Goal: Task Accomplishment & Management: Use online tool/utility

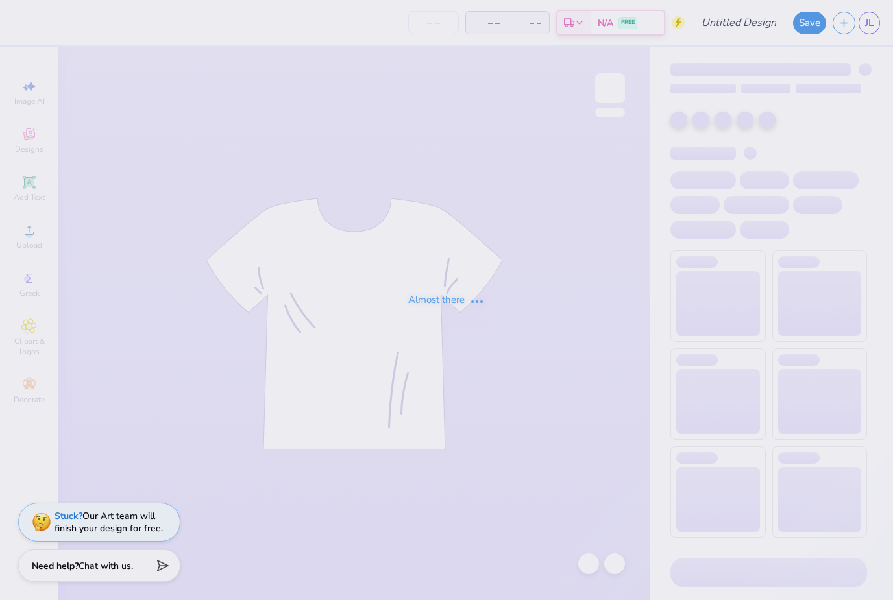
type input "ND London"
type input "ND [GEOGRAPHIC_DATA]"
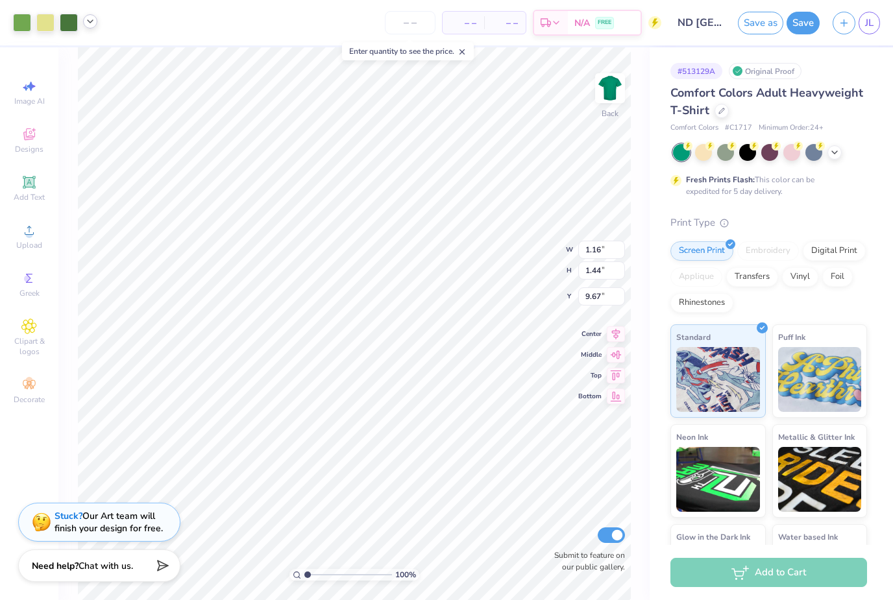
click at [93, 23] on icon at bounding box center [90, 21] width 10 height 10
click at [93, 23] on polyline at bounding box center [90, 21] width 5 height 3
click at [45, 25] on div at bounding box center [45, 21] width 18 height 18
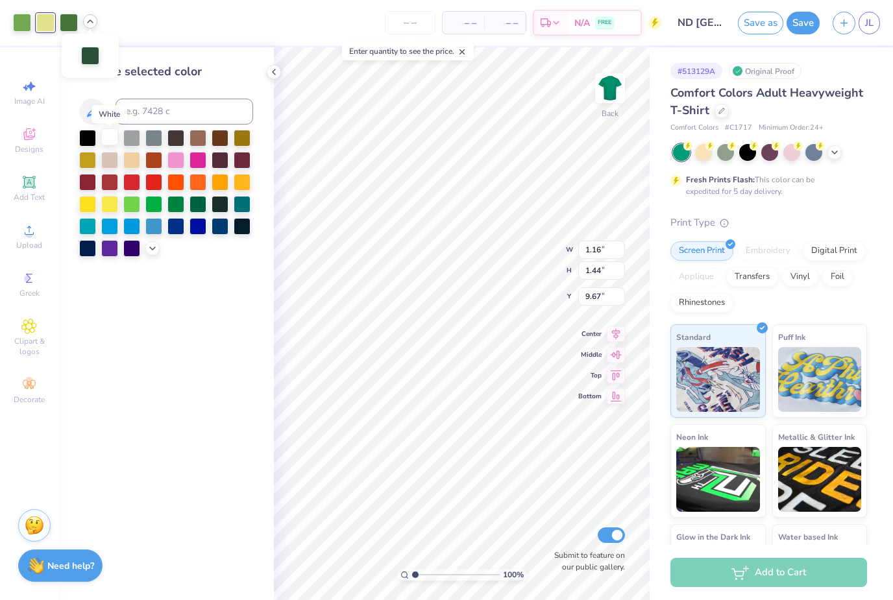
click at [111, 140] on div at bounding box center [109, 137] width 17 height 17
click at [185, 386] on div "Change selected color" at bounding box center [166, 323] width 216 height 553
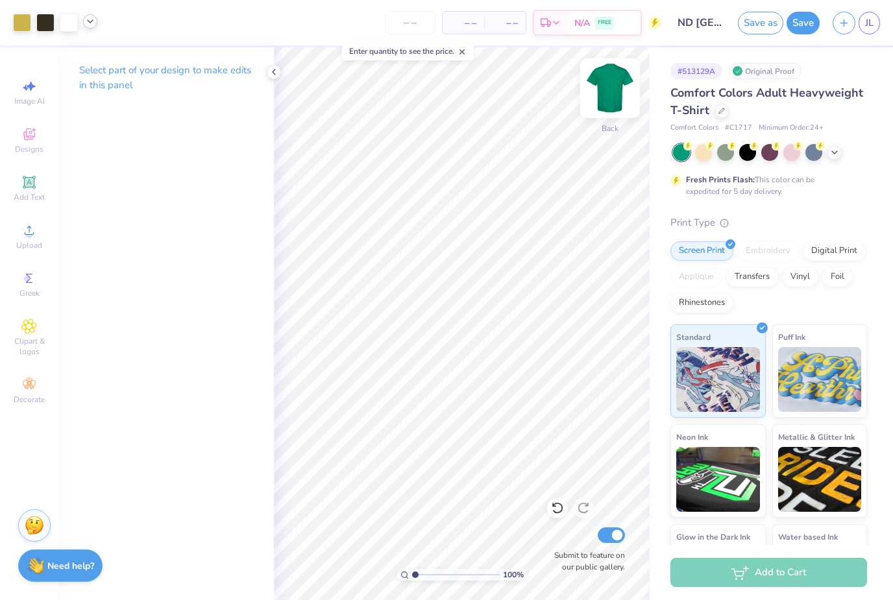
click at [615, 96] on img at bounding box center [610, 88] width 52 height 52
click at [35, 94] on div "Image AI" at bounding box center [28, 92] width 45 height 38
select select "4"
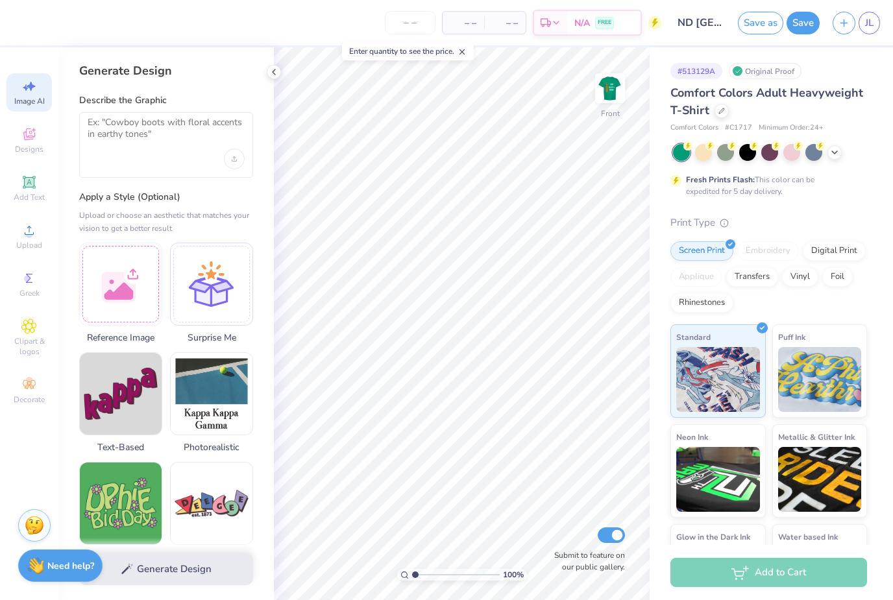
click at [149, 158] on div at bounding box center [166, 145] width 174 height 66
click at [186, 149] on div at bounding box center [166, 145] width 174 height 66
click at [171, 129] on textarea at bounding box center [166, 133] width 157 height 32
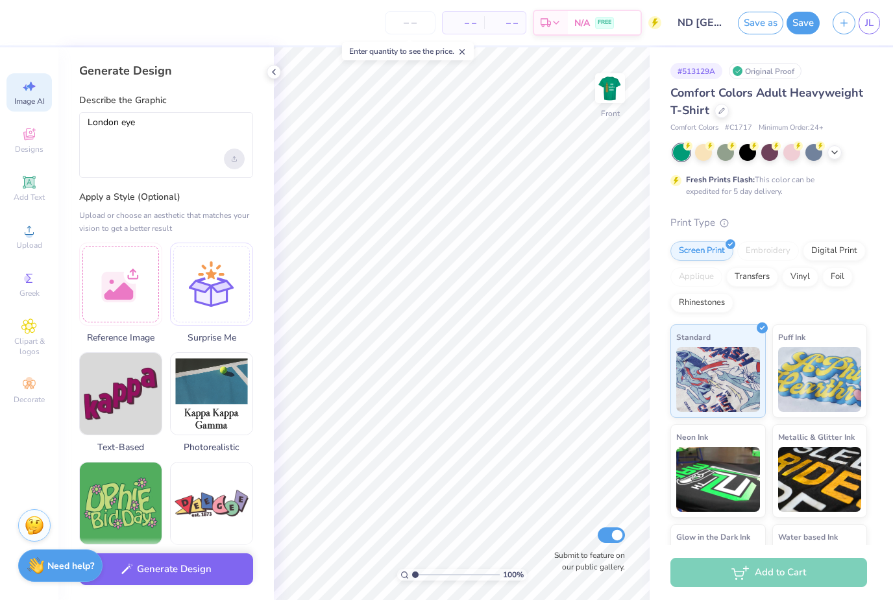
click at [235, 160] on icon "Upload image" at bounding box center [234, 158] width 5 height 5
click at [227, 212] on div "Upload or choose an aesthetic that matches your vision to get a better result" at bounding box center [166, 222] width 174 height 26
click at [223, 197] on label "Apply a Style (Optional)" at bounding box center [166, 197] width 174 height 13
click at [180, 132] on textarea "London eye" at bounding box center [166, 133] width 157 height 32
type textarea "London eye"
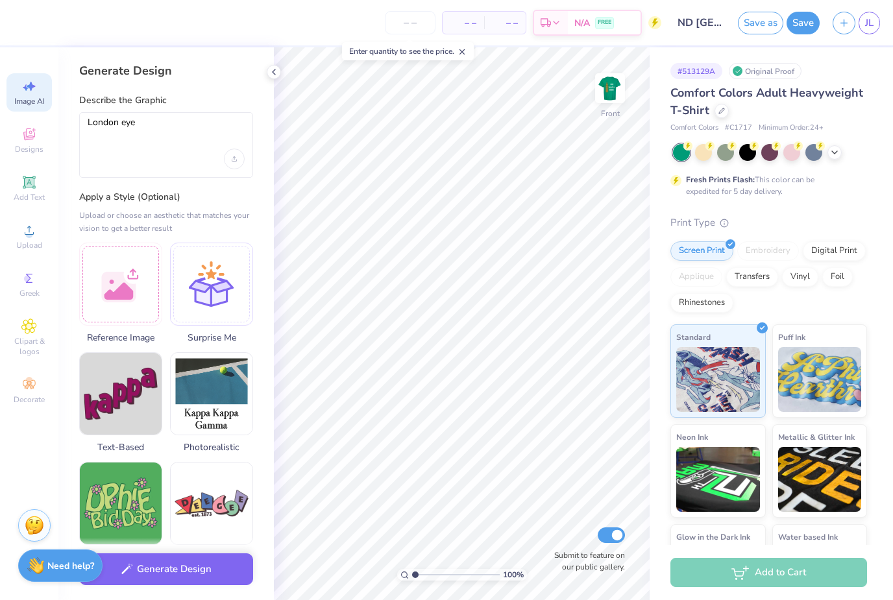
click at [245, 197] on label "Apply a Style (Optional)" at bounding box center [166, 197] width 174 height 13
click at [195, 573] on button "Generate Design" at bounding box center [166, 567] width 174 height 32
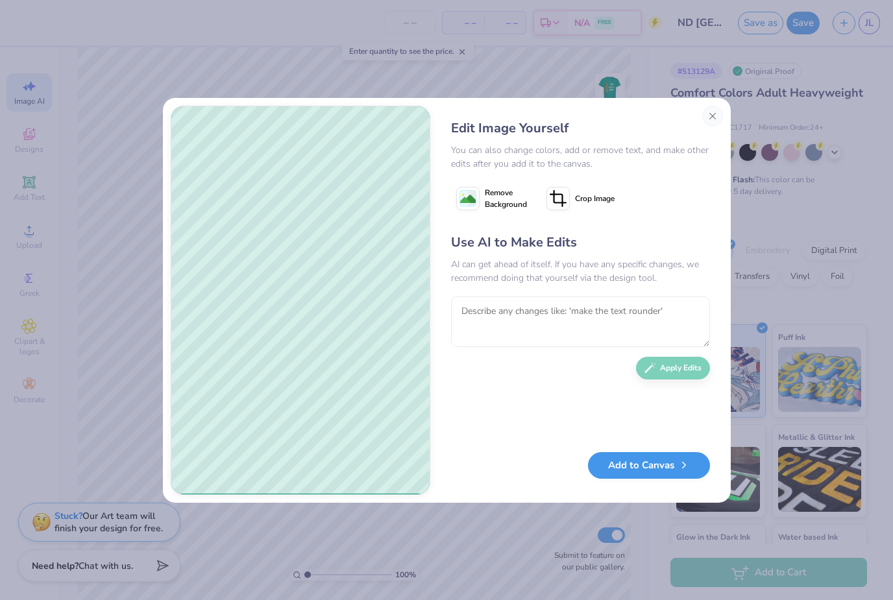
click at [663, 468] on button "Add to Canvas" at bounding box center [649, 465] width 122 height 27
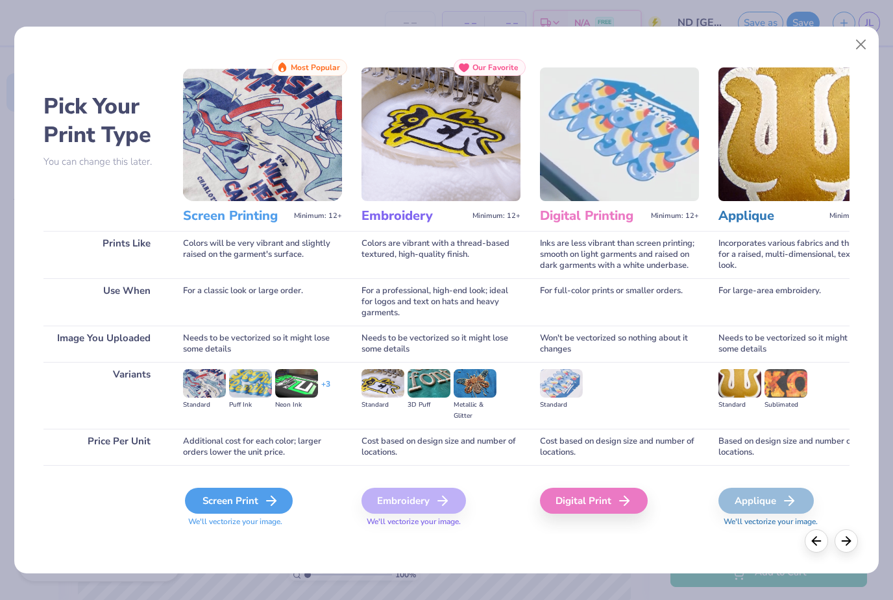
click at [237, 498] on div "Screen Print" at bounding box center [239, 501] width 108 height 26
click at [262, 509] on div "Screen Print" at bounding box center [239, 501] width 108 height 26
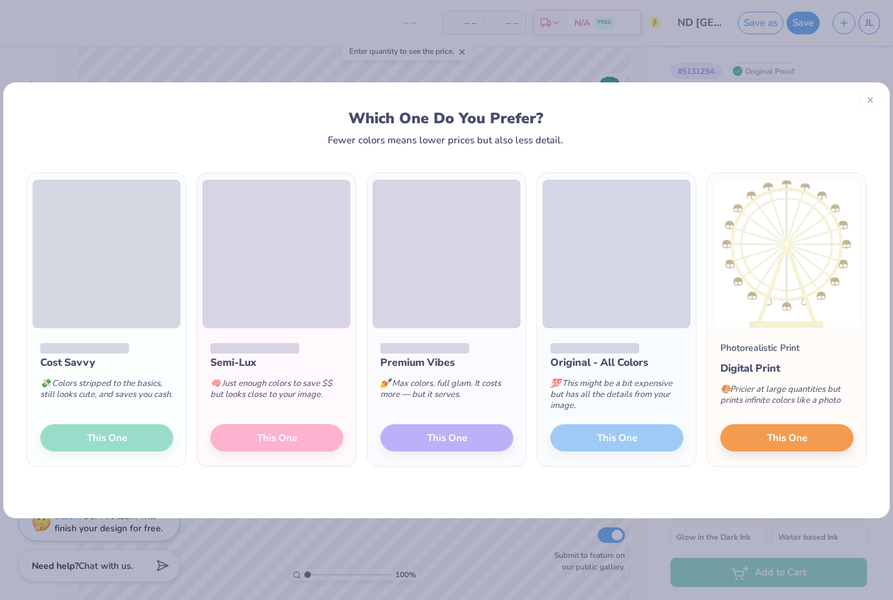
click at [319, 441] on div "Semi-Lux 🧠 Just enough colors to save $$ but looks close to your image. This One" at bounding box center [276, 397] width 158 height 139
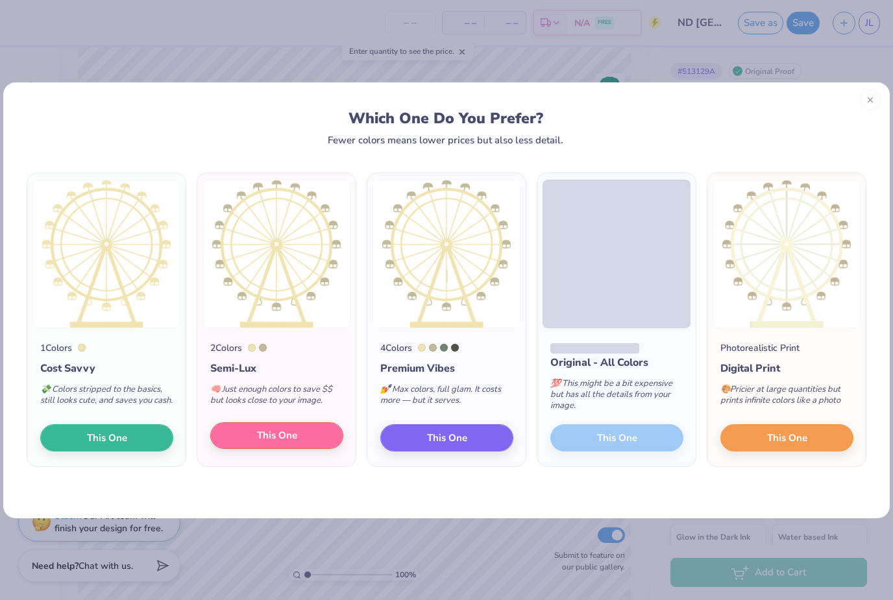
click at [299, 450] on button "This One" at bounding box center [276, 436] width 133 height 27
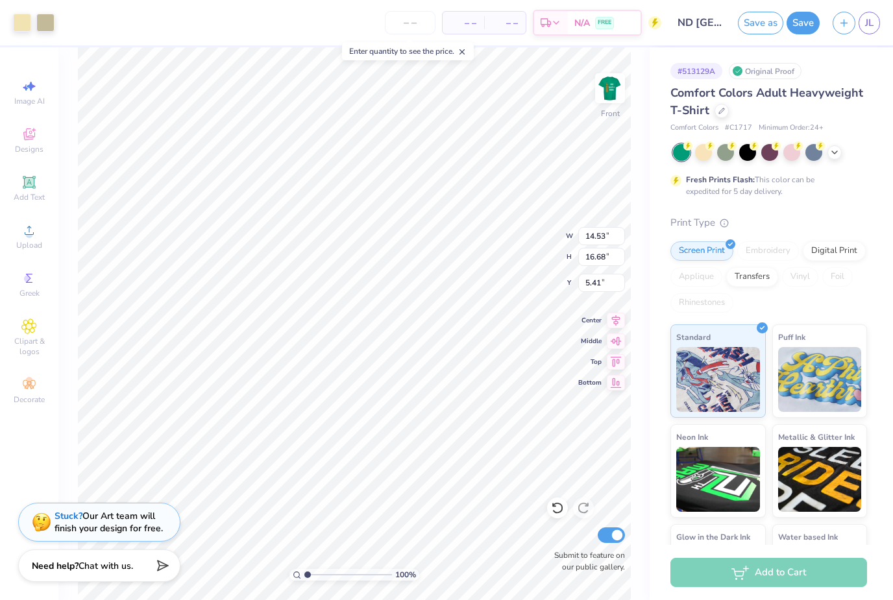
type input "11.66"
type input "13.38"
type input "5.80"
click at [801, 25] on button "Save" at bounding box center [803, 21] width 33 height 23
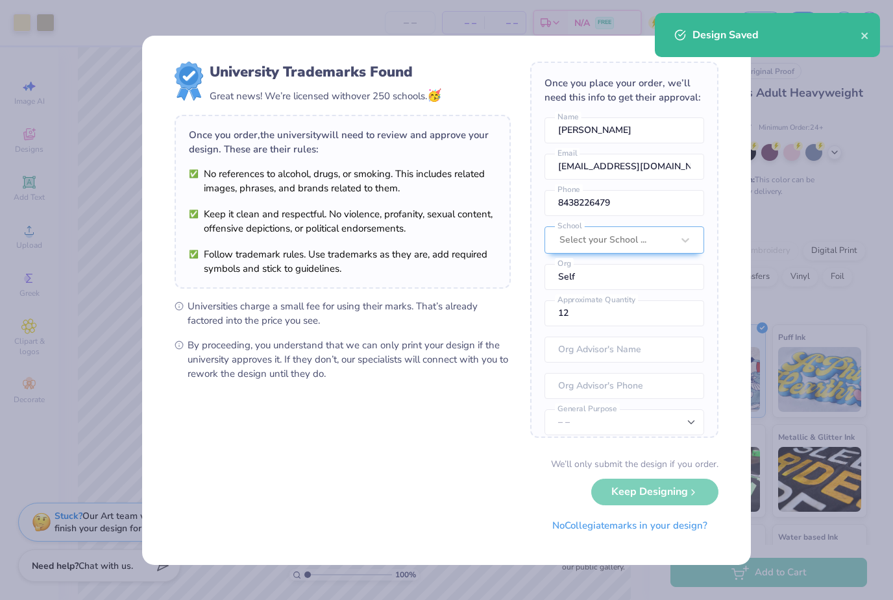
click at [615, 93] on div "Once you place your order, we’ll need this info to get their approval:" at bounding box center [625, 90] width 160 height 29
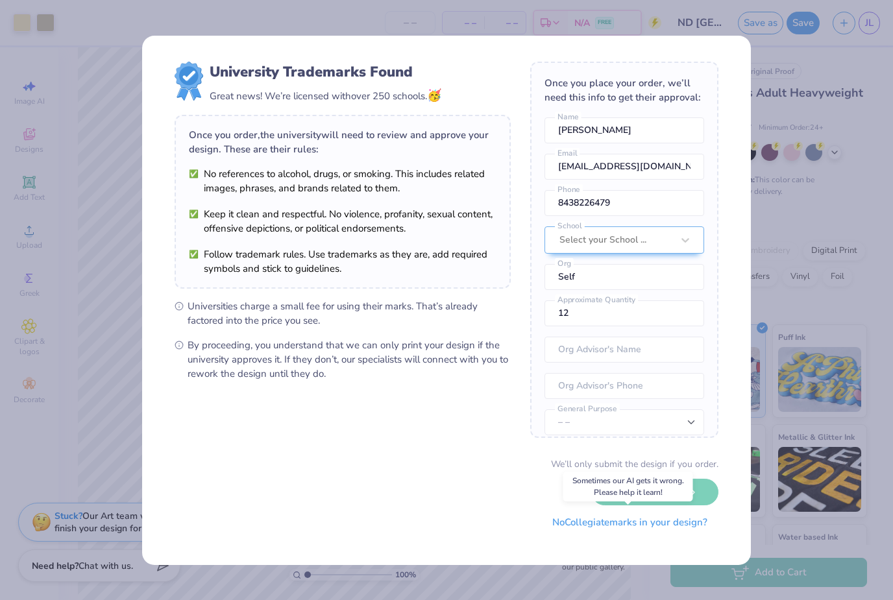
click at [625, 524] on button "No Collegiate marks in your design?" at bounding box center [629, 523] width 177 height 27
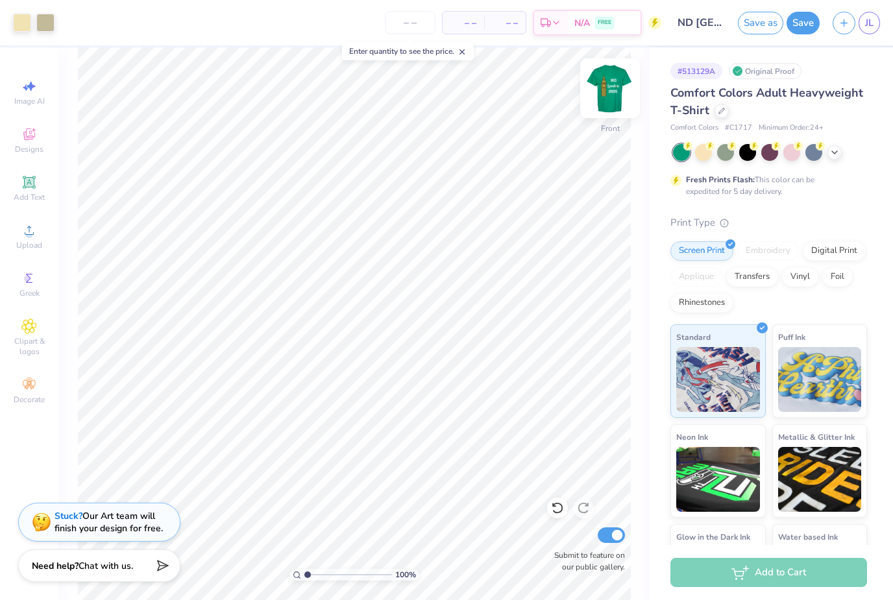
click at [621, 92] on img at bounding box center [610, 88] width 52 height 52
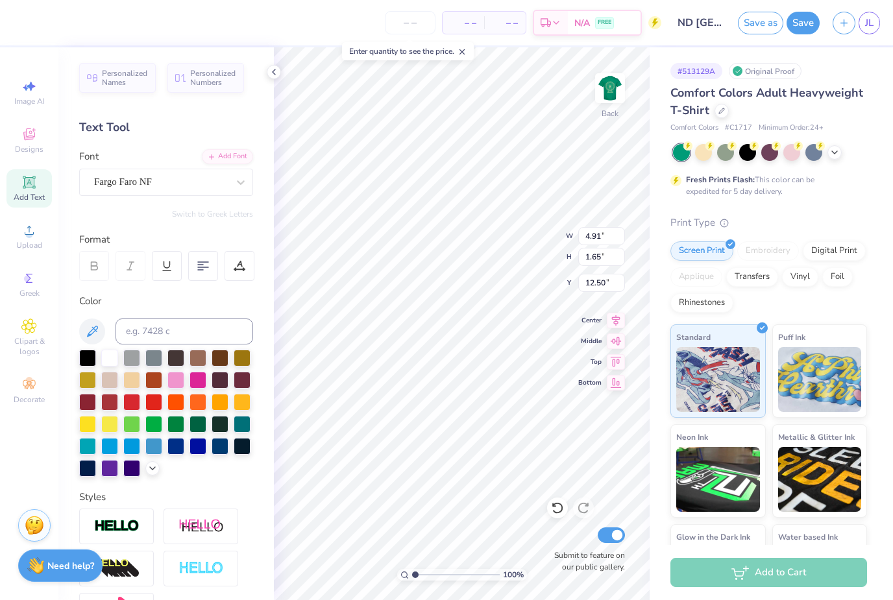
type input "3.23"
type input "1.70"
type input "6.85"
type input "6.71"
type input "2.36"
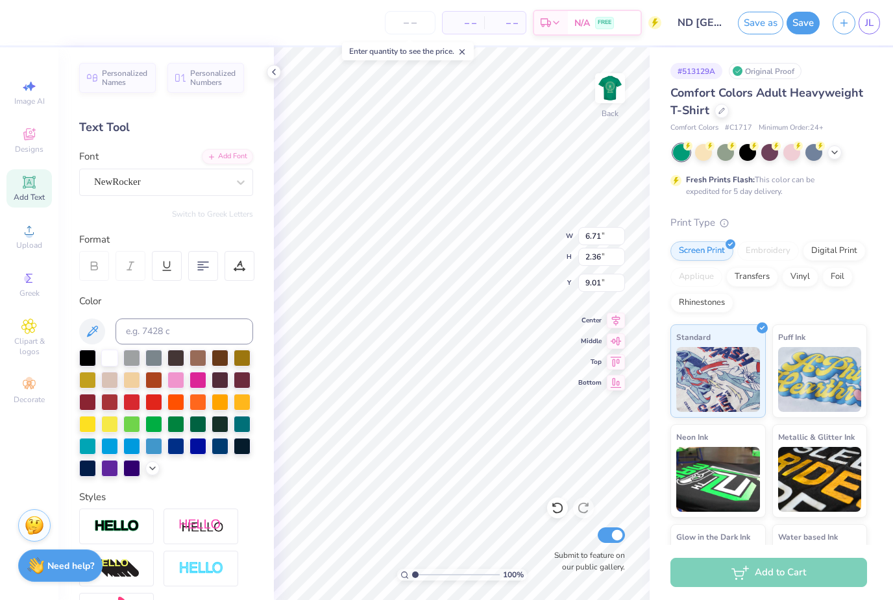
type input "9.61"
type input "3.23"
type input "1.70"
type input "7.42"
type input "1.16"
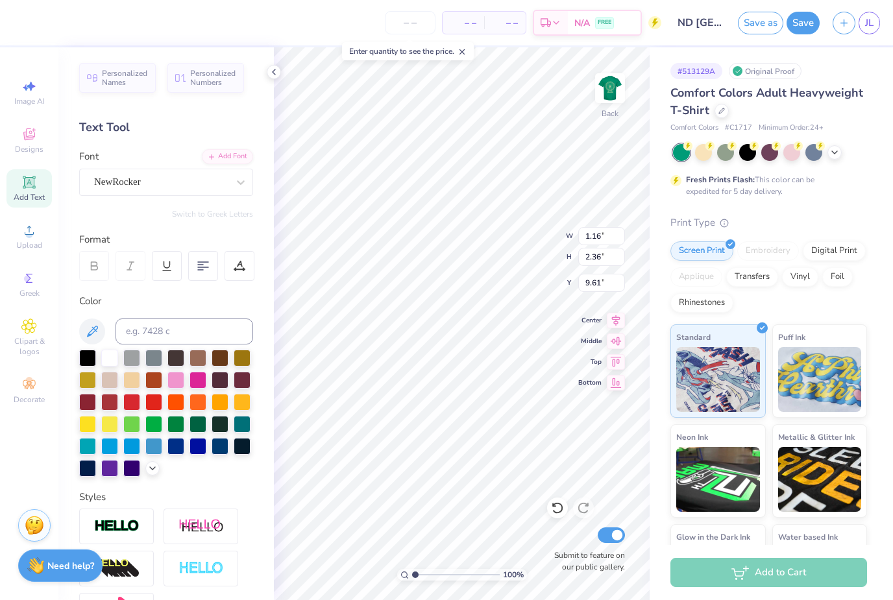
type input "1.44"
type input "10.07"
click at [536, 242] on div "100 % Back W 1.16 H 1.44 Y 10.07 Center Middle Top Bottom Submit to feature on …" at bounding box center [462, 323] width 376 height 553
type input "1.16"
type input "1.44"
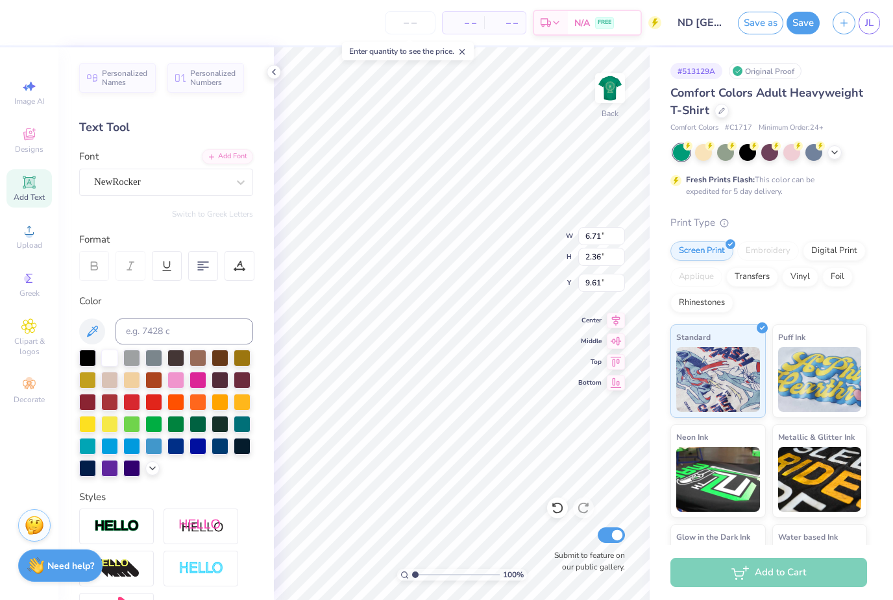
type input "10.07"
type input "6.71"
type input "2.36"
type input "9.61"
type input "1.16"
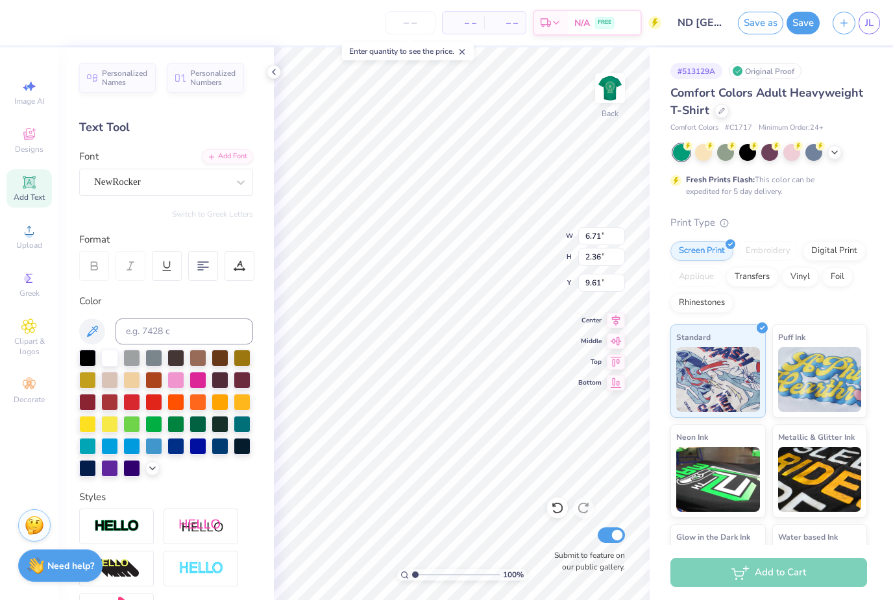
type input "1.44"
type input "10.07"
type input "6.71"
type input "2.36"
type input "9.61"
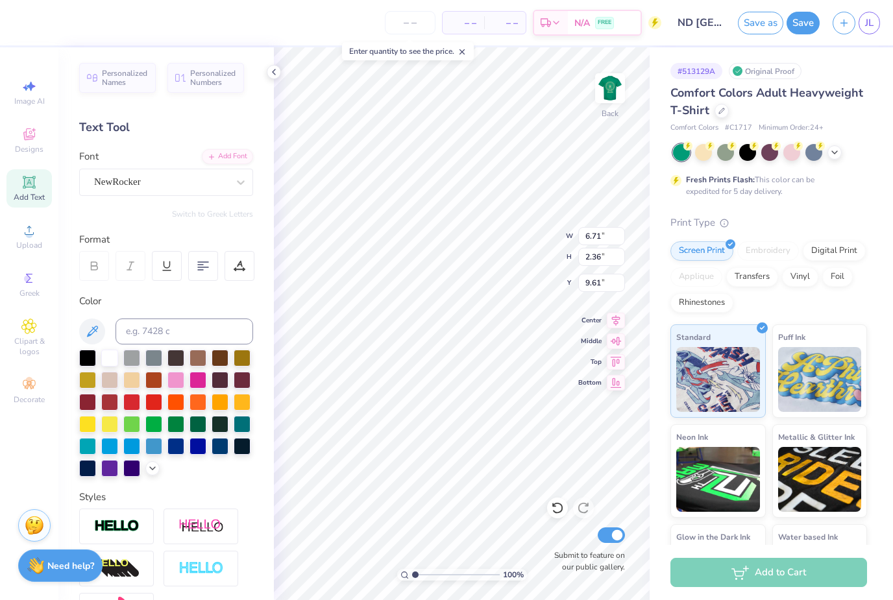
type textarea "Lond n"
type input "1.34"
type input "1.66"
type input "9.96"
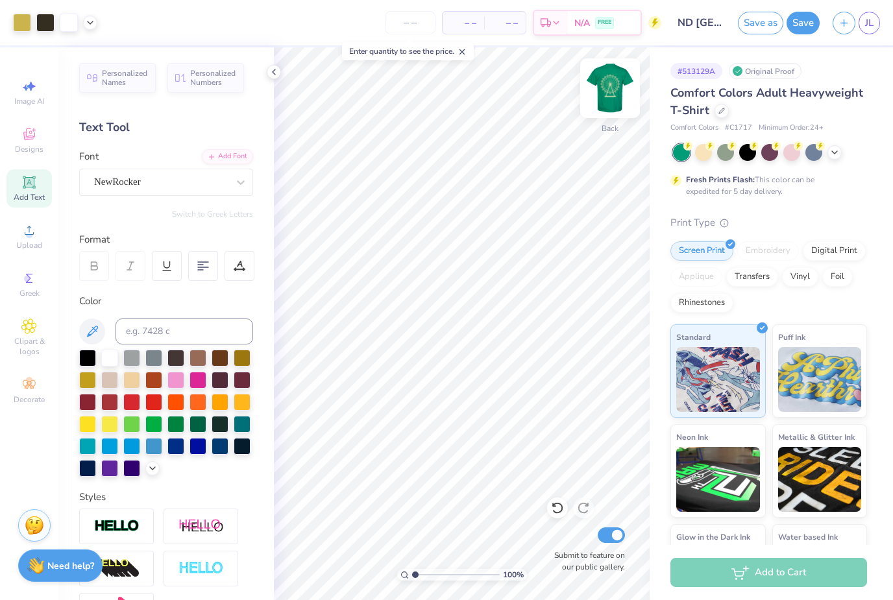
click at [613, 90] on img at bounding box center [610, 88] width 52 height 52
click at [221, 406] on div at bounding box center [220, 401] width 17 height 17
click at [47, 23] on div at bounding box center [45, 21] width 18 height 18
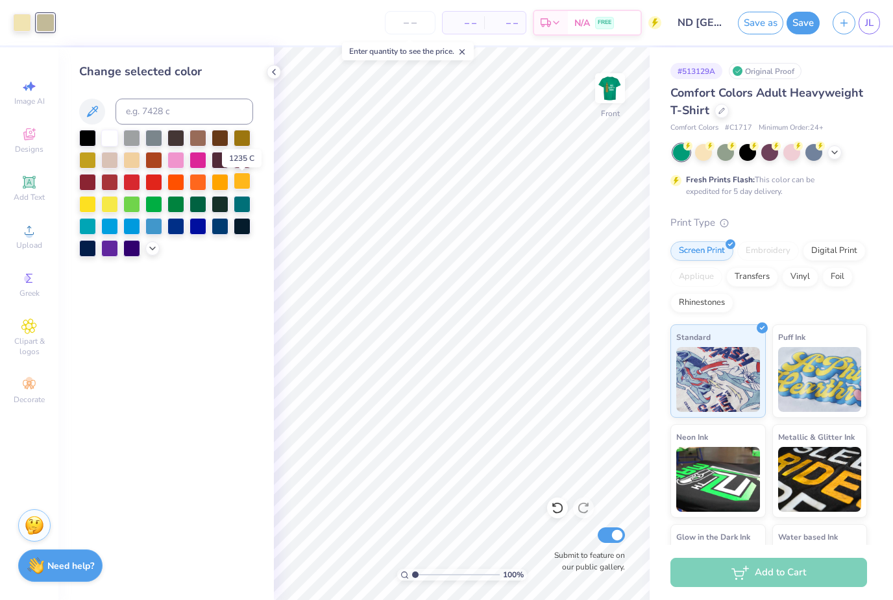
click at [242, 187] on div at bounding box center [242, 181] width 17 height 17
click at [250, 338] on div "Change selected color" at bounding box center [166, 323] width 216 height 553
click at [609, 85] on img at bounding box center [610, 88] width 52 height 52
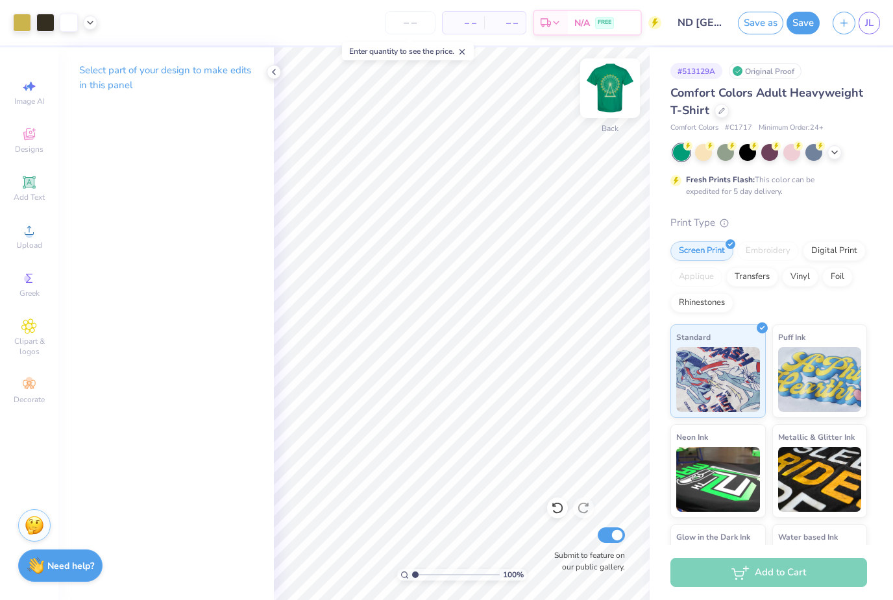
click at [612, 95] on img at bounding box center [610, 88] width 52 height 52
click at [614, 93] on img at bounding box center [610, 88] width 52 height 52
click at [799, 20] on button "Save" at bounding box center [803, 21] width 33 height 23
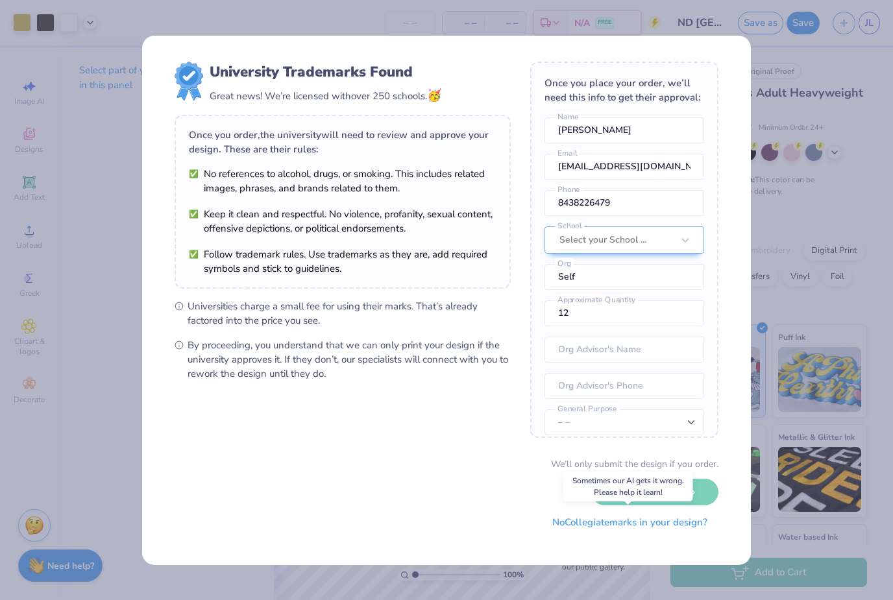
click at [576, 526] on button "No Collegiate marks in your design?" at bounding box center [629, 523] width 177 height 27
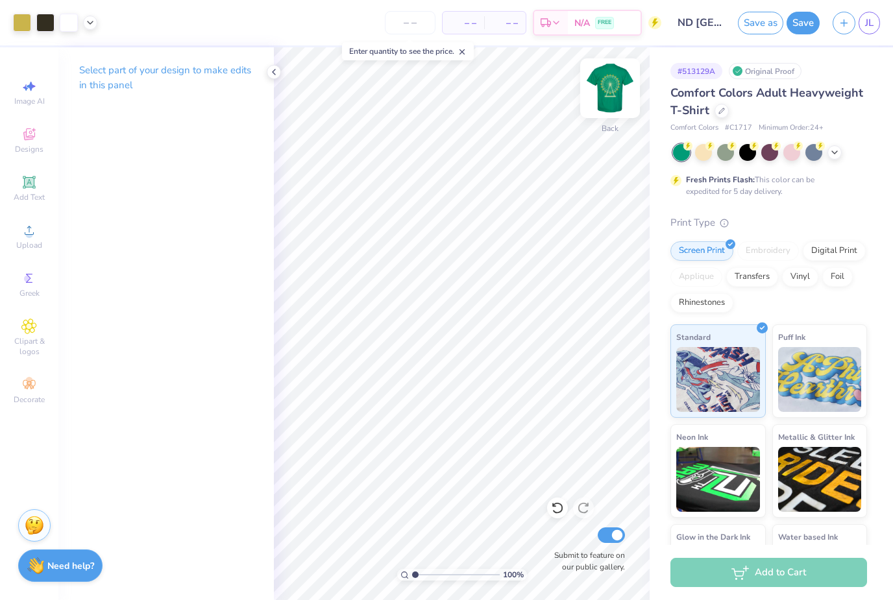
click at [606, 103] on img at bounding box center [610, 88] width 52 height 52
click at [848, 25] on icon "button" at bounding box center [844, 21] width 11 height 11
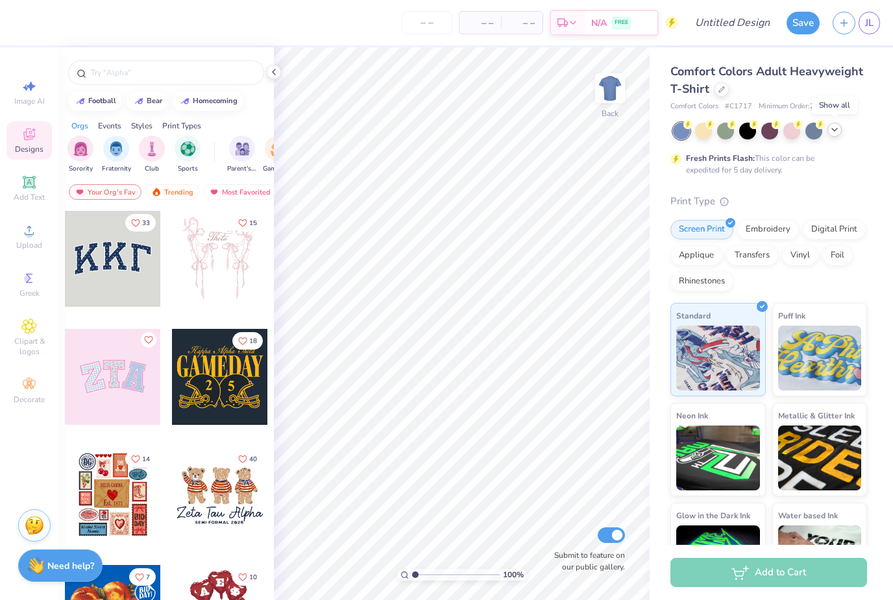
click at [832, 132] on icon at bounding box center [835, 130] width 10 height 10
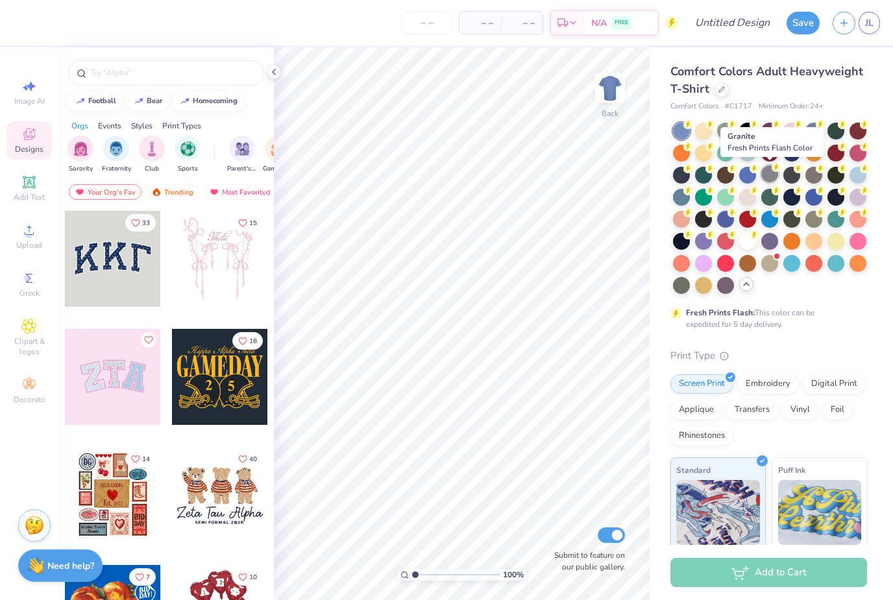
click at [769, 178] on div at bounding box center [769, 174] width 17 height 17
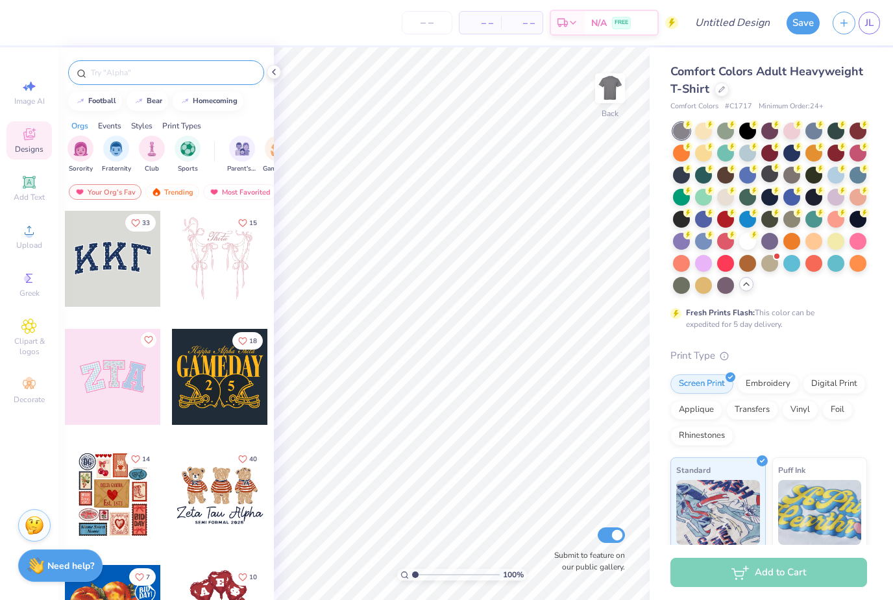
click at [141, 79] on input "text" at bounding box center [173, 72] width 166 height 13
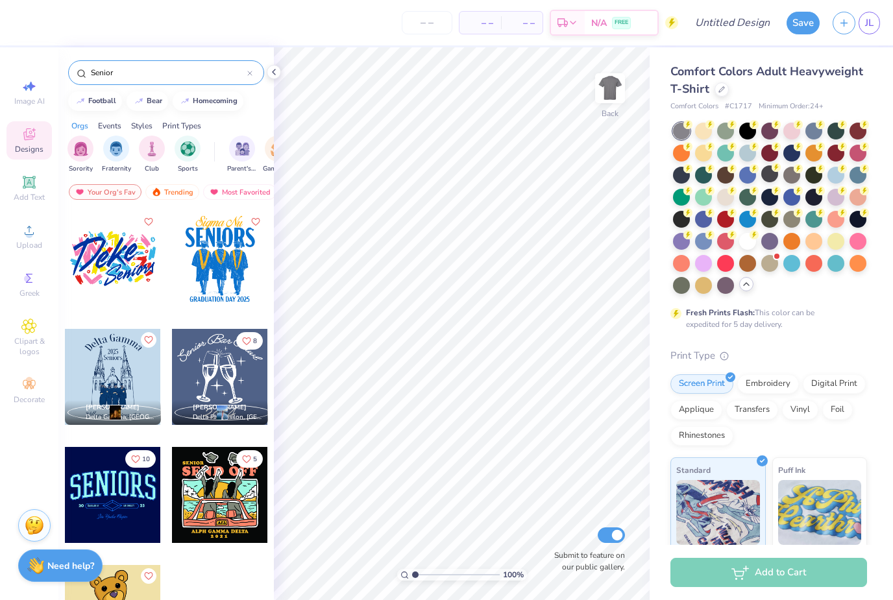
type input "Senior"
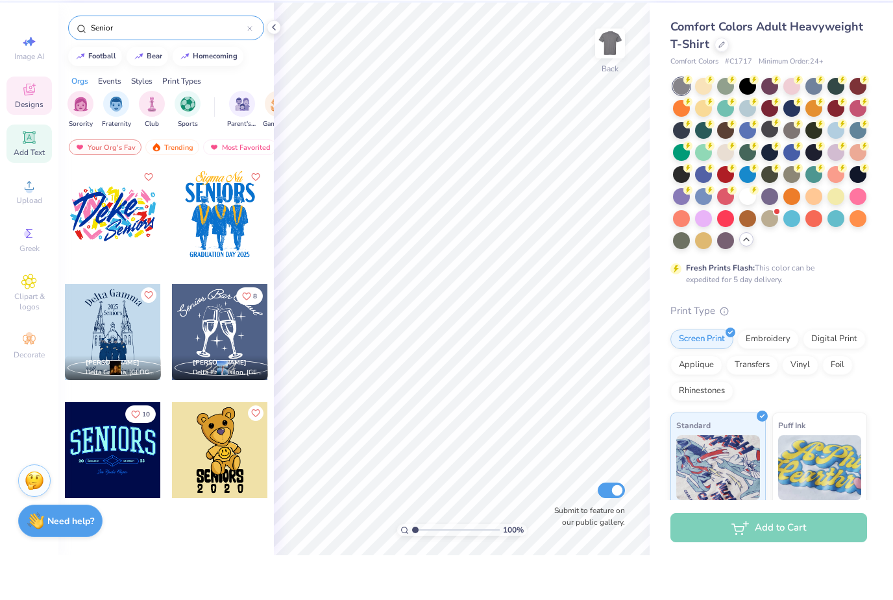
click at [34, 192] on span "Add Text" at bounding box center [29, 197] width 31 height 10
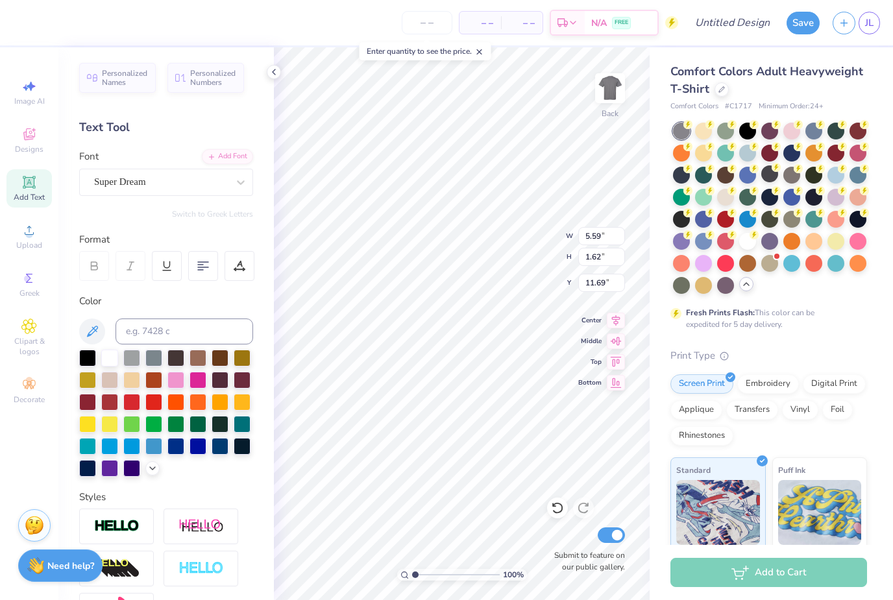
type input "6.87"
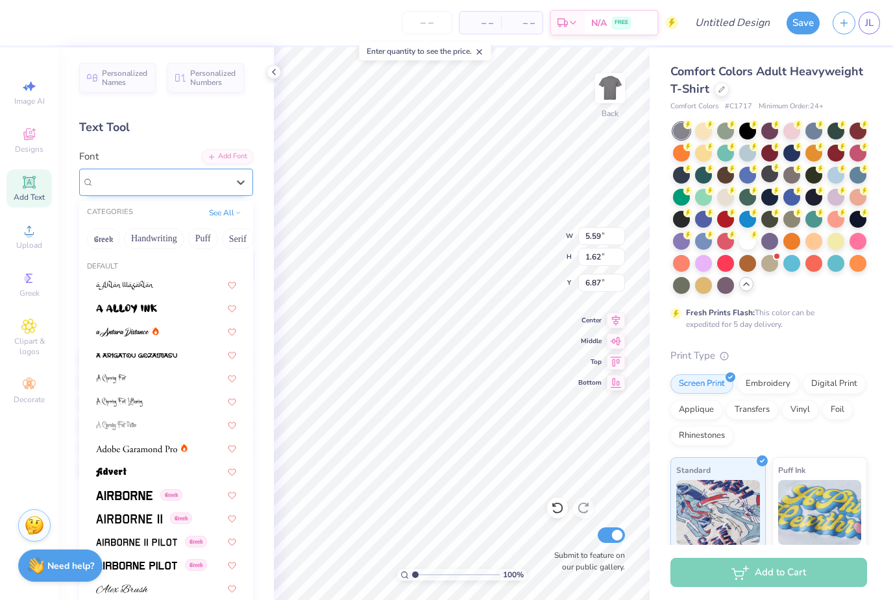
click at [191, 182] on div "Super Dream" at bounding box center [161, 182] width 136 height 20
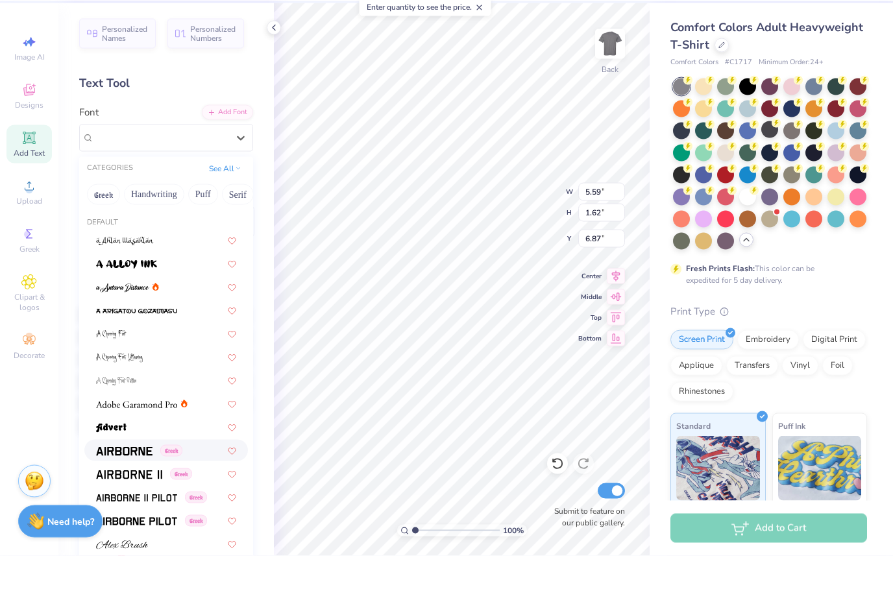
click at [142, 491] on img at bounding box center [124, 495] width 56 height 9
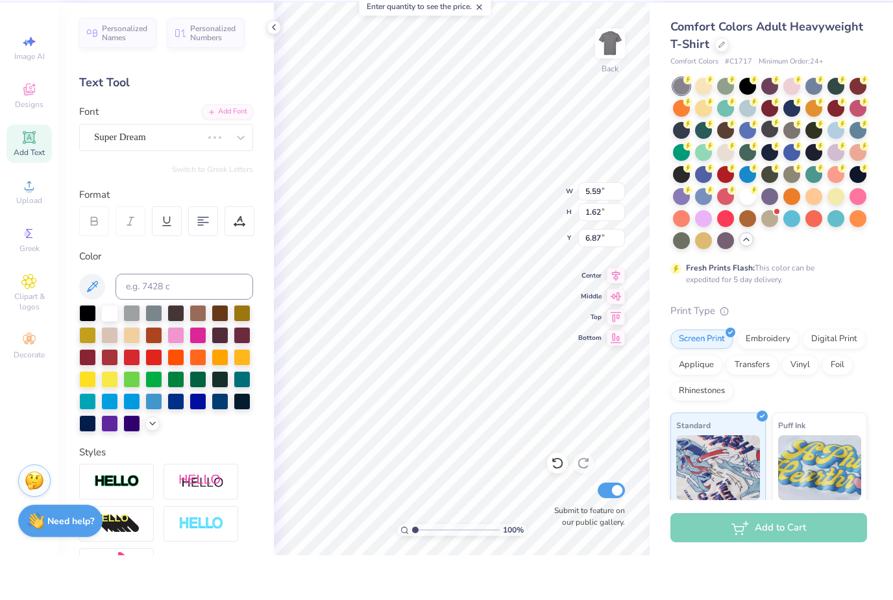
type input "5.35"
type input "1.69"
type input "6.83"
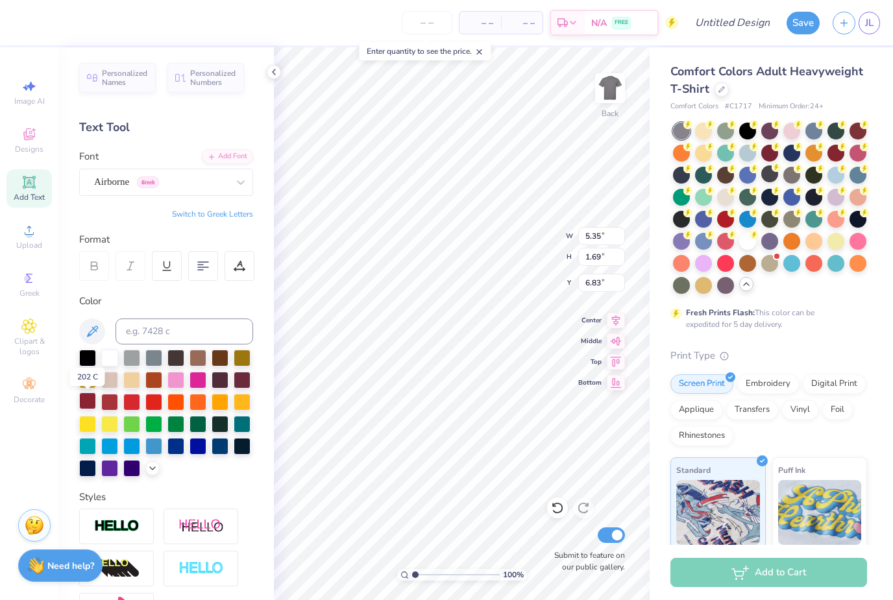
click at [89, 402] on div at bounding box center [87, 401] width 17 height 17
click at [178, 182] on div "Airborne Greek" at bounding box center [161, 182] width 136 height 20
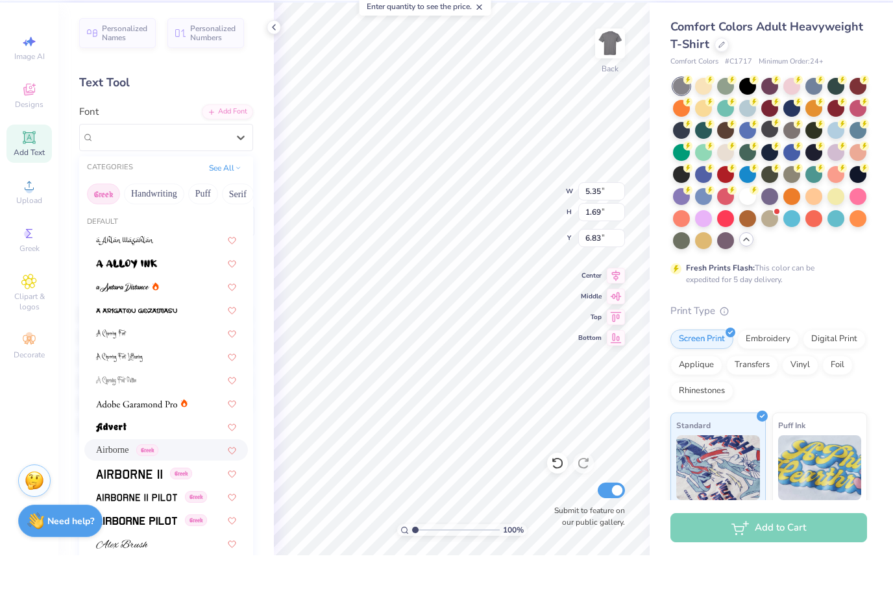
click at [112, 229] on button "Greek" at bounding box center [103, 239] width 33 height 21
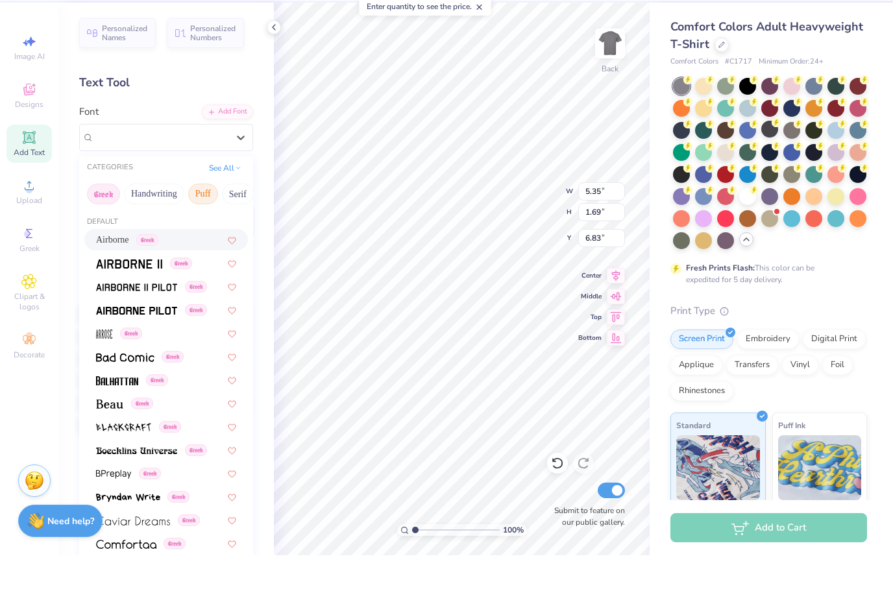
click at [204, 229] on button "Puff" at bounding box center [203, 239] width 30 height 21
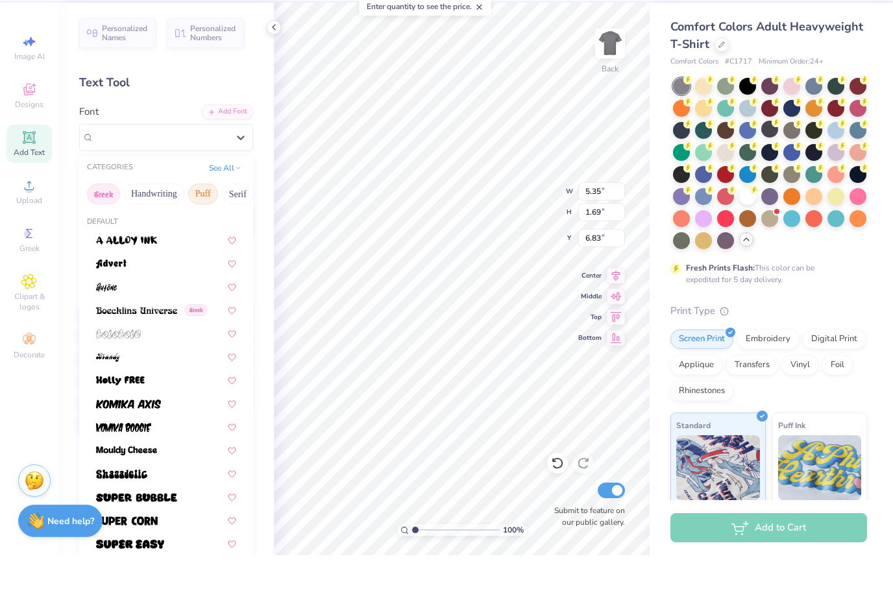
click at [105, 229] on button "Greek" at bounding box center [103, 239] width 33 height 21
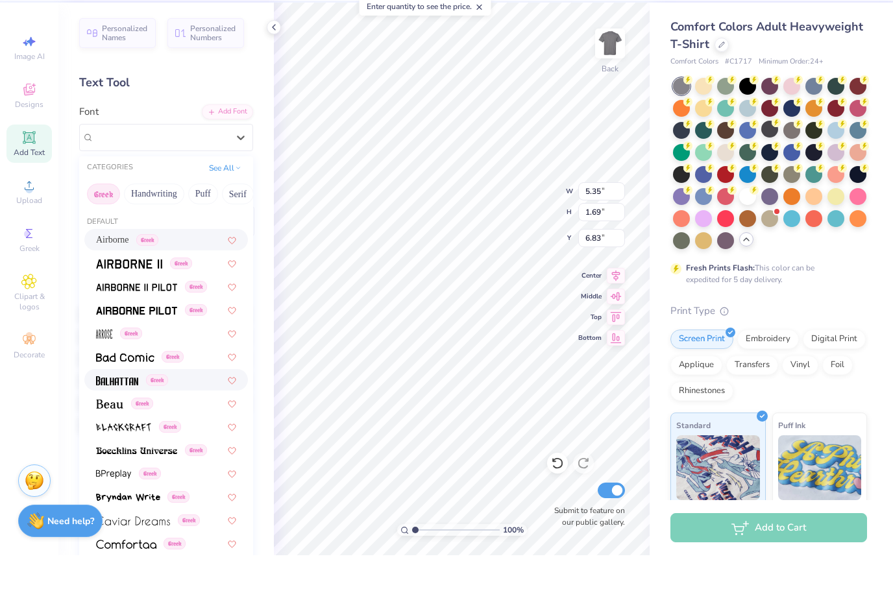
click at [139, 418] on div "Greek" at bounding box center [132, 425] width 72 height 14
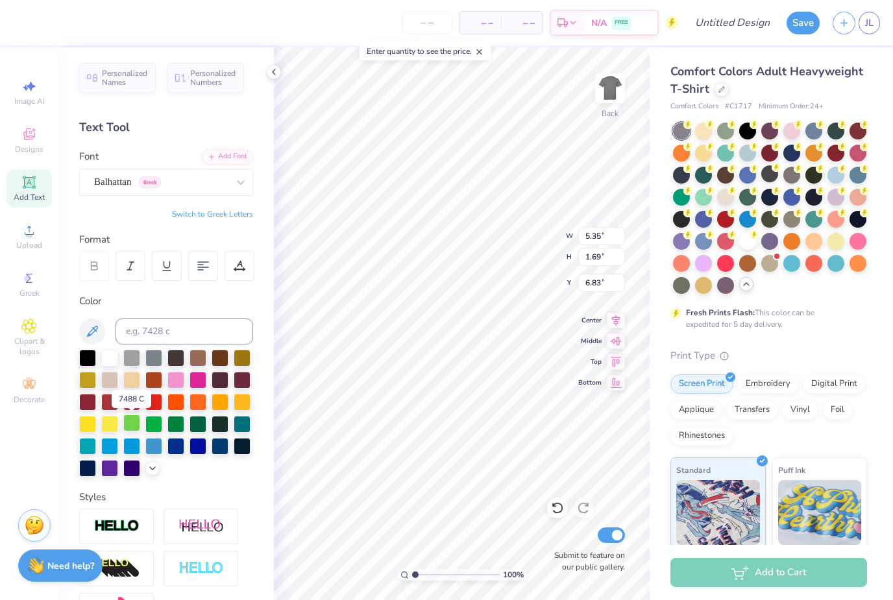
type input "3.90"
type input "1.88"
type input "6.74"
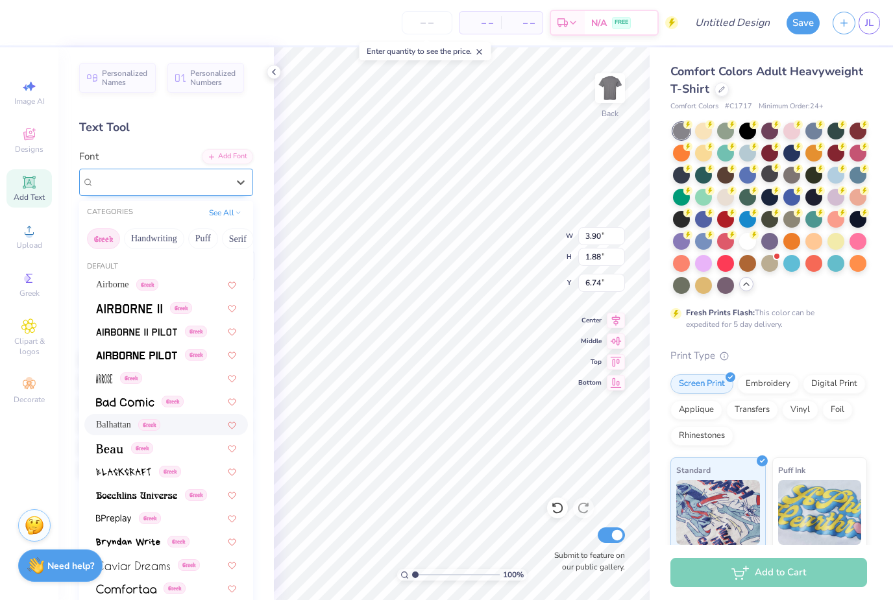
click at [143, 184] on span "Greek" at bounding box center [150, 183] width 22 height 12
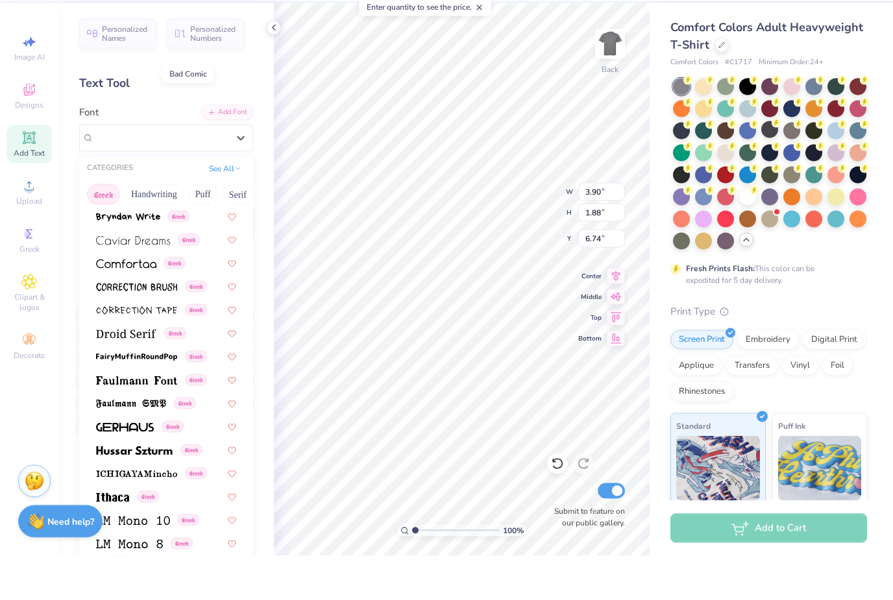
scroll to position [286, 0]
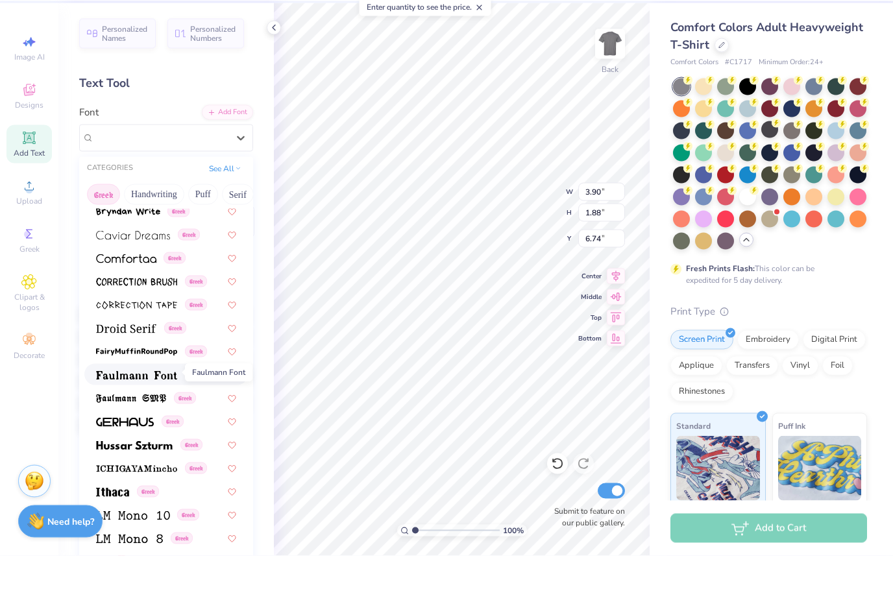
click at [125, 412] on span at bounding box center [136, 419] width 81 height 14
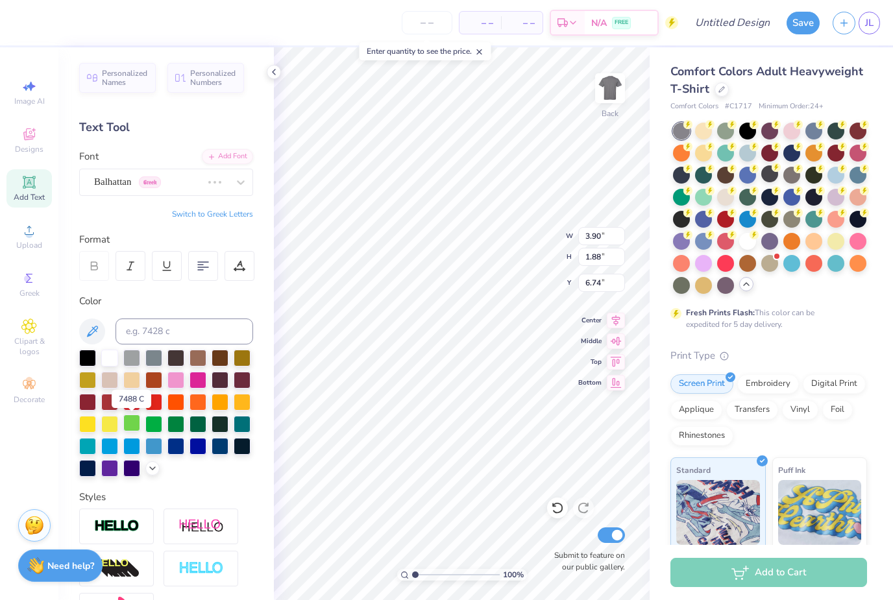
type input "5.93"
type input "1.74"
type input "6.81"
type textarea "T"
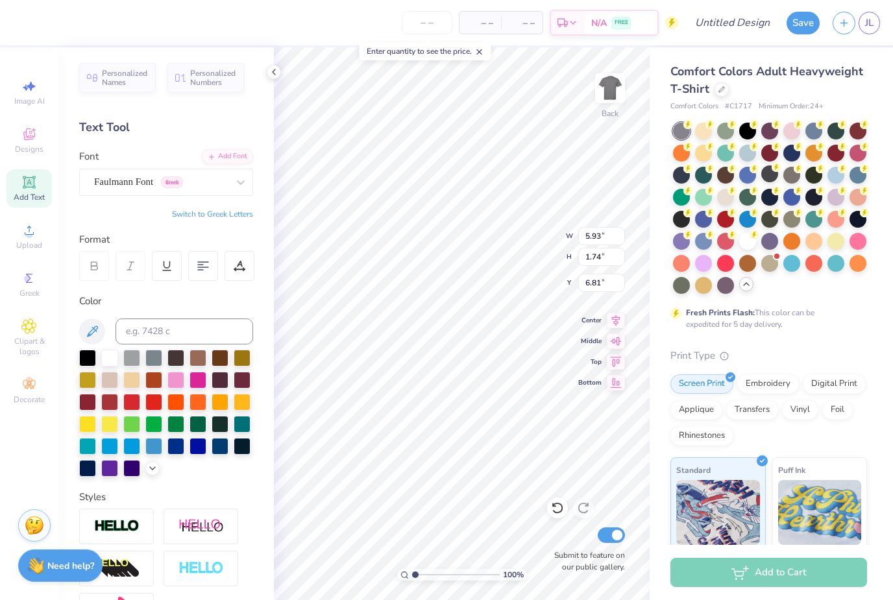
type textarea "SEN ORS"
click at [36, 105] on span "Image AI" at bounding box center [29, 101] width 31 height 10
type input "10.20"
type input "1.77"
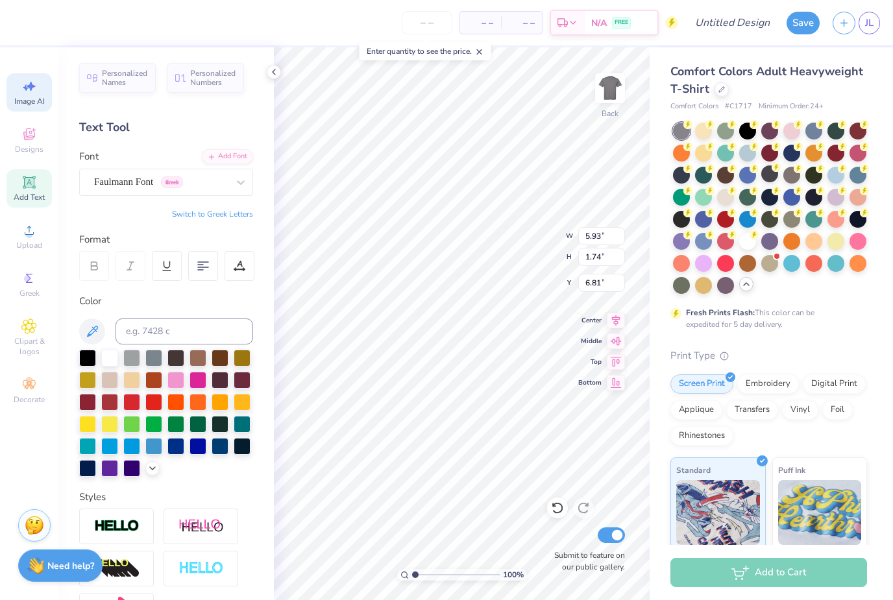
type input "6.79"
select select "4"
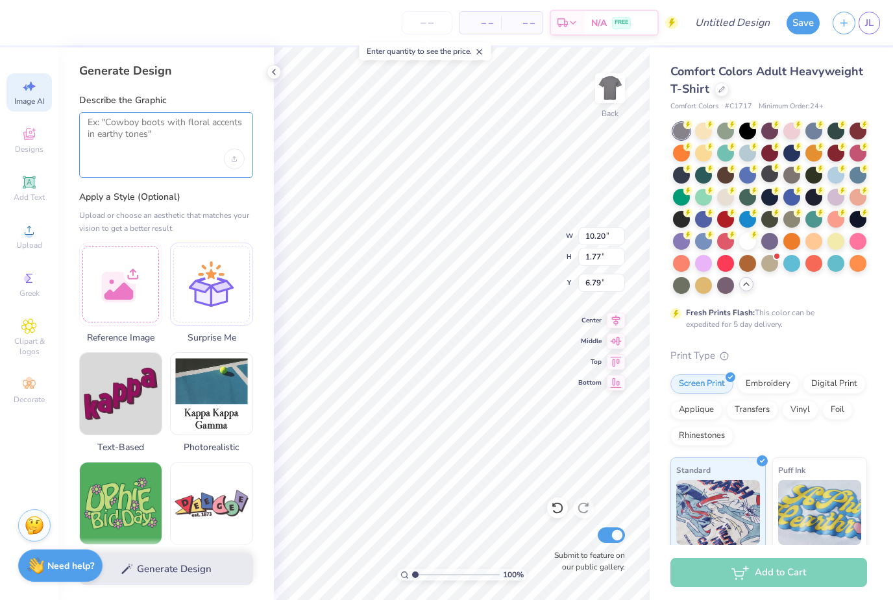
click at [193, 148] on textarea at bounding box center [166, 133] width 157 height 32
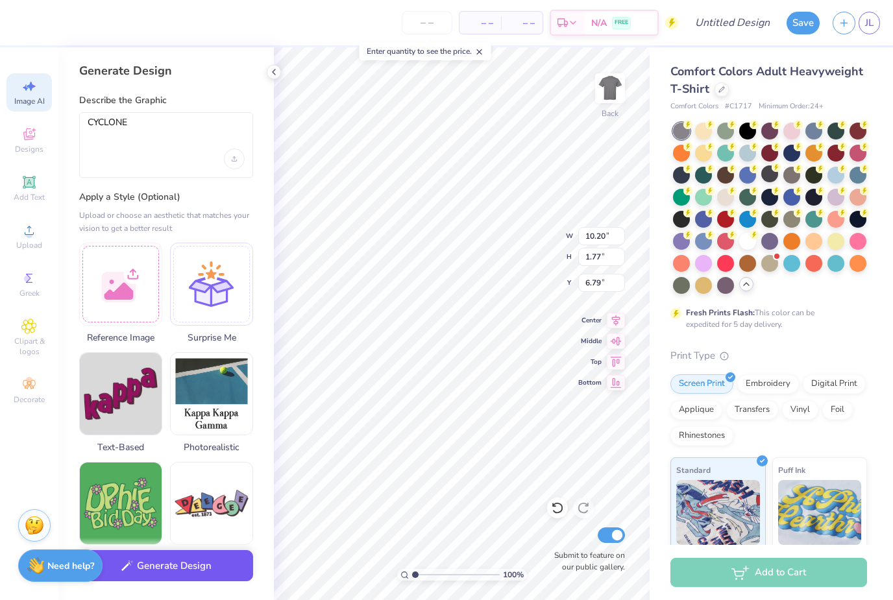
click at [172, 575] on button "Generate Design" at bounding box center [166, 567] width 174 height 32
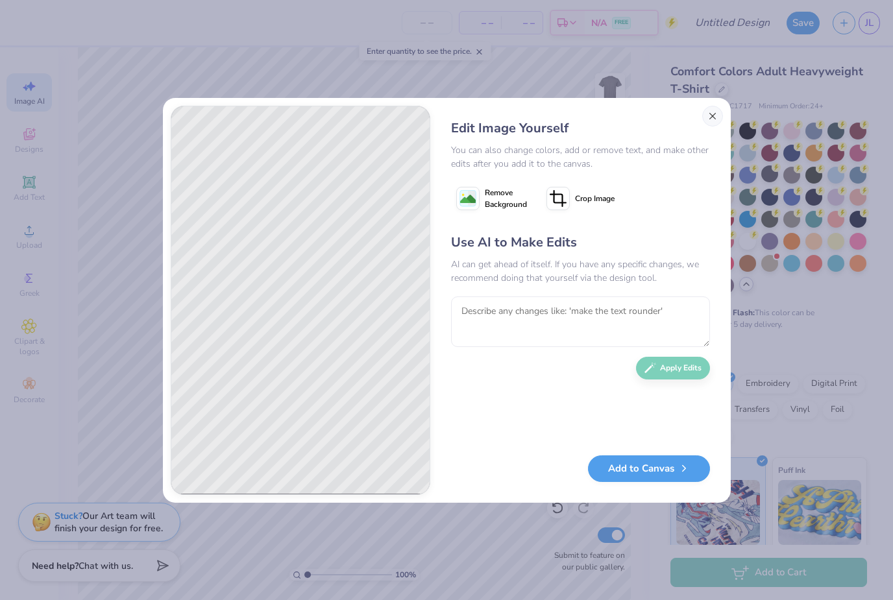
click at [713, 116] on button "Close" at bounding box center [712, 116] width 21 height 21
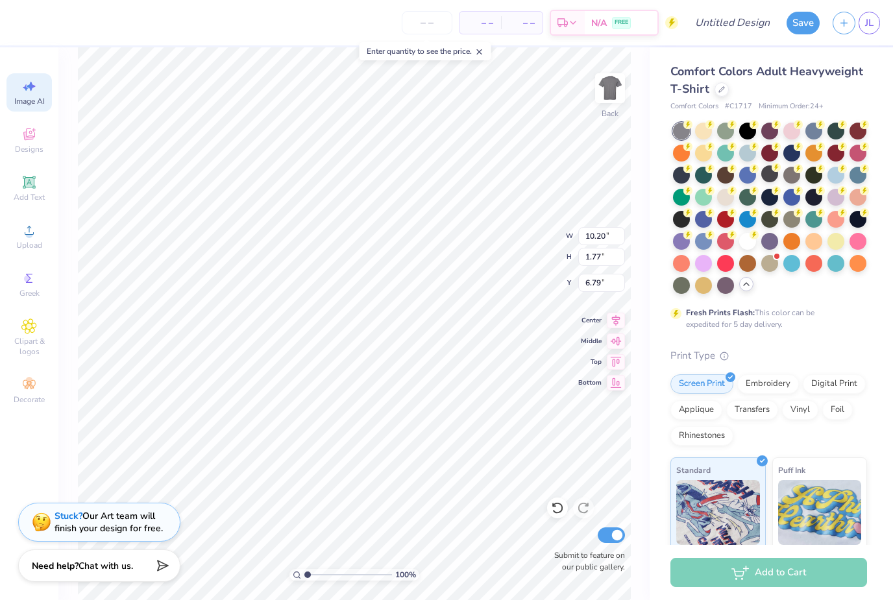
click at [33, 97] on span "Image AI" at bounding box center [29, 101] width 31 height 10
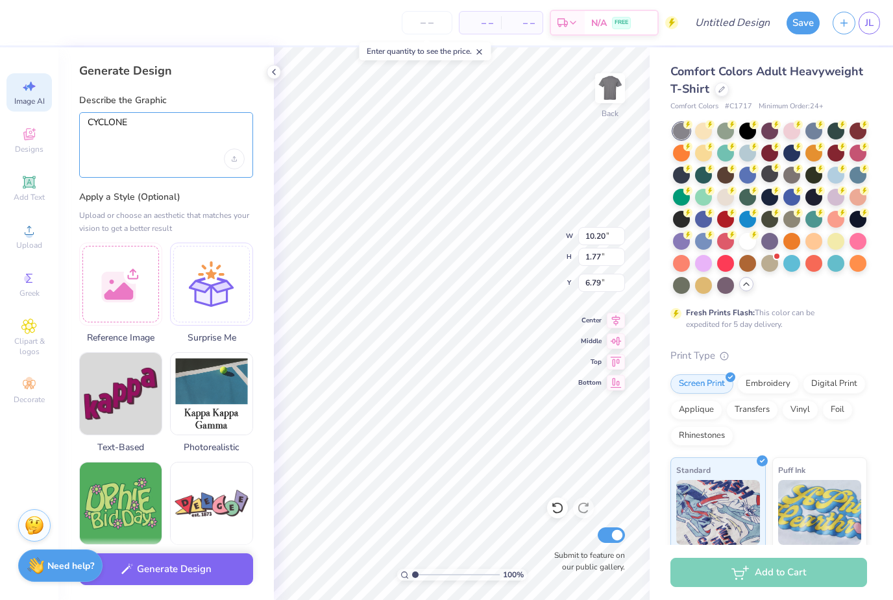
click at [165, 140] on textarea "CYCLONE" at bounding box center [166, 133] width 157 height 32
drag, startPoint x: 160, startPoint y: 118, endPoint x: 45, endPoint y: 113, distance: 115.0
click at [45, 113] on div "– – Per Item – – Total Est. Delivery N/A FREE Design Title Save JL Image AI Des…" at bounding box center [446, 300] width 893 height 600
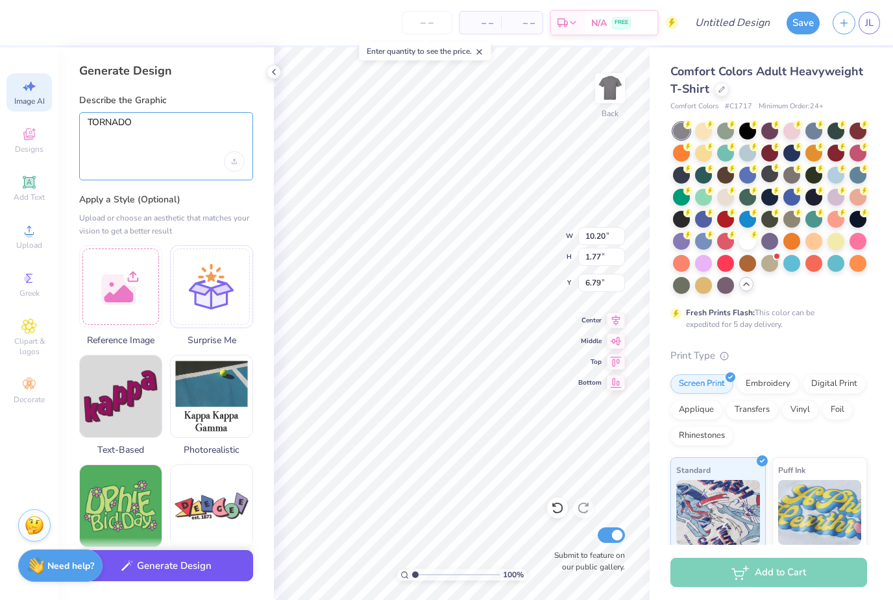
type textarea "TORNADO"
click at [179, 573] on button "Generate Design" at bounding box center [166, 567] width 174 height 32
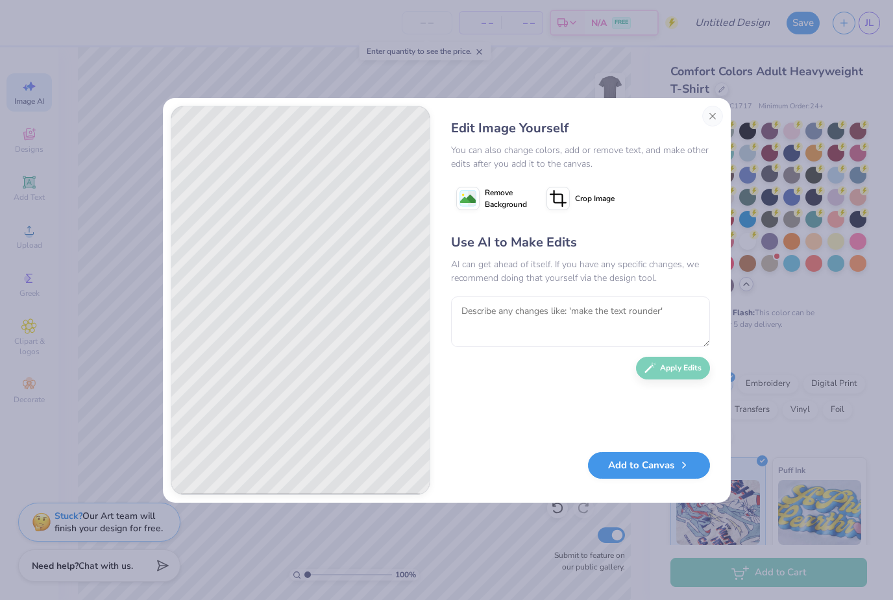
click at [652, 473] on button "Add to Canvas" at bounding box center [649, 465] width 122 height 27
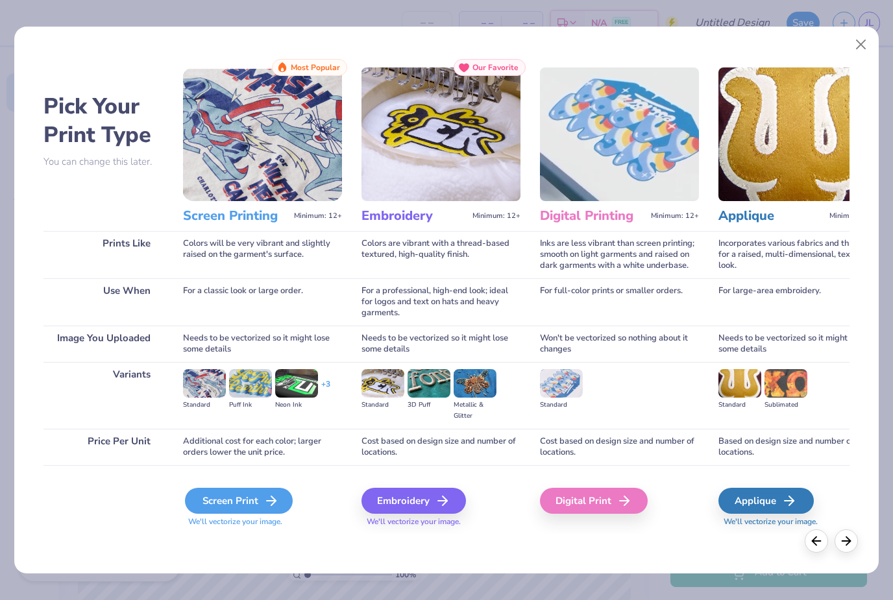
click at [231, 506] on div "Screen Print" at bounding box center [239, 501] width 108 height 26
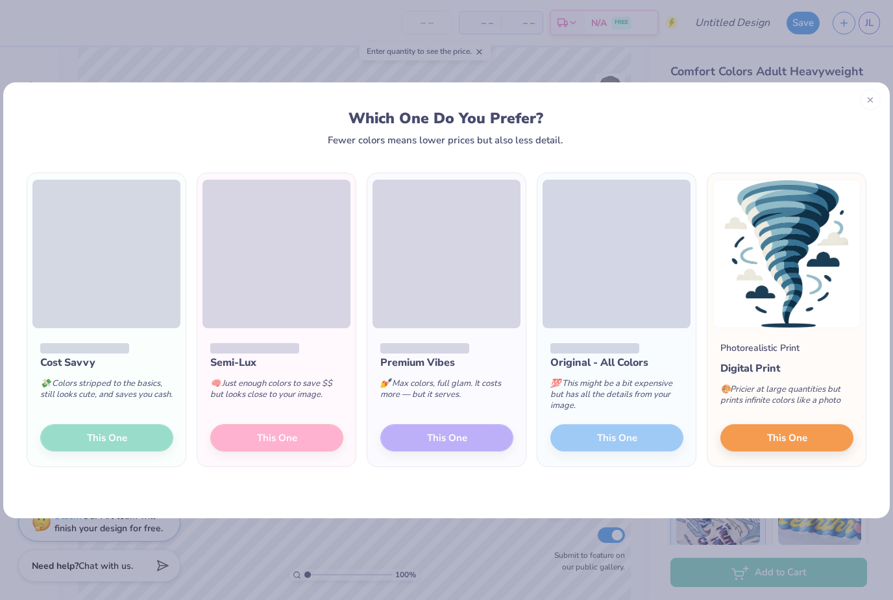
click at [308, 445] on div "Semi-Lux 🧠 Just enough colors to save $$ but looks close to your image. This One" at bounding box center [276, 397] width 158 height 139
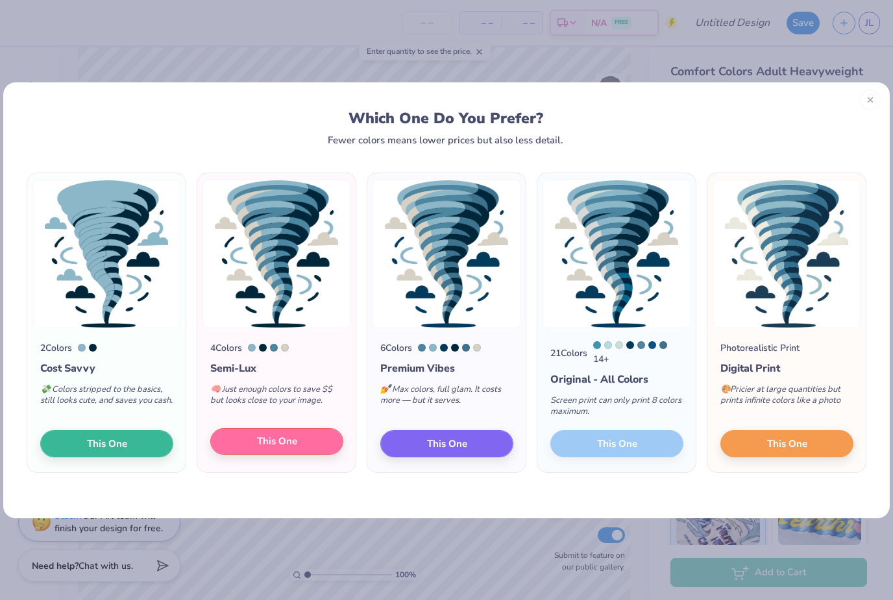
click at [312, 449] on button "This One" at bounding box center [276, 441] width 133 height 27
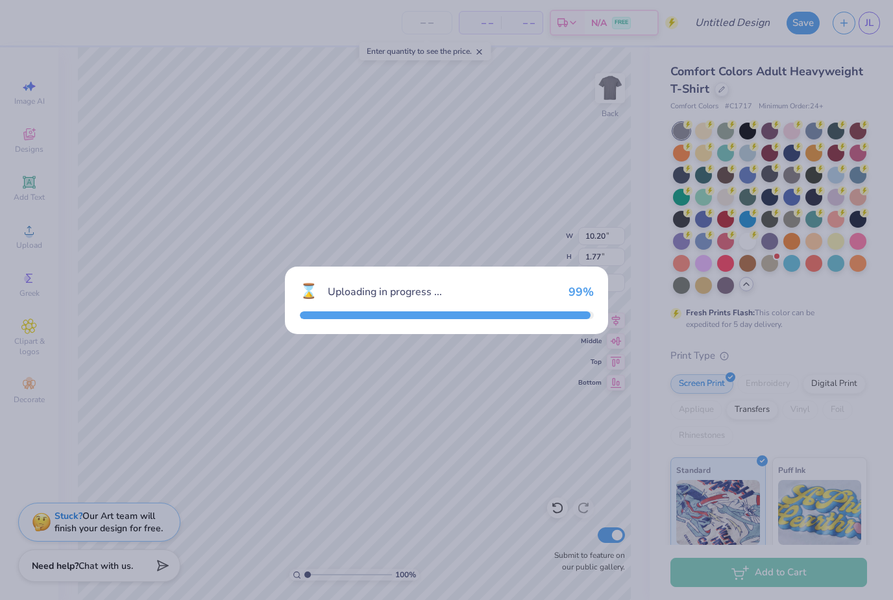
type input "14.17"
type input "16.93"
type input "4.04"
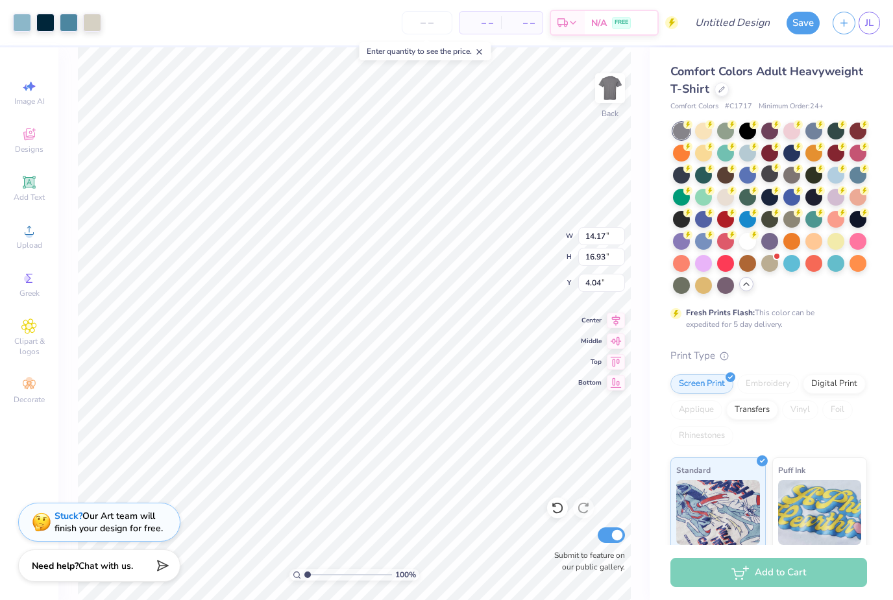
type input "5.62"
type input "6.72"
type input "10.00"
type input "2.13"
type input "2.54"
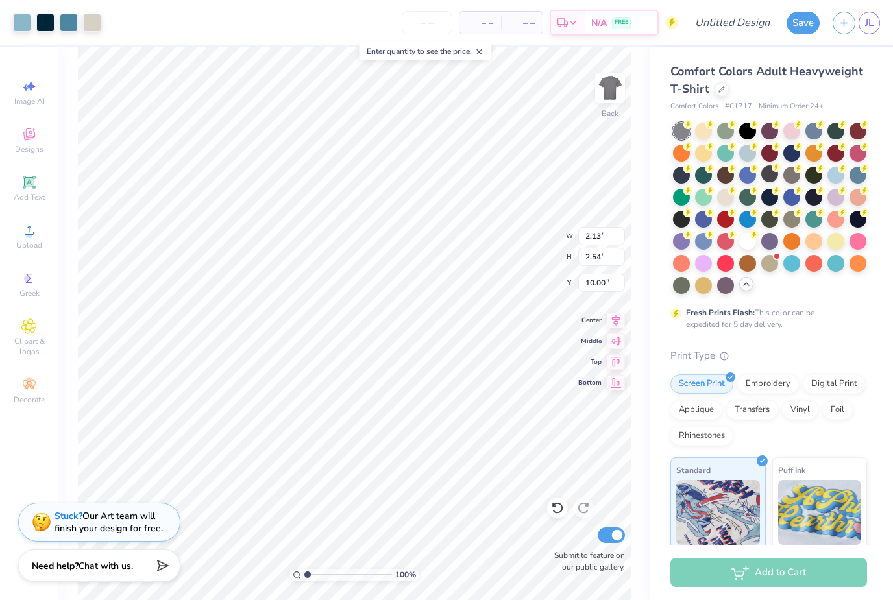
type input "6.79"
type input "1.26"
type input "1.51"
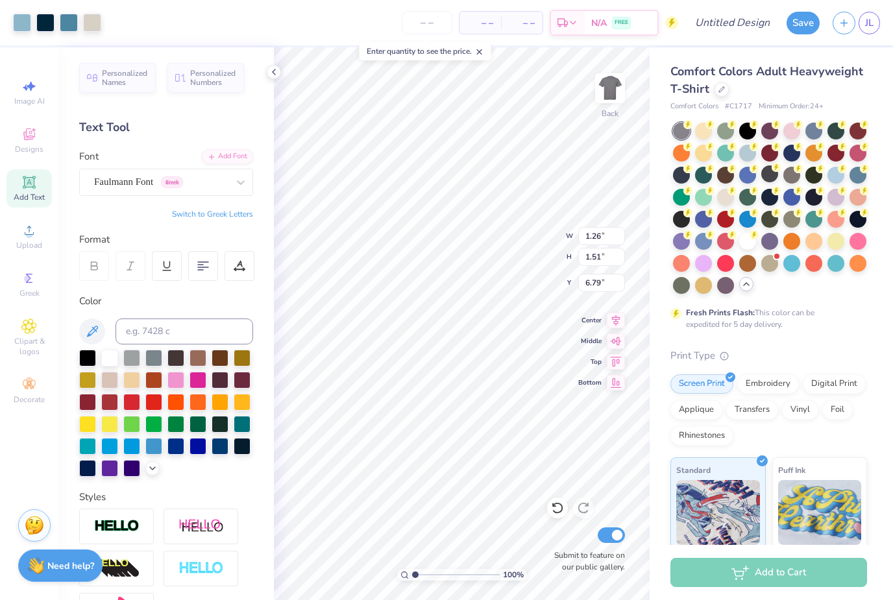
type input "1.26"
type input "1.51"
click at [71, 23] on div at bounding box center [69, 21] width 18 height 18
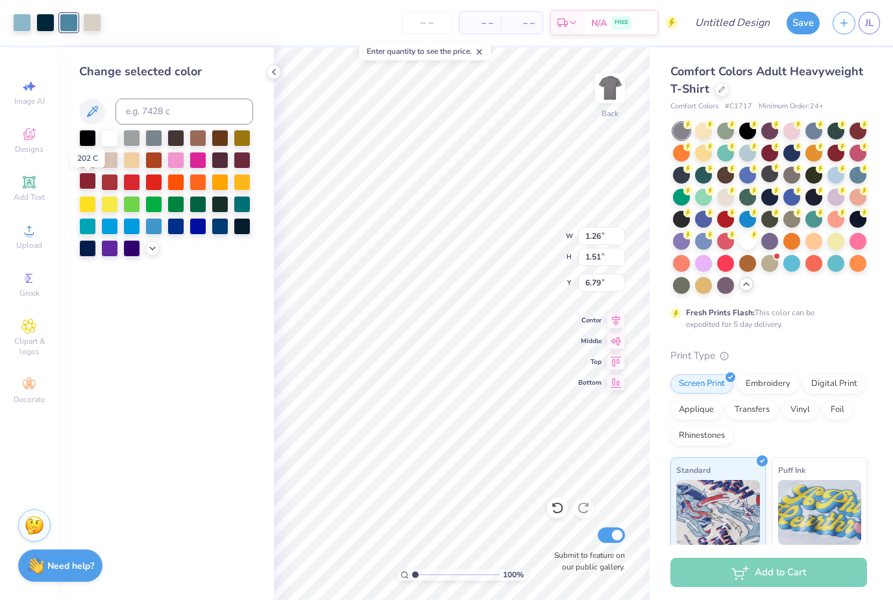
click at [86, 187] on div at bounding box center [87, 181] width 17 height 17
click at [23, 23] on div at bounding box center [22, 21] width 18 height 18
click at [131, 143] on div at bounding box center [131, 137] width 17 height 17
click at [113, 144] on div at bounding box center [109, 137] width 17 height 17
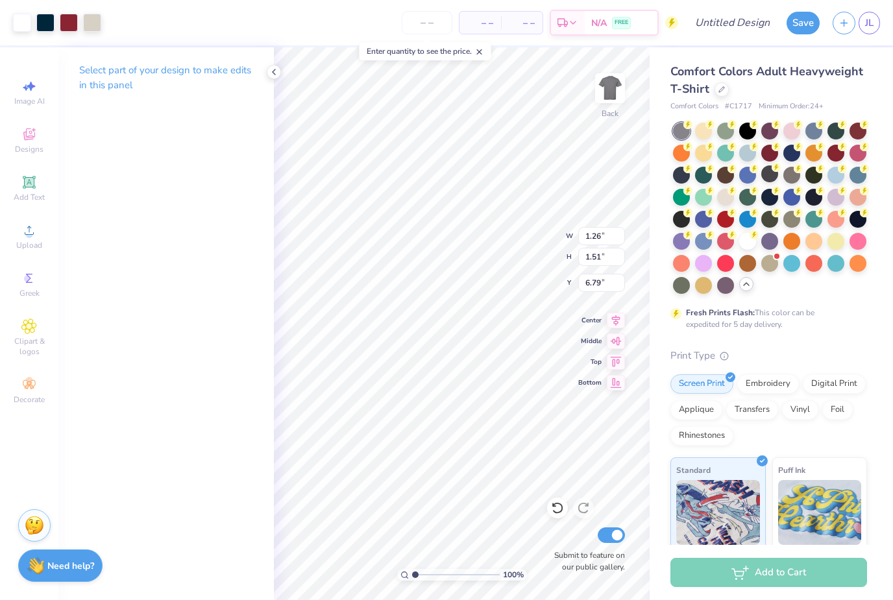
type input "1.11"
type input "1.33"
type input "7.02"
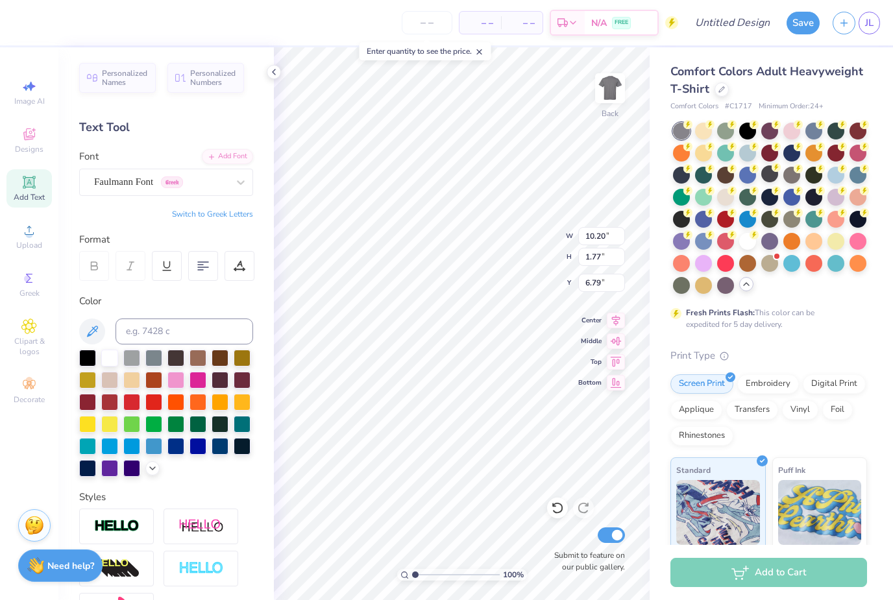
type textarea "SEN RS"
type input "1.11"
type input "1.33"
type input "7.02"
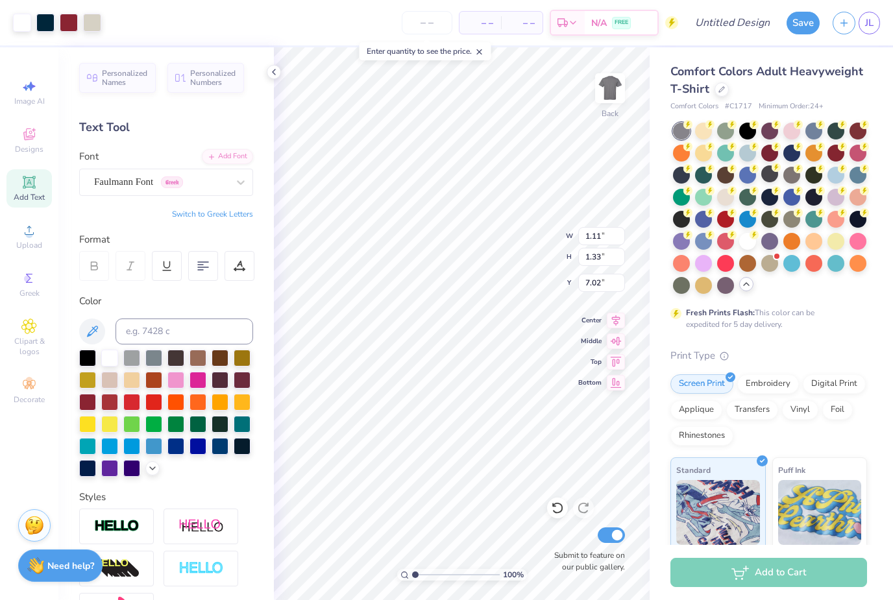
type input "8.49"
type input "1.77"
type input "6.80"
type textarea "SENI RS"
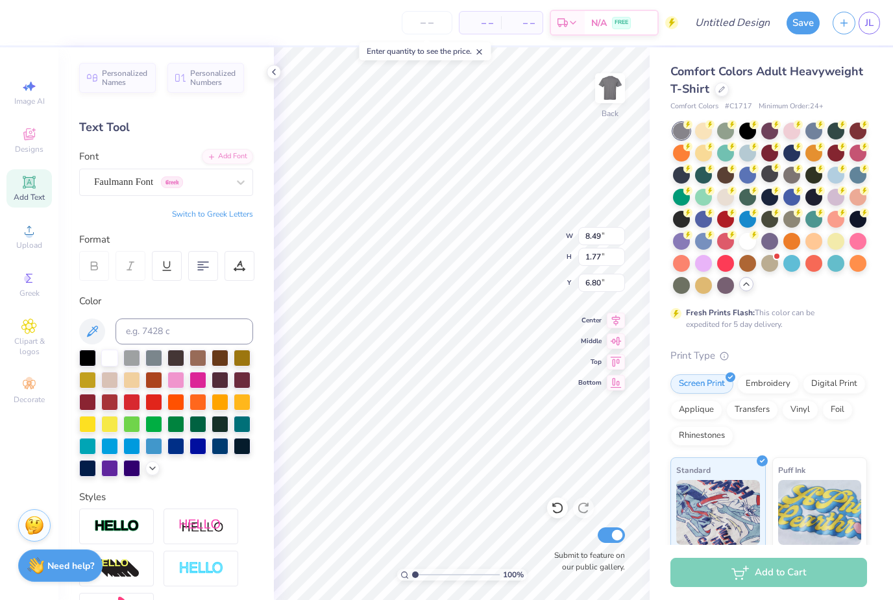
type input "1.11"
type input "1.33"
type input "7.02"
type input "1.19"
type input "1.42"
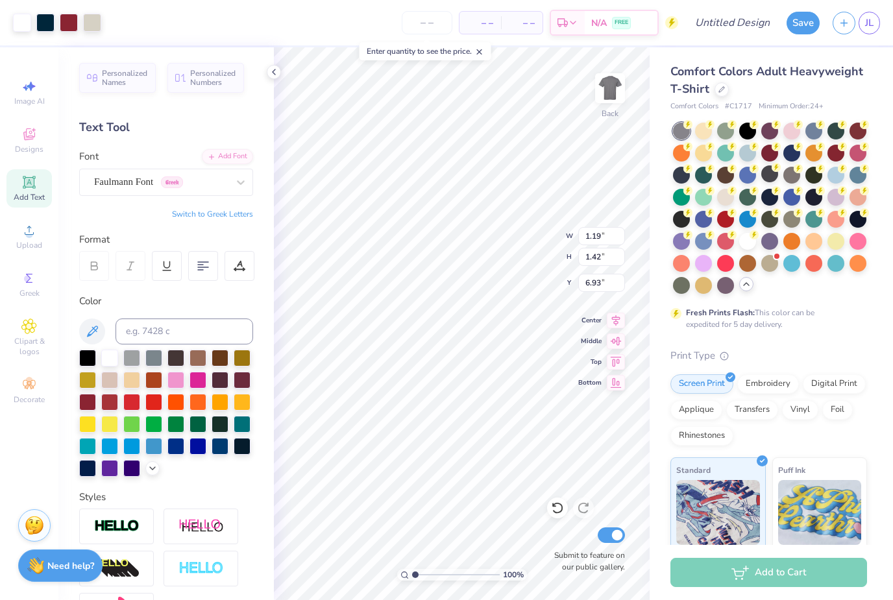
type input "6.97"
type input "10.28"
type input "1.90"
type input "6.66"
type input "1.19"
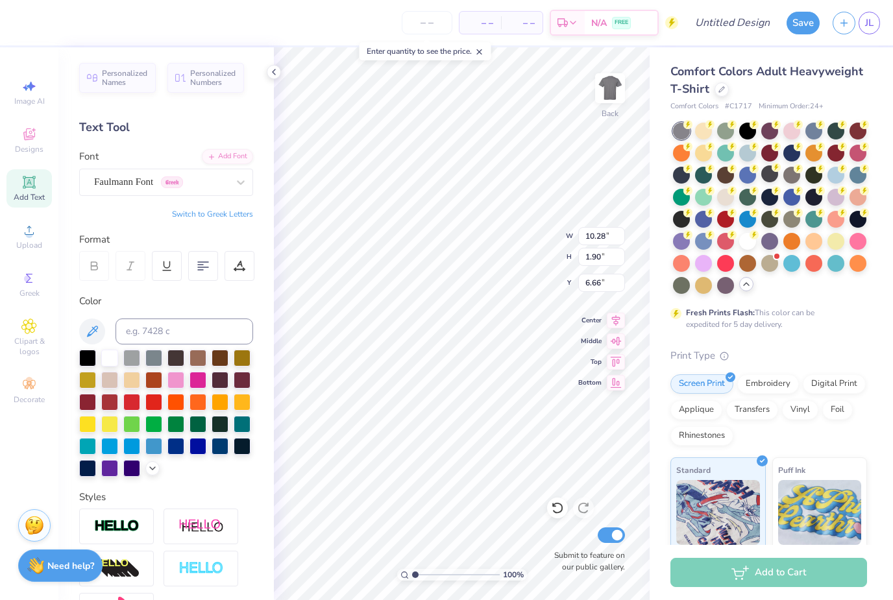
type input "1.42"
type input "6.91"
type input "1.24"
type input "1.48"
type input "6.84"
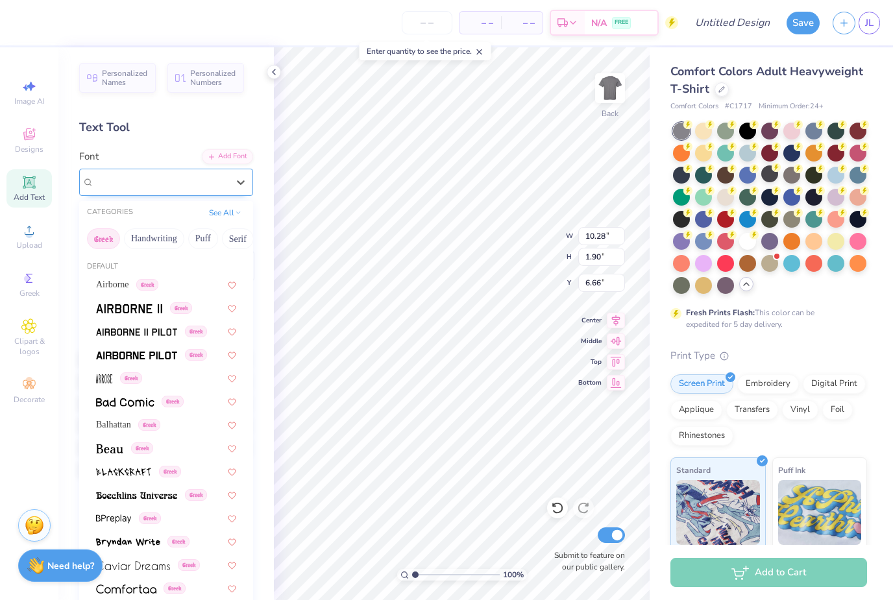
click at [153, 178] on span "Faulmann Font" at bounding box center [123, 182] width 59 height 15
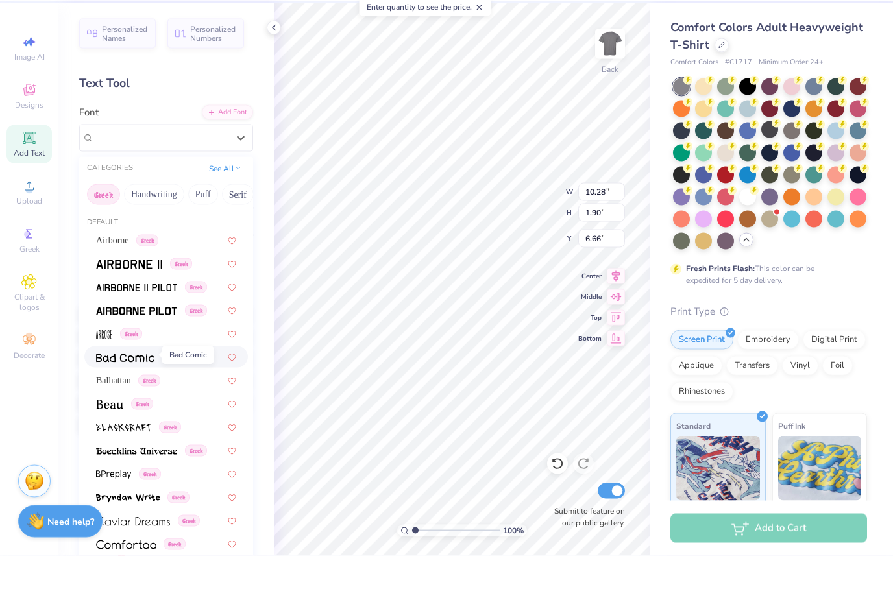
click at [125, 398] on img at bounding box center [125, 402] width 58 height 9
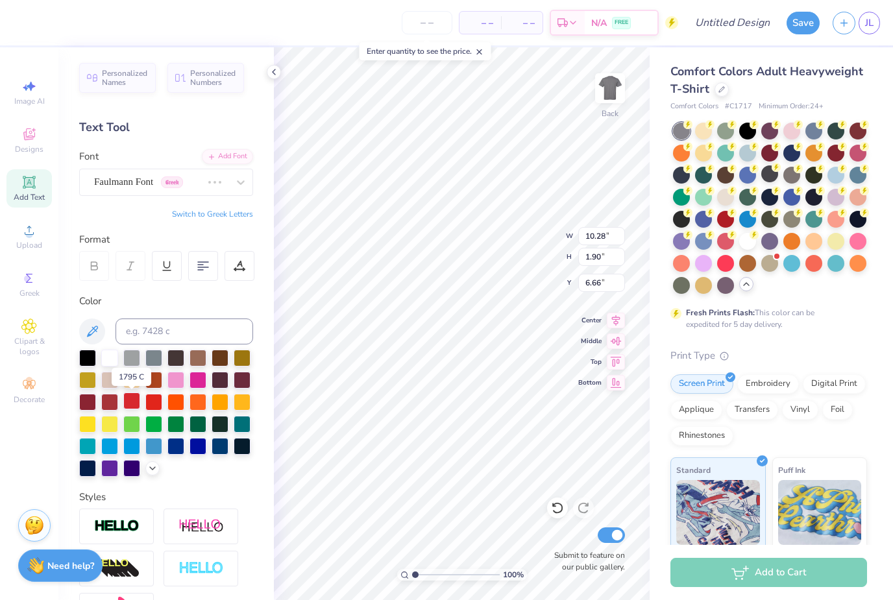
type input "8.83"
type input "1.82"
type input "6.70"
click at [153, 188] on div "Bad Comic Greek" at bounding box center [161, 182] width 136 height 20
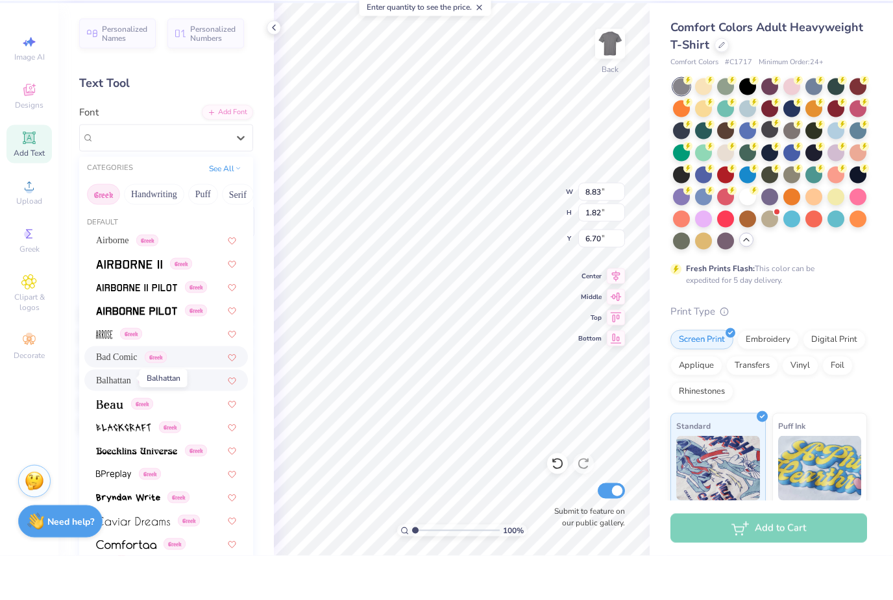
click at [125, 418] on span "Balhattan" at bounding box center [113, 425] width 35 height 14
type input "6.37"
type input "2.02"
type input "6.61"
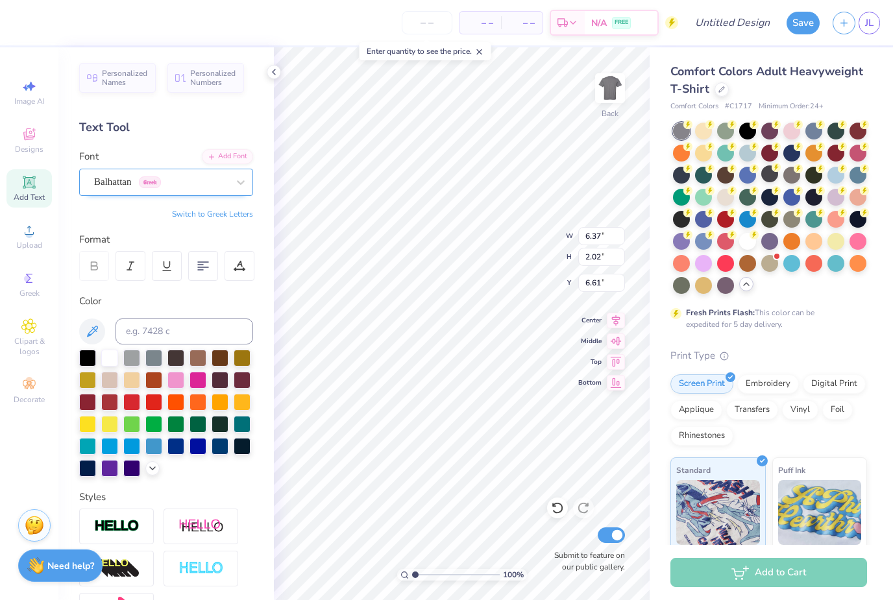
click at [135, 183] on div "Balhattan Greek" at bounding box center [161, 182] width 136 height 20
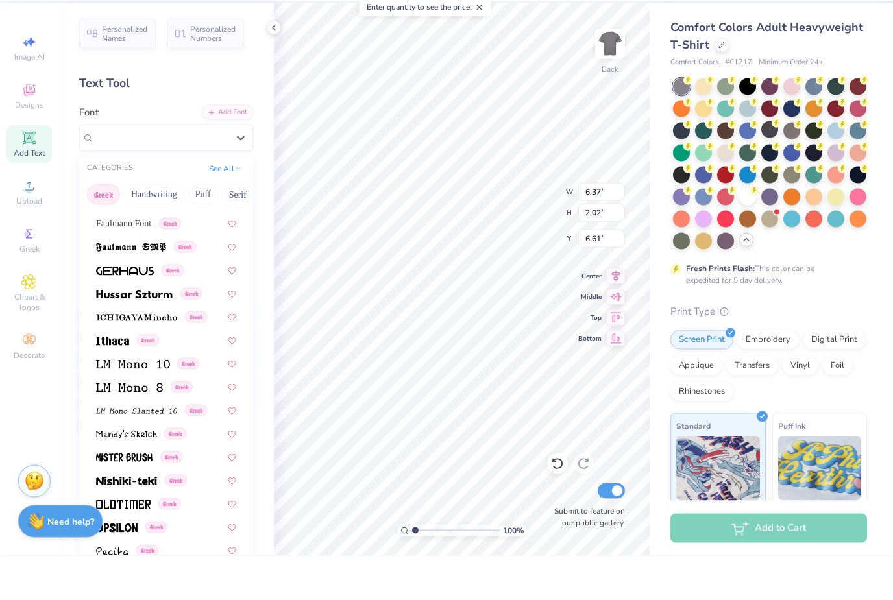
scroll to position [431, 0]
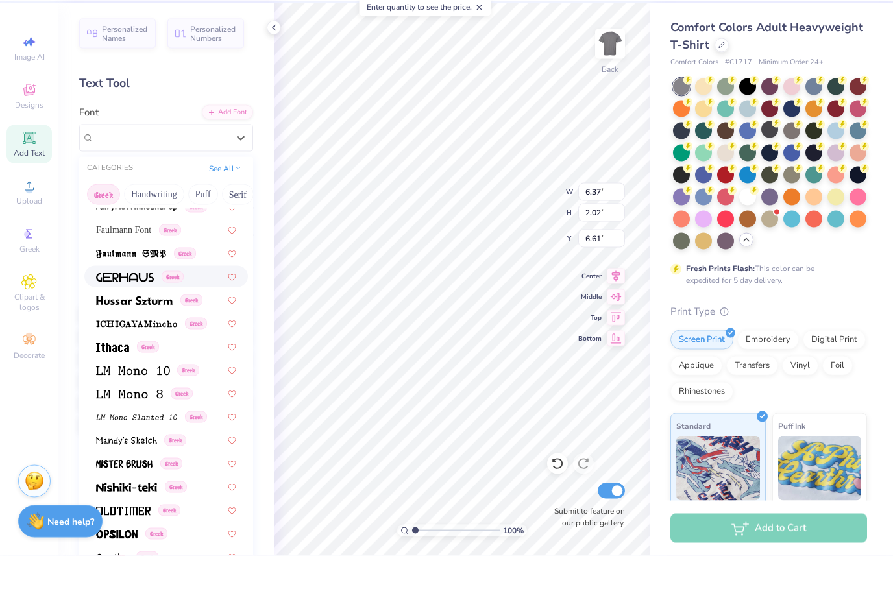
click at [148, 317] on img at bounding box center [125, 321] width 58 height 9
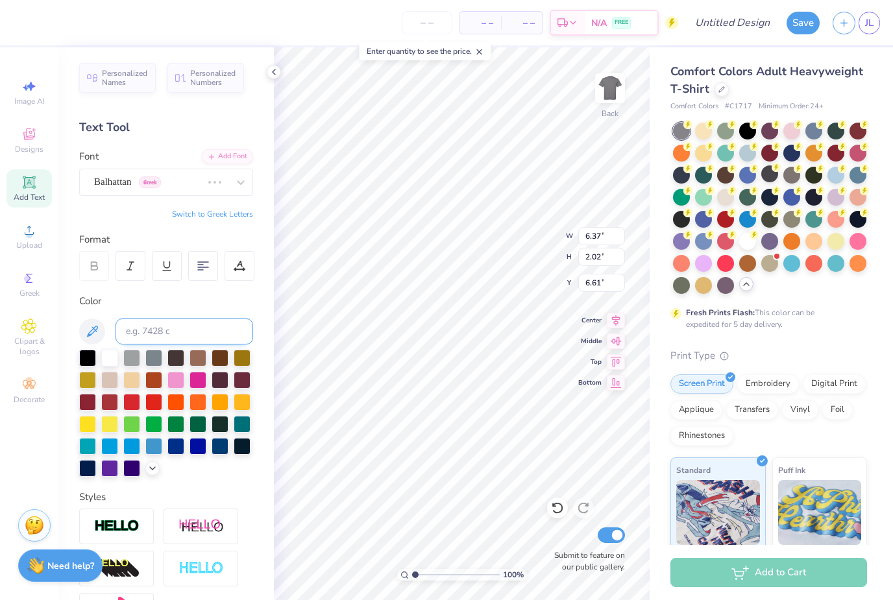
type input "8.44"
type input "1.75"
type input "6.74"
click at [120, 193] on div "Gerhaus Greek" at bounding box center [166, 182] width 174 height 27
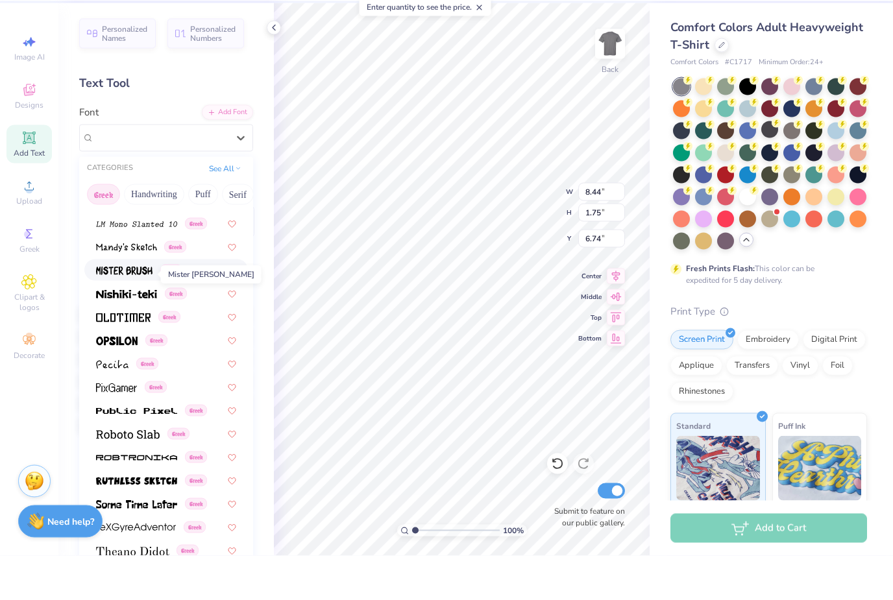
scroll to position [633, 0]
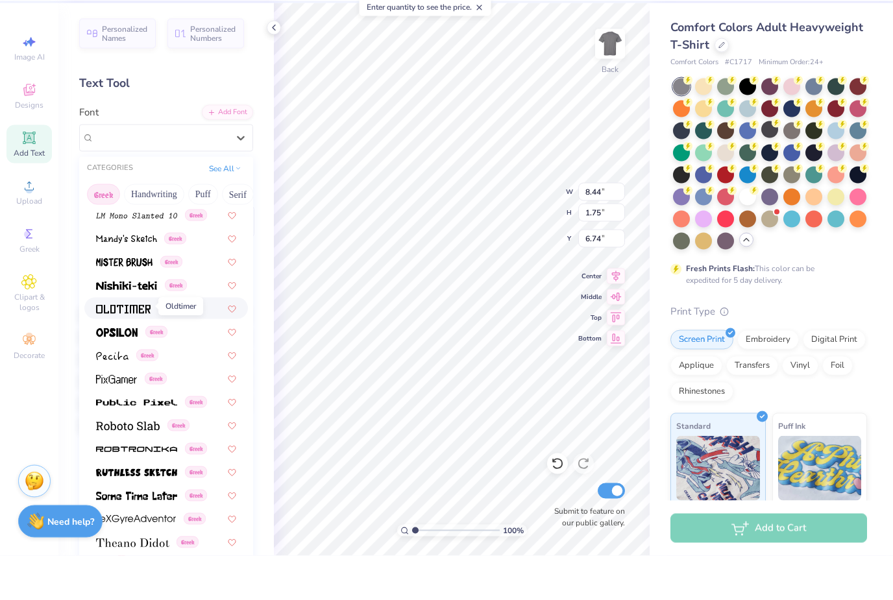
click at [134, 349] on img at bounding box center [123, 353] width 55 height 9
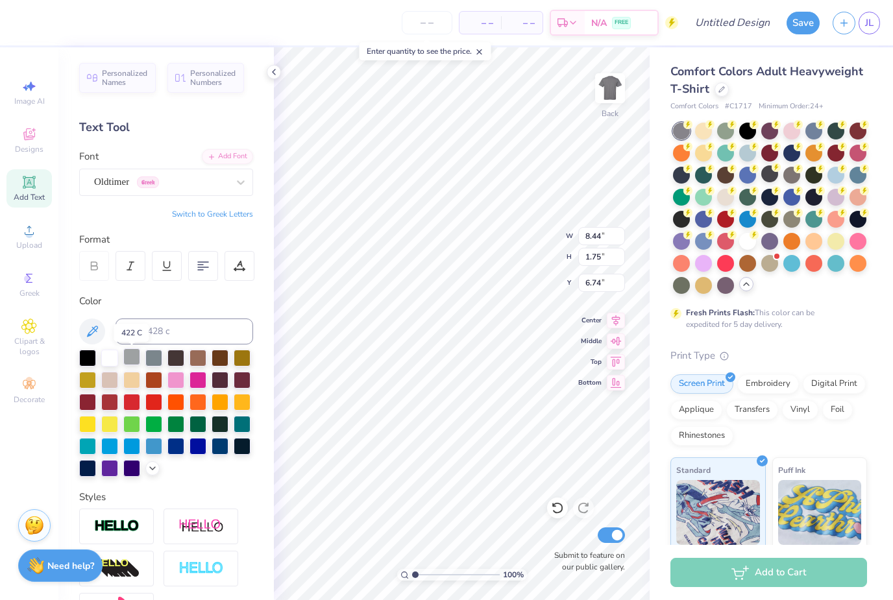
type input "9.63"
type input "2.17"
type input "6.53"
click at [127, 192] on div "Oldtimer Greek" at bounding box center [166, 182] width 174 height 27
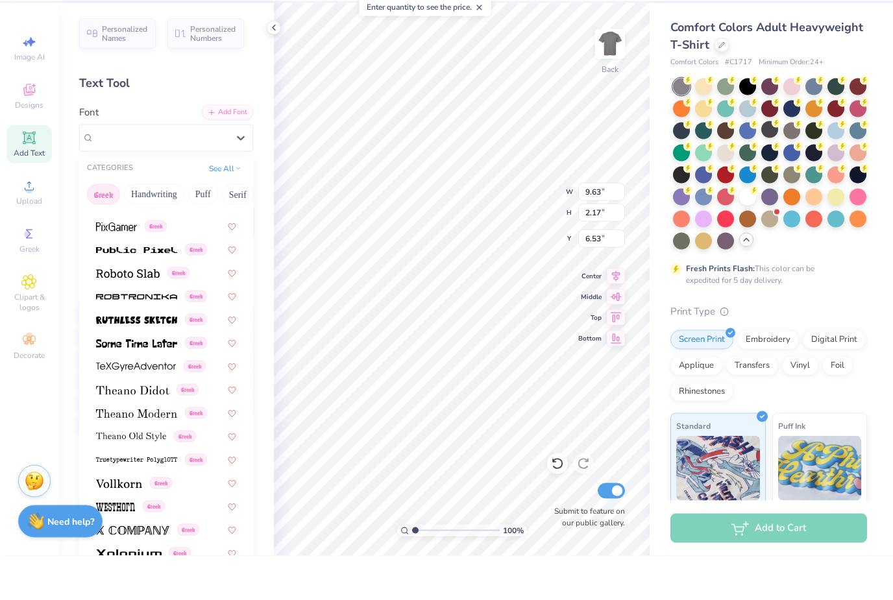
scroll to position [785, 0]
click at [125, 571] on img at bounding box center [132, 575] width 73 height 9
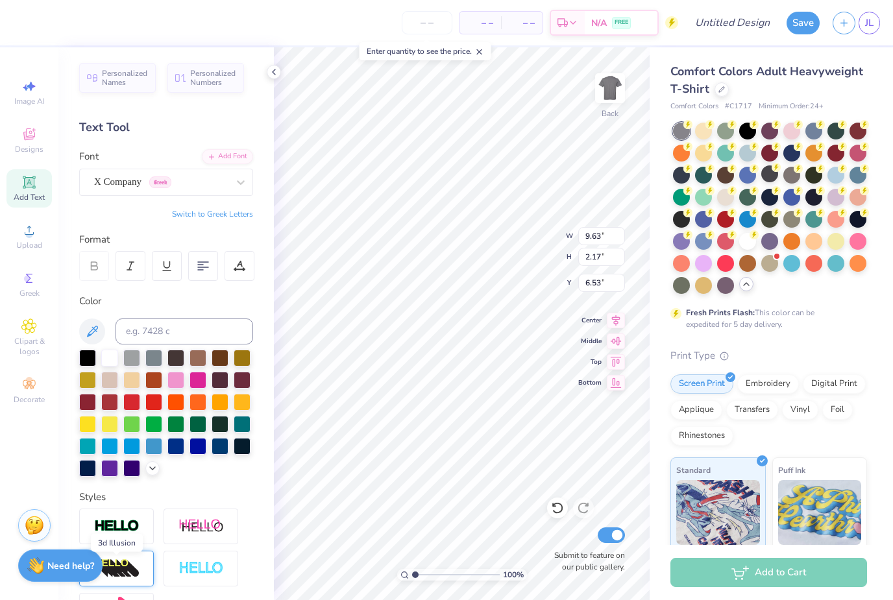
type input "9.25"
type input "1.69"
type input "6.77"
click at [132, 184] on span "X Company" at bounding box center [117, 182] width 47 height 15
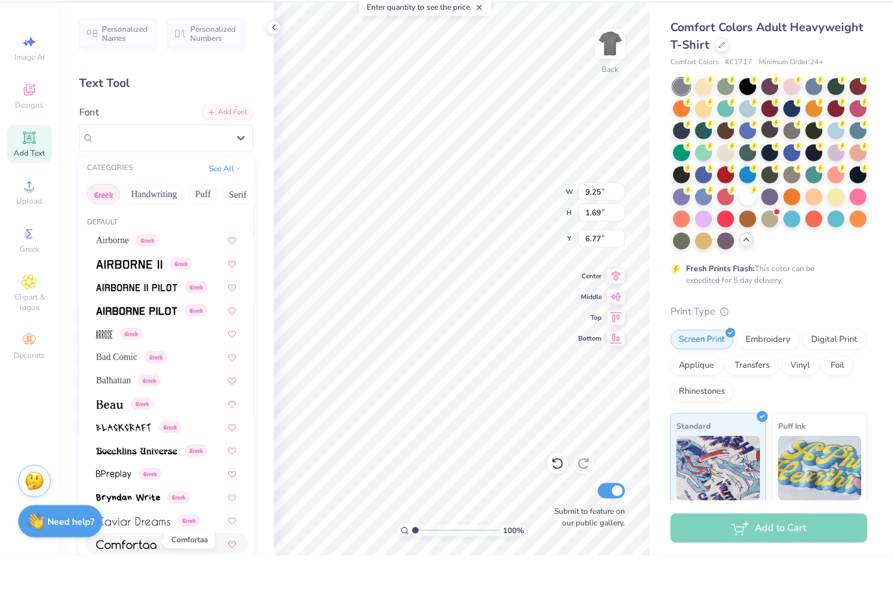
click at [151, 585] on img at bounding box center [126, 589] width 60 height 9
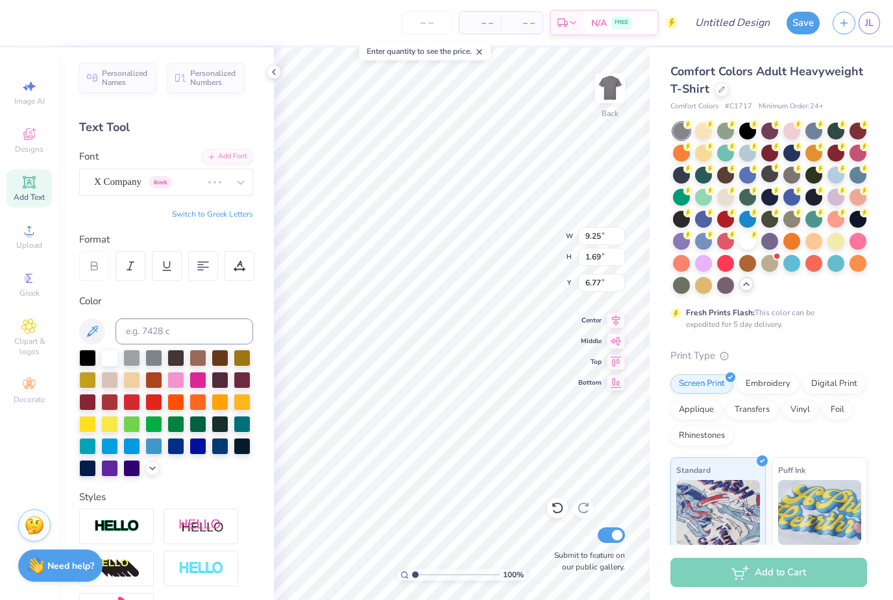
type input "8.44"
type input "1.94"
type input "6.64"
click at [132, 570] on img at bounding box center [116, 569] width 45 height 21
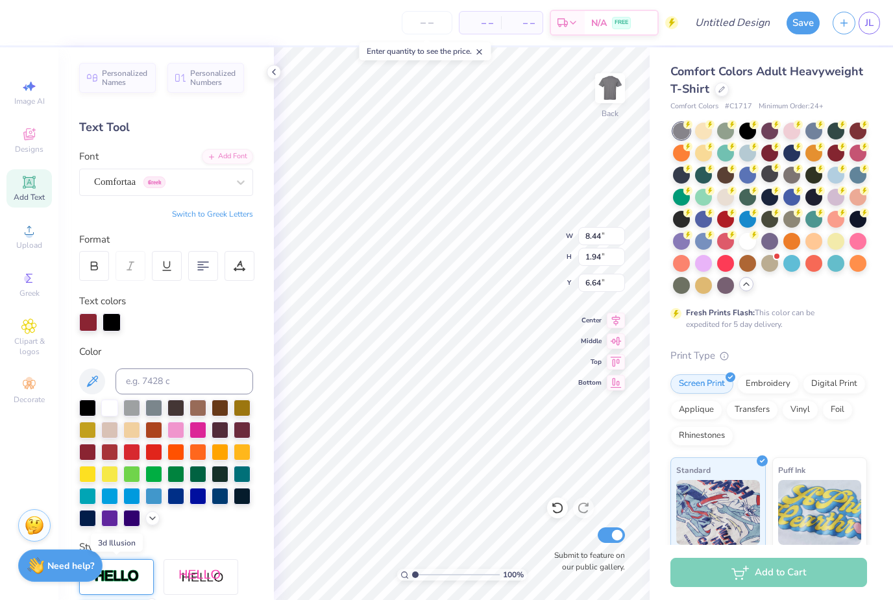
type input "10.98"
type input "2.52"
click at [197, 578] on img at bounding box center [201, 577] width 45 height 16
click at [212, 584] on img at bounding box center [201, 577] width 45 height 16
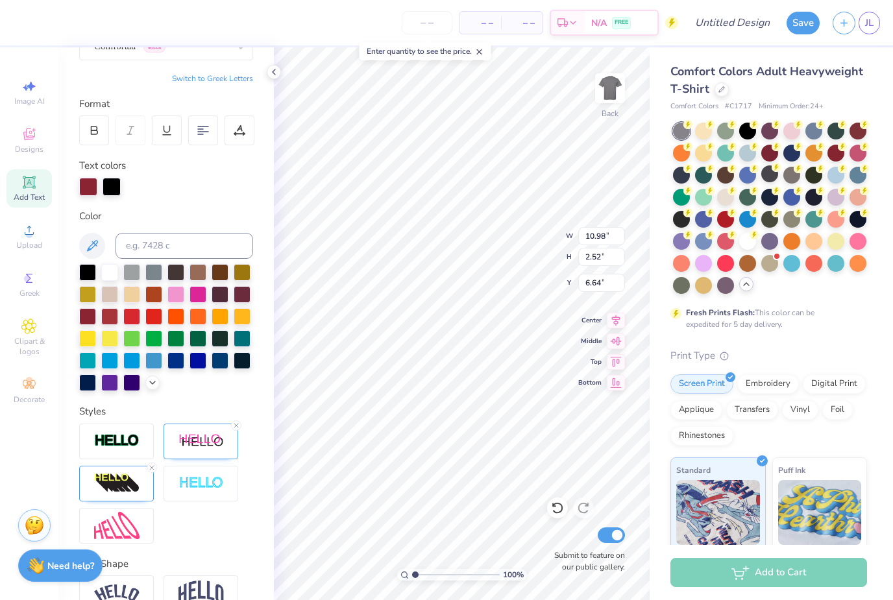
scroll to position [143, 0]
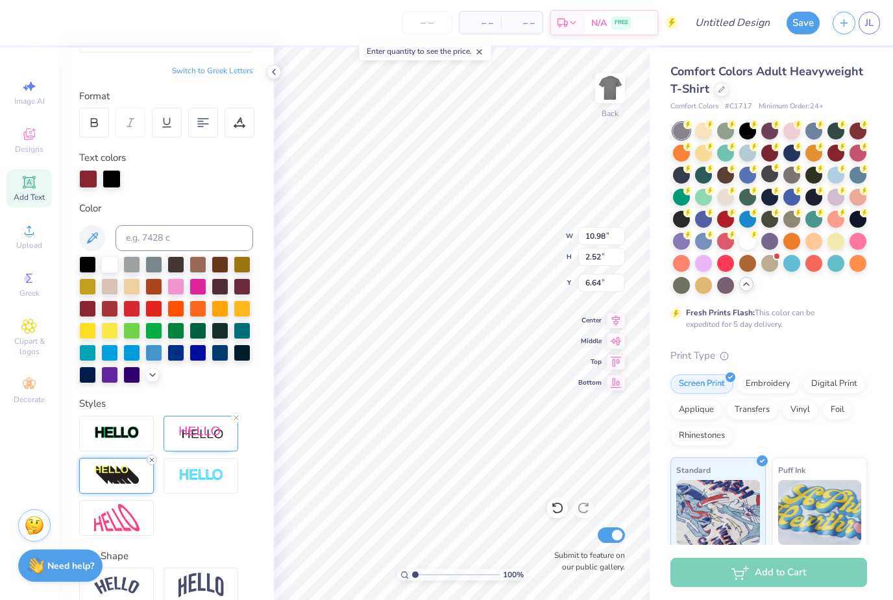
click at [151, 462] on line at bounding box center [152, 460] width 4 height 4
type input "10.13"
type input "2.13"
click at [205, 485] on div at bounding box center [201, 476] width 75 height 36
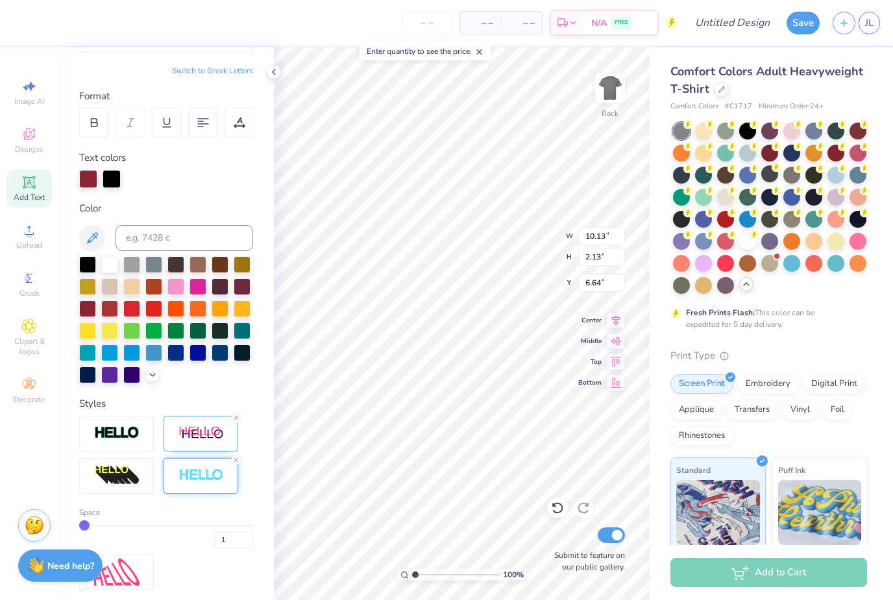
type input "10.15"
type input "2.15"
type input "6.63"
click at [237, 419] on line at bounding box center [236, 418] width 4 height 4
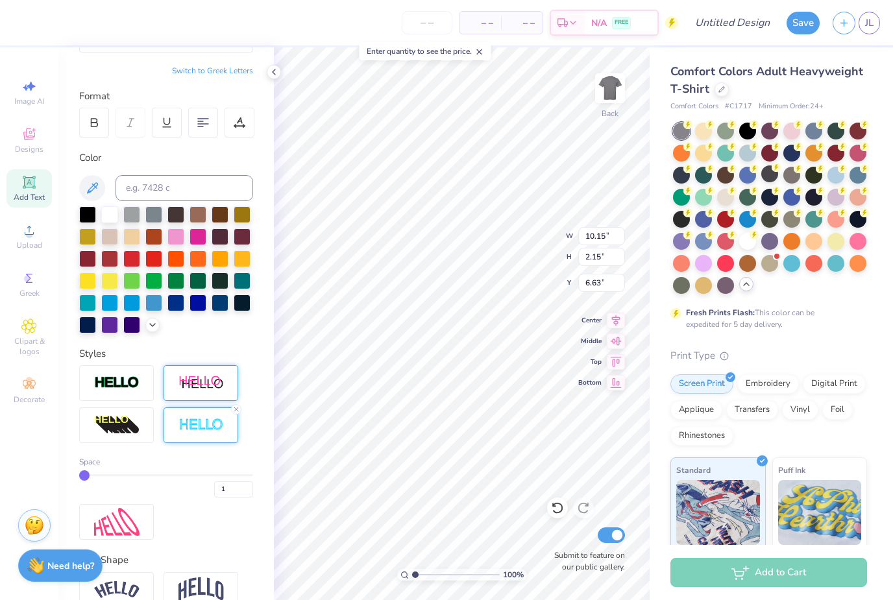
type input "8.48"
type input "1.97"
type input "10.42"
type input "2.43"
type input "6.37"
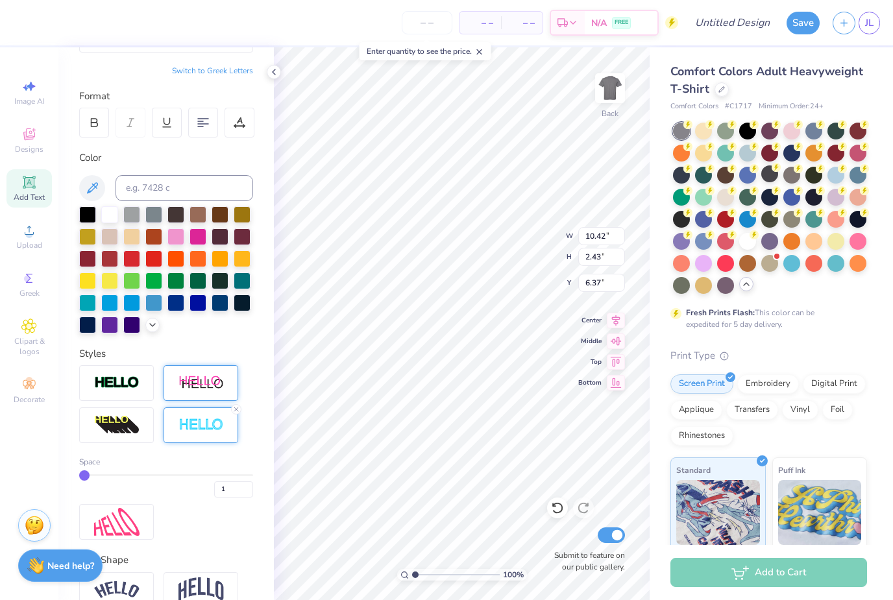
type input "1.24"
type input "1.48"
type input "15.23"
type input "5.96"
type input "7.12"
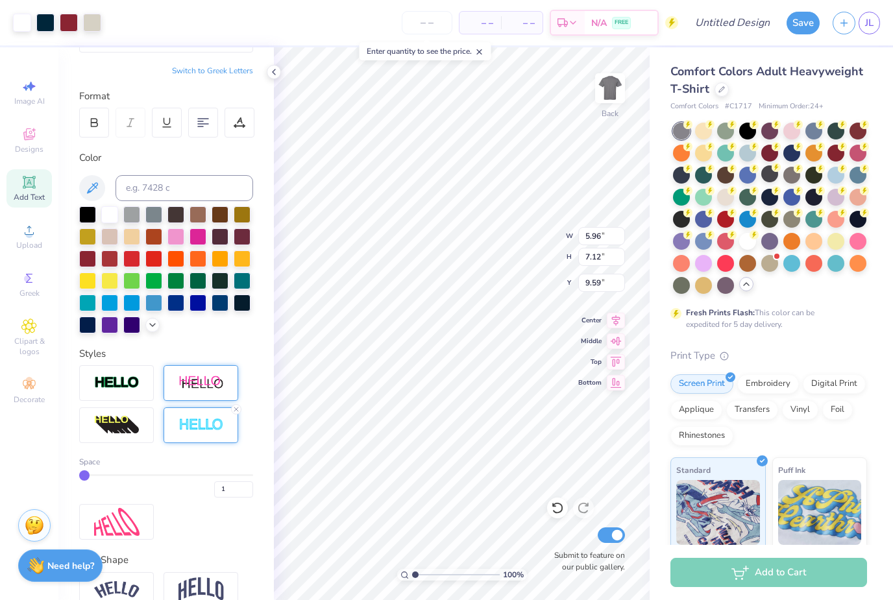
type input "10.09"
type input "10.42"
type input "2.43"
type input "6.37"
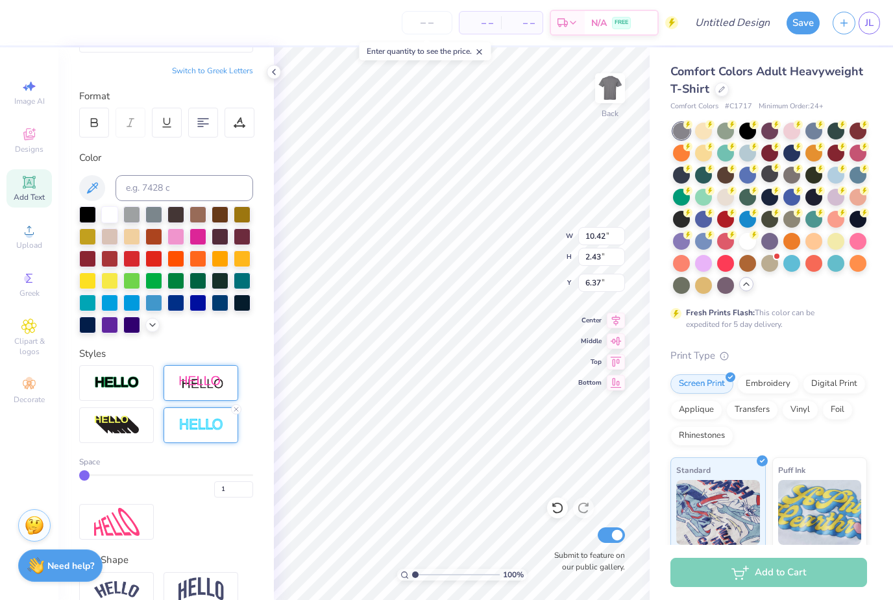
type textarea "SENIORS"
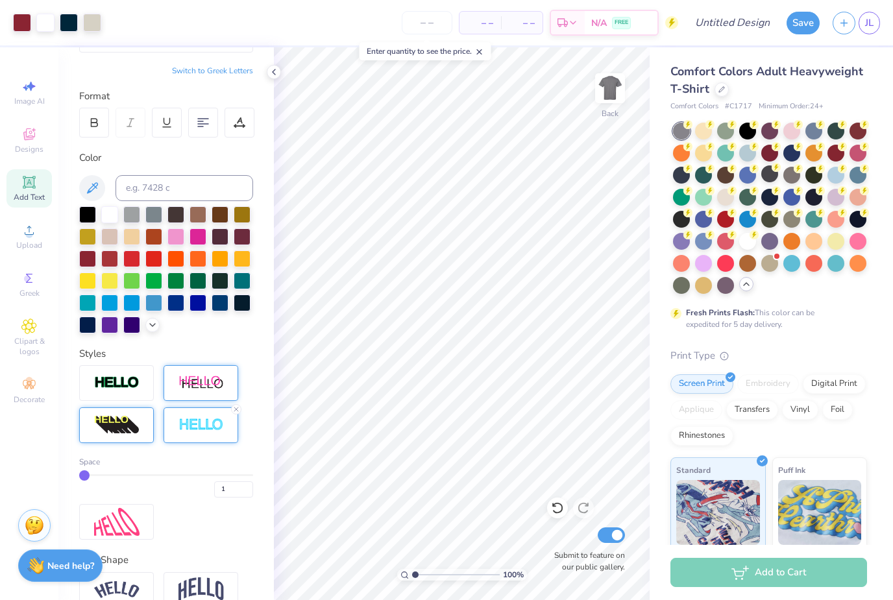
click at [123, 430] on img at bounding box center [116, 425] width 45 height 21
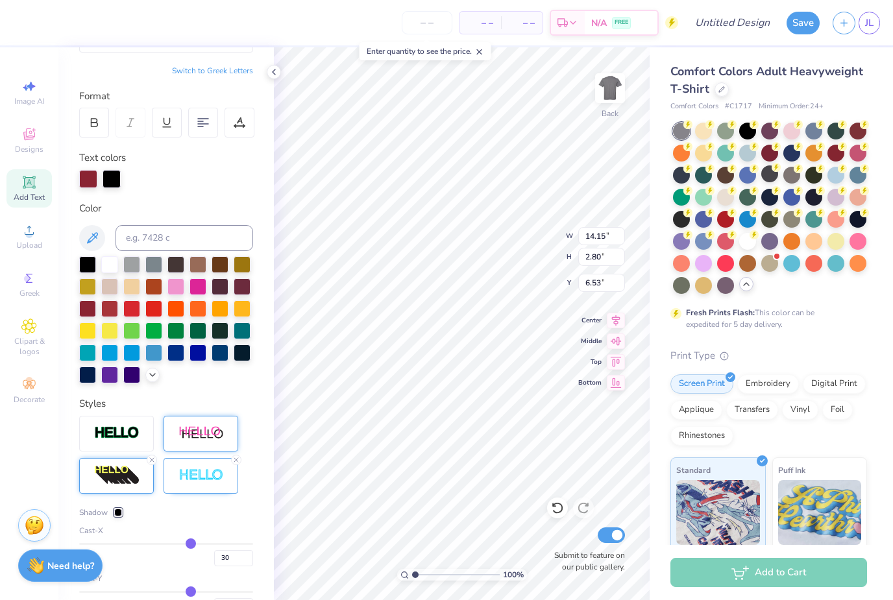
type input "11.97"
type input "2.37"
type input "6.96"
click at [151, 462] on line at bounding box center [152, 460] width 4 height 4
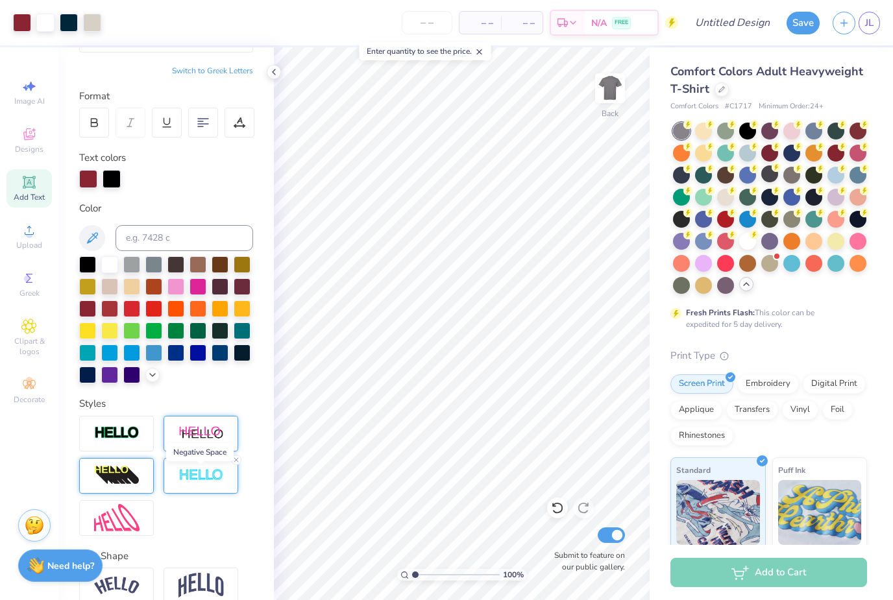
click at [193, 477] on img at bounding box center [201, 476] width 45 height 15
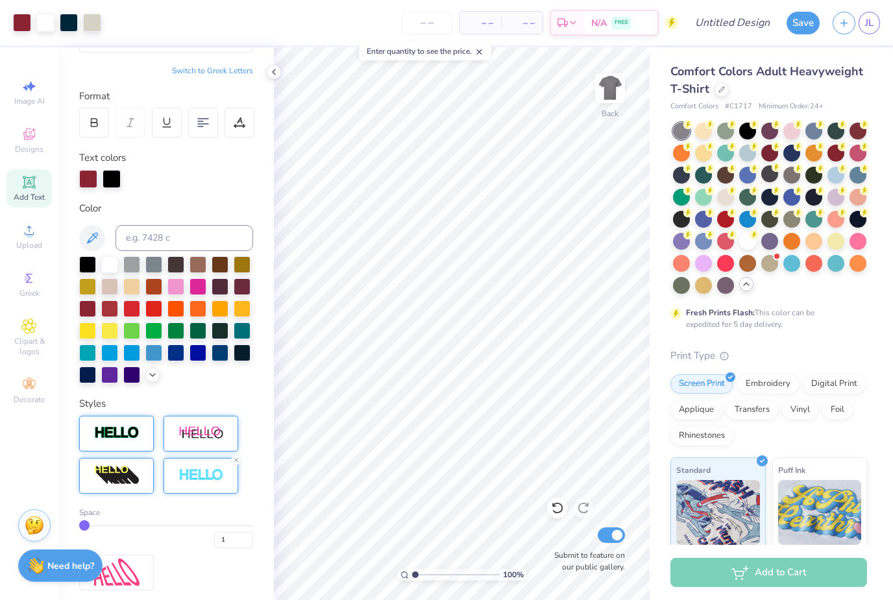
click at [143, 432] on div at bounding box center [116, 434] width 75 height 36
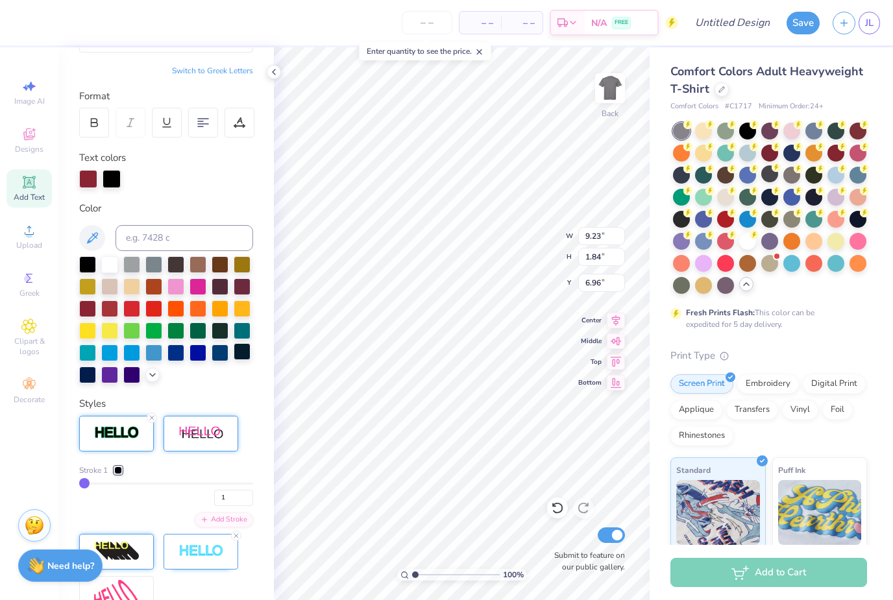
scroll to position [1, 2]
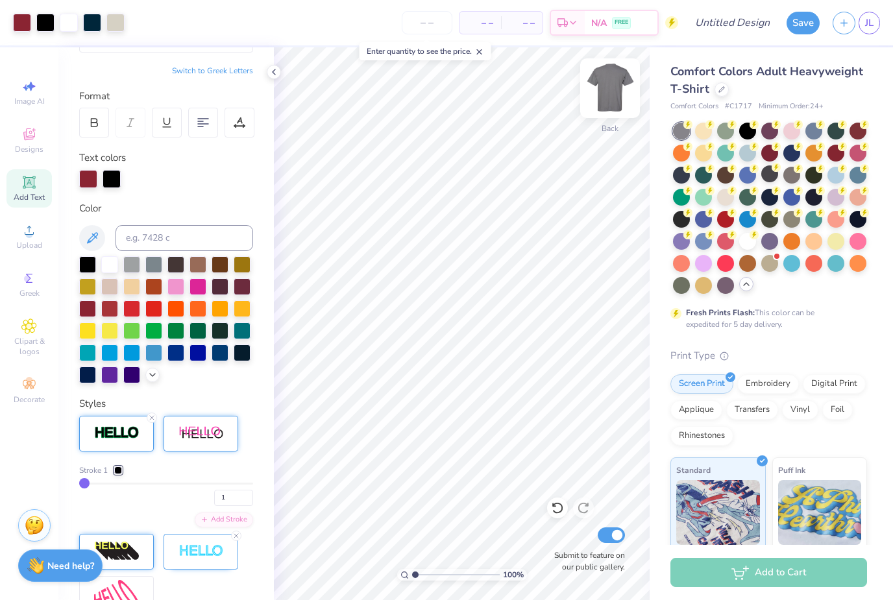
click at [613, 94] on img at bounding box center [610, 88] width 52 height 52
click at [32, 89] on icon at bounding box center [29, 87] width 16 height 16
select select "4"
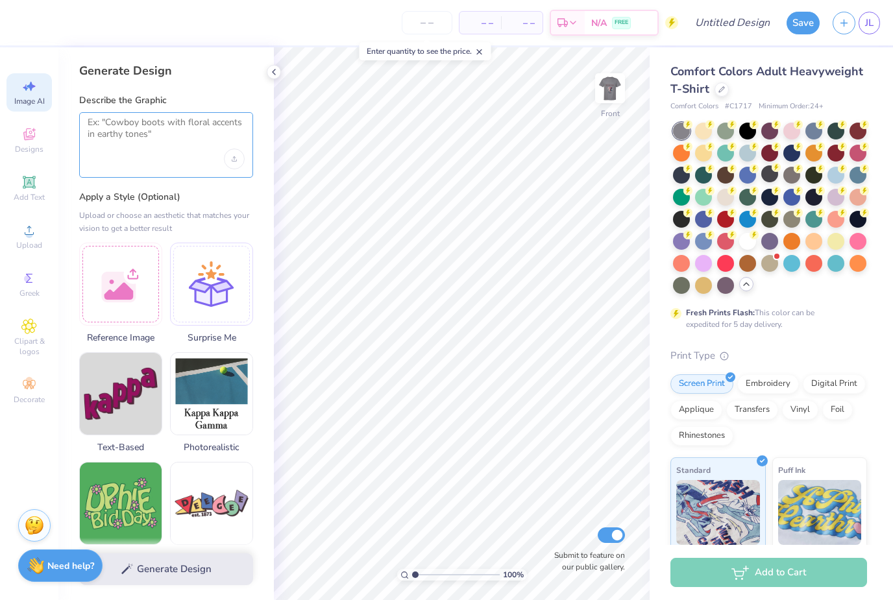
click at [186, 121] on textarea at bounding box center [166, 133] width 157 height 32
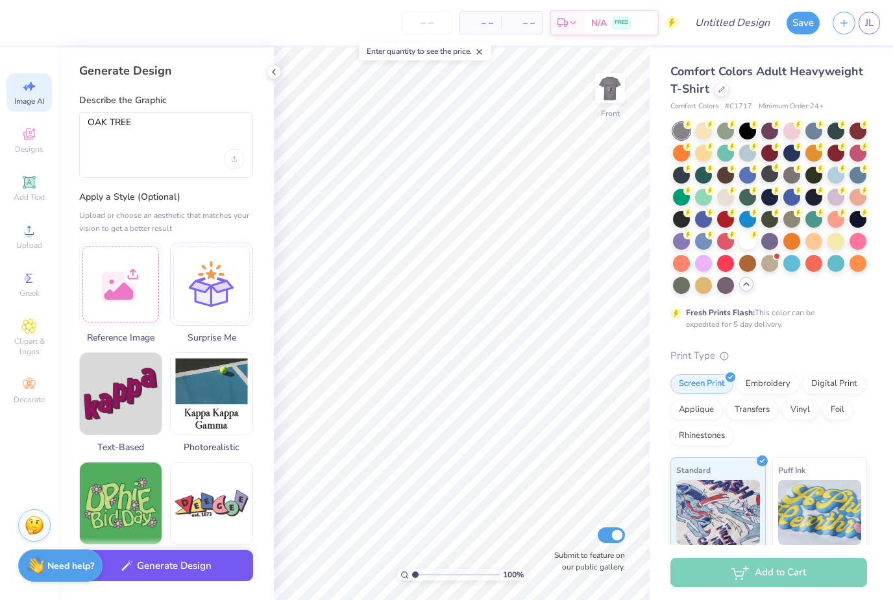
click at [175, 578] on button "Generate Design" at bounding box center [166, 567] width 174 height 32
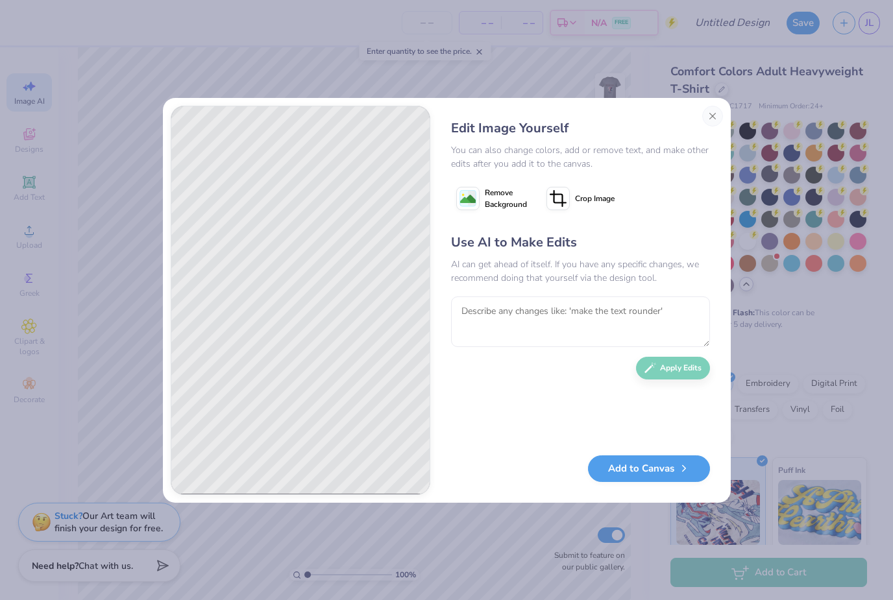
click at [713, 115] on button "Close" at bounding box center [712, 116] width 21 height 21
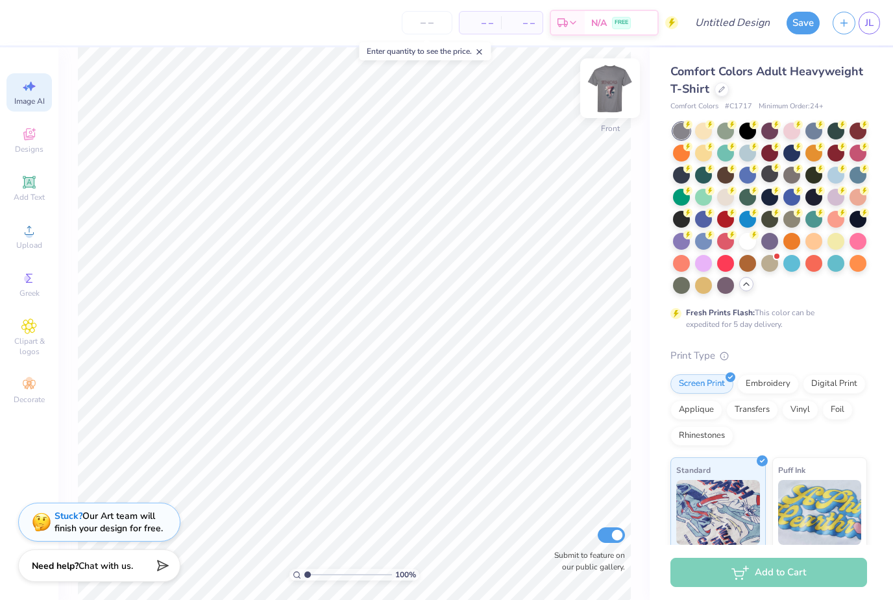
click at [608, 90] on img at bounding box center [610, 88] width 52 height 52
click at [602, 98] on img at bounding box center [610, 88] width 52 height 52
click at [40, 93] on div "Image AI" at bounding box center [28, 92] width 45 height 38
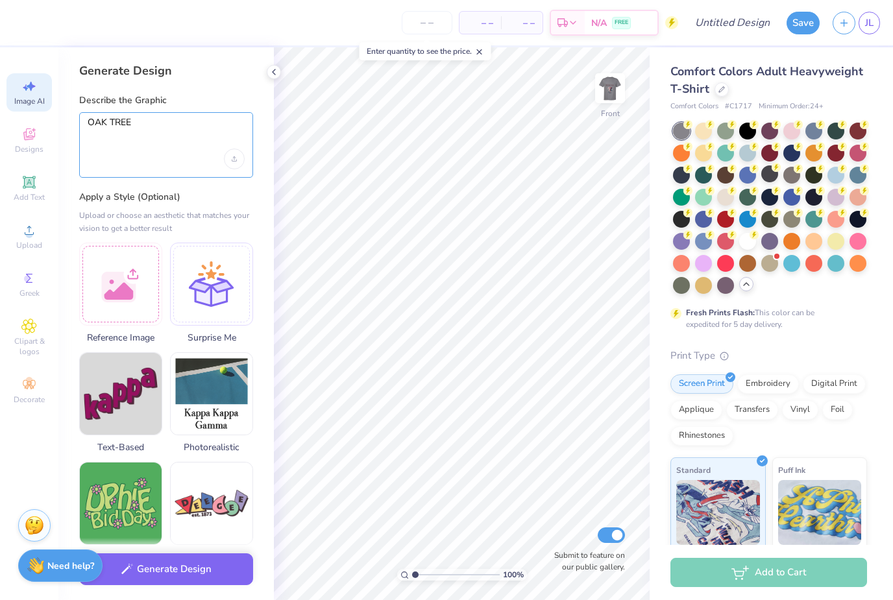
drag, startPoint x: 153, startPoint y: 122, endPoint x: 66, endPoint y: 120, distance: 87.0
click at [66, 120] on div "Generate Design Describe the Graphic OAK TREE Apply a Style (Optional) Upload o…" at bounding box center [166, 323] width 216 height 553
type textarea "O"
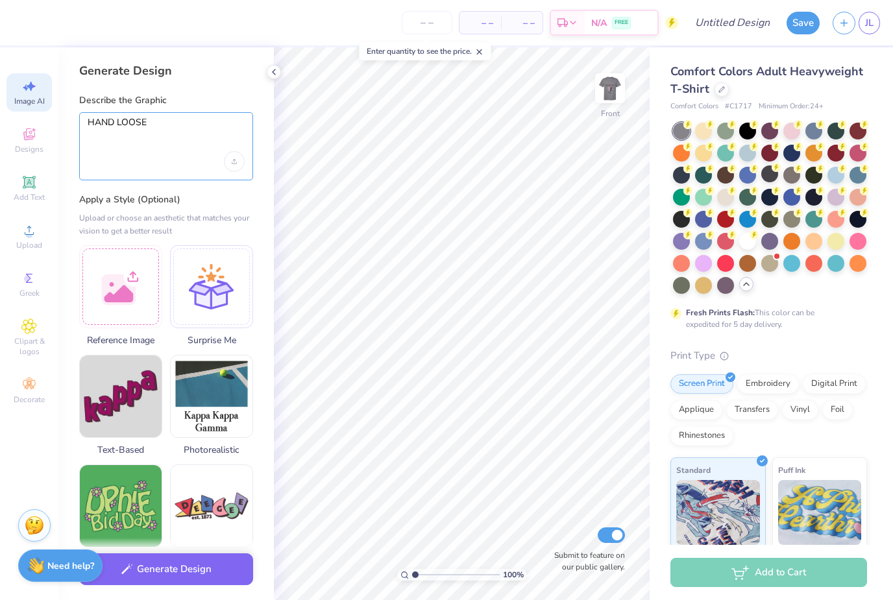
click at [114, 128] on textarea "HAND LOOSE" at bounding box center [166, 134] width 157 height 35
type textarea "HANG LOOSE"
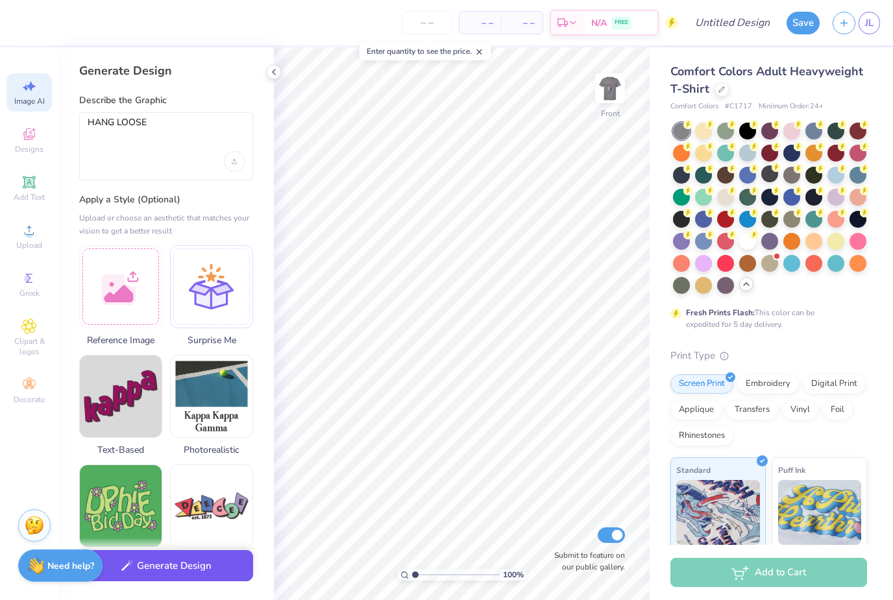
click at [192, 563] on button "Generate Design" at bounding box center [166, 567] width 174 height 32
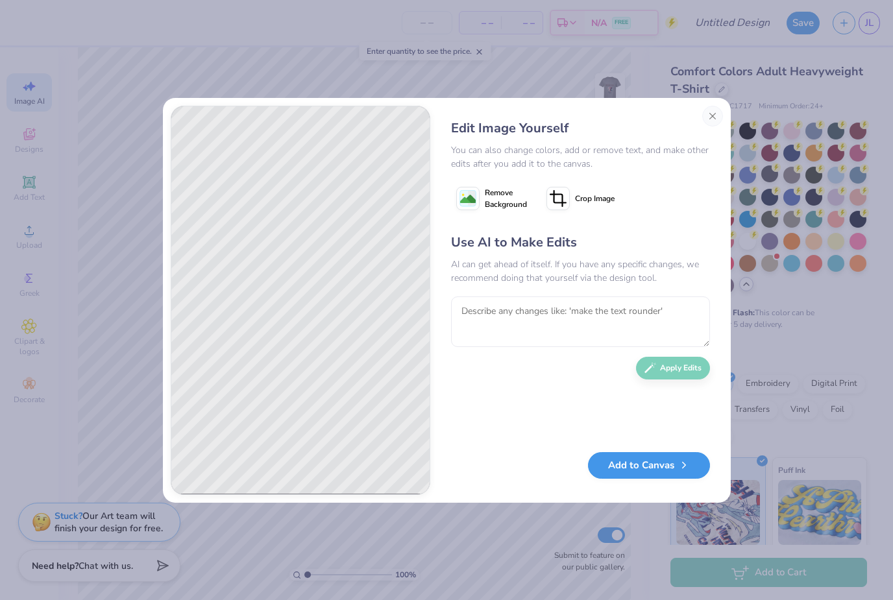
click at [676, 470] on button "Add to Canvas" at bounding box center [649, 465] width 122 height 27
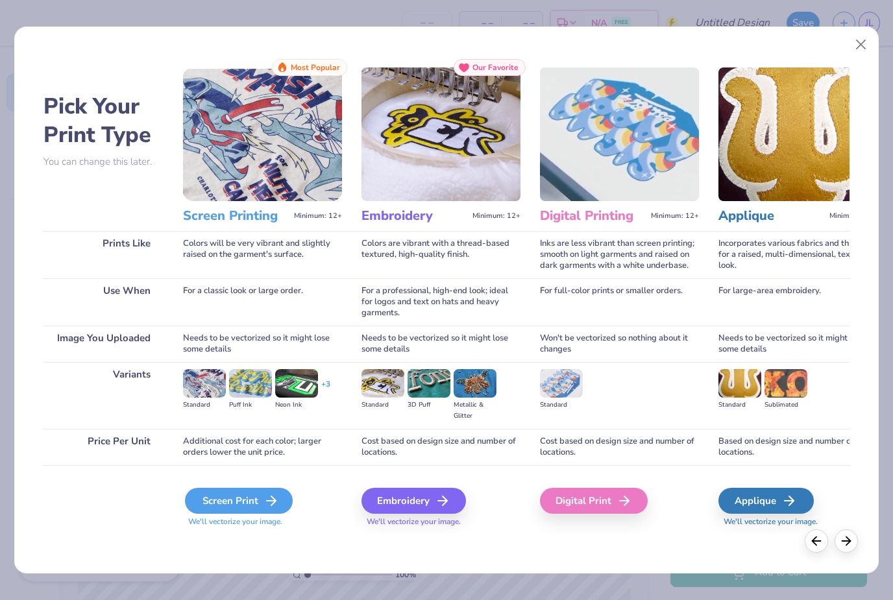
click at [225, 508] on div "Screen Print" at bounding box center [239, 501] width 108 height 26
click at [255, 504] on div "Screen Print" at bounding box center [239, 501] width 108 height 26
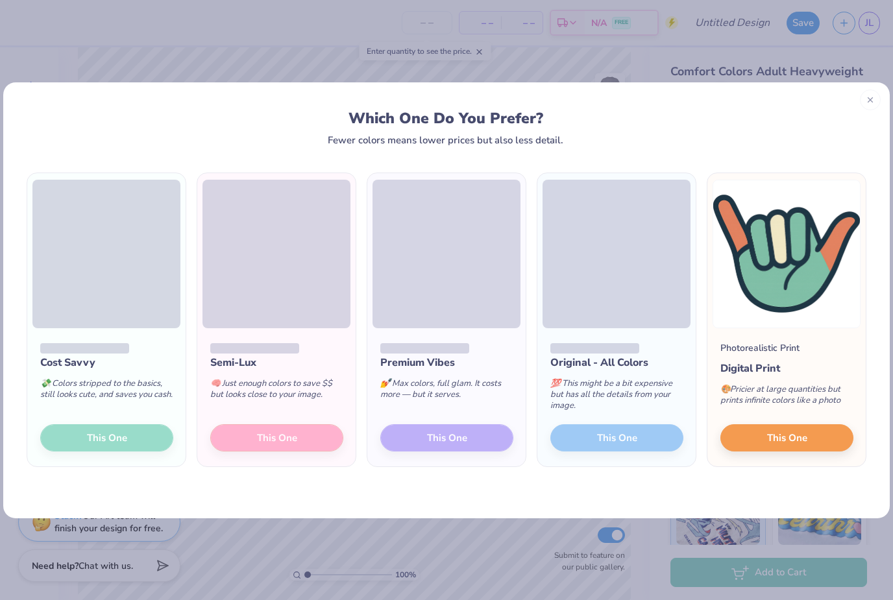
click at [279, 442] on div "Semi-Lux 🧠 Just enough colors to save $$ but looks close to your image. This One" at bounding box center [276, 397] width 158 height 139
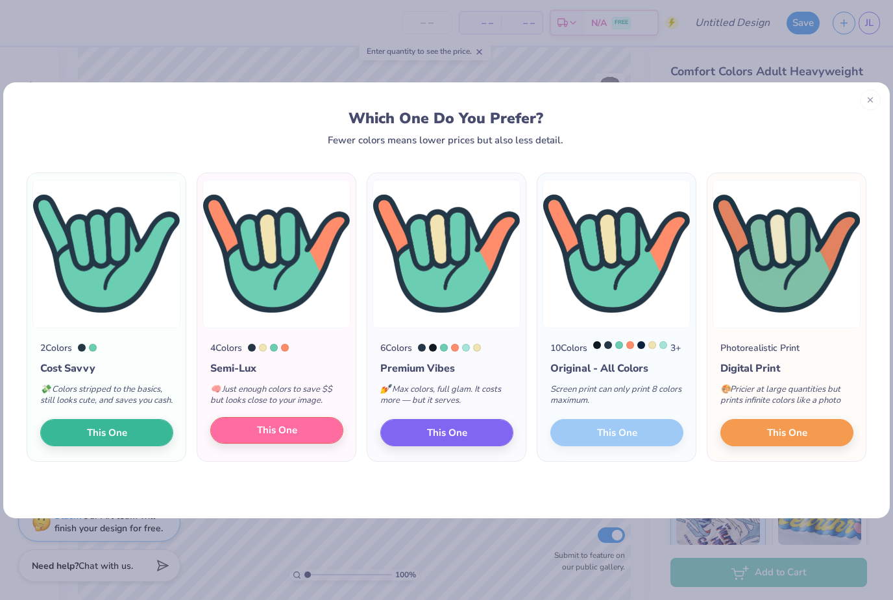
click at [319, 445] on button "This One" at bounding box center [276, 430] width 133 height 27
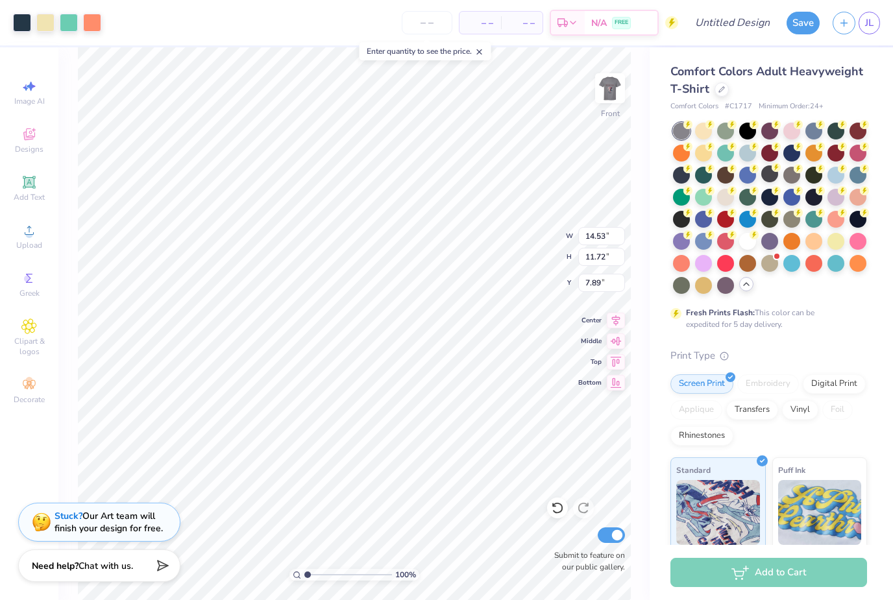
type input "11.87"
type input "9.57"
type input "6.74"
click at [92, 27] on div at bounding box center [92, 21] width 18 height 18
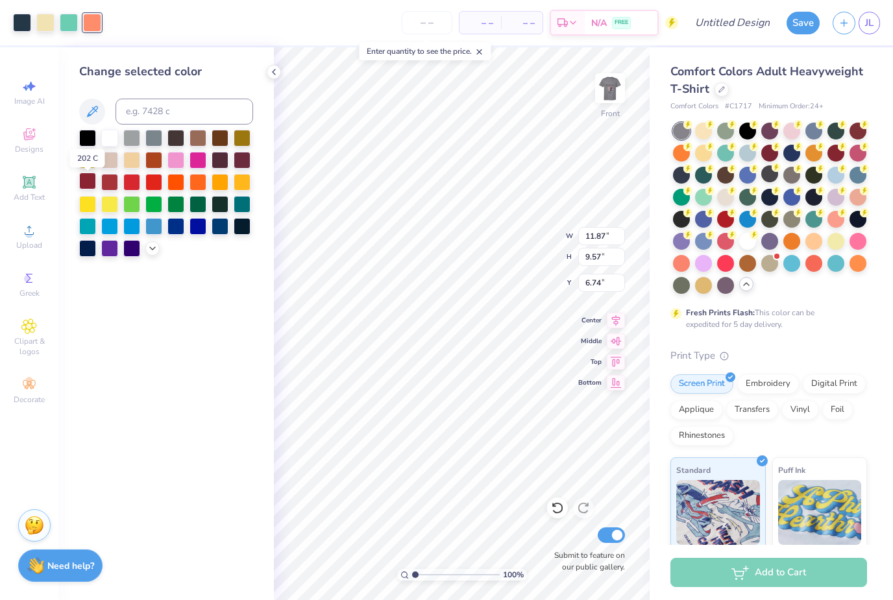
click at [90, 187] on div at bounding box center [87, 181] width 17 height 17
click at [69, 31] on div at bounding box center [69, 21] width 18 height 18
click at [133, 142] on div at bounding box center [131, 137] width 17 height 17
click at [47, 32] on div "Art colors" at bounding box center [50, 22] width 101 height 45
click at [110, 145] on div at bounding box center [109, 137] width 17 height 17
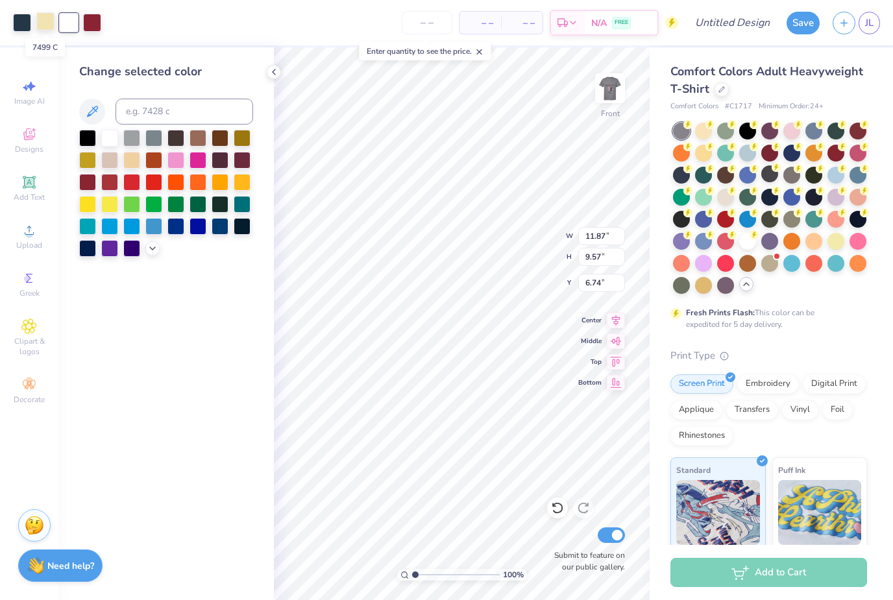
click at [48, 25] on div at bounding box center [45, 21] width 18 height 18
click at [129, 142] on div at bounding box center [131, 137] width 17 height 17
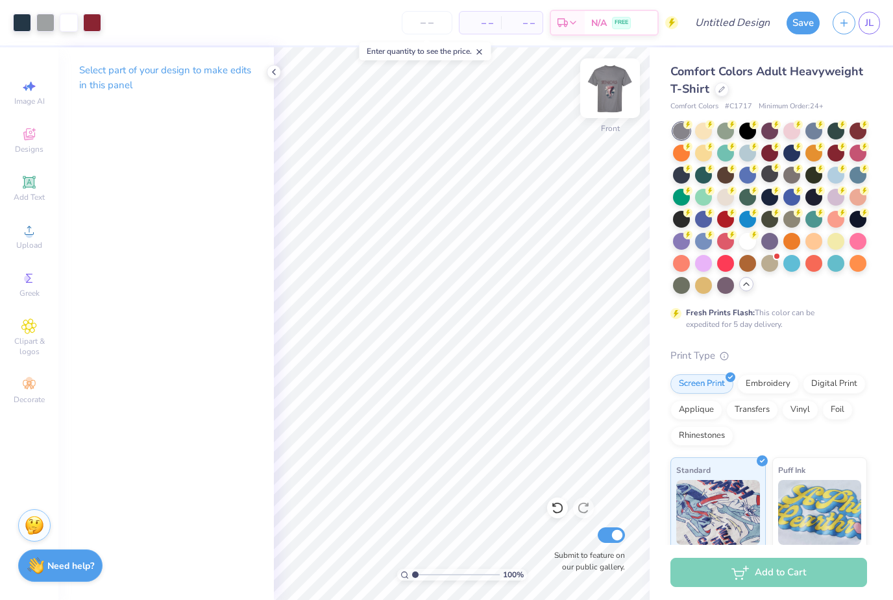
click at [618, 95] on img at bounding box center [610, 88] width 52 height 52
click at [613, 91] on img at bounding box center [610, 88] width 52 height 52
click at [612, 85] on img at bounding box center [610, 88] width 52 height 52
click at [606, 85] on img at bounding box center [610, 88] width 52 height 52
click at [612, 88] on img at bounding box center [610, 88] width 52 height 52
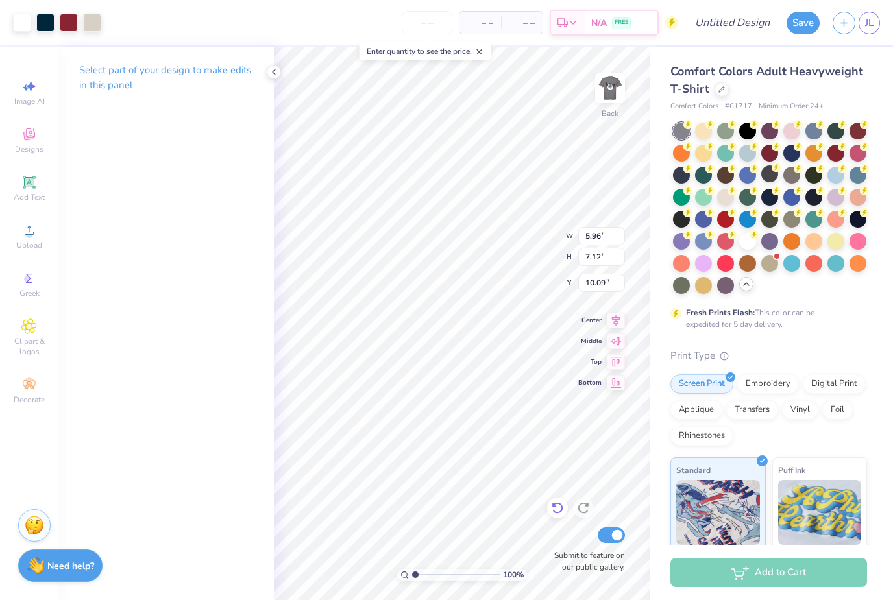
click at [558, 517] on div at bounding box center [557, 508] width 21 height 21
click at [560, 511] on icon at bounding box center [557, 508] width 13 height 13
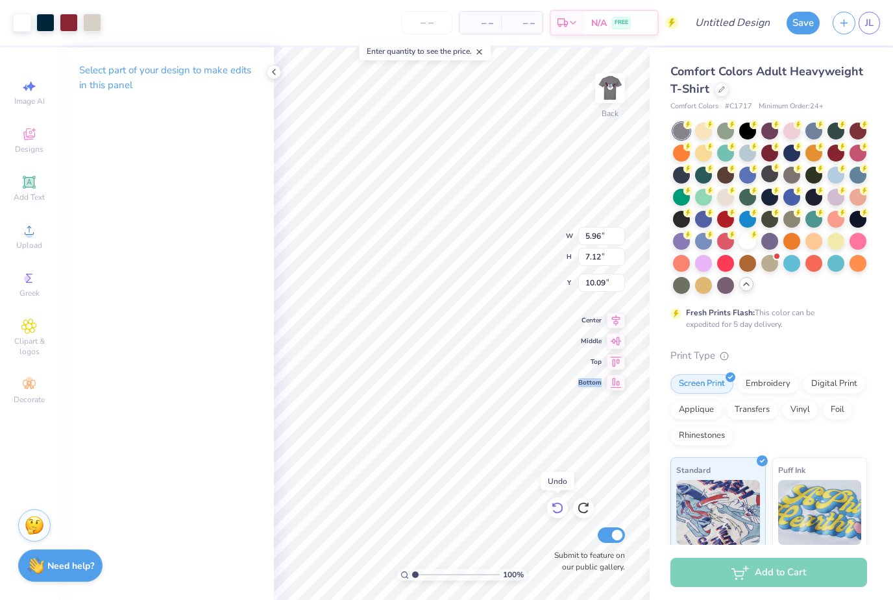
click at [560, 511] on icon at bounding box center [557, 508] width 13 height 13
type input "9.59"
click at [560, 511] on icon at bounding box center [557, 508] width 13 height 13
type input "1.24"
type input "1.48"
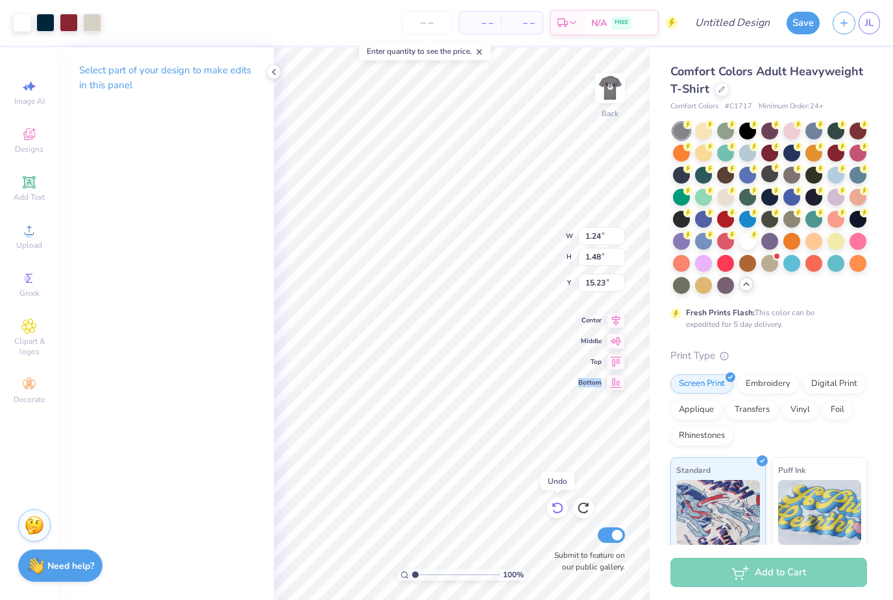
click at [560, 511] on icon at bounding box center [557, 508] width 13 height 13
type input "6.84"
click at [556, 509] on icon at bounding box center [557, 508] width 13 height 13
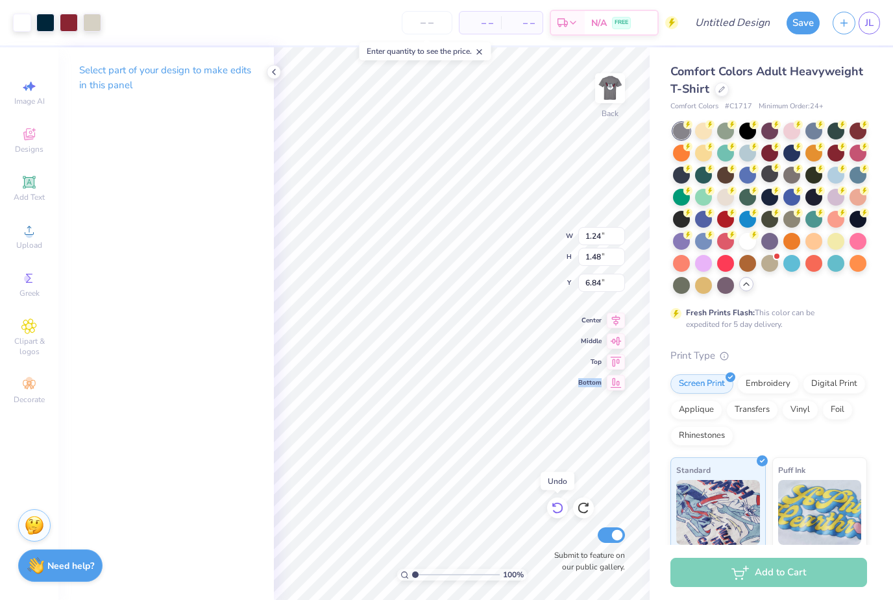
click at [556, 509] on icon at bounding box center [557, 508] width 13 height 13
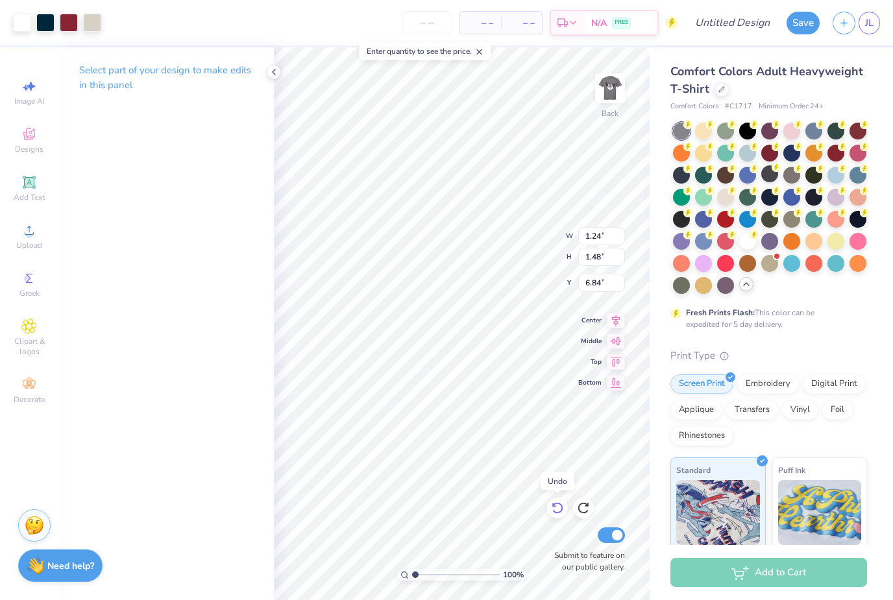
click at [556, 509] on icon at bounding box center [557, 508] width 13 height 13
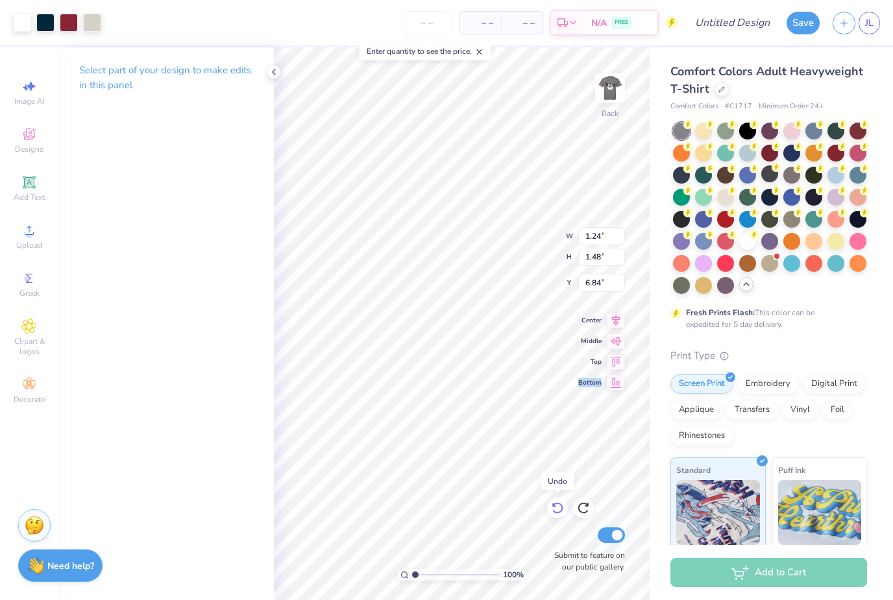
click at [556, 509] on icon at bounding box center [557, 508] width 13 height 13
type input "1.19"
type input "1.42"
click at [556, 509] on icon at bounding box center [557, 508] width 13 height 13
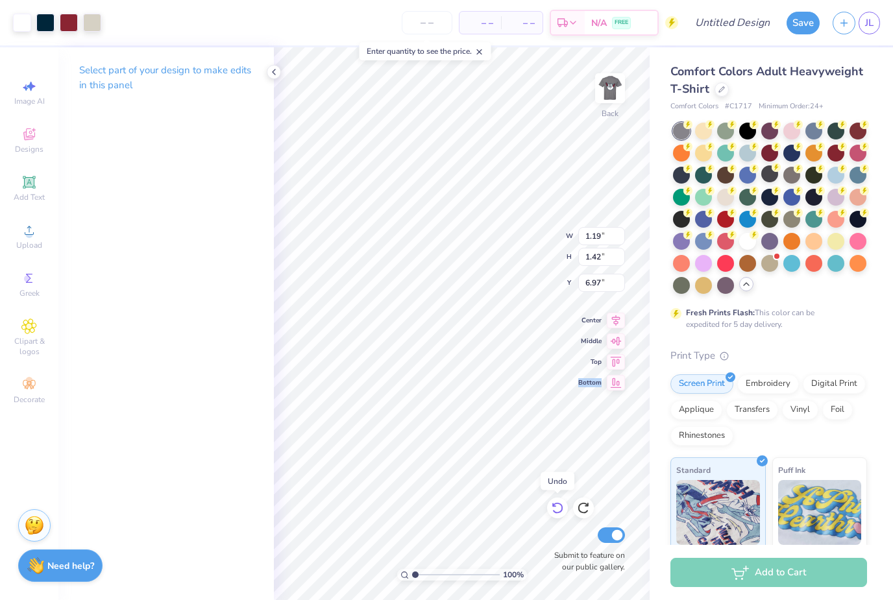
click at [556, 509] on icon at bounding box center [557, 508] width 13 height 13
type input "6.93"
click at [556, 509] on icon at bounding box center [557, 508] width 13 height 13
type input "1.11"
type input "1.33"
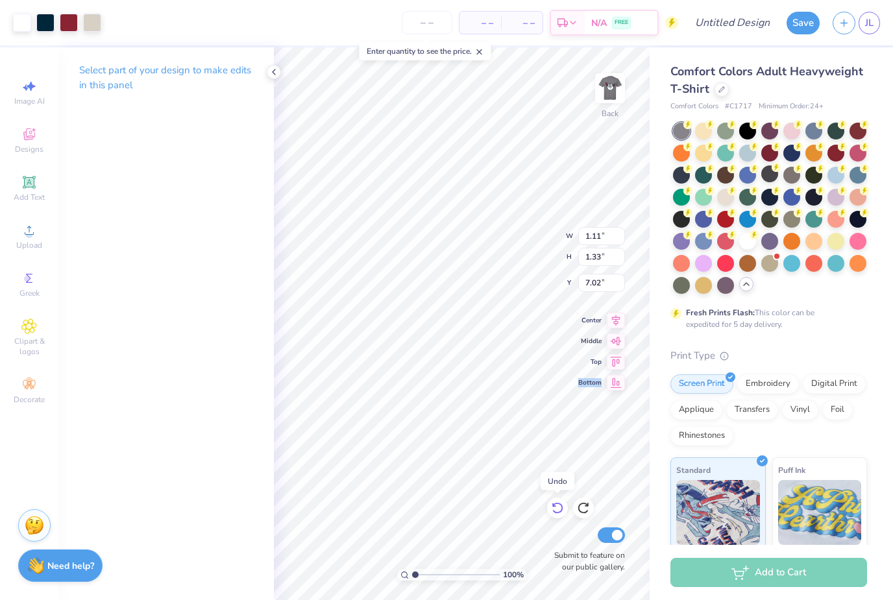
click at [556, 509] on icon at bounding box center [557, 508] width 13 height 13
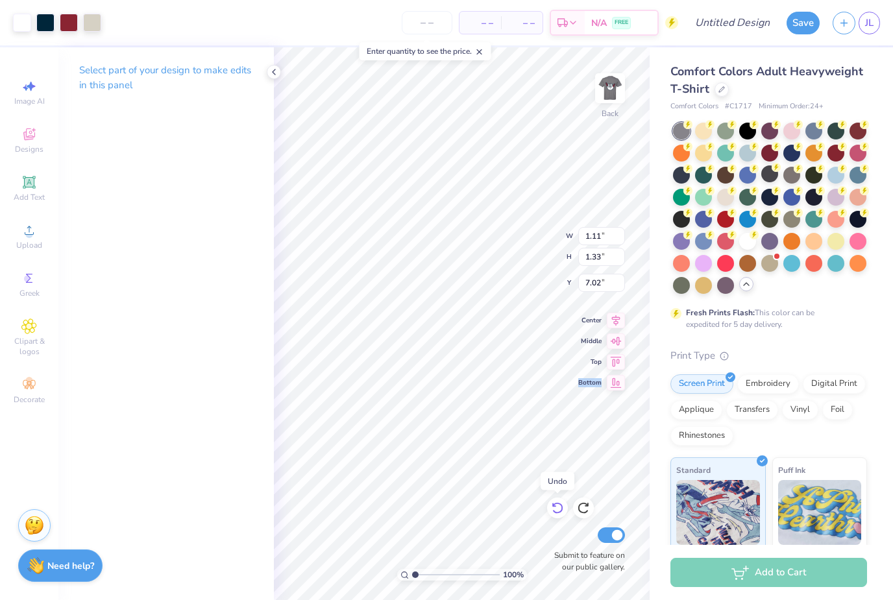
type input "6.98"
click at [556, 509] on icon at bounding box center [557, 508] width 13 height 13
type input "1.26"
type input "1.51"
type input "6.79"
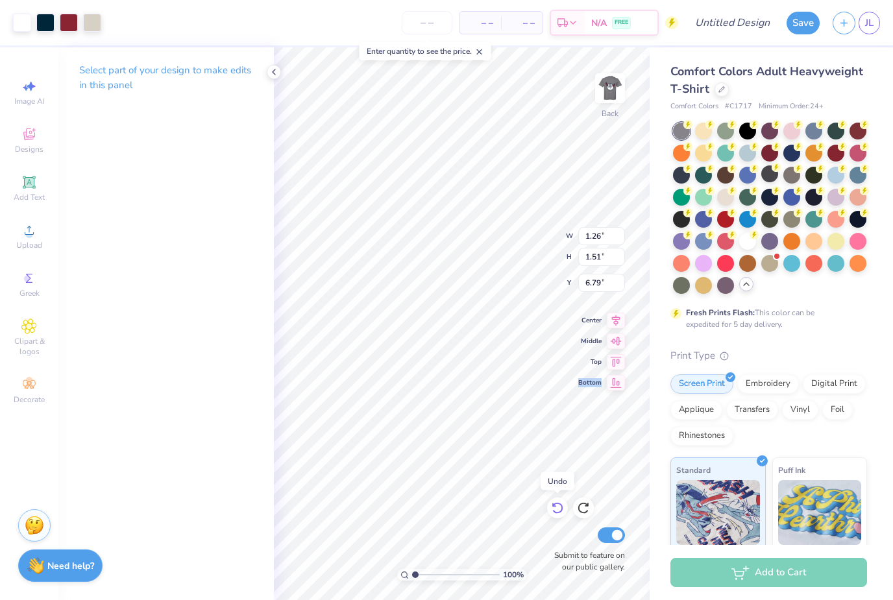
click at [556, 509] on icon at bounding box center [557, 508] width 13 height 13
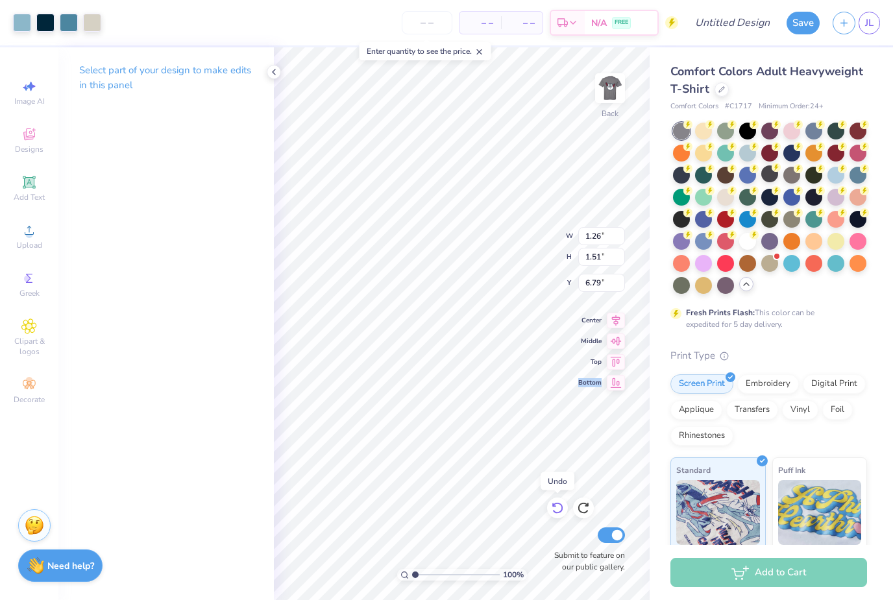
type input "2.13"
type input "2.54"
click at [556, 509] on icon at bounding box center [557, 508] width 13 height 13
type input "10.00"
click at [556, 509] on icon at bounding box center [557, 508] width 13 height 13
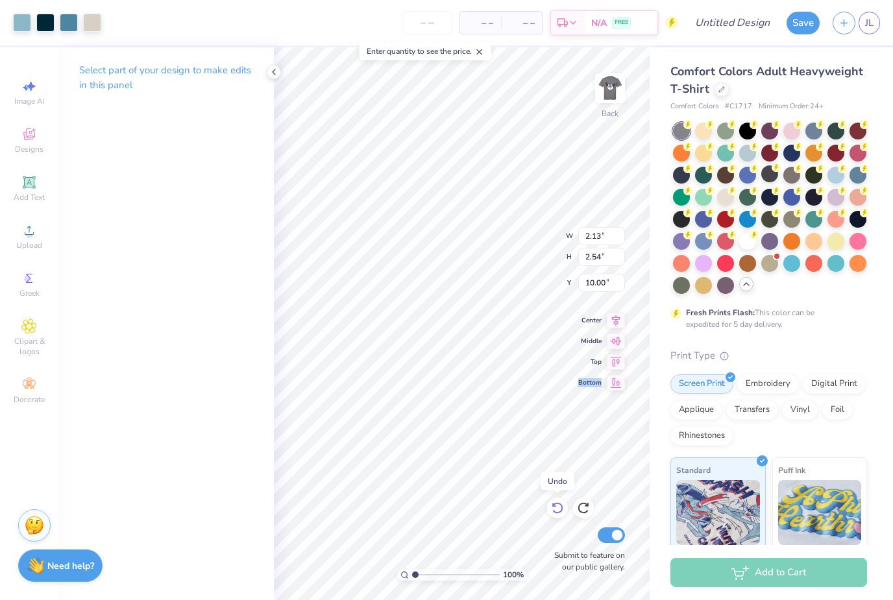
type input "5.62"
type input "6.72"
click at [556, 509] on icon at bounding box center [557, 508] width 13 height 13
type input "4.04"
click at [556, 509] on icon at bounding box center [557, 508] width 13 height 13
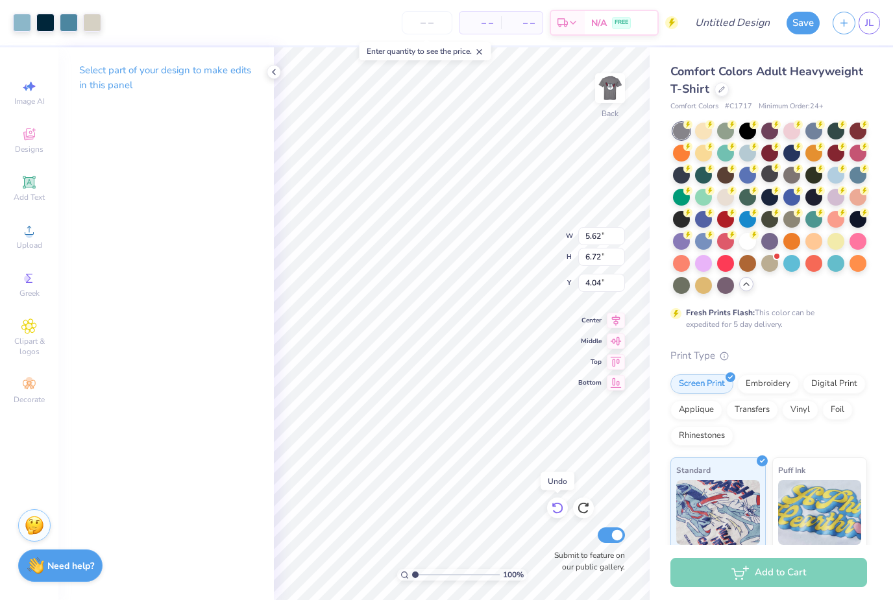
type input "14.17"
type input "16.93"
click at [556, 509] on icon at bounding box center [557, 508] width 13 height 13
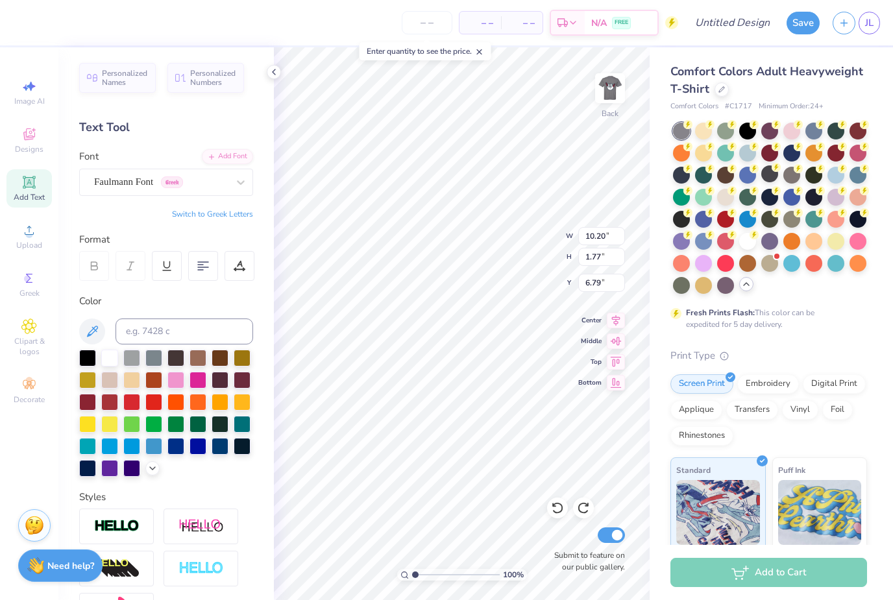
scroll to position [0, 1]
type textarea "SENIORS"
click at [153, 180] on span "Faulmann Font" at bounding box center [123, 182] width 59 height 15
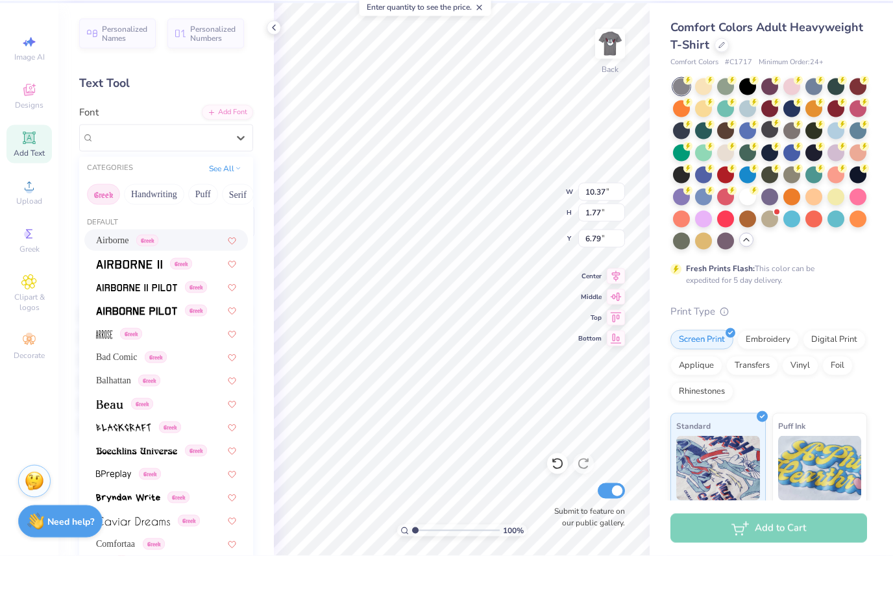
click at [129, 278] on span "Airborne" at bounding box center [112, 285] width 33 height 14
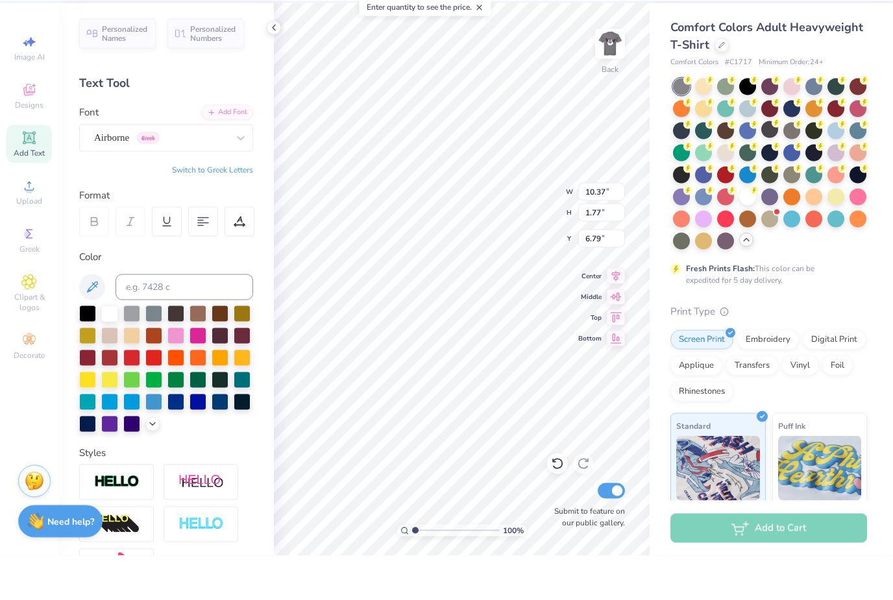
type input "9.01"
type input "1.69"
type input "6.83"
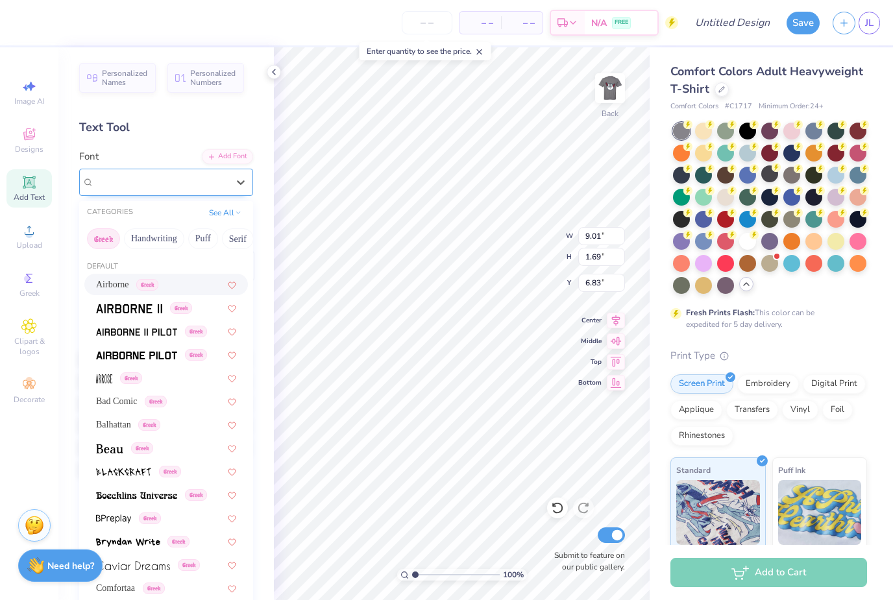
click at [129, 183] on span "Airborne" at bounding box center [111, 182] width 35 height 15
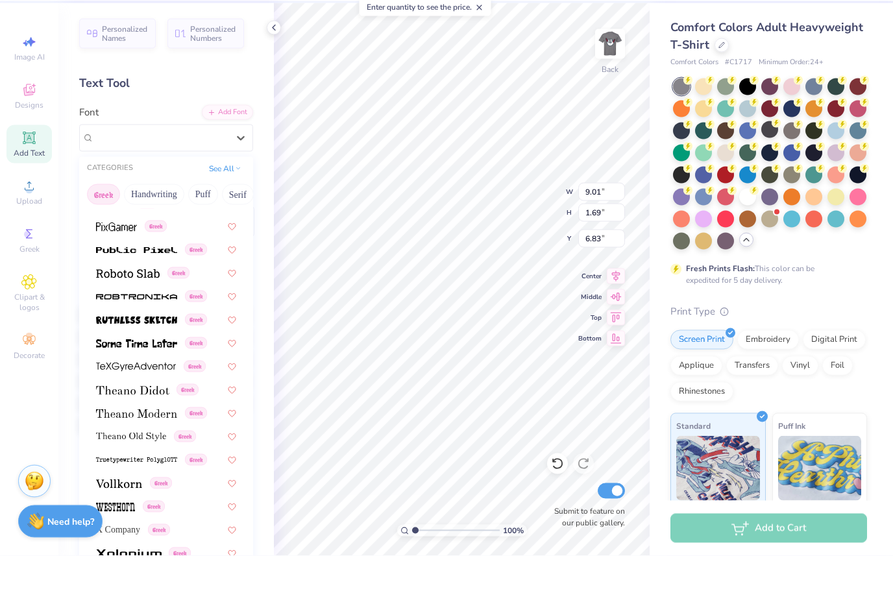
scroll to position [785, 0]
click at [119, 521] on span at bounding box center [119, 528] width 46 height 14
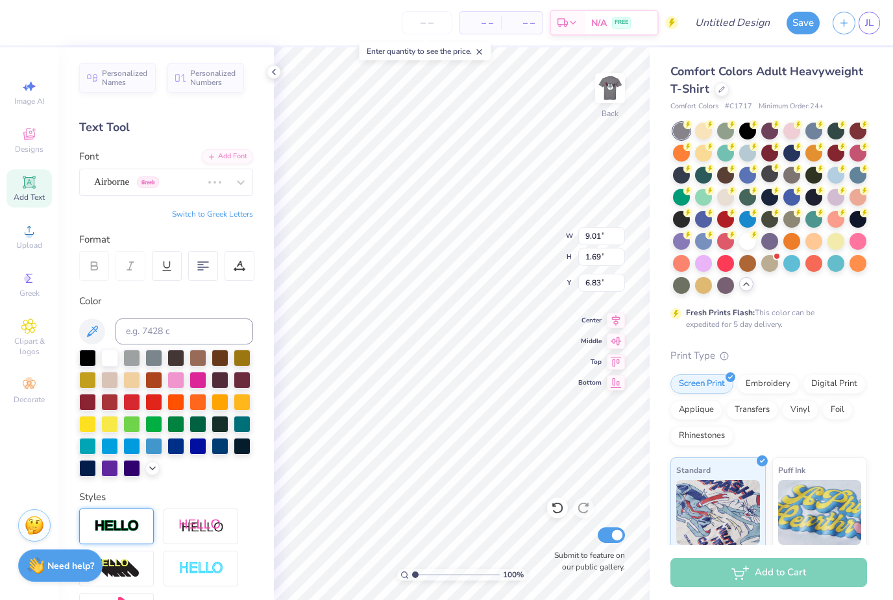
type input "9.47"
type input "1.60"
type input "6.88"
click at [128, 187] on span "Vollkorn" at bounding box center [111, 182] width 34 height 15
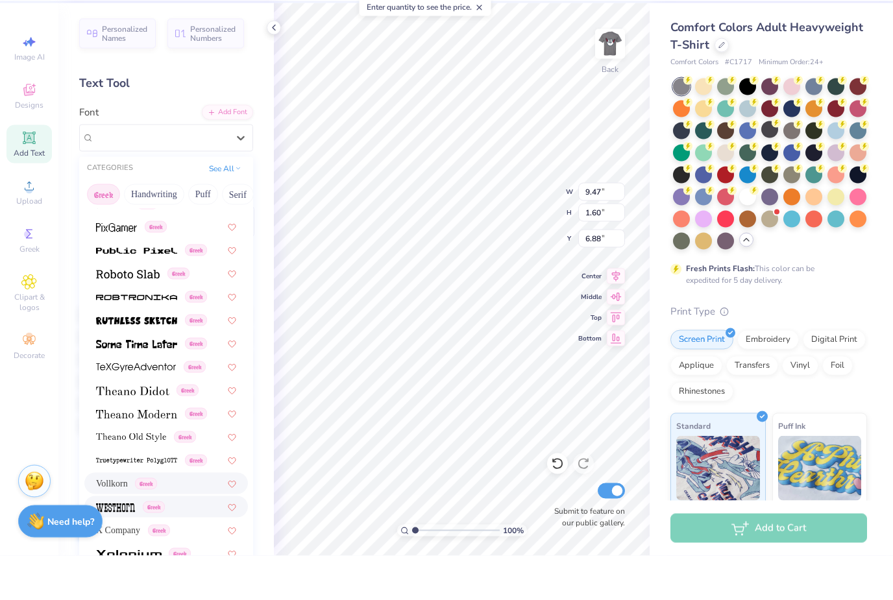
click at [135, 545] on div "Greek" at bounding box center [130, 552] width 69 height 14
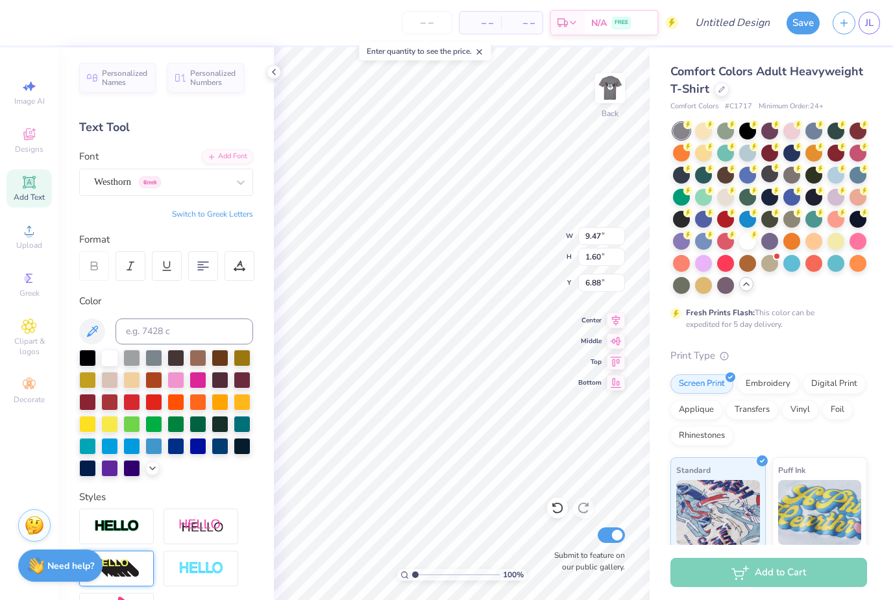
type input "6.21"
type input "1.90"
type input "6.73"
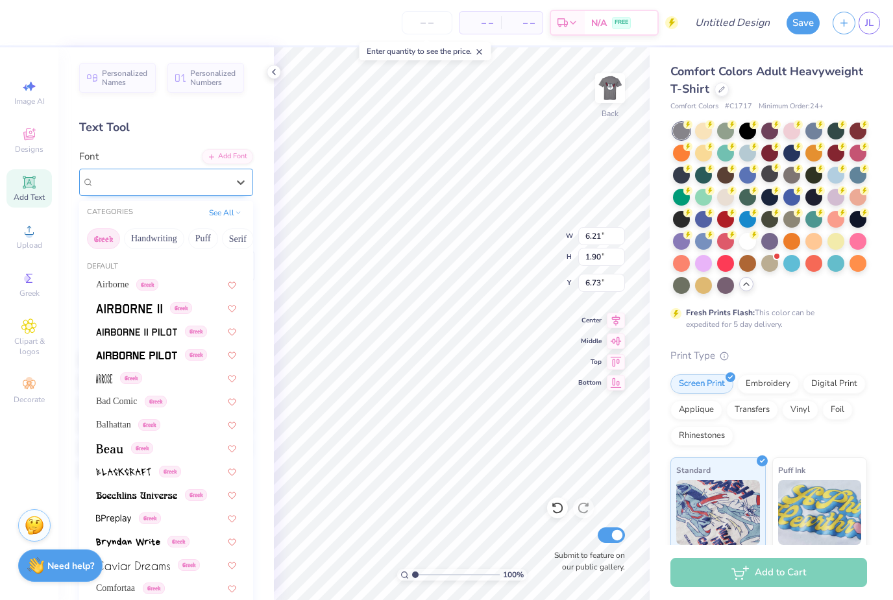
click at [130, 184] on div "Westhorn Greek" at bounding box center [161, 182] width 136 height 20
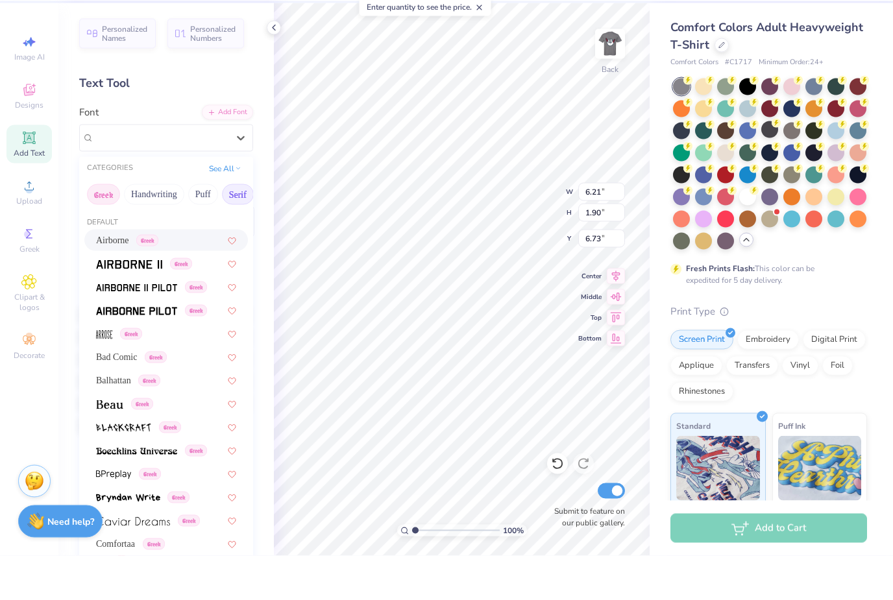
click at [234, 229] on button "Serif" at bounding box center [238, 239] width 32 height 21
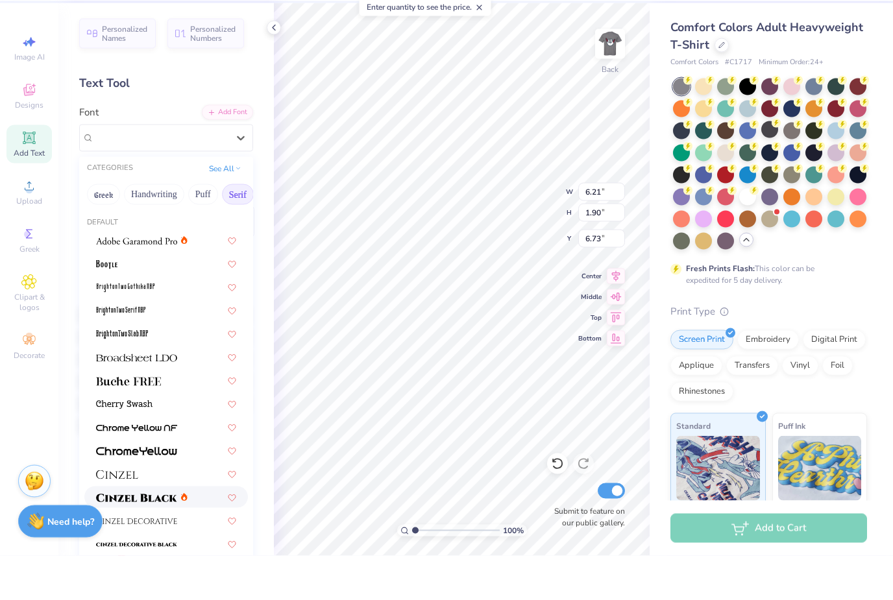
click at [180, 535] on div at bounding box center [142, 542] width 92 height 14
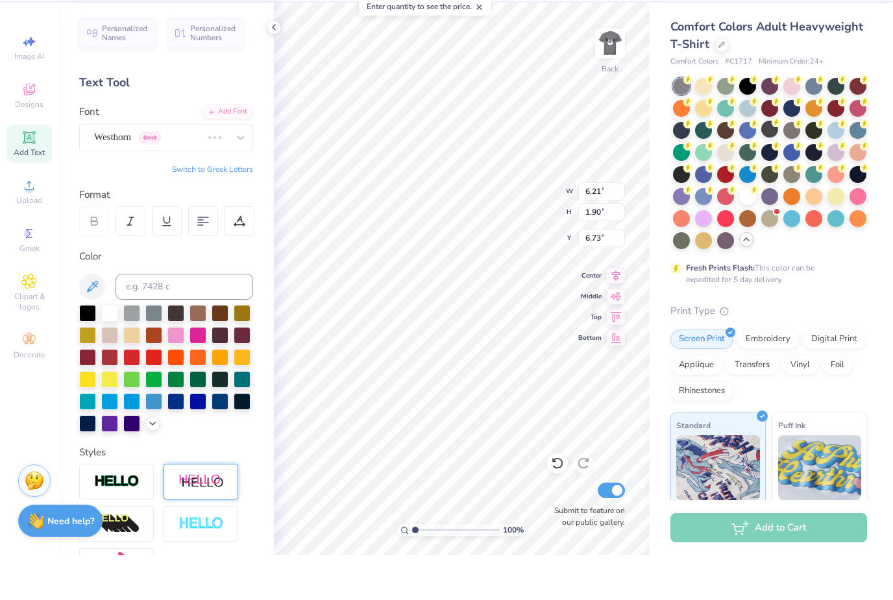
type input "11.10"
type input "1.69"
type input "6.83"
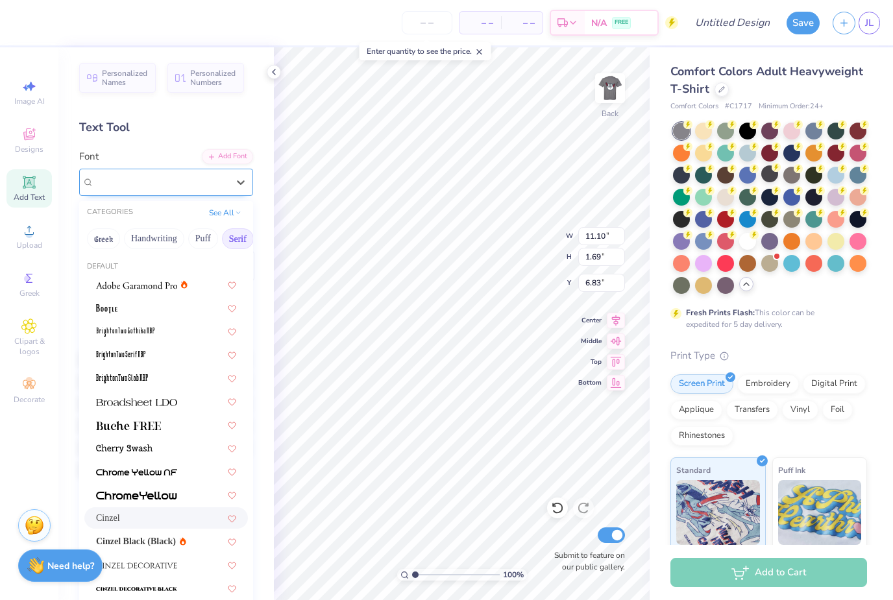
click at [158, 180] on div "Cinzel" at bounding box center [161, 182] width 136 height 20
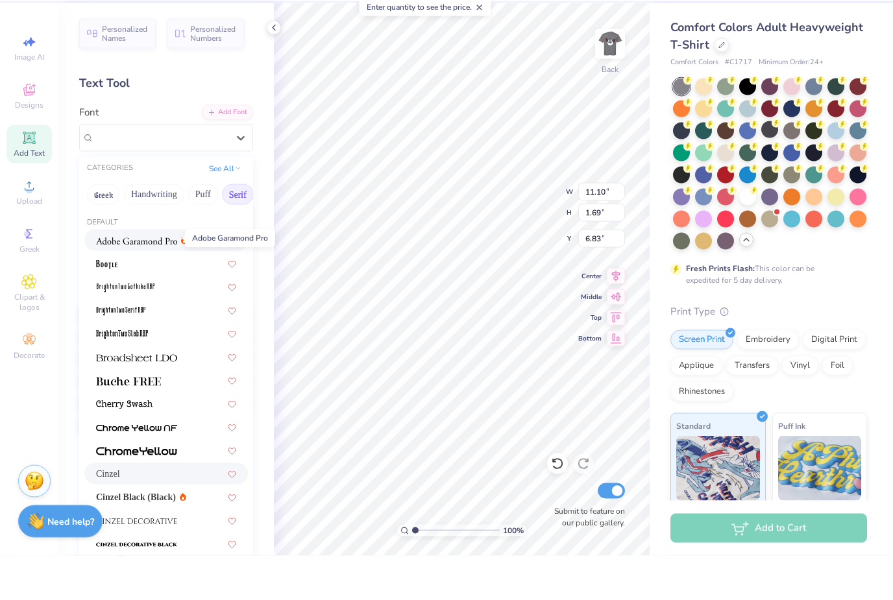
click at [162, 281] on img at bounding box center [136, 285] width 81 height 9
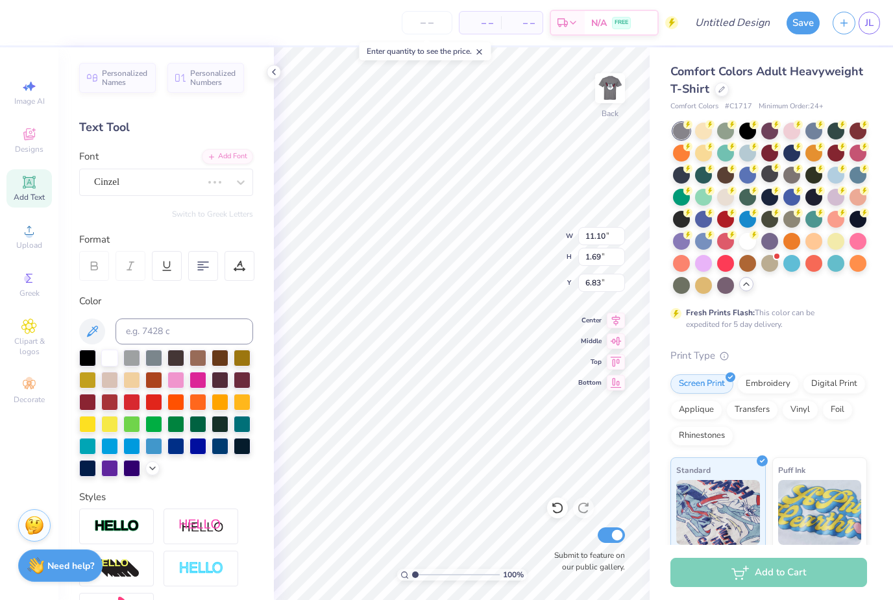
type input "9.32"
type input "1.60"
type input "6.88"
type input "9.64"
type input "1.65"
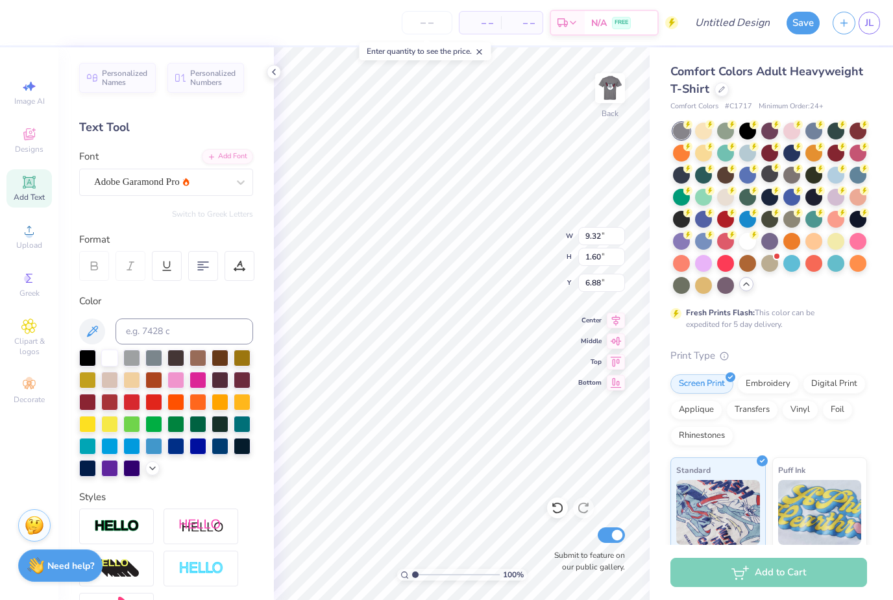
type input "6.83"
click at [37, 95] on div "Image AI" at bounding box center [28, 92] width 45 height 38
select select "4"
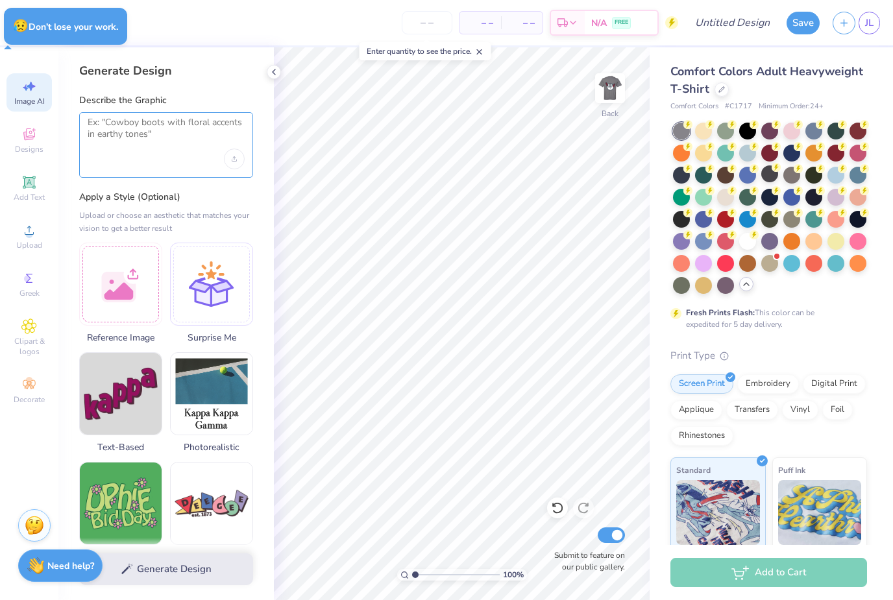
click at [143, 134] on textarea at bounding box center [166, 133] width 157 height 32
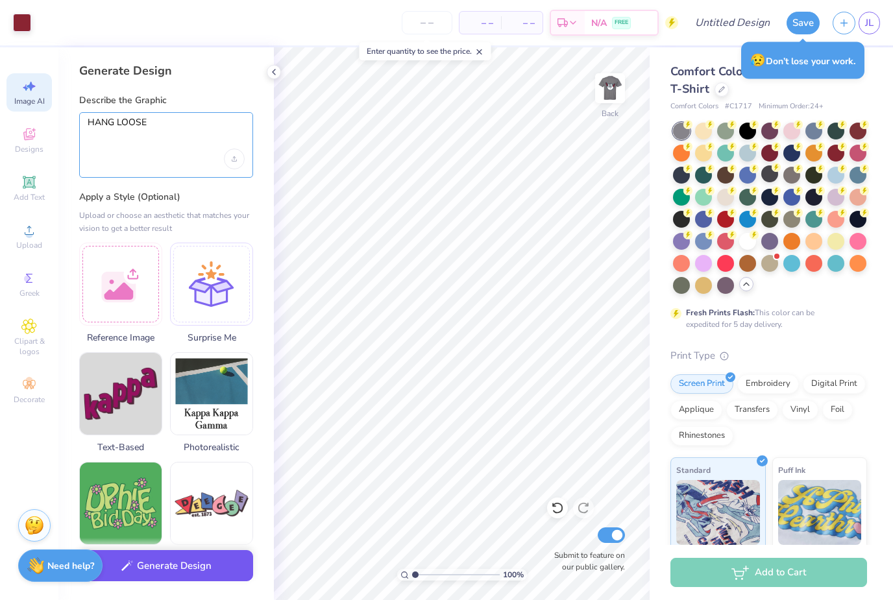
type textarea "HANG LOOSE"
click at [179, 581] on button "Generate Design" at bounding box center [166, 567] width 174 height 32
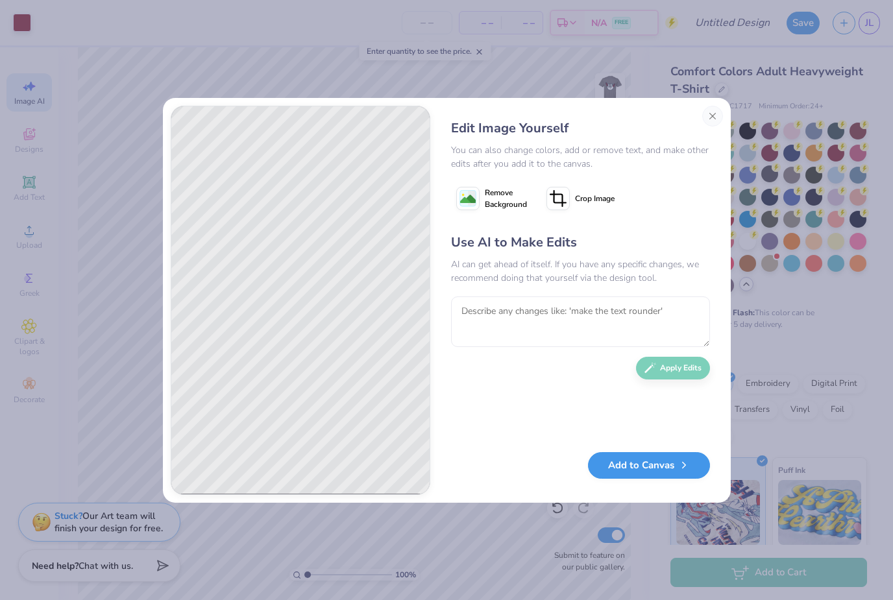
click at [647, 471] on button "Add to Canvas" at bounding box center [649, 465] width 122 height 27
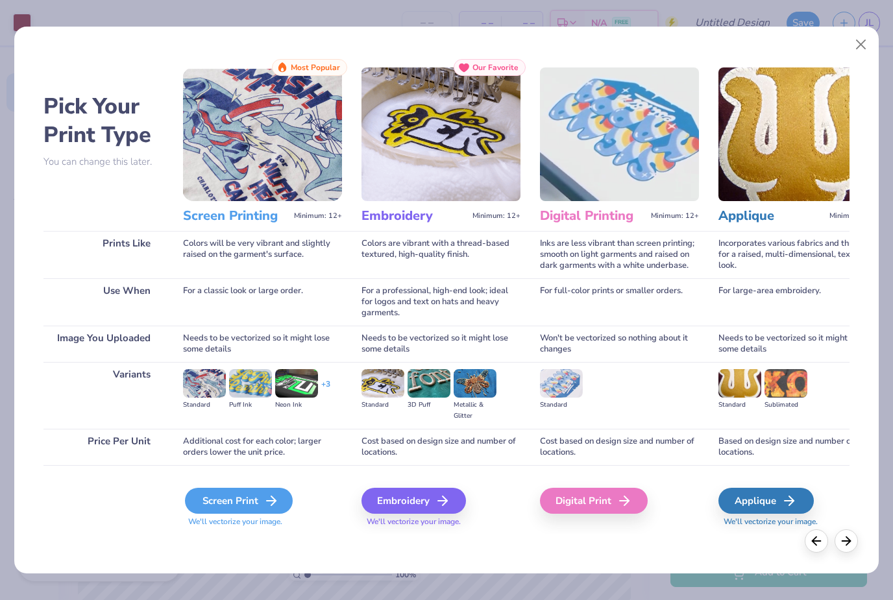
click at [234, 501] on div "Screen Print" at bounding box center [239, 501] width 108 height 26
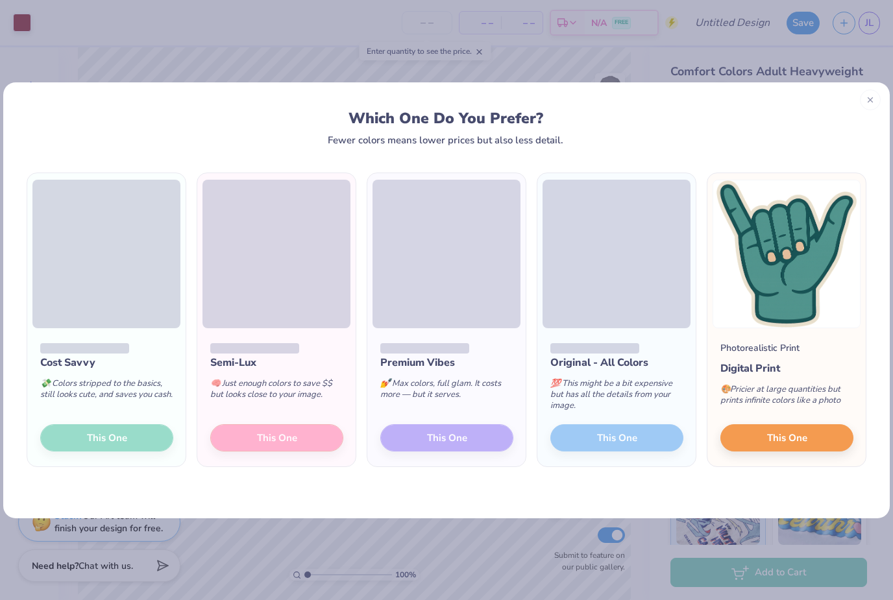
click at [267, 443] on div "Semi-Lux 🧠 Just enough colors to save $$ but looks close to your image. This One" at bounding box center [276, 397] width 158 height 139
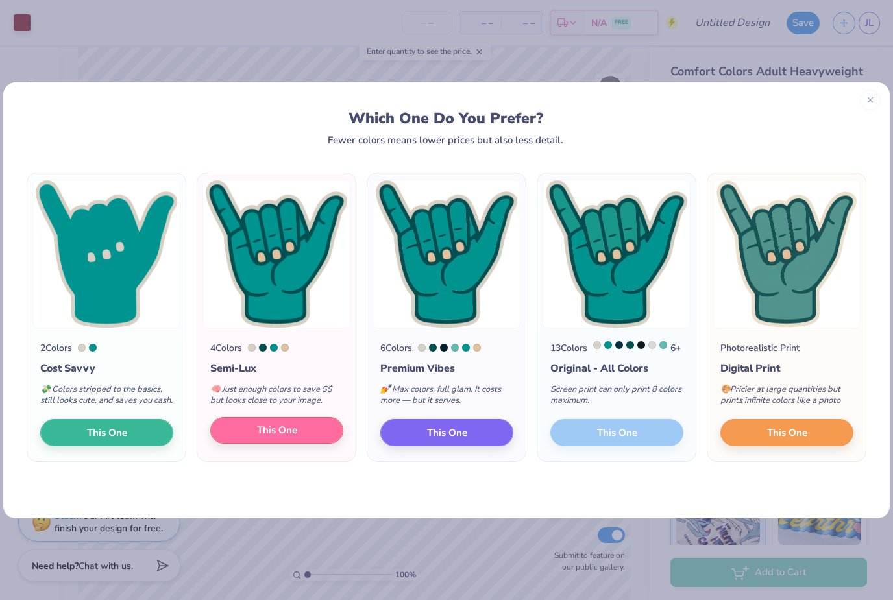
click at [286, 438] on span "This One" at bounding box center [277, 430] width 40 height 15
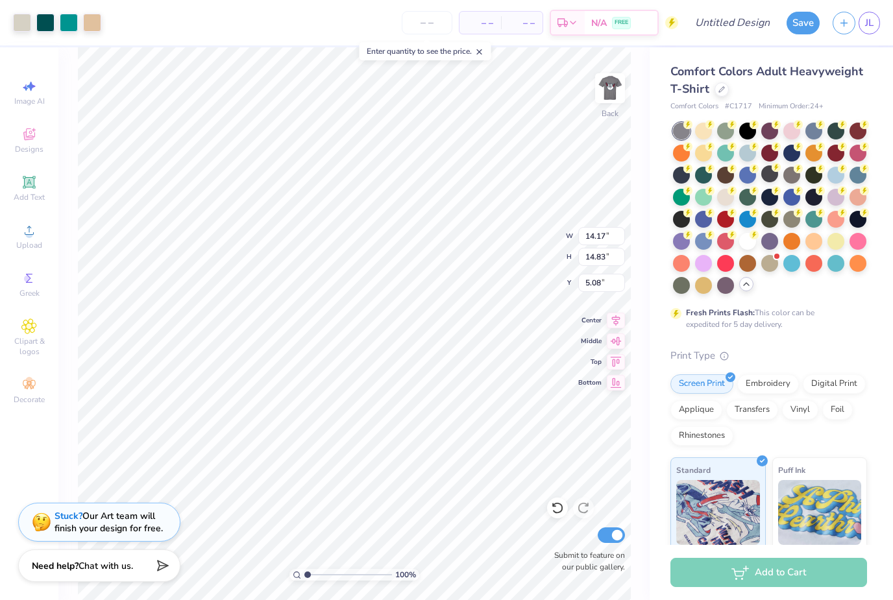
type input "8.87"
type input "9.28"
type input "9.88"
click at [66, 25] on div at bounding box center [69, 21] width 18 height 18
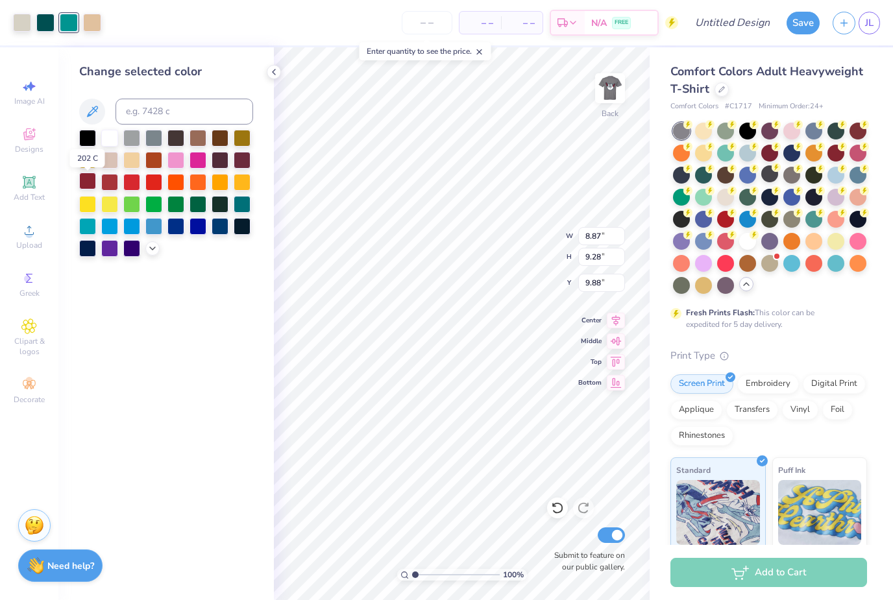
click at [88, 188] on div at bounding box center [87, 181] width 17 height 17
click at [45, 19] on div at bounding box center [45, 21] width 18 height 18
click at [134, 143] on div at bounding box center [131, 137] width 17 height 17
click at [91, 23] on div at bounding box center [92, 21] width 18 height 18
click at [107, 145] on div at bounding box center [109, 137] width 17 height 17
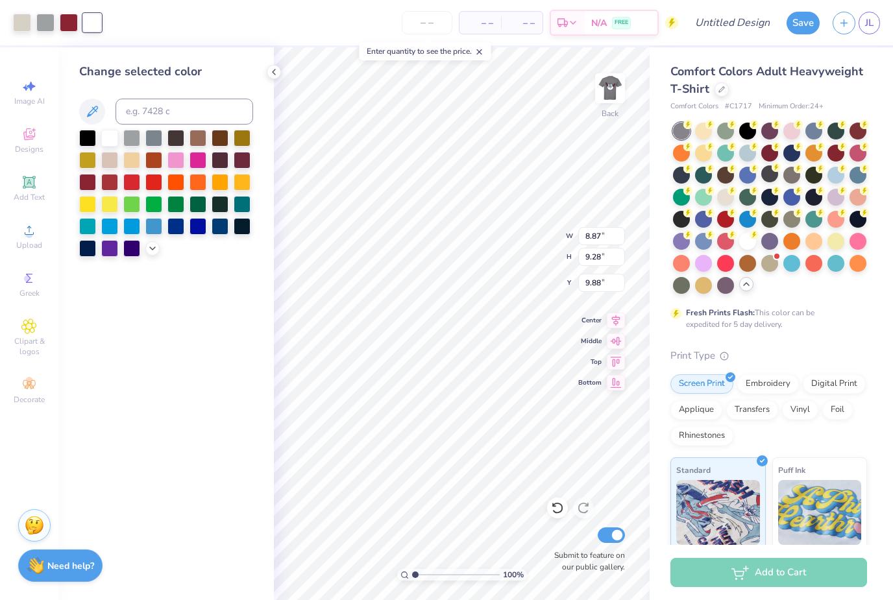
type input "8.14"
type input "8.52"
click at [610, 96] on img at bounding box center [610, 88] width 52 height 52
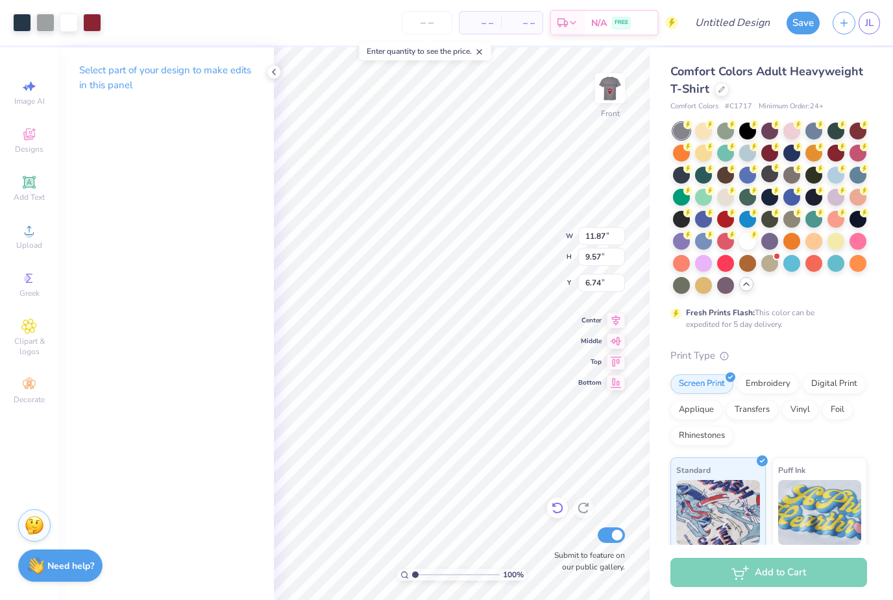
click at [560, 511] on icon at bounding box center [557, 508] width 13 height 13
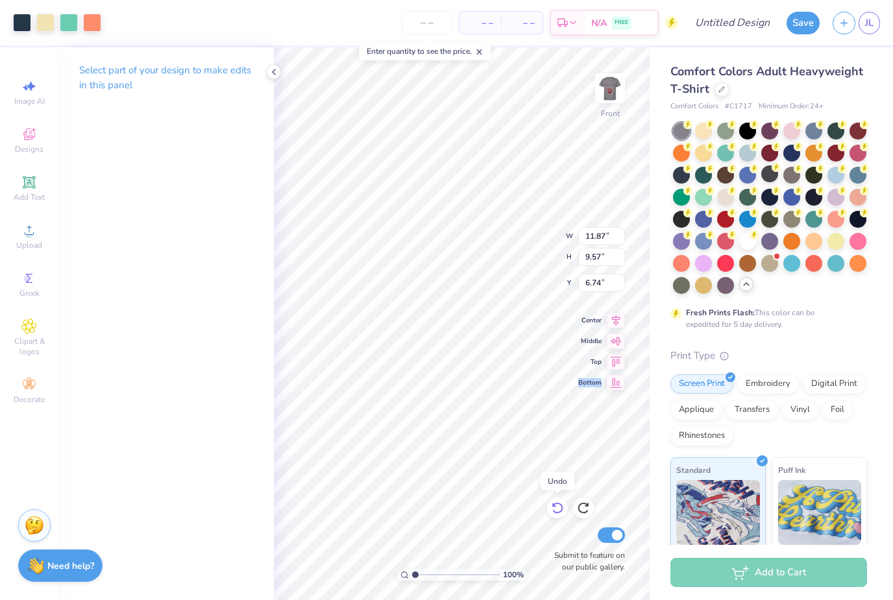
type input "10.04"
click at [560, 511] on icon at bounding box center [557, 508] width 13 height 13
type input "14.53"
type input "11.72"
type input "7.89"
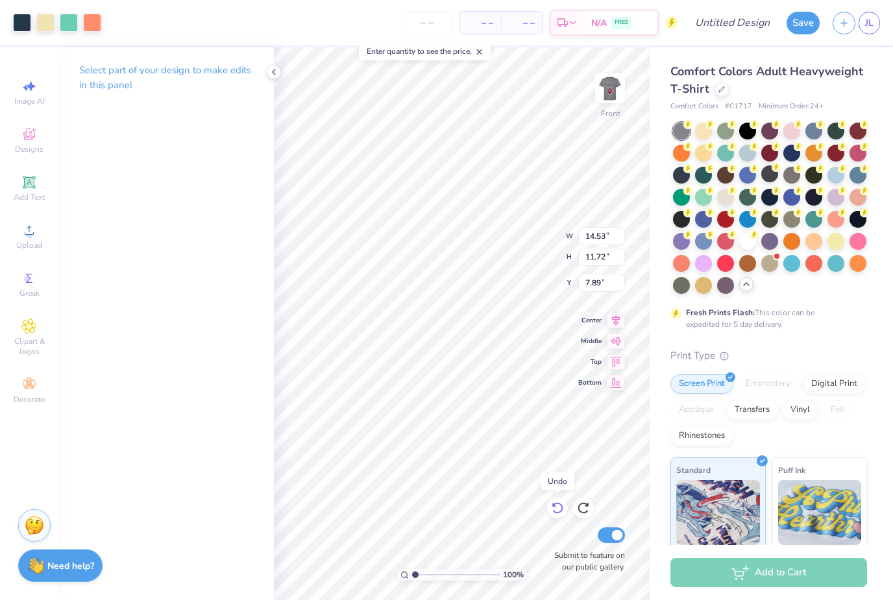
click at [560, 511] on icon at bounding box center [557, 508] width 13 height 13
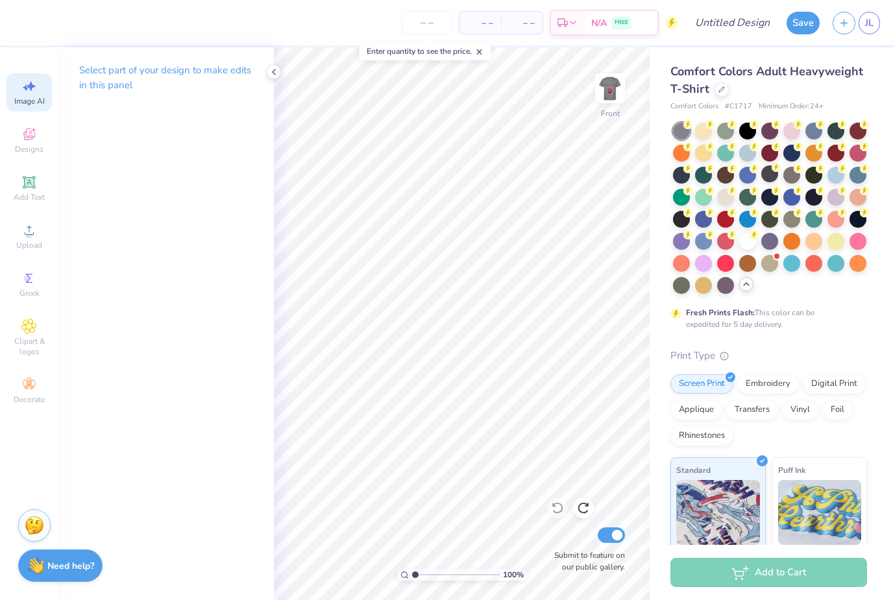
click at [40, 103] on span "Image AI" at bounding box center [29, 101] width 31 height 10
select select "4"
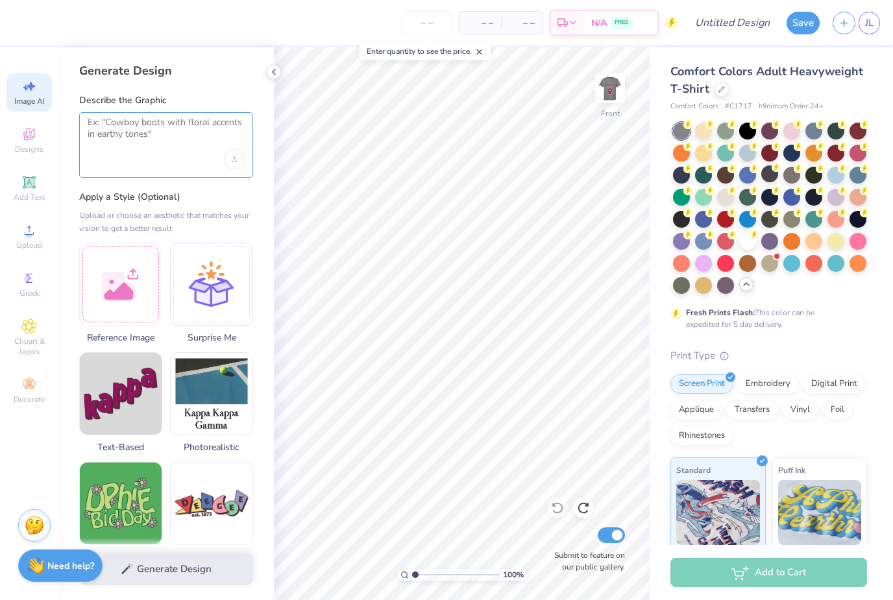
click at [137, 134] on textarea at bounding box center [166, 133] width 157 height 32
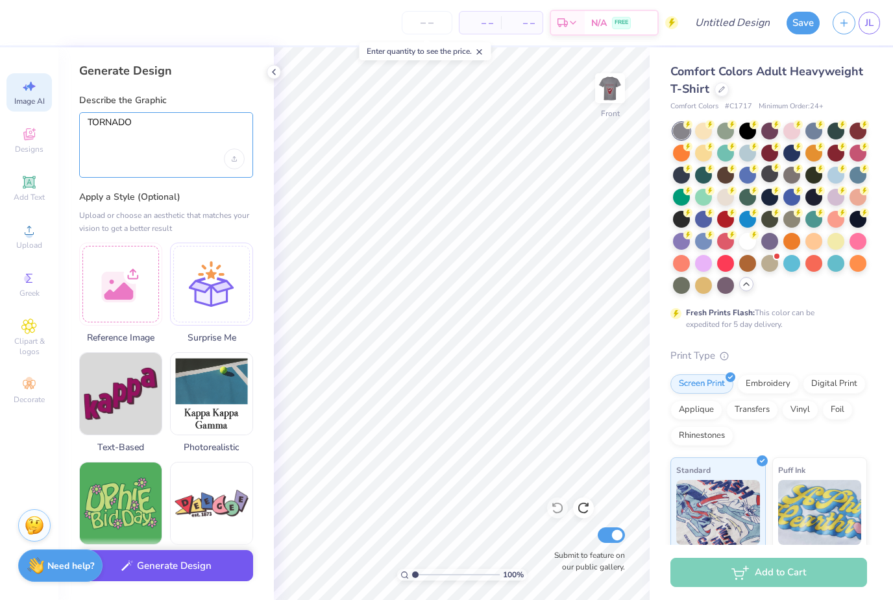
type textarea "TORNADO"
click at [182, 571] on button "Generate Design" at bounding box center [166, 567] width 174 height 32
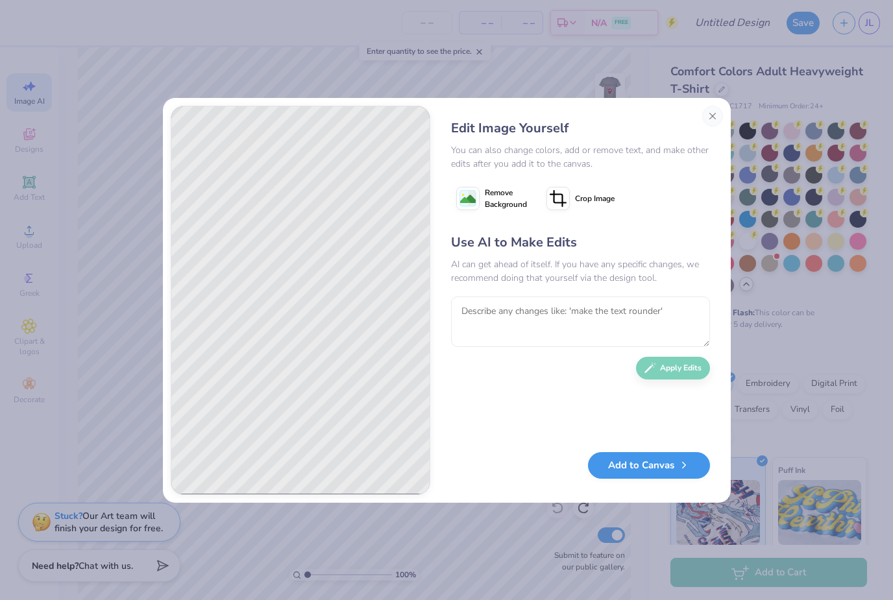
click at [616, 467] on button "Add to Canvas" at bounding box center [649, 465] width 122 height 27
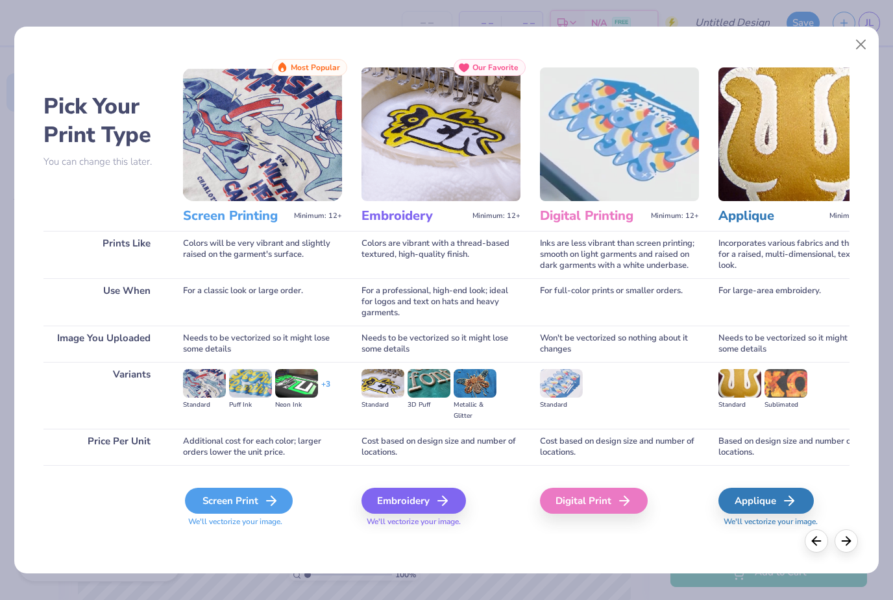
click at [232, 501] on div "Screen Print" at bounding box center [239, 501] width 108 height 26
click at [256, 502] on div "Screen Print" at bounding box center [239, 501] width 108 height 26
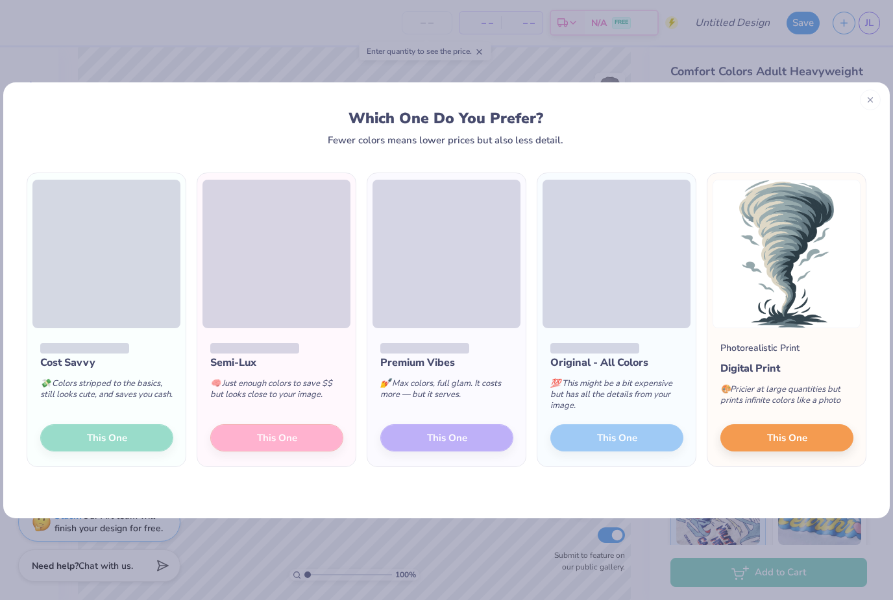
click at [304, 442] on div "Semi-Lux 🧠 Just enough colors to save $$ but looks close to your image. This One" at bounding box center [276, 397] width 158 height 139
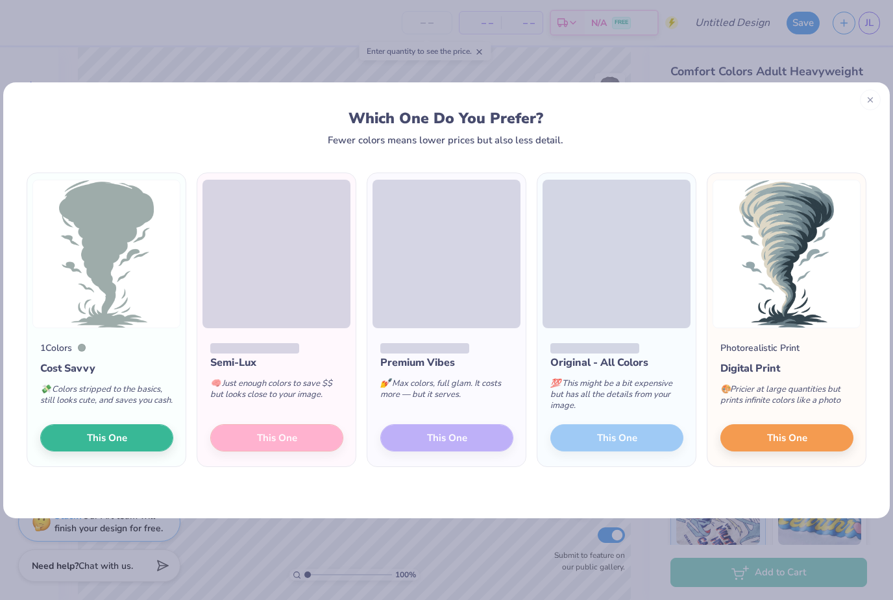
click at [293, 438] on div "Semi-Lux 🧠 Just enough colors to save $$ but looks close to your image. This One" at bounding box center [276, 397] width 158 height 139
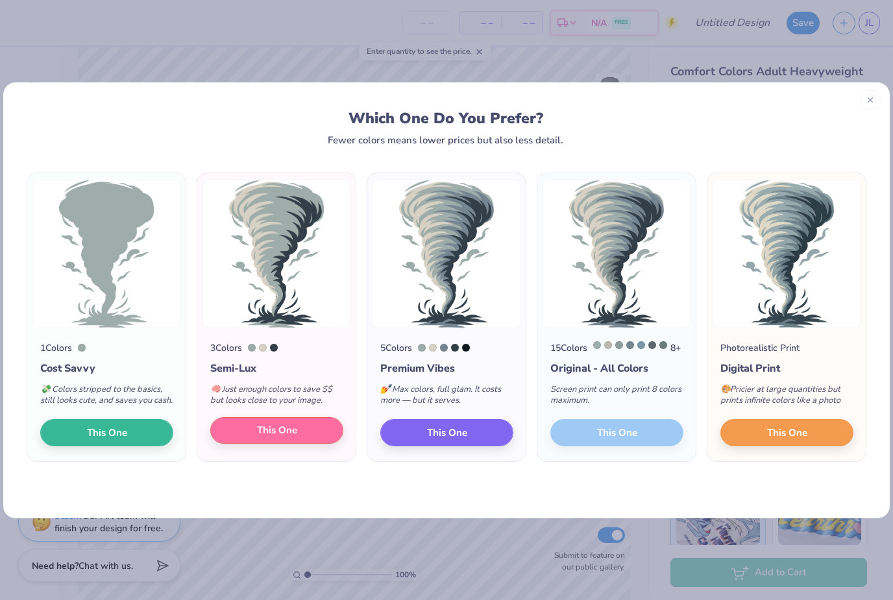
click at [312, 445] on button "This One" at bounding box center [276, 430] width 133 height 27
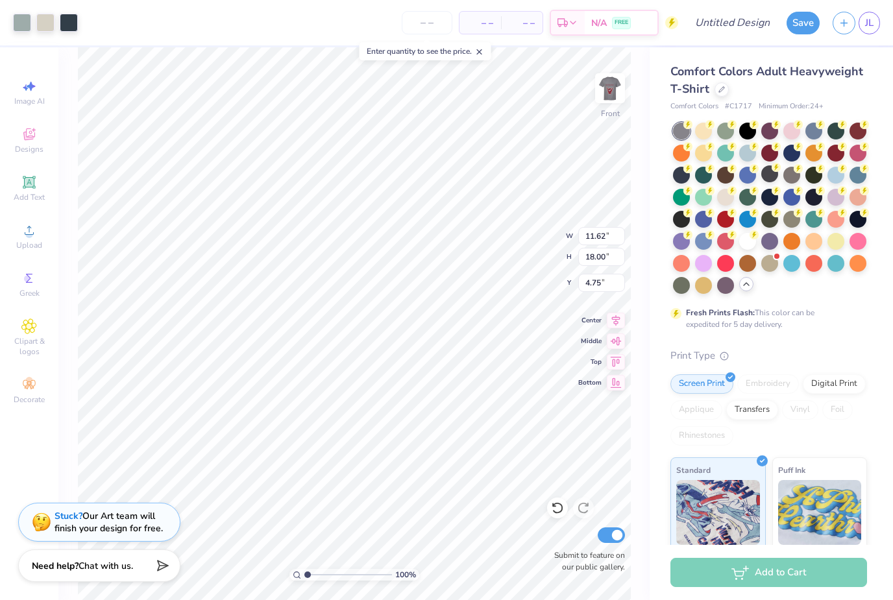
type input "9.98"
type input "15.46"
type input "4.75"
click at [72, 27] on div at bounding box center [69, 21] width 18 height 18
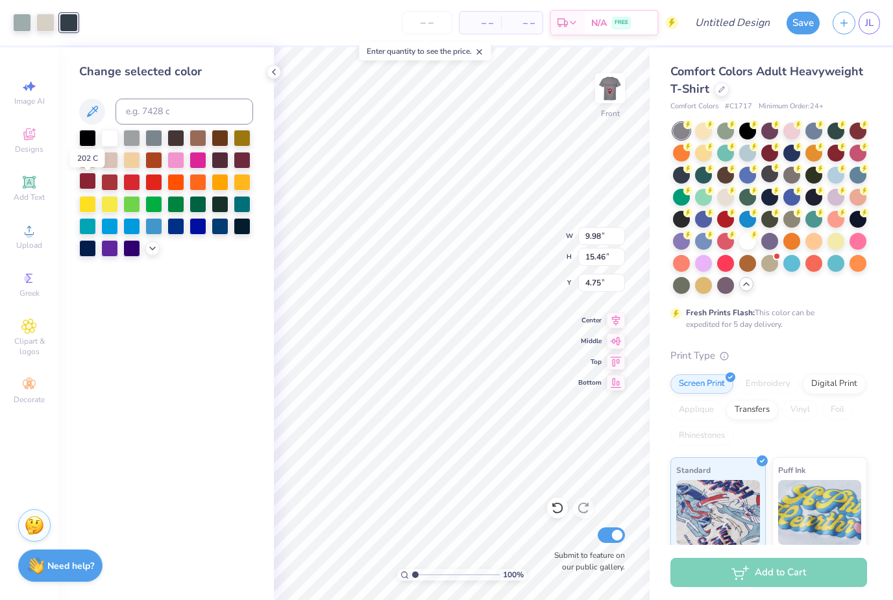
click at [88, 185] on div at bounding box center [87, 181] width 17 height 17
click at [45, 23] on div at bounding box center [45, 21] width 18 height 18
click at [110, 140] on div at bounding box center [109, 137] width 17 height 17
click at [201, 388] on div "Change selected color" at bounding box center [166, 323] width 216 height 553
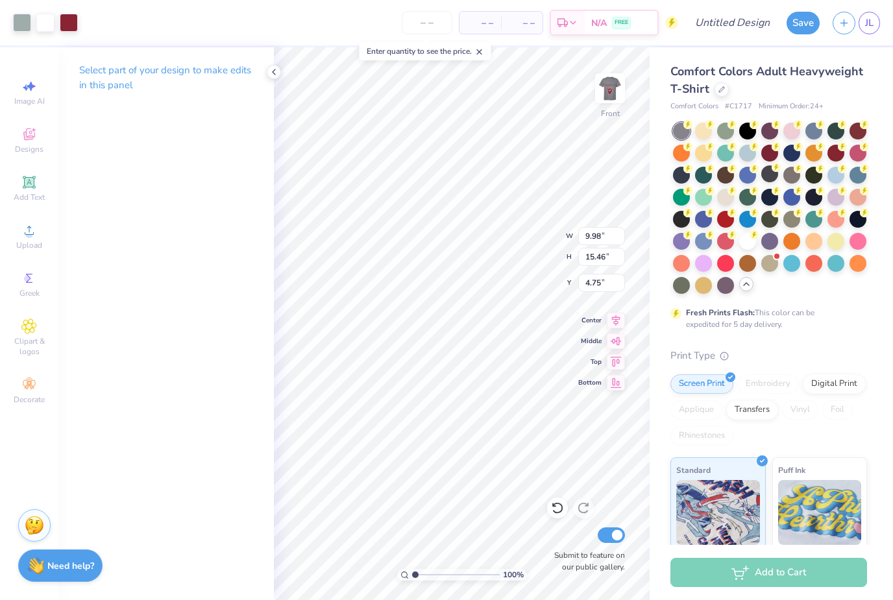
type input "9.04"
type input "14.00"
type input "5.26"
click at [234, 472] on div "Select part of your design to make edits in this panel" at bounding box center [166, 323] width 216 height 553
click at [609, 94] on img at bounding box center [610, 88] width 52 height 52
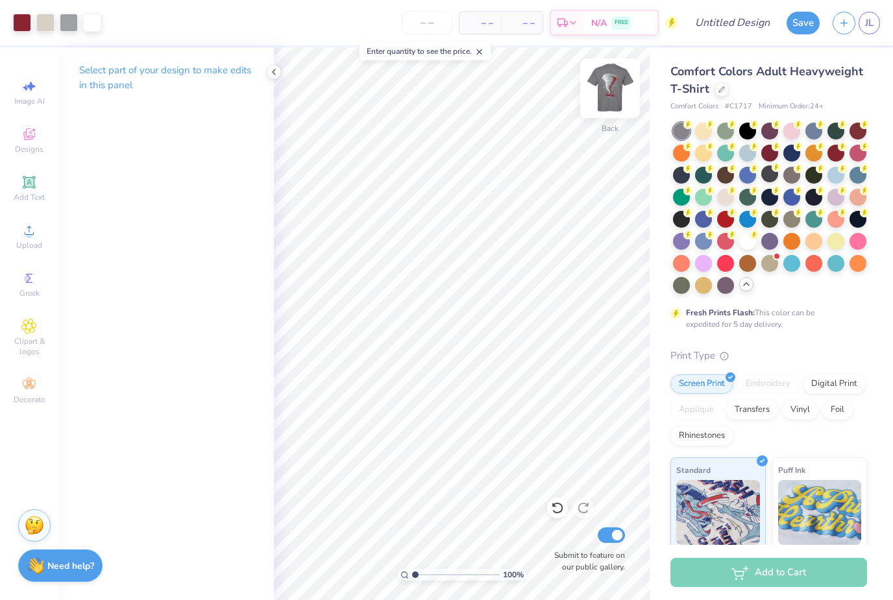
click at [615, 84] on img at bounding box center [610, 88] width 52 height 52
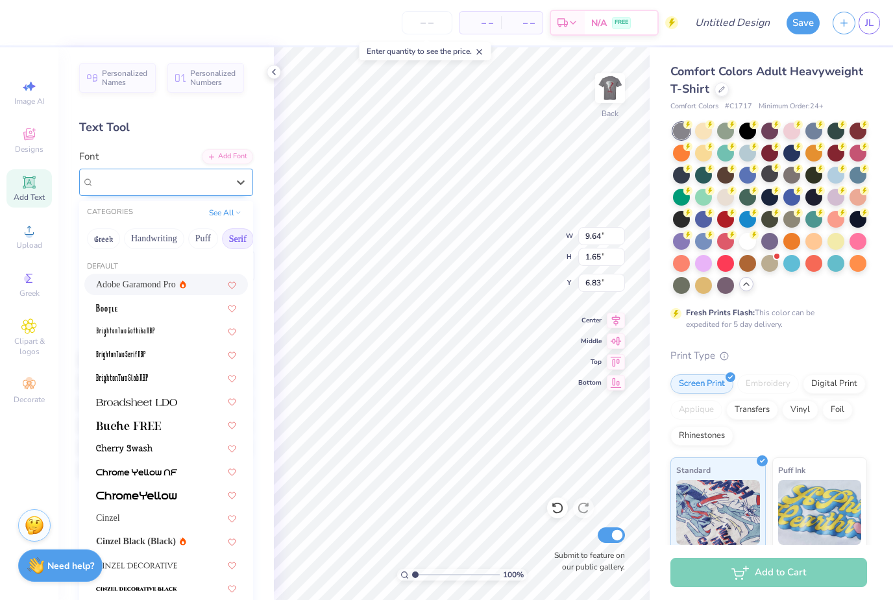
click at [120, 184] on span "Adobe Garamond Pro" at bounding box center [137, 182] width 86 height 15
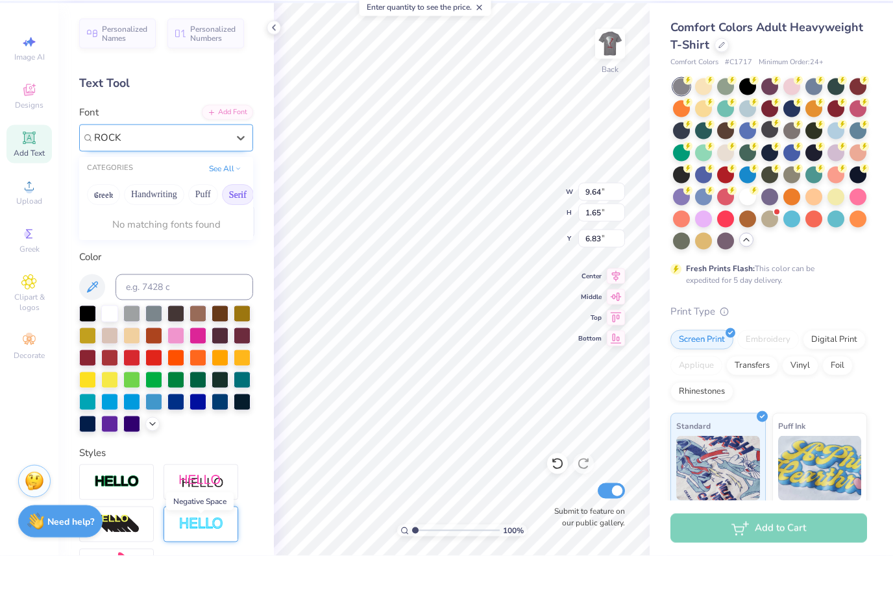
type input "ROCK"
click at [199, 562] on img at bounding box center [201, 569] width 45 height 15
type input "9.67"
type input "1.69"
type input "6.81"
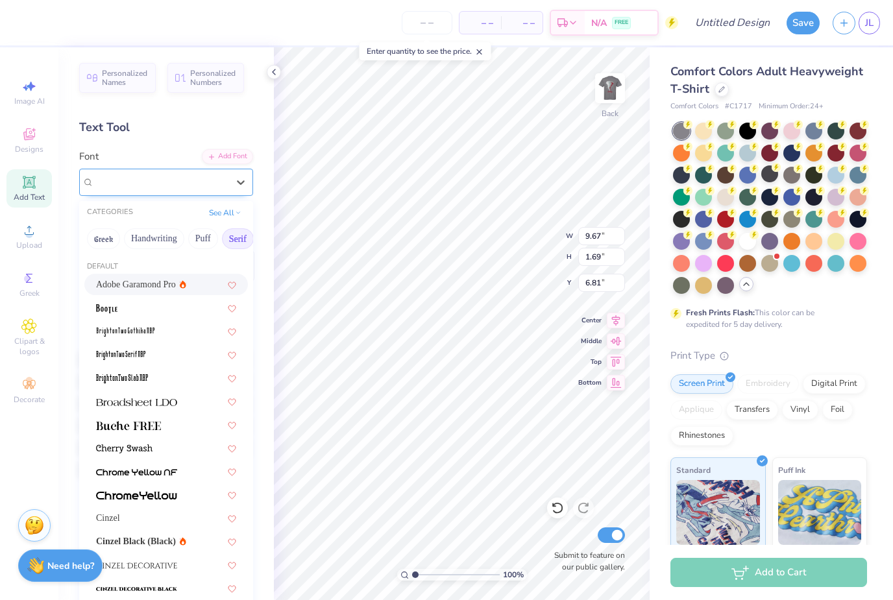
click at [150, 185] on span "Adobe Garamond Pro" at bounding box center [137, 182] width 86 height 15
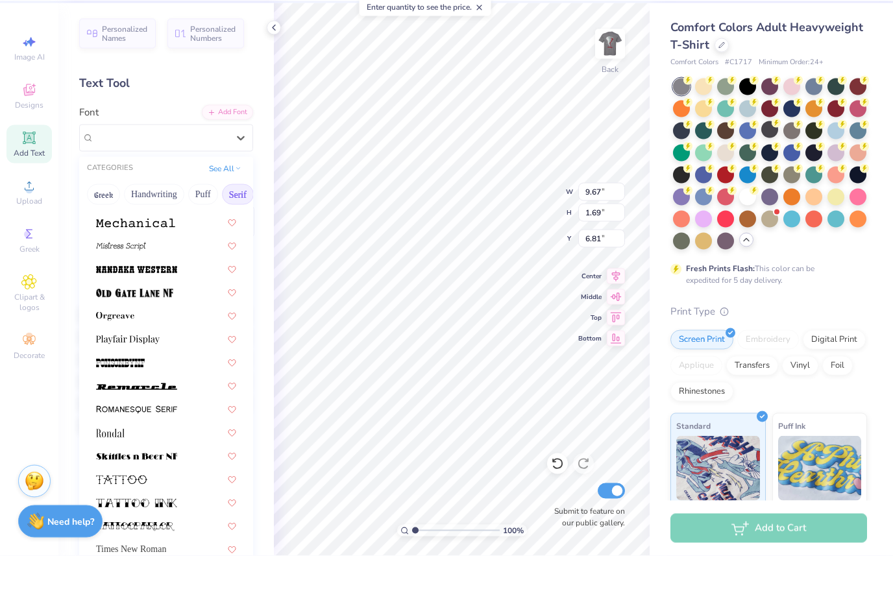
scroll to position [1360, 0]
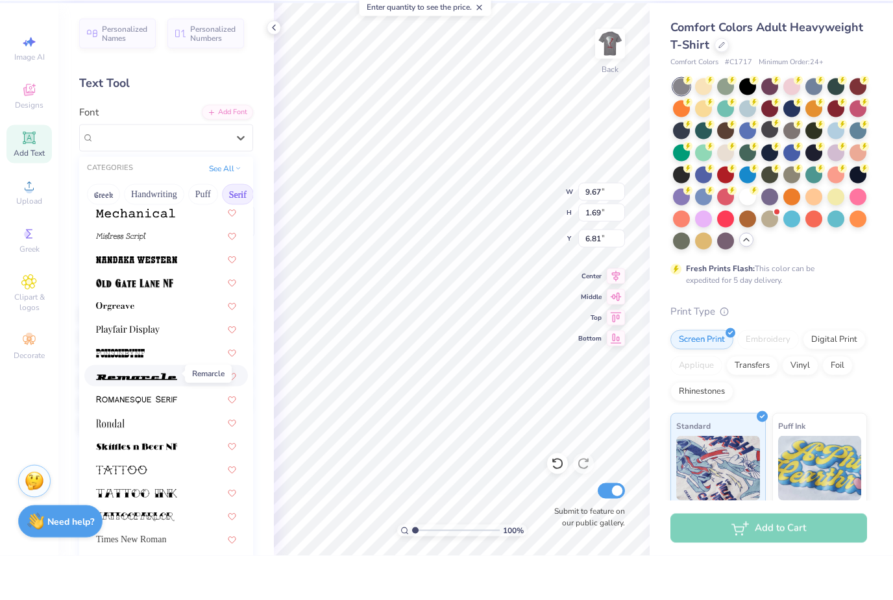
click at [134, 414] on span at bounding box center [136, 421] width 81 height 14
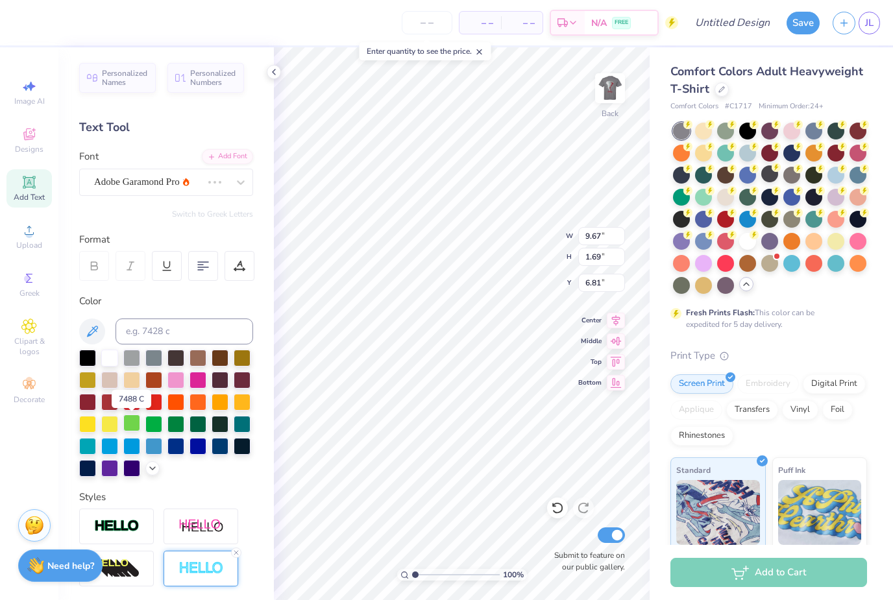
type input "14.17"
type input "1.09"
type input "7.11"
type input "11.33"
type input "0.87"
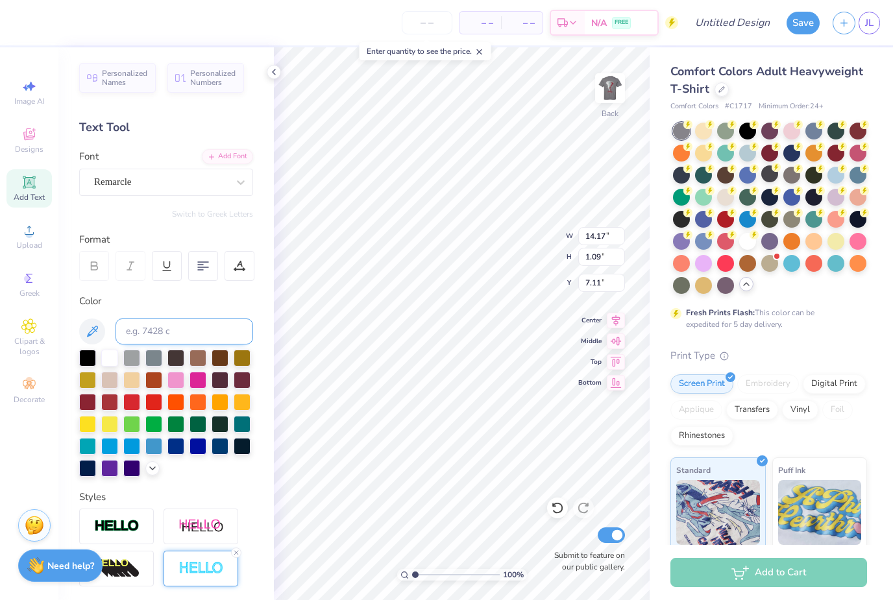
type input "7.33"
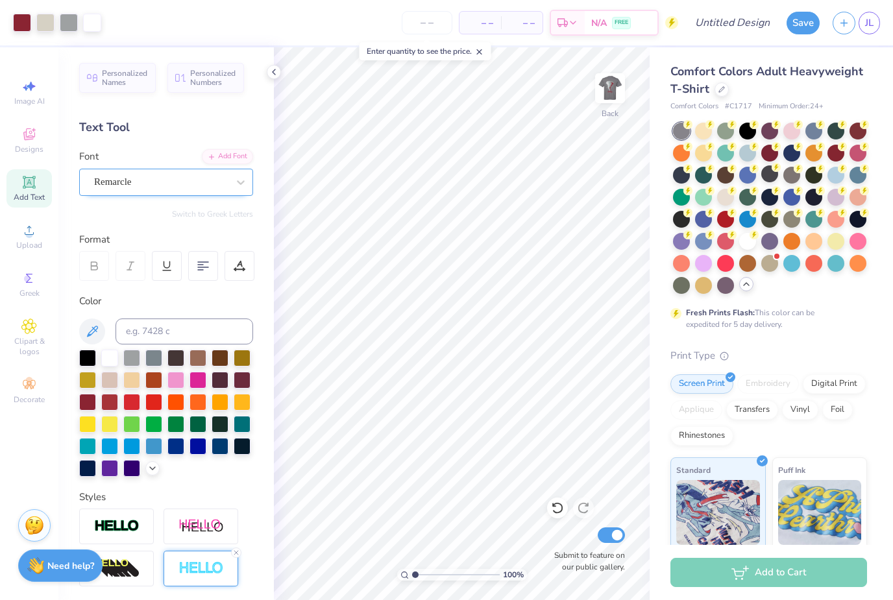
click at [131, 180] on span "Remarcle" at bounding box center [112, 182] width 37 height 15
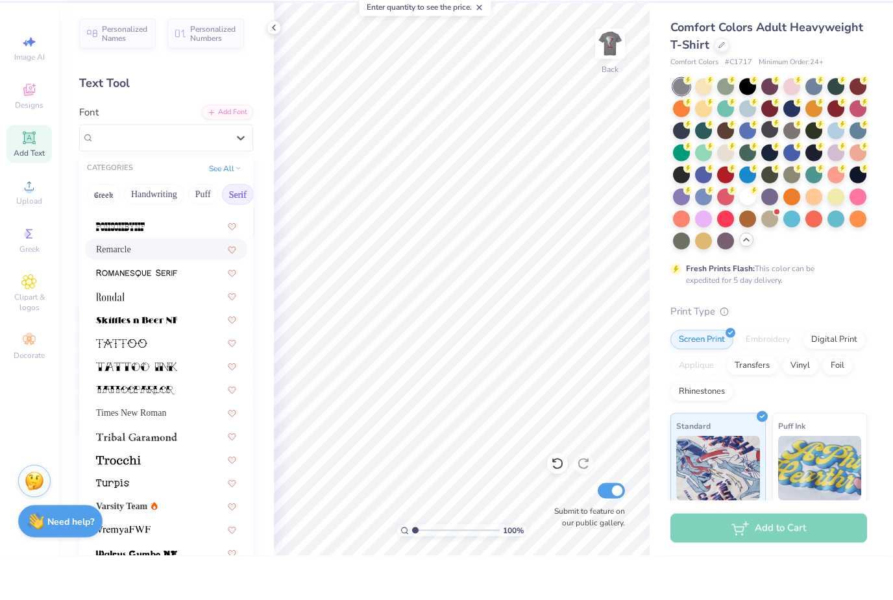
scroll to position [1486, 0]
click at [147, 545] on span "Varsity Team" at bounding box center [121, 552] width 51 height 14
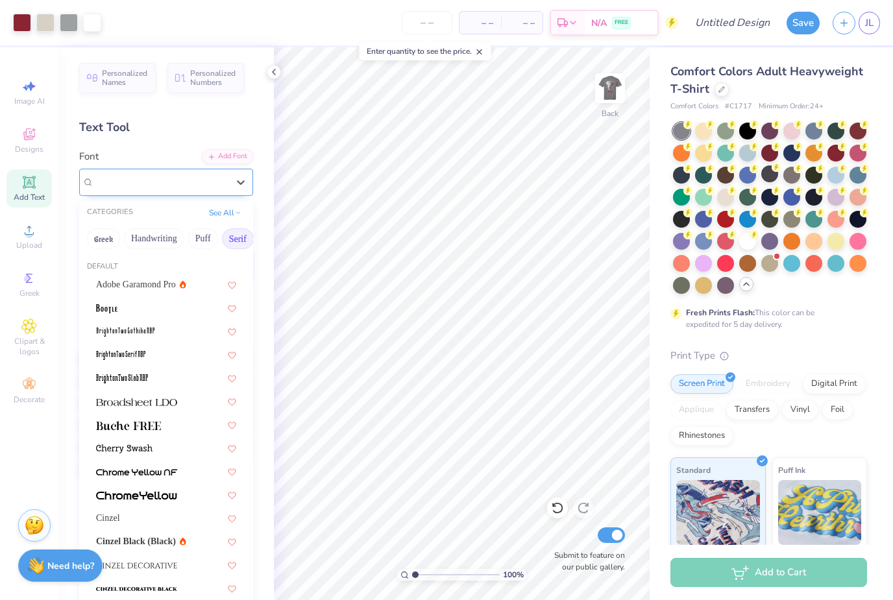
click at [180, 179] on div "Varsity Team" at bounding box center [161, 182] width 136 height 20
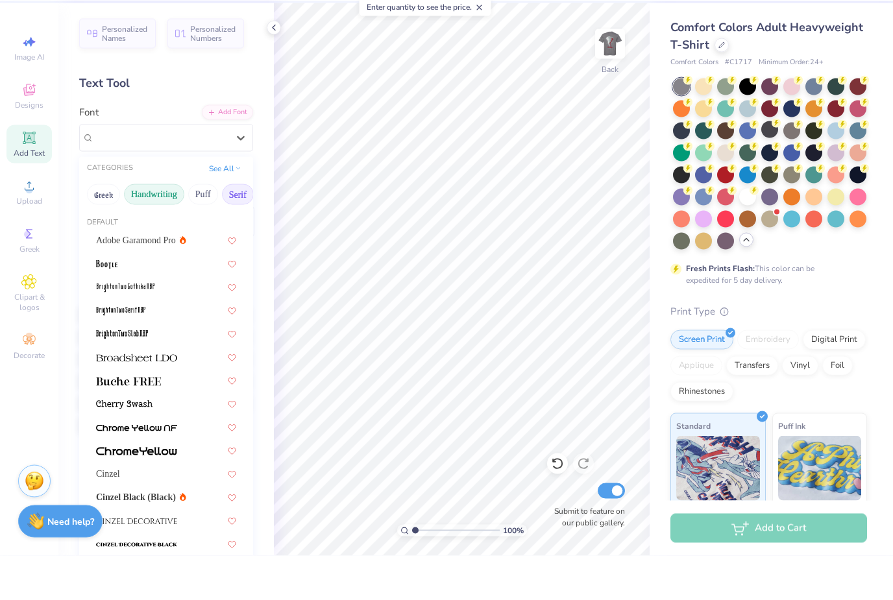
click at [163, 229] on button "Handwriting" at bounding box center [154, 239] width 60 height 21
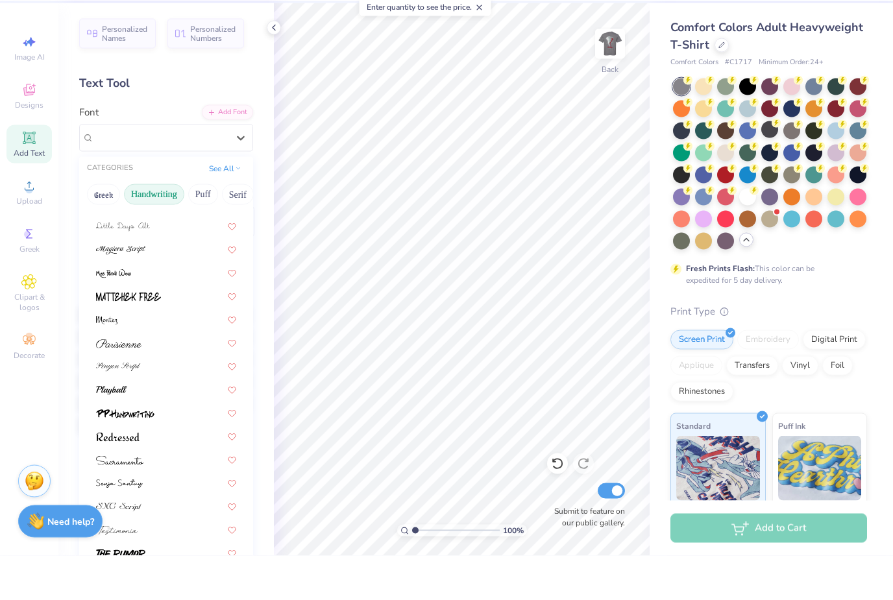
scroll to position [294, 0]
click at [139, 595] on img at bounding box center [120, 599] width 49 height 9
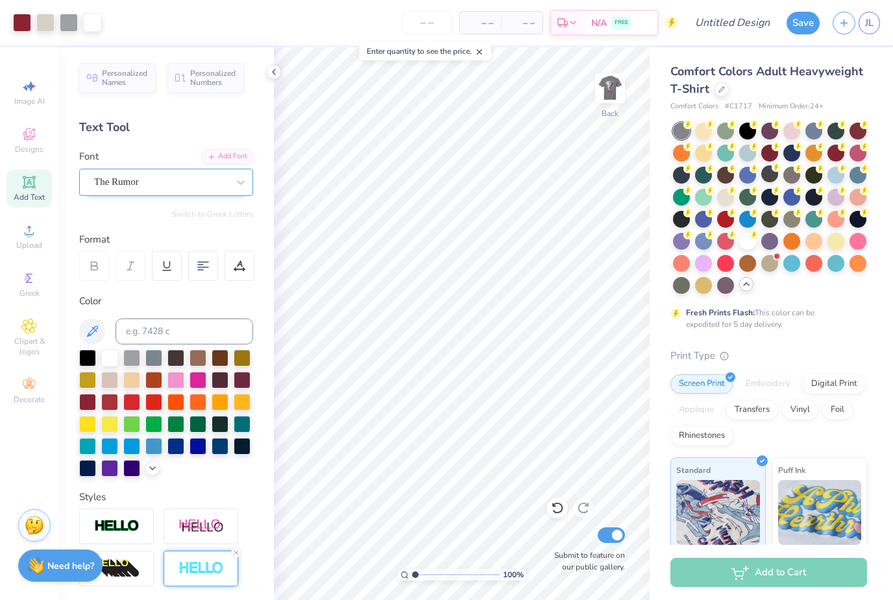
click at [158, 177] on div "The Rumor" at bounding box center [161, 182] width 136 height 20
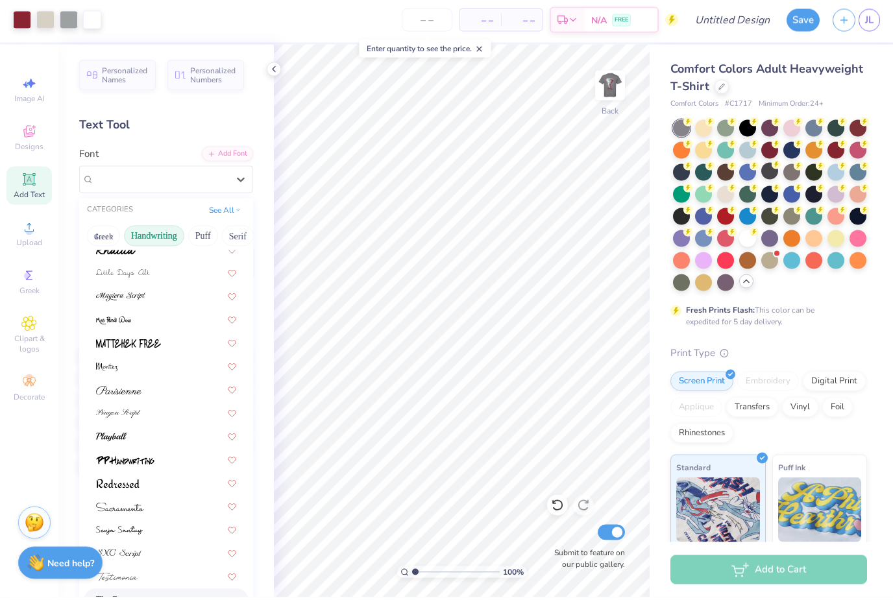
scroll to position [290, 0]
click at [149, 458] on img at bounding box center [125, 462] width 58 height 9
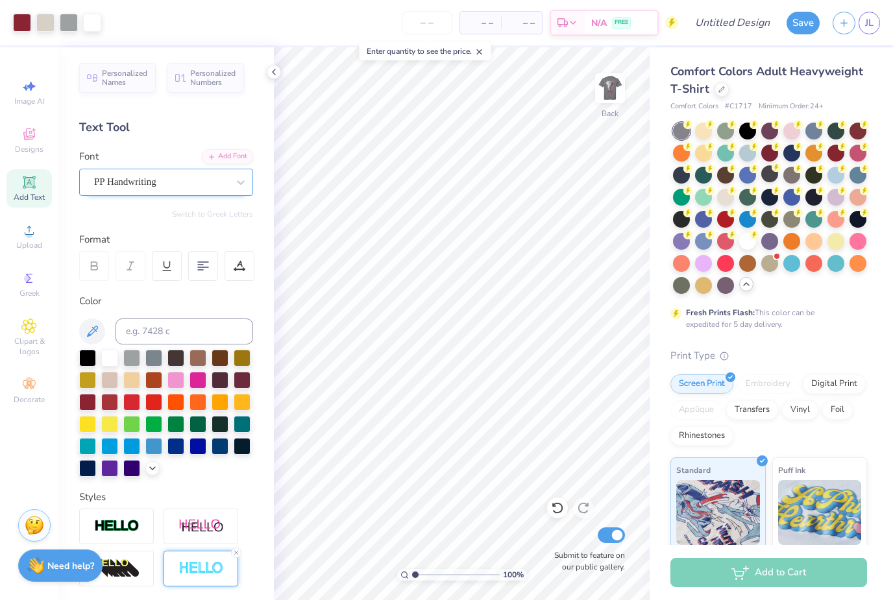
click at [169, 183] on div "PP Handwriting" at bounding box center [161, 182] width 136 height 20
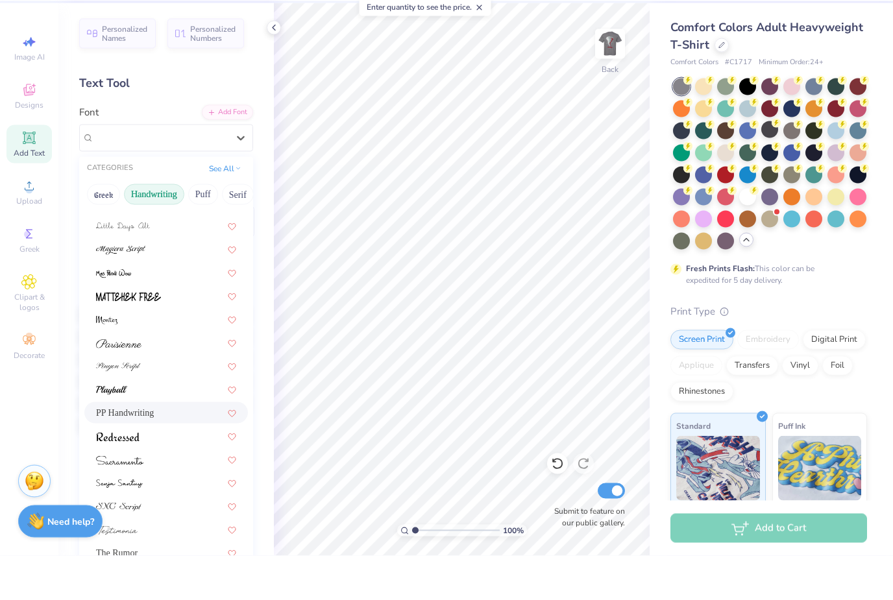
scroll to position [294, 0]
click at [199, 229] on button "Puff" at bounding box center [203, 239] width 30 height 21
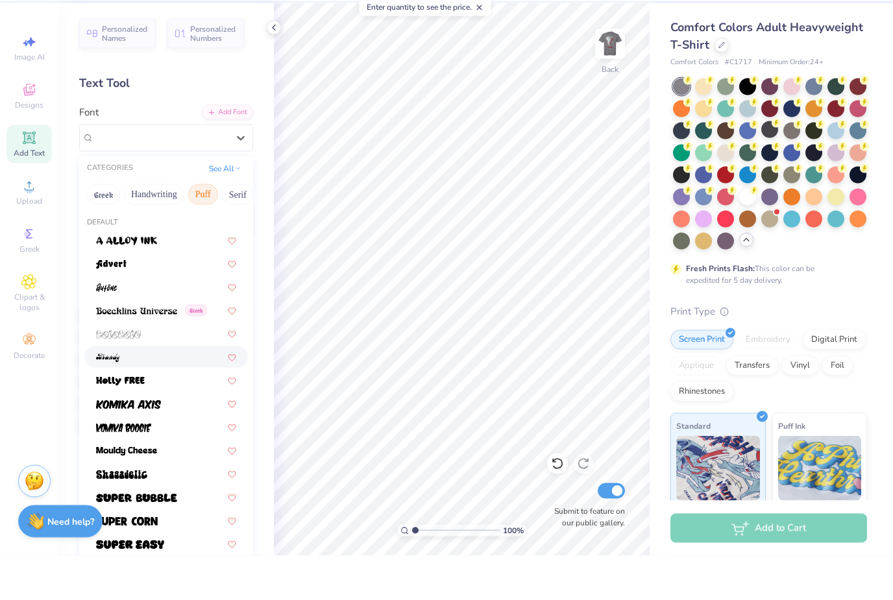
click at [147, 395] on div at bounding box center [166, 402] width 140 height 14
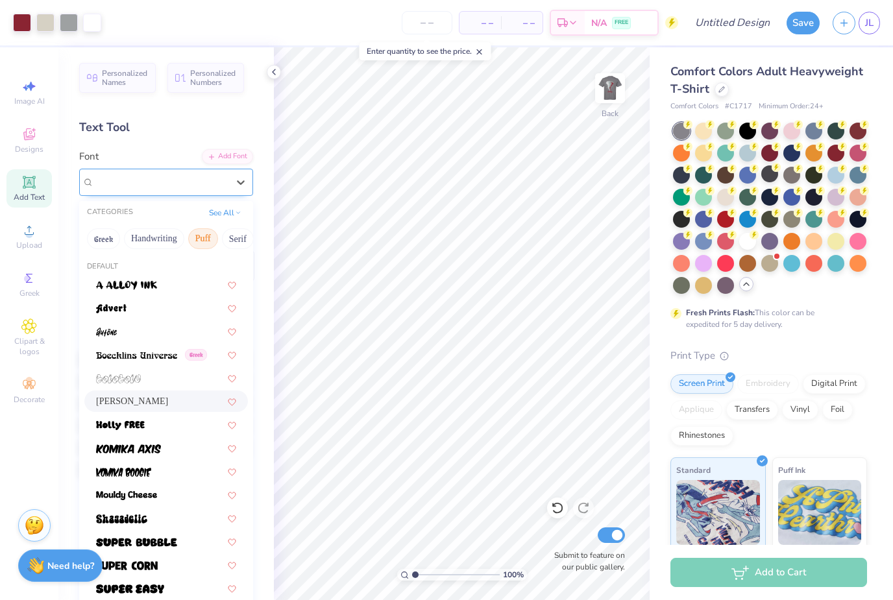
click at [158, 179] on div "Brandy" at bounding box center [161, 182] width 136 height 20
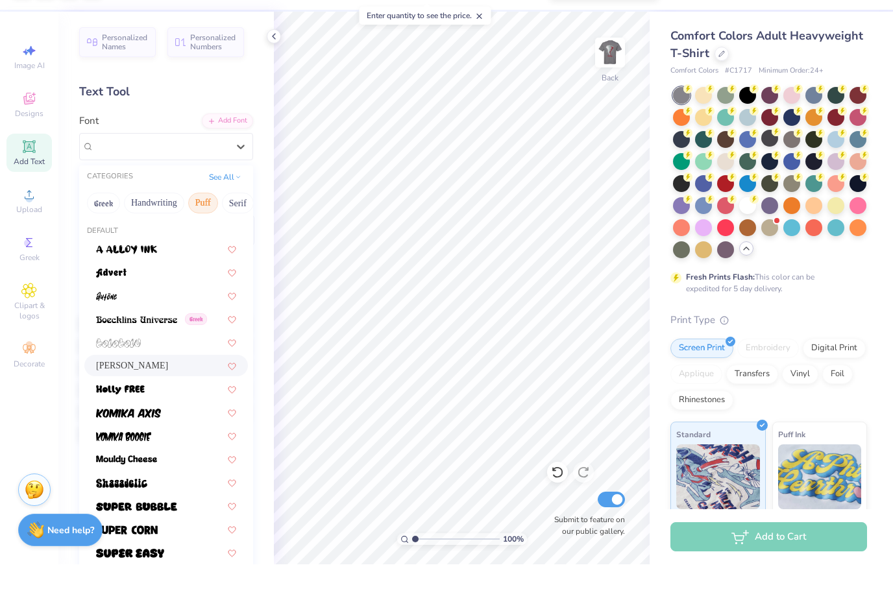
scroll to position [0, 0]
click at [110, 229] on button "Greek" at bounding box center [103, 239] width 33 height 21
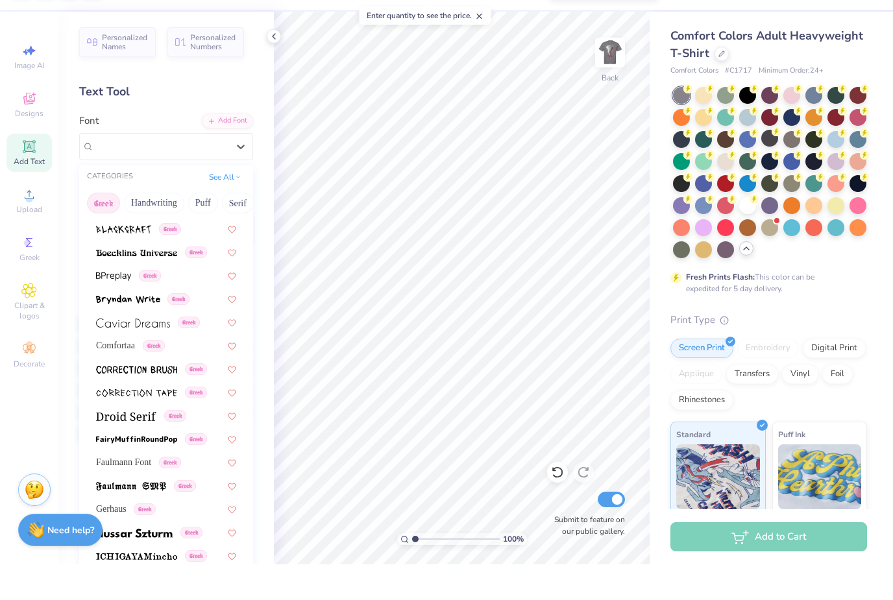
scroll to position [212, 0]
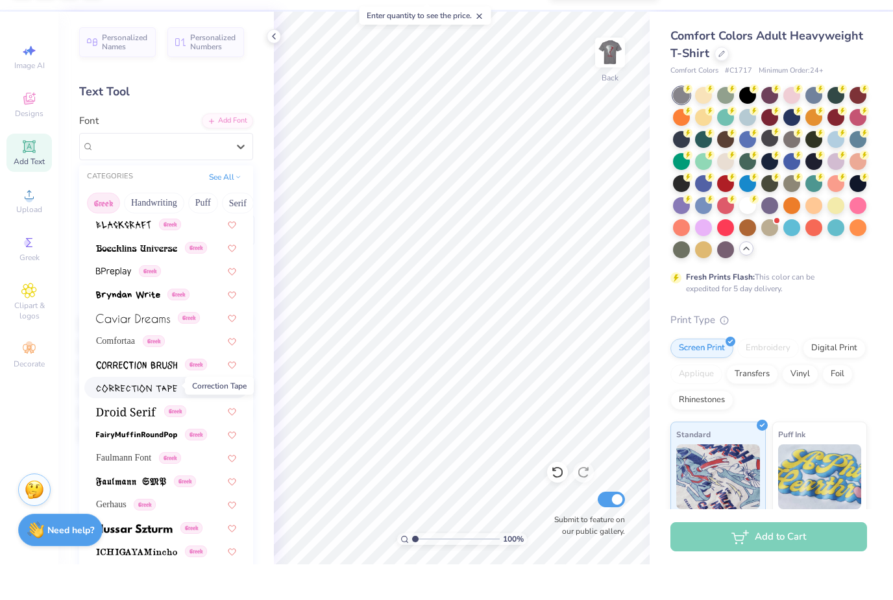
click at [164, 420] on img at bounding box center [136, 424] width 81 height 9
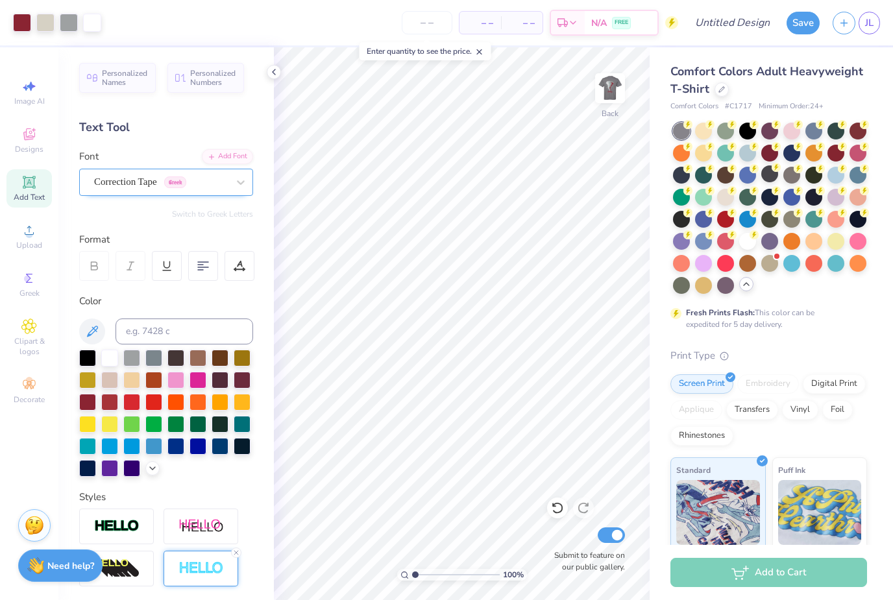
click at [135, 175] on span "Correction Tape" at bounding box center [125, 182] width 63 height 15
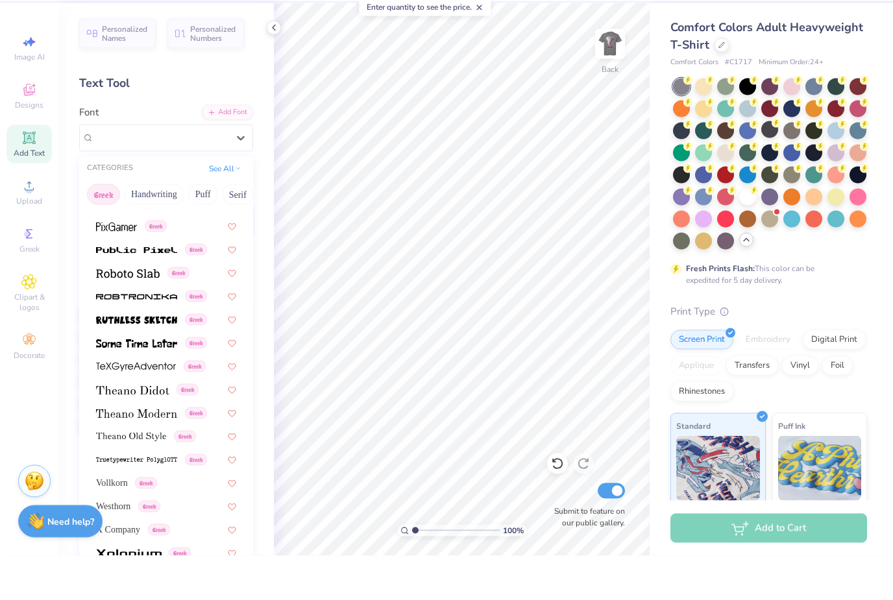
scroll to position [785, 0]
click at [126, 595] on img at bounding box center [129, 599] width 66 height 9
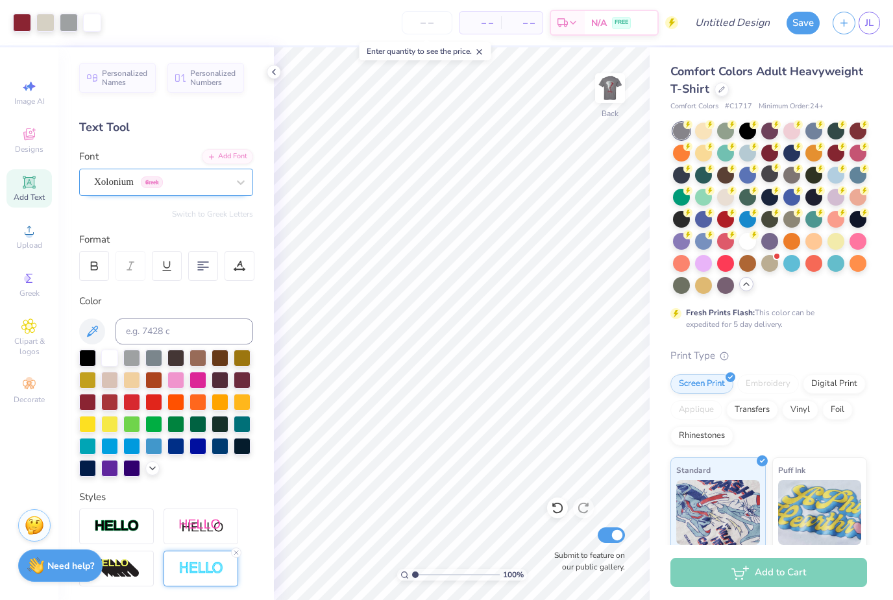
click at [134, 186] on span "Xolonium" at bounding box center [114, 182] width 40 height 15
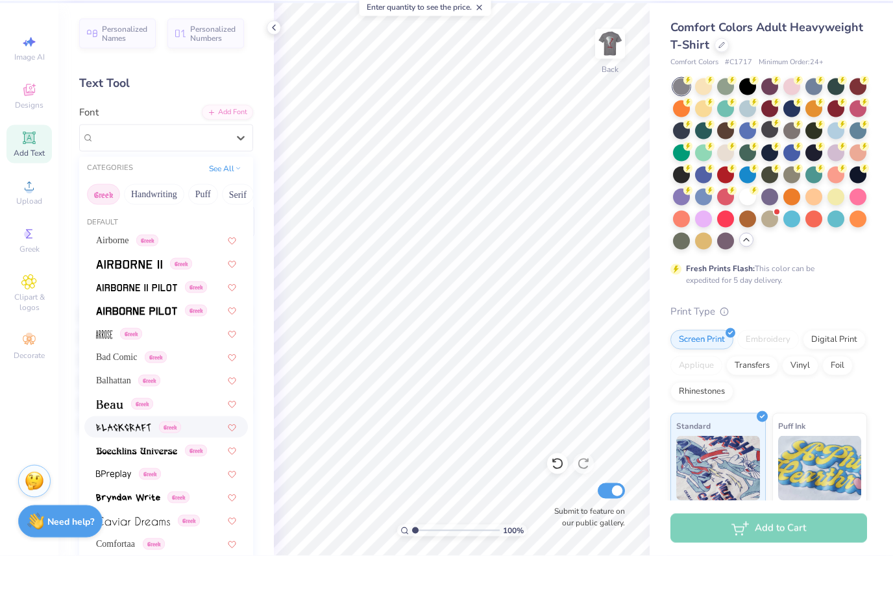
click at [152, 465] on div "Greek" at bounding box center [138, 472] width 85 height 14
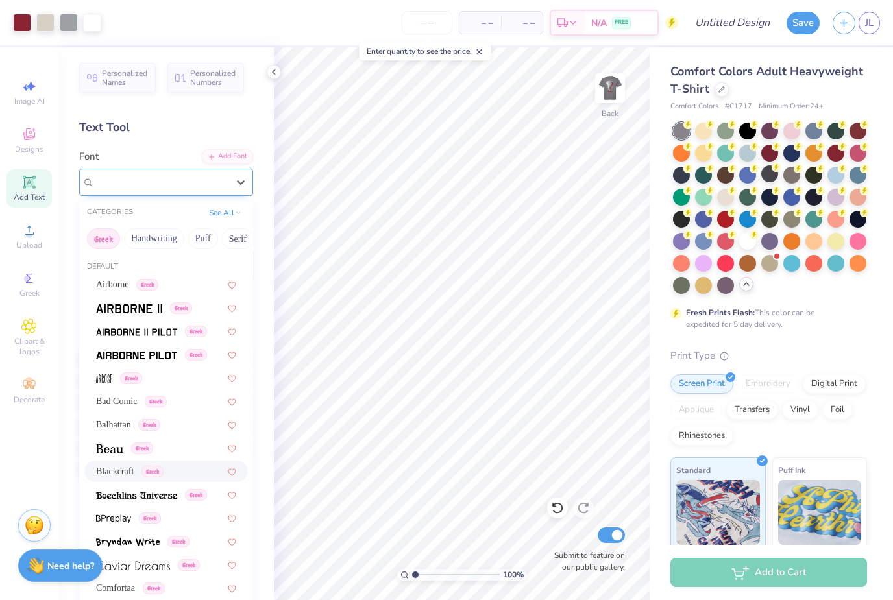
click at [134, 188] on span "Blackcraft" at bounding box center [114, 182] width 40 height 15
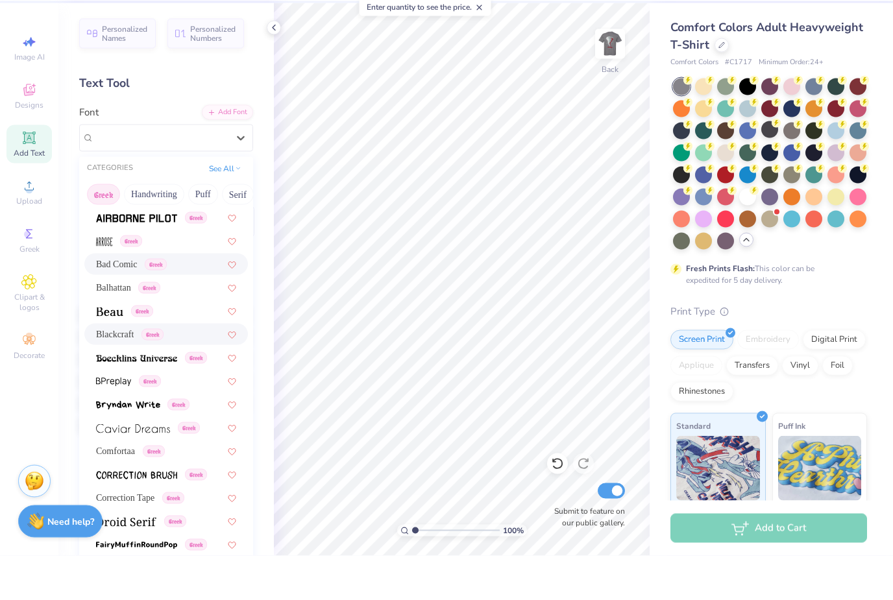
scroll to position [99, 0]
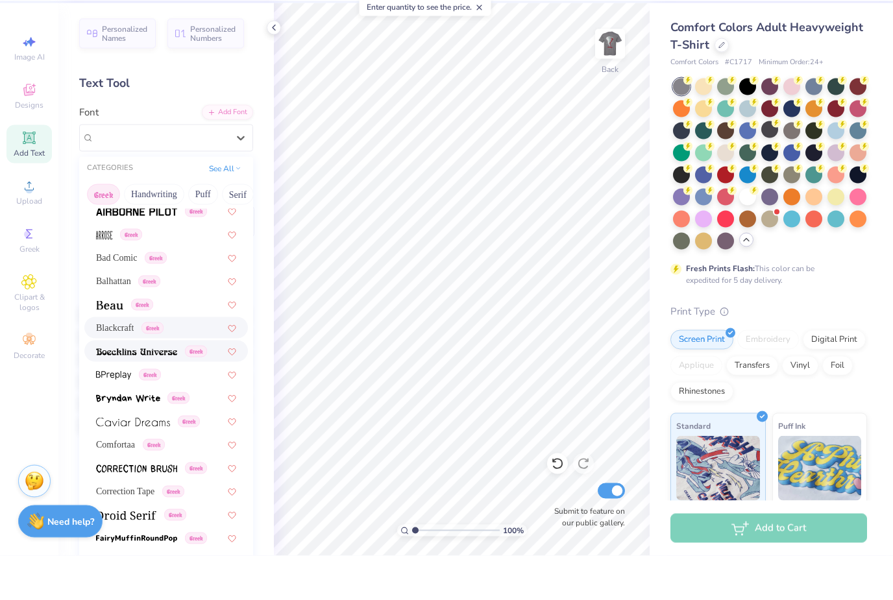
click at [171, 392] on img at bounding box center [136, 396] width 81 height 9
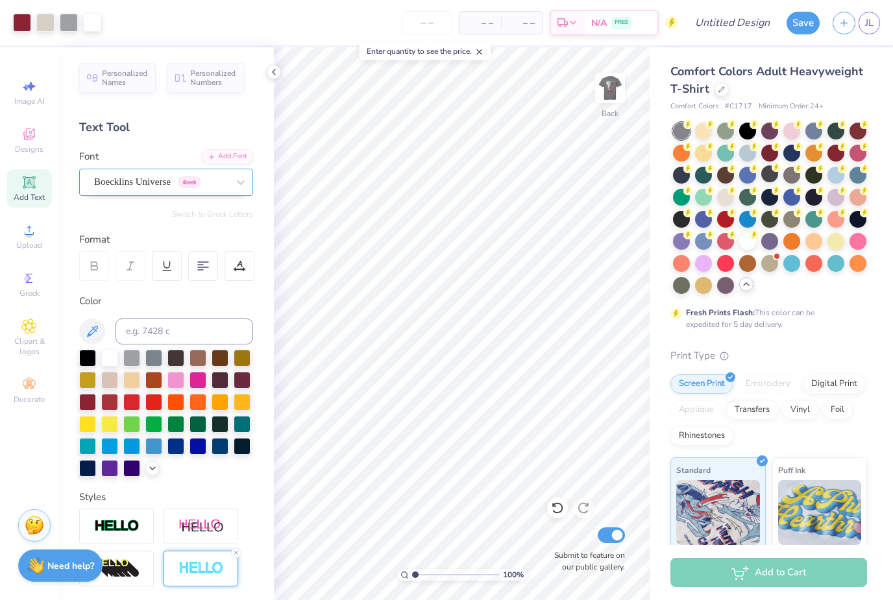
click at [142, 181] on span "Boecklins Universe" at bounding box center [132, 182] width 77 height 15
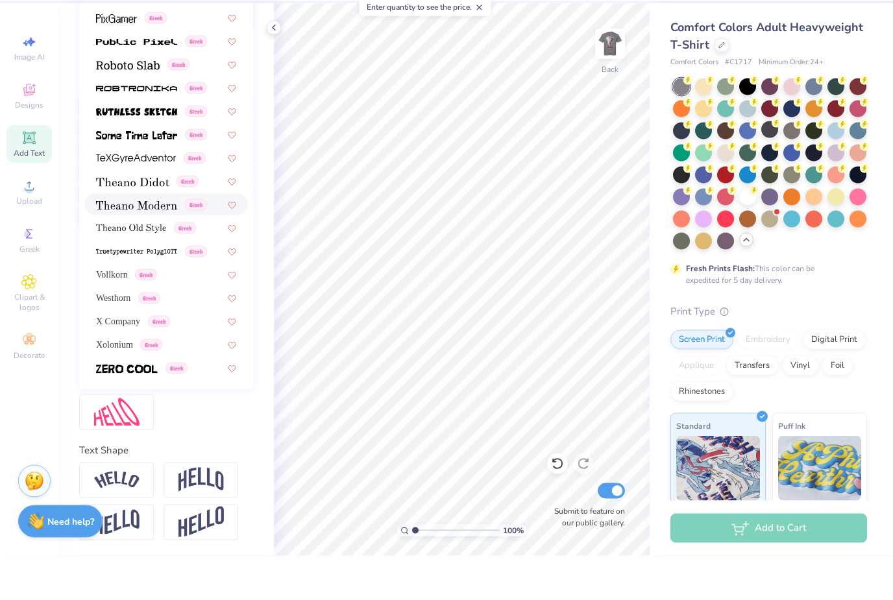
scroll to position [210, 0]
click at [133, 409] on img at bounding box center [127, 413] width 62 height 9
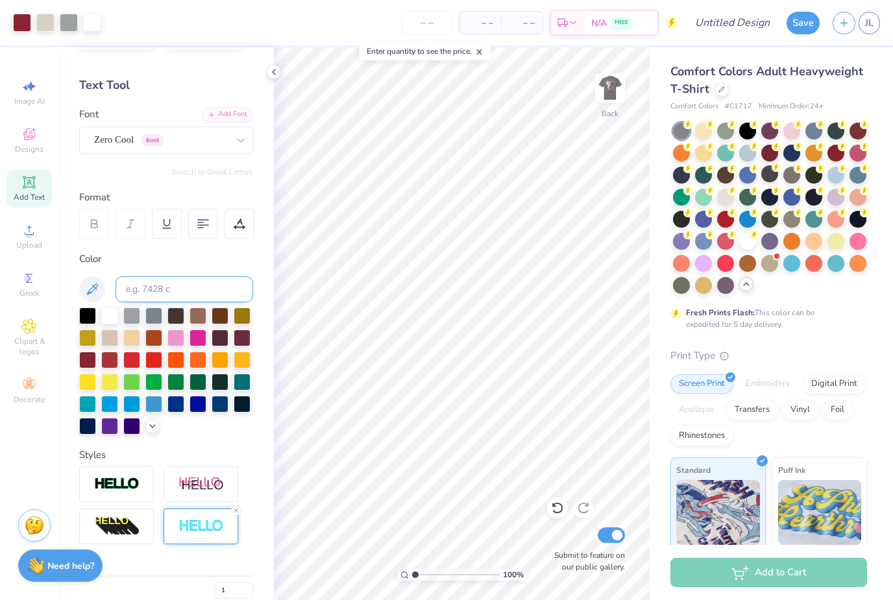
scroll to position [11, 0]
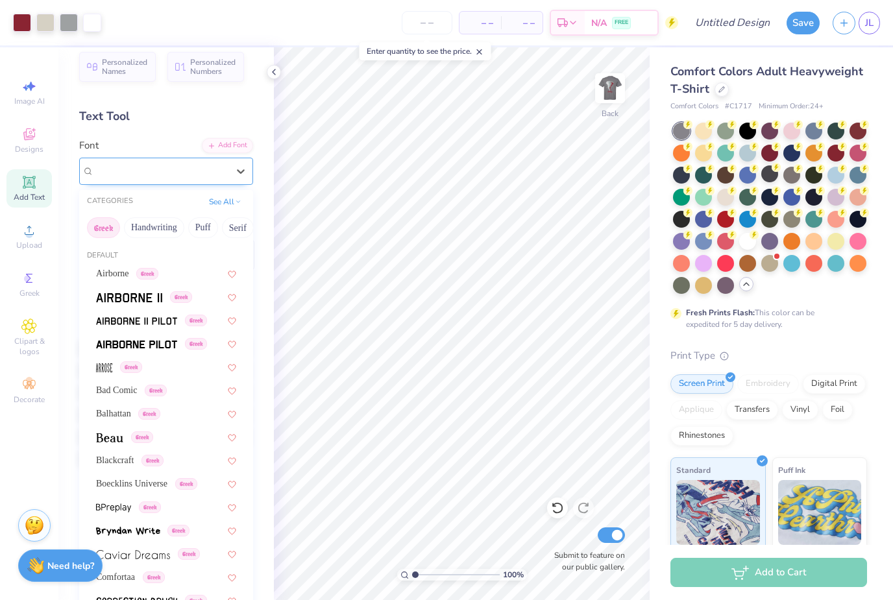
click at [201, 173] on div "Zero Cool Greek" at bounding box center [161, 171] width 136 height 20
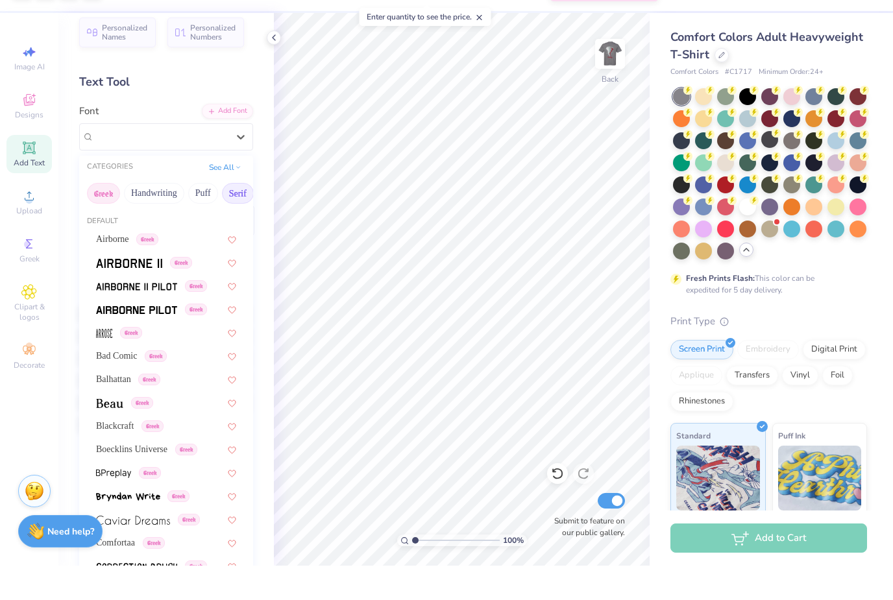
click at [247, 217] on button "Serif" at bounding box center [238, 227] width 32 height 21
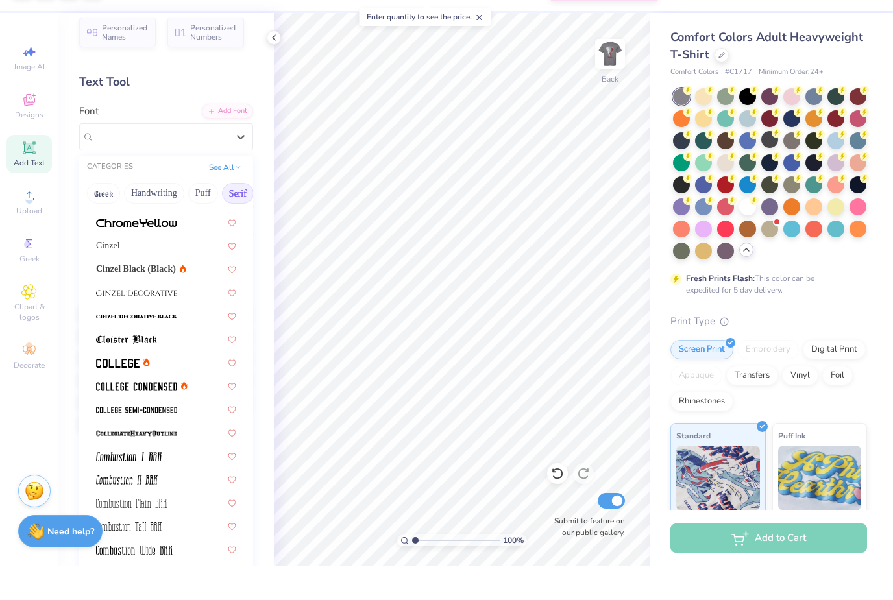
scroll to position [228, 0]
click at [162, 362] on div at bounding box center [166, 372] width 164 height 21
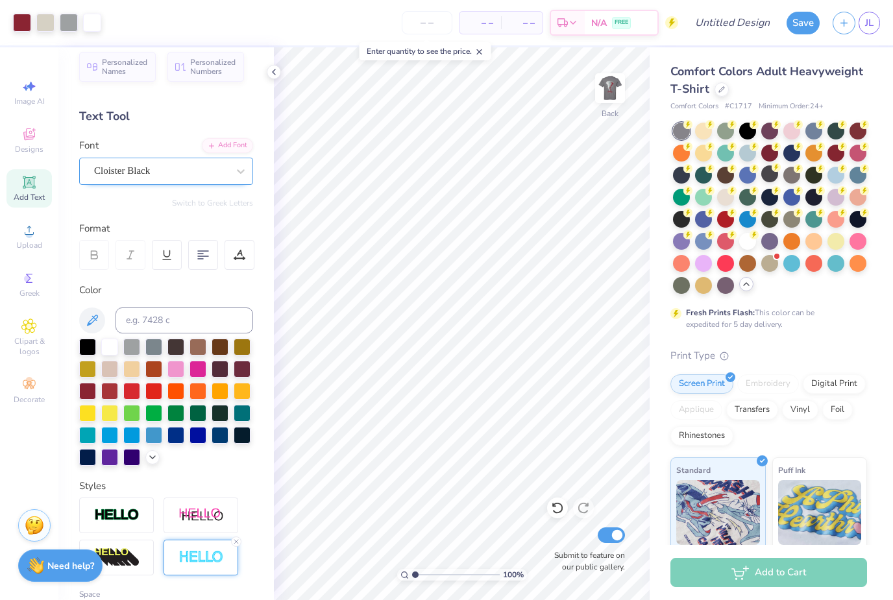
click at [138, 165] on span "Cloister Black" at bounding box center [122, 171] width 56 height 15
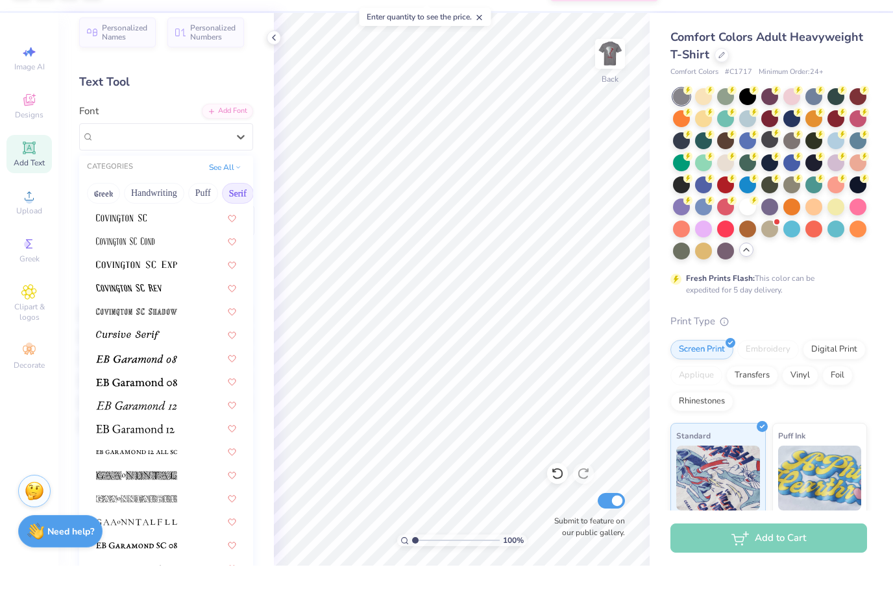
scroll to position [654, 0]
click at [155, 317] on img at bounding box center [129, 321] width 66 height 9
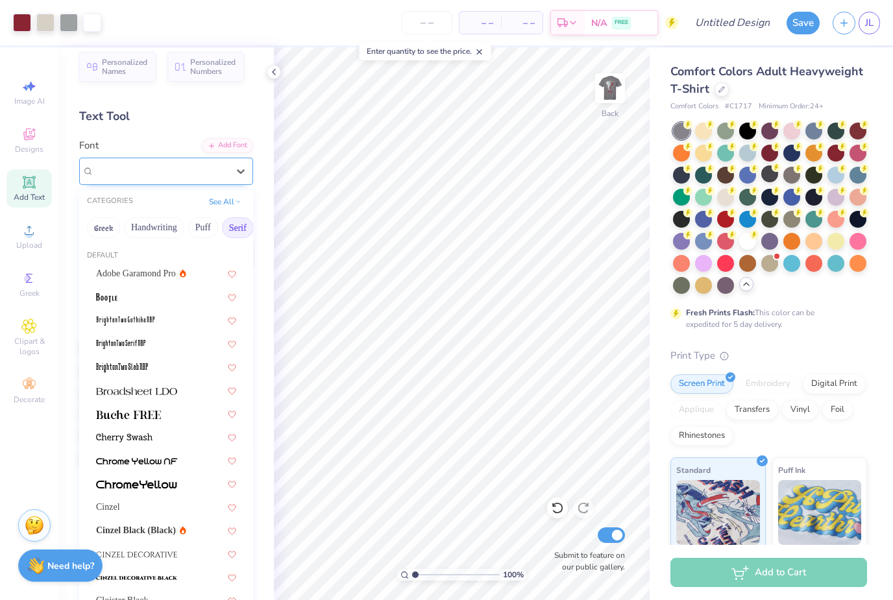
click at [166, 171] on div "Covington SC Rev" at bounding box center [161, 171] width 136 height 20
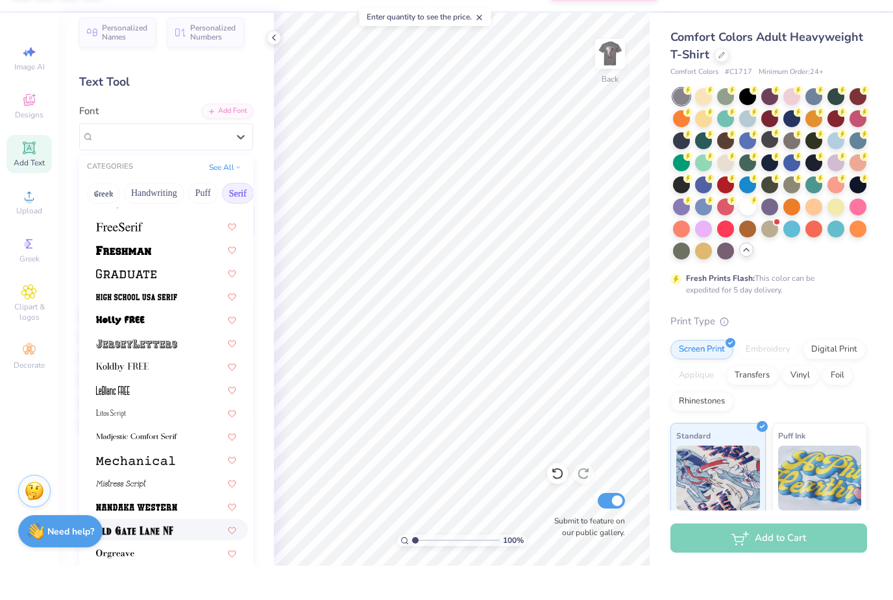
scroll to position [1108, 0]
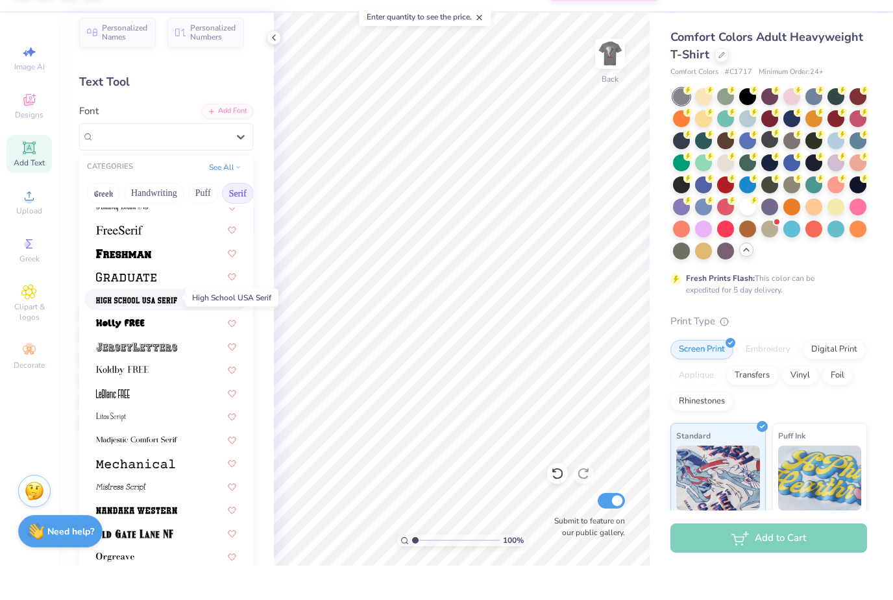
click at [171, 330] on img at bounding box center [136, 334] width 81 height 9
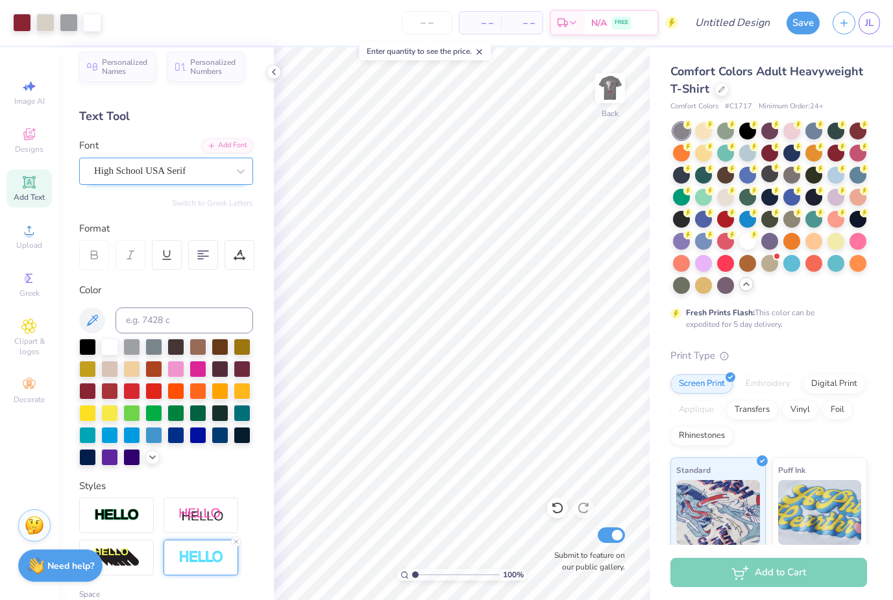
click at [165, 163] on div at bounding box center [161, 171] width 134 height 18
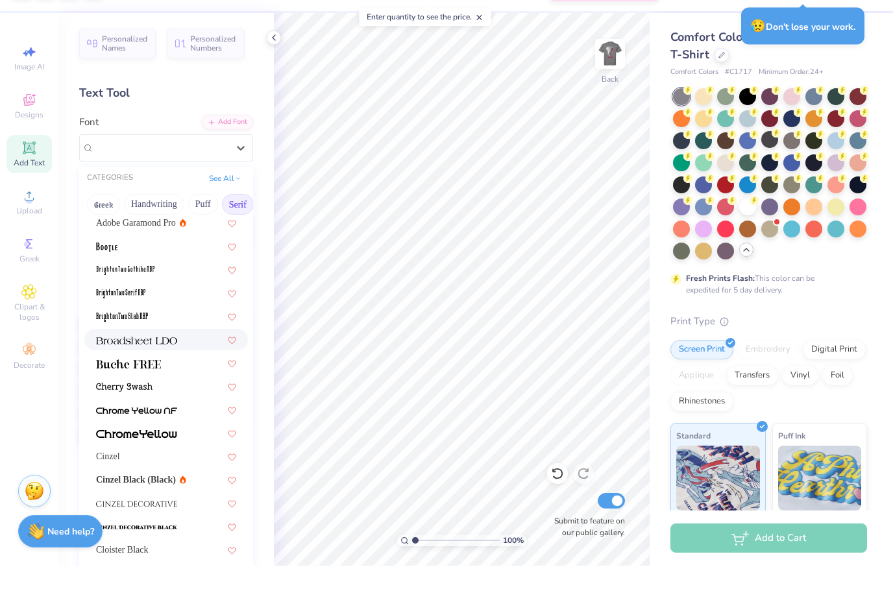
scroll to position [28, 0]
click at [144, 273] on div at bounding box center [166, 280] width 140 height 14
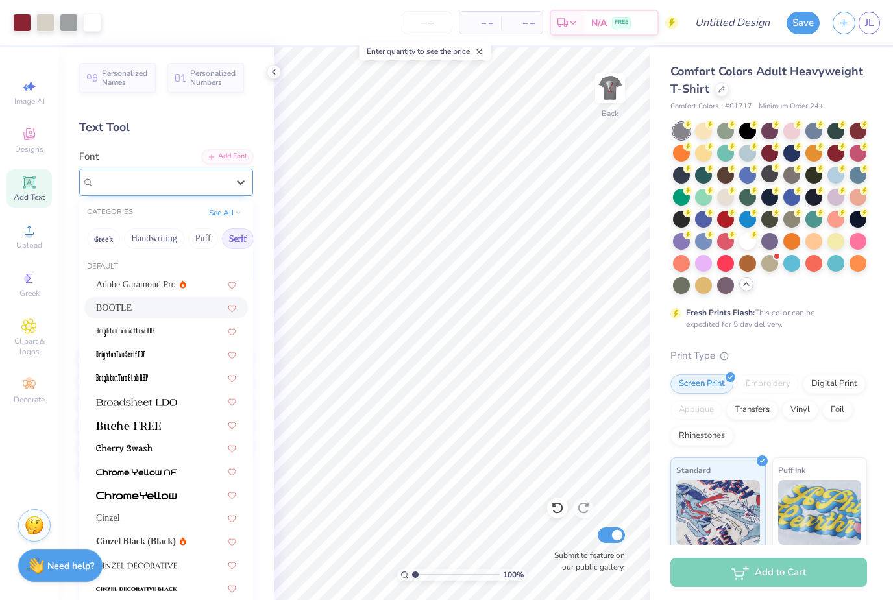
click at [147, 184] on div "BOOTLE" at bounding box center [161, 182] width 136 height 20
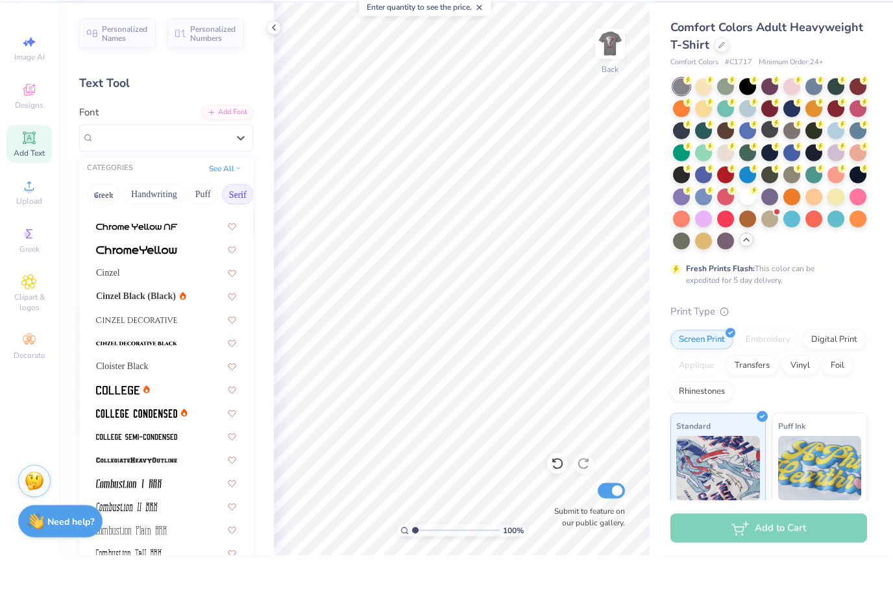
scroll to position [206, 0]
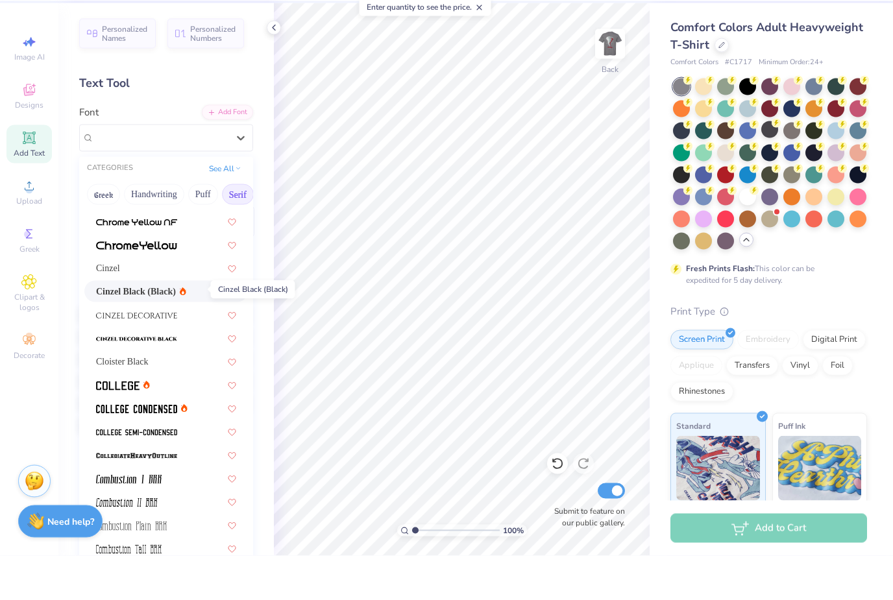
click at [158, 329] on span "Cinzel Black (Black)" at bounding box center [136, 336] width 80 height 14
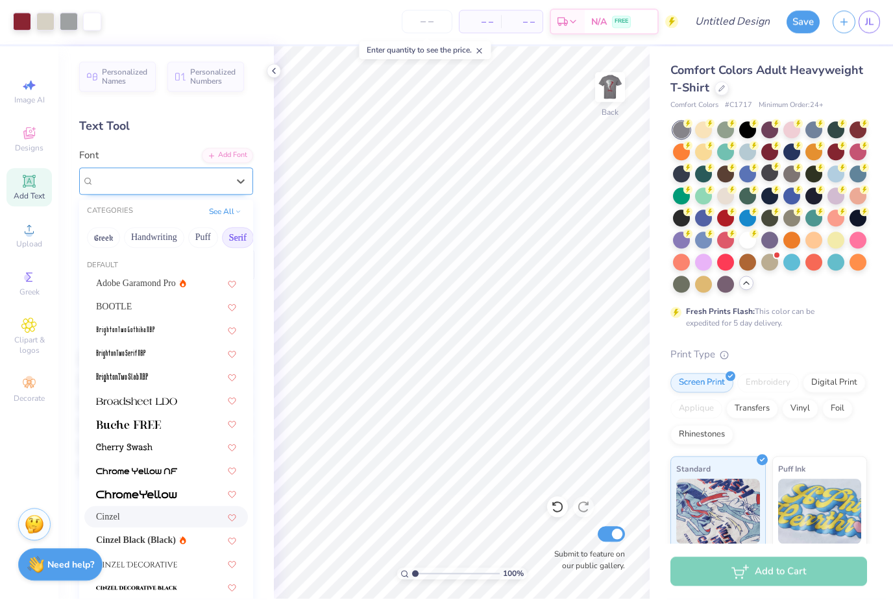
click at [171, 181] on div "Cinzel" at bounding box center [161, 182] width 136 height 20
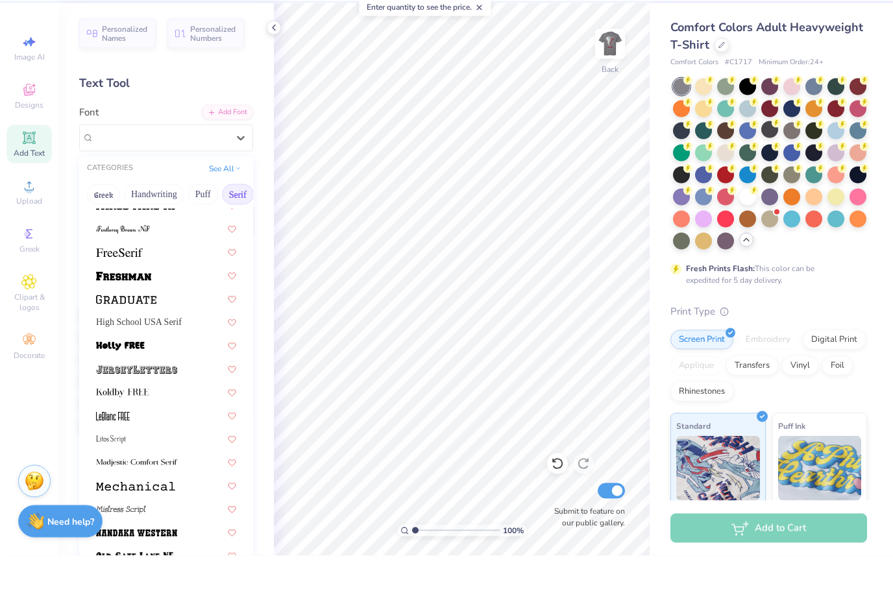
scroll to position [1096, 0]
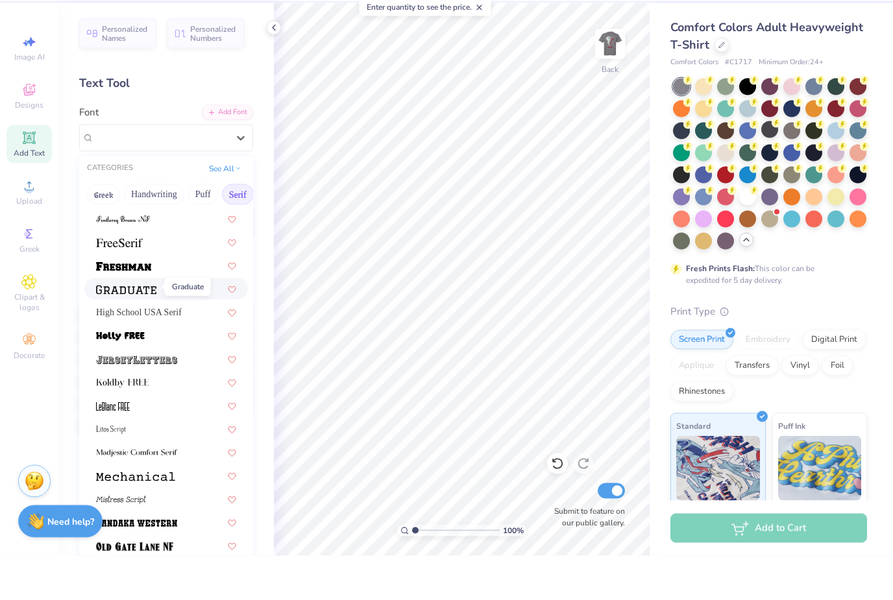
click at [143, 330] on img at bounding box center [126, 334] width 60 height 9
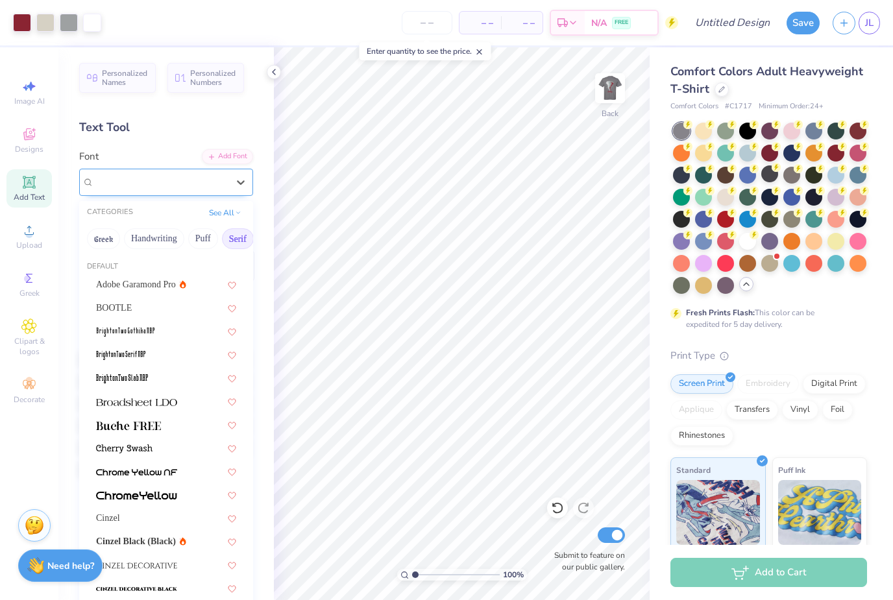
click at [153, 184] on div "Graduate" at bounding box center [161, 182] width 136 height 20
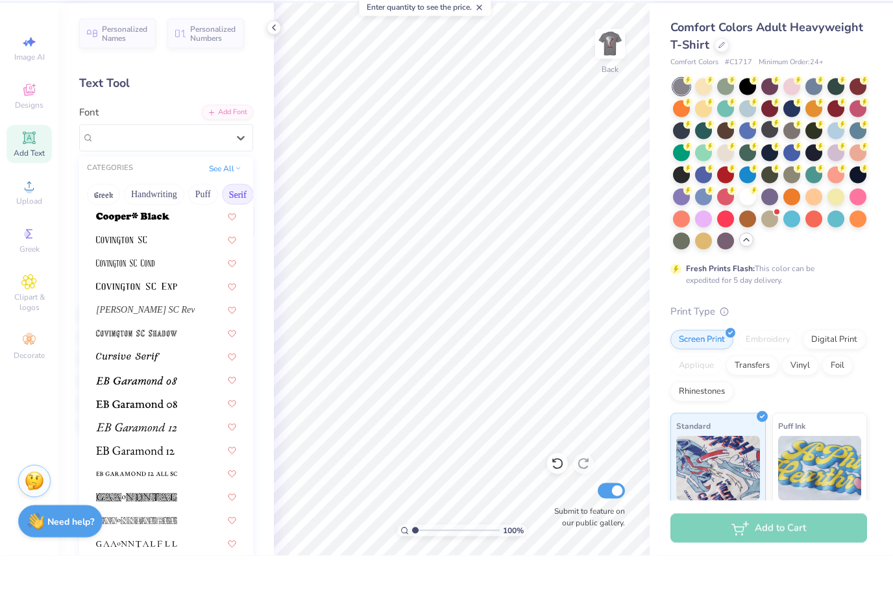
scroll to position [634, 0]
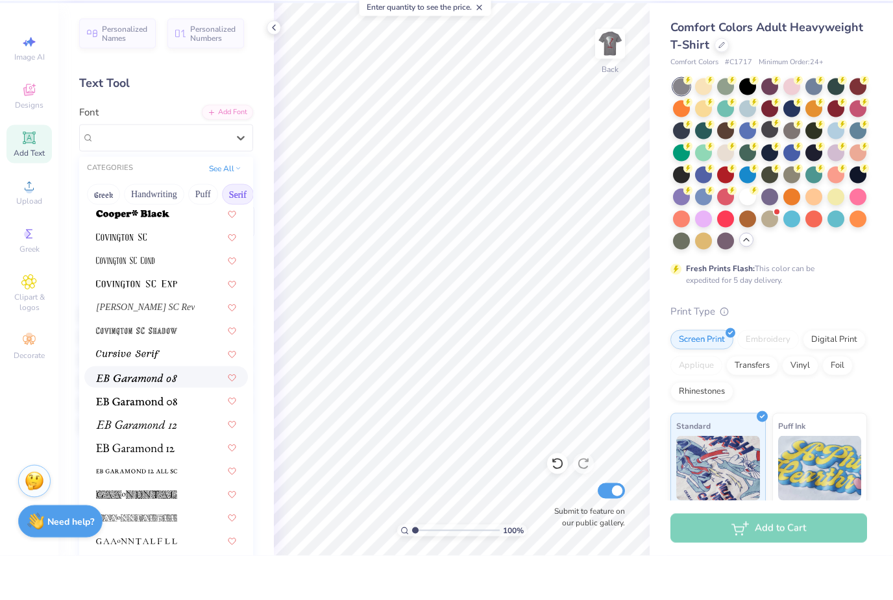
click at [157, 418] on img at bounding box center [136, 422] width 81 height 9
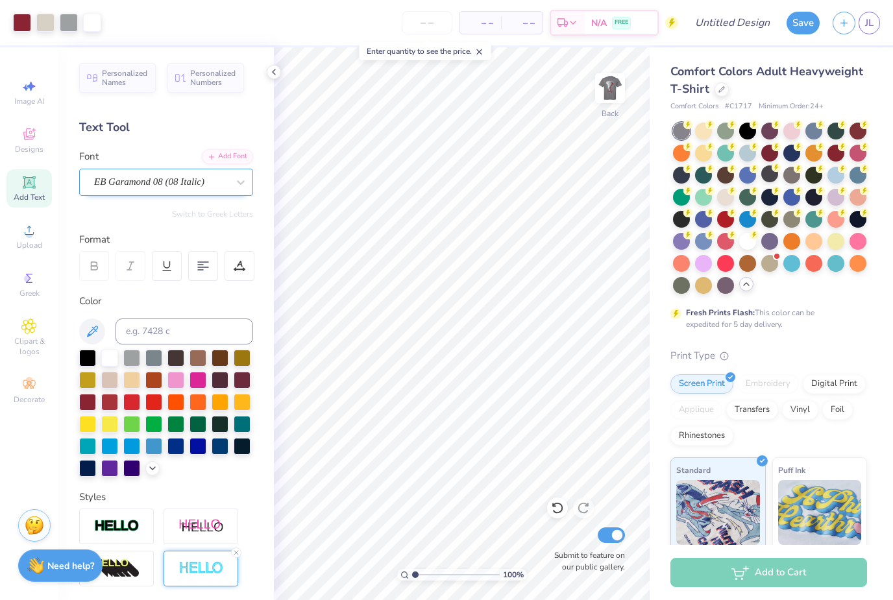
click at [175, 188] on span "EB Garamond 08 (08 Italic)" at bounding box center [149, 182] width 110 height 15
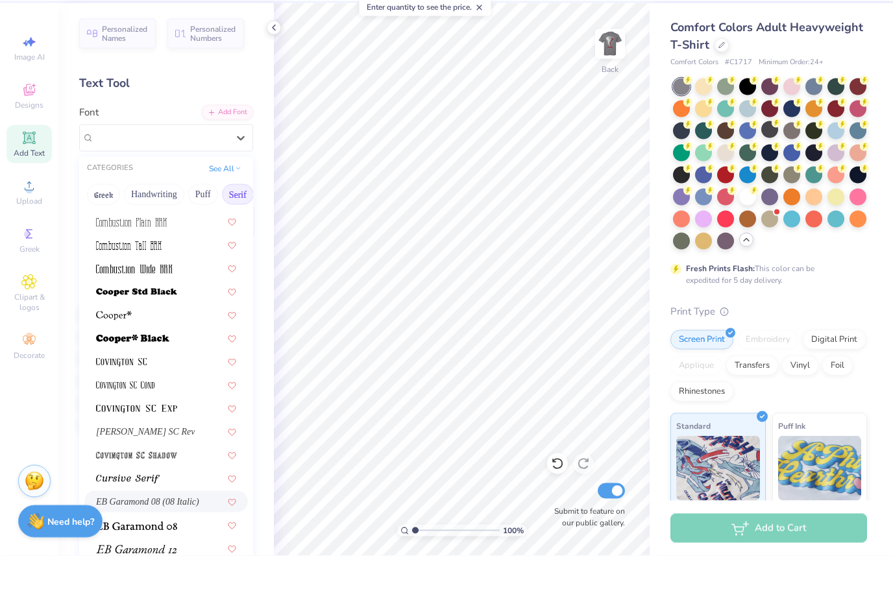
scroll to position [510, 0]
click at [160, 469] on div "Covington SC Rev" at bounding box center [166, 476] width 140 height 14
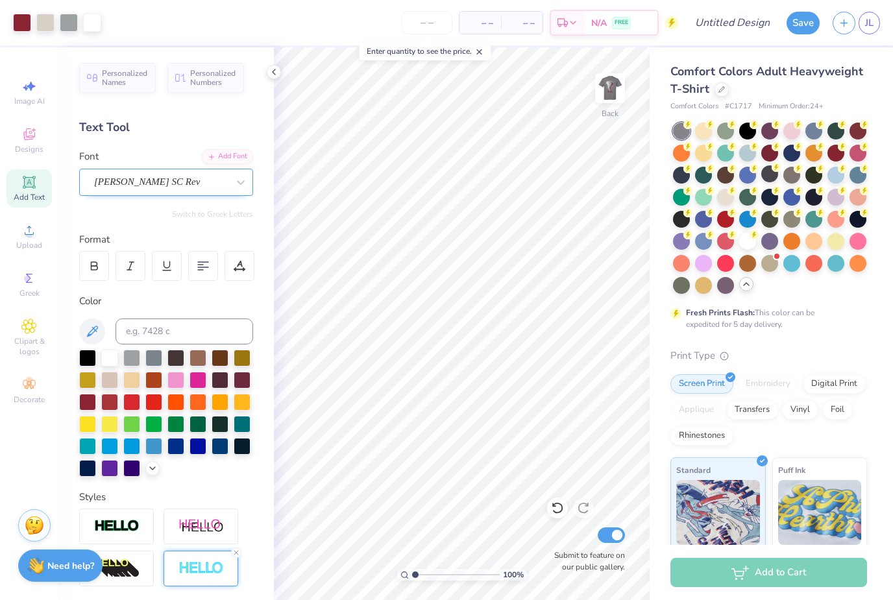
click at [185, 189] on div at bounding box center [161, 182] width 134 height 18
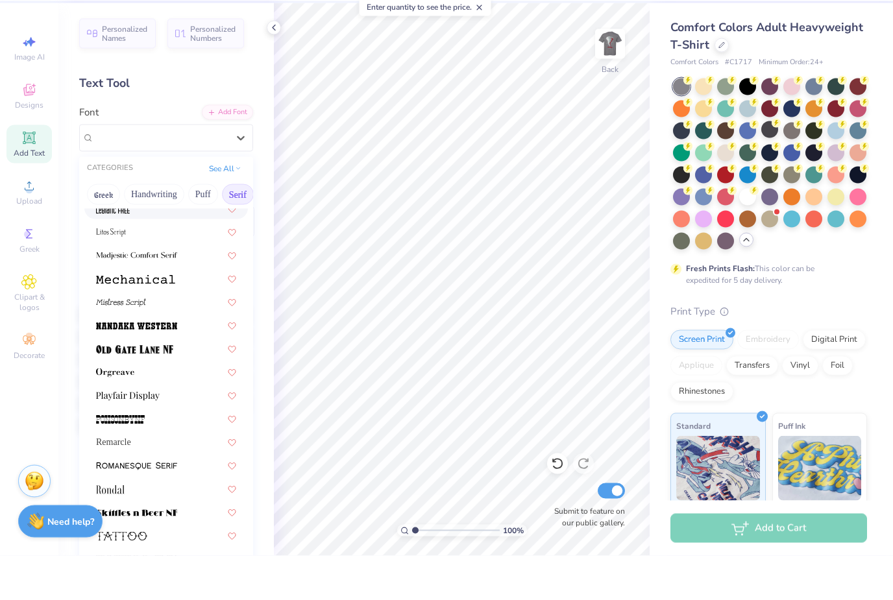
scroll to position [1315, 0]
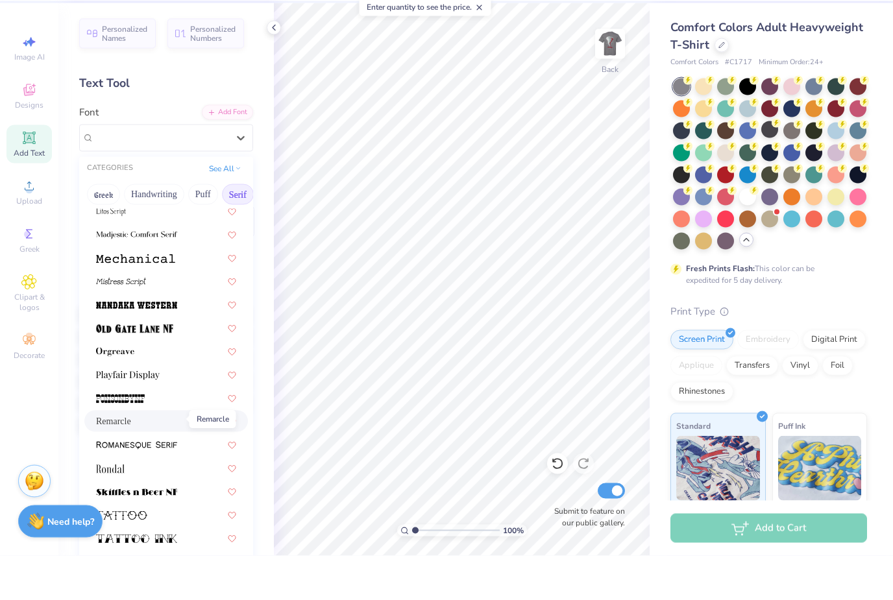
click at [131, 459] on span "Remarcle" at bounding box center [113, 466] width 35 height 14
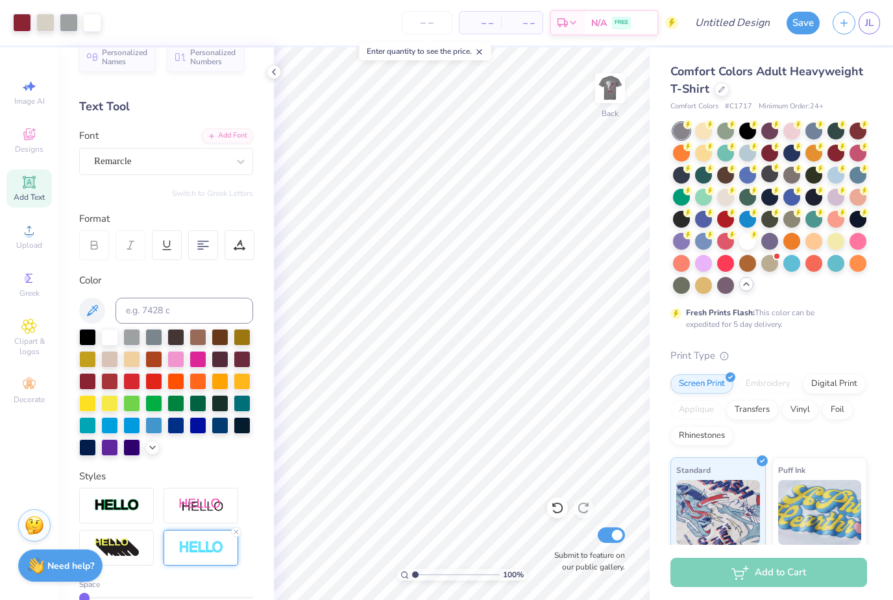
scroll to position [23, 0]
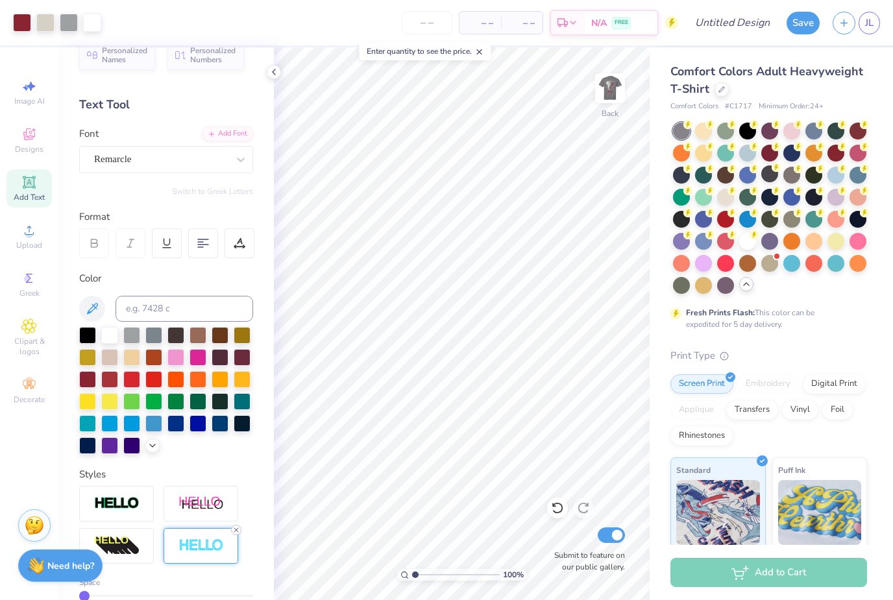
click at [237, 532] on icon at bounding box center [236, 530] width 8 height 8
click at [237, 532] on div at bounding box center [201, 546] width 75 height 36
click at [237, 532] on icon at bounding box center [236, 530] width 8 height 8
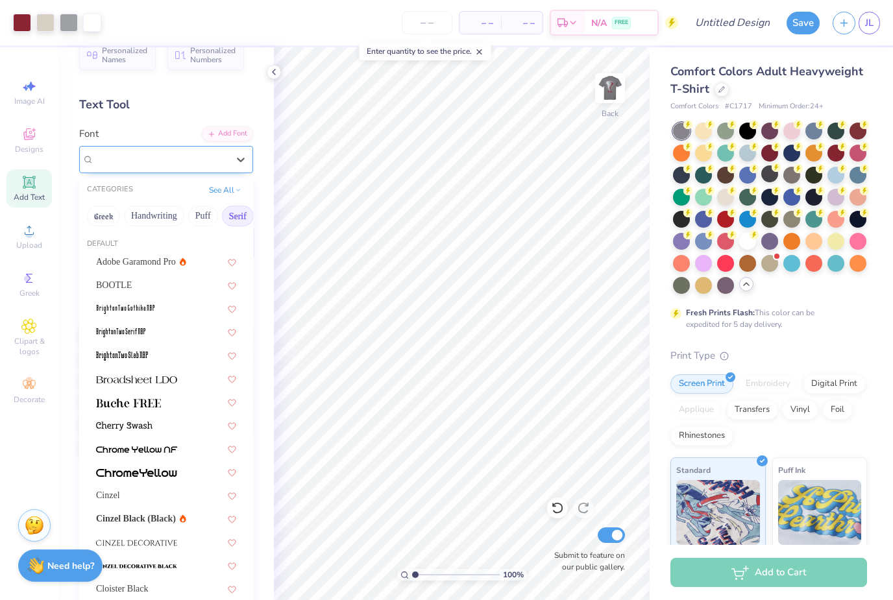
click at [131, 160] on span "Remarcle" at bounding box center [112, 159] width 37 height 15
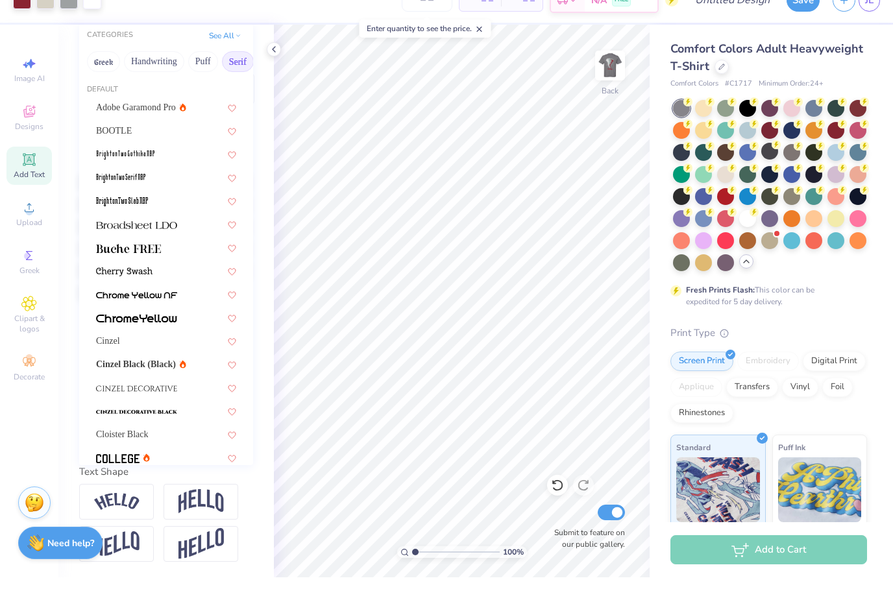
scroll to position [0, 0]
click at [176, 380] on span "Cinzel Black (Black)" at bounding box center [136, 387] width 80 height 14
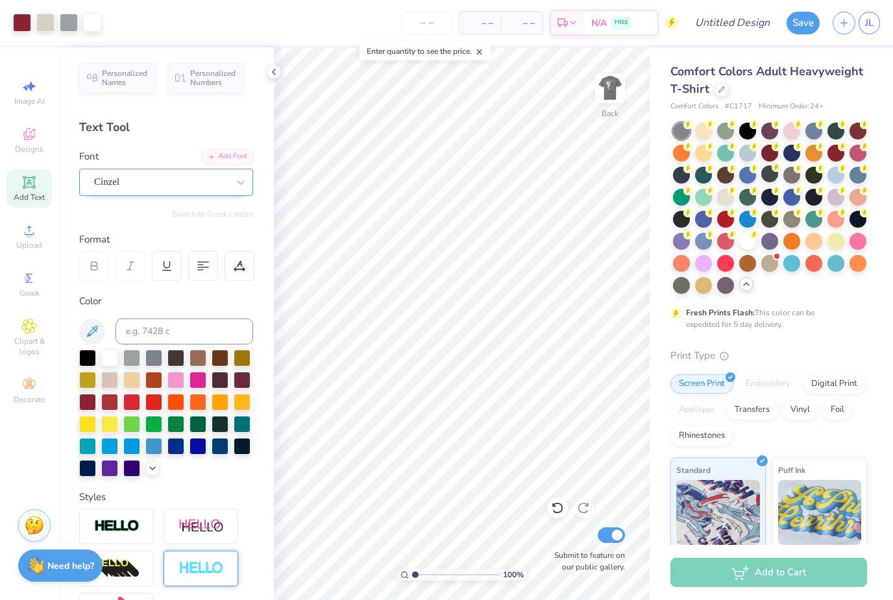
click at [186, 176] on div "Cinzel" at bounding box center [161, 182] width 136 height 20
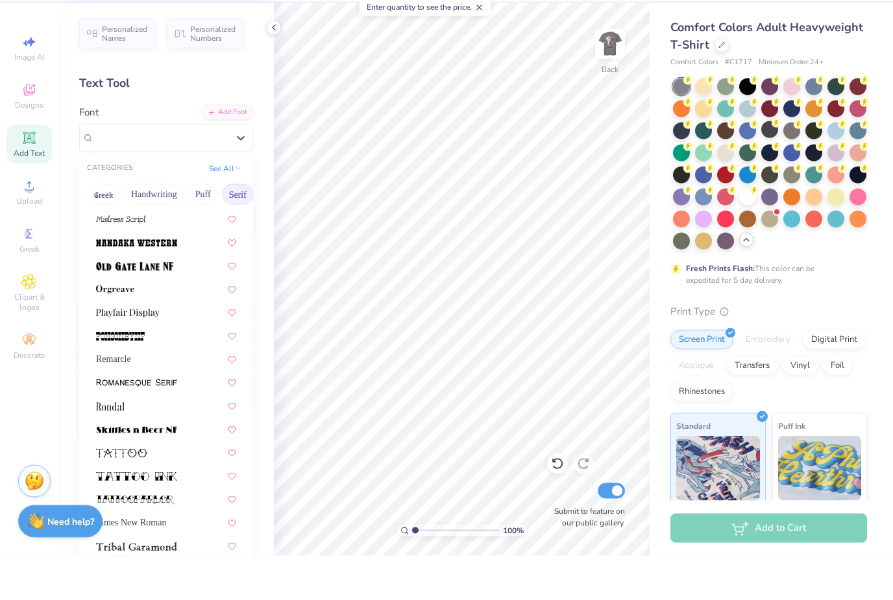
scroll to position [1380, 0]
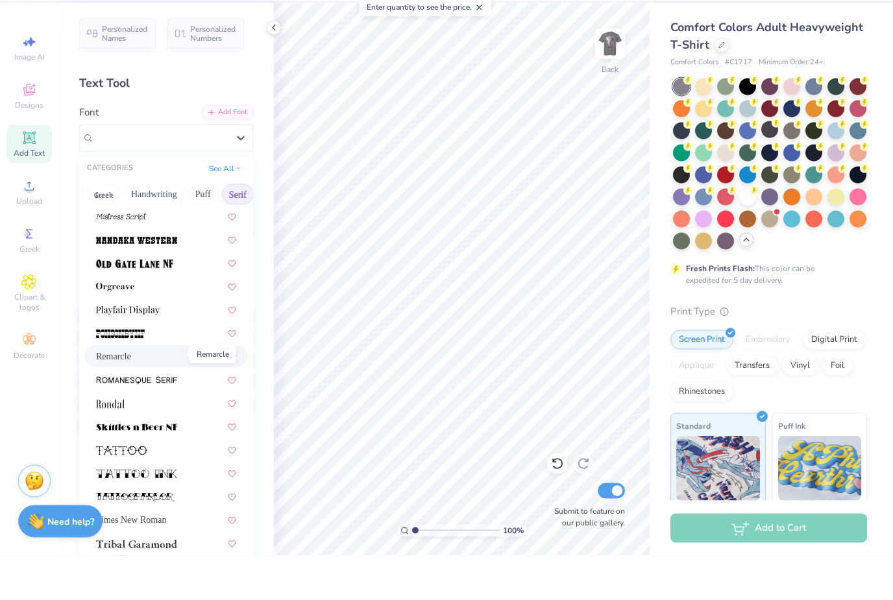
click at [131, 394] on span "Remarcle" at bounding box center [113, 401] width 35 height 14
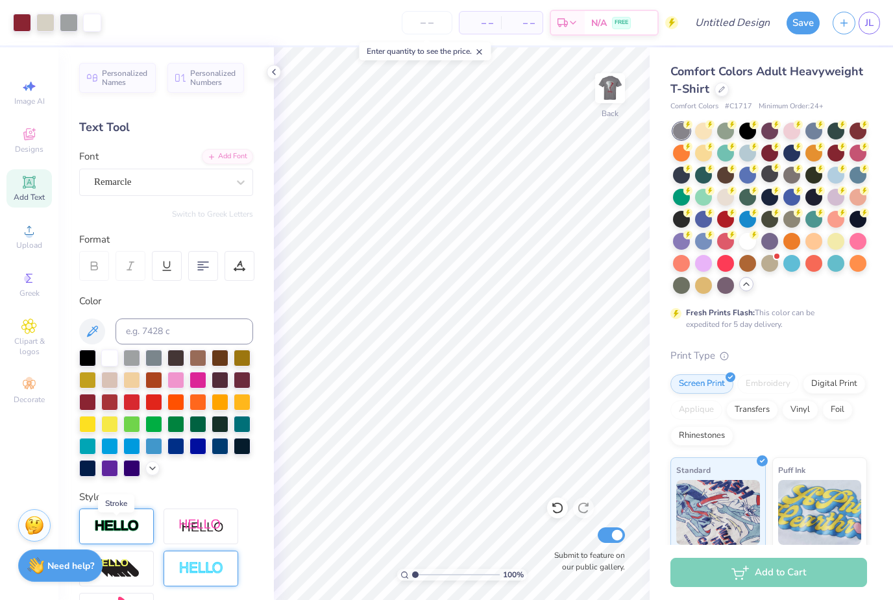
click at [136, 525] on img at bounding box center [116, 526] width 45 height 15
click at [189, 528] on img at bounding box center [201, 527] width 45 height 16
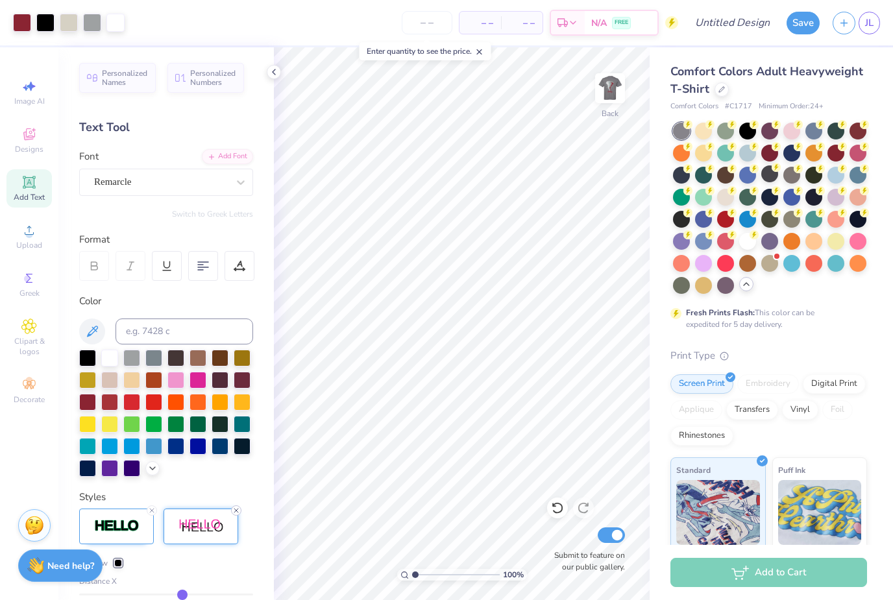
click at [235, 512] on icon at bounding box center [236, 511] width 8 height 8
click at [153, 510] on icon at bounding box center [152, 511] width 8 height 8
click at [153, 510] on div at bounding box center [166, 569] width 174 height 120
click at [128, 525] on img at bounding box center [116, 526] width 45 height 15
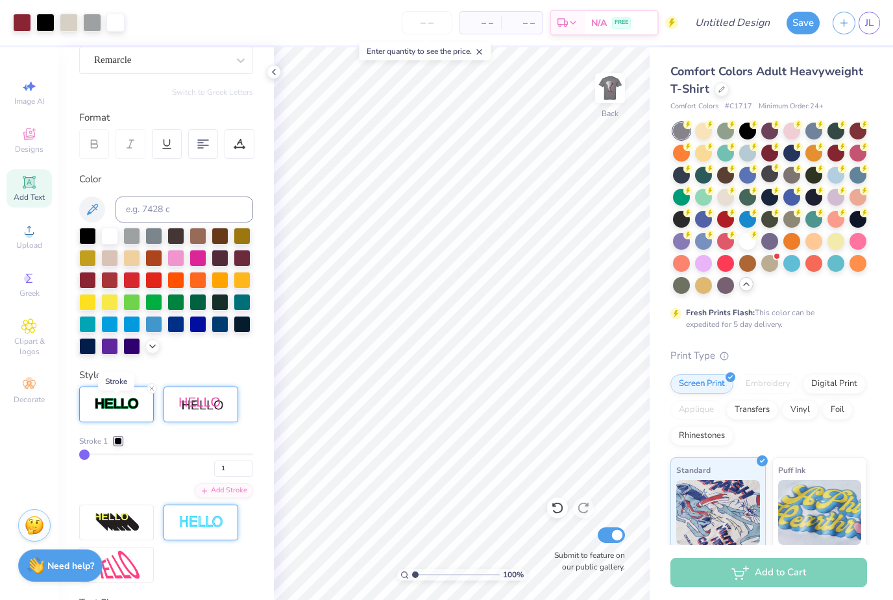
scroll to position [138, 0]
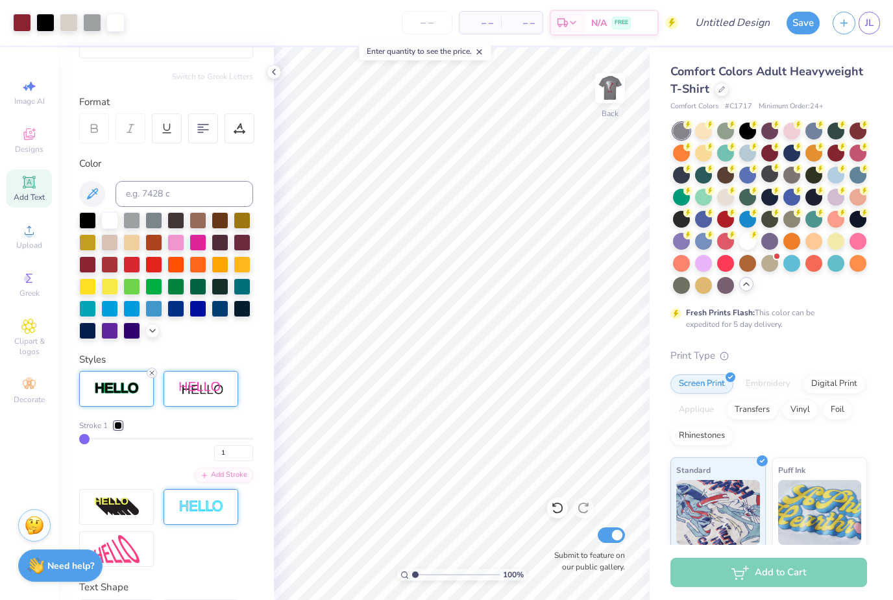
click at [154, 375] on icon at bounding box center [152, 373] width 8 height 8
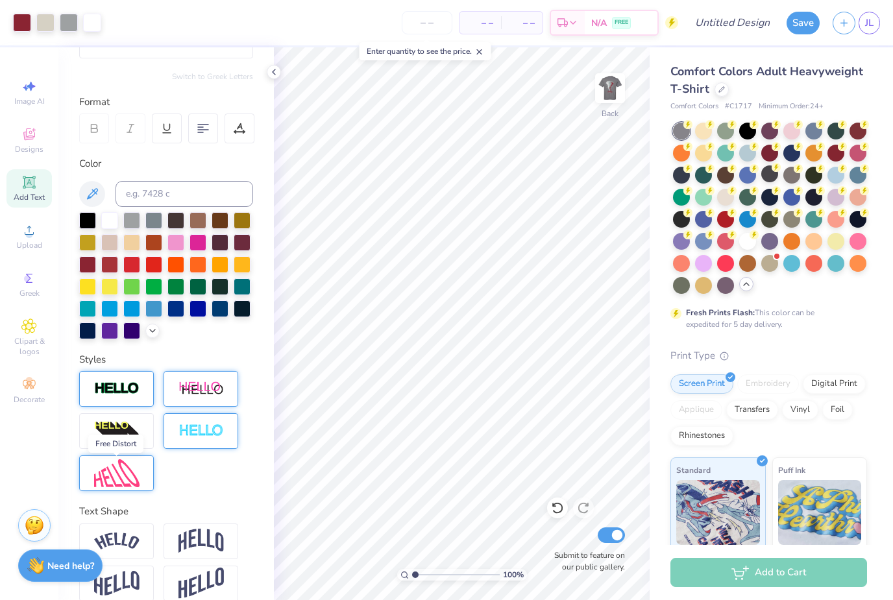
click at [138, 476] on img at bounding box center [116, 474] width 45 height 28
click at [153, 456] on icon at bounding box center [152, 458] width 8 height 8
click at [123, 423] on img at bounding box center [116, 431] width 45 height 21
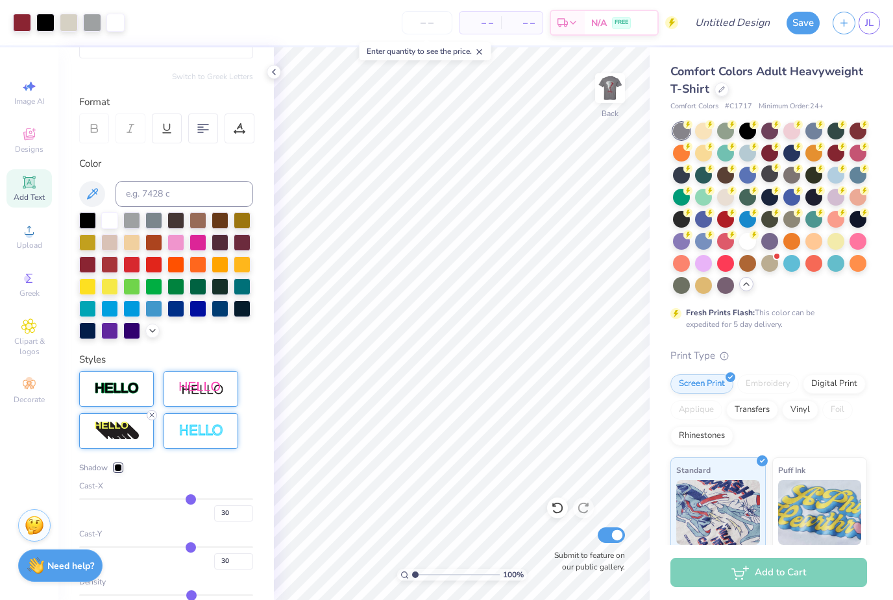
click at [152, 417] on line at bounding box center [152, 416] width 4 height 4
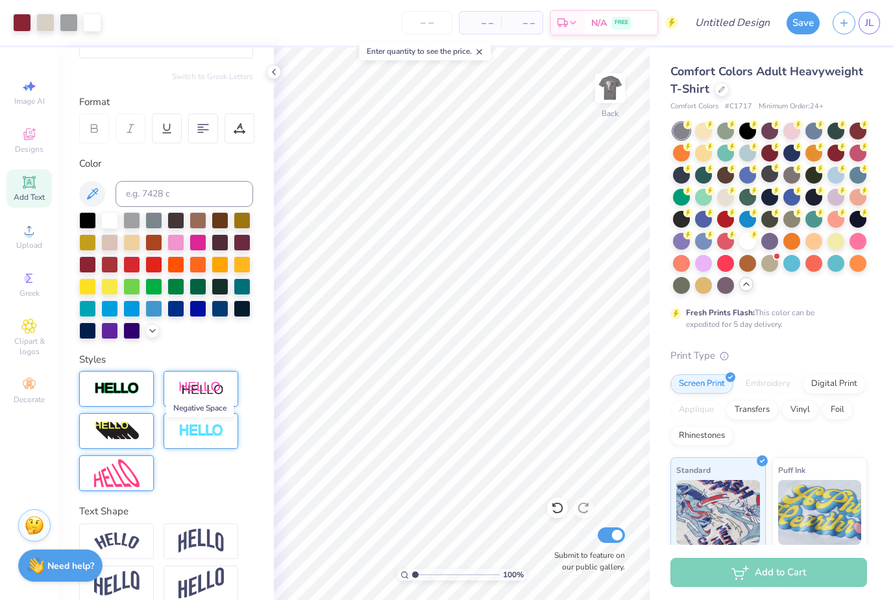
click at [190, 432] on img at bounding box center [201, 431] width 45 height 15
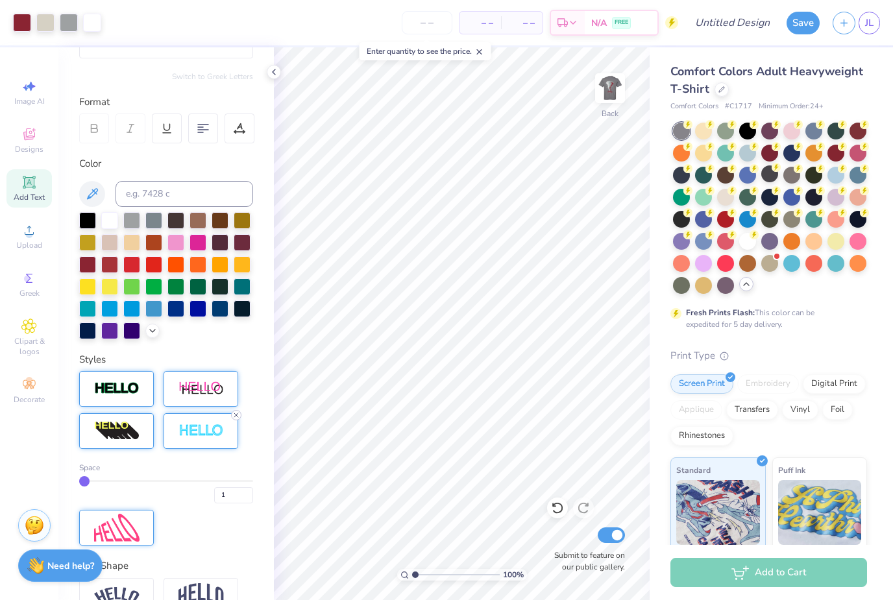
click at [234, 415] on line at bounding box center [236, 416] width 4 height 4
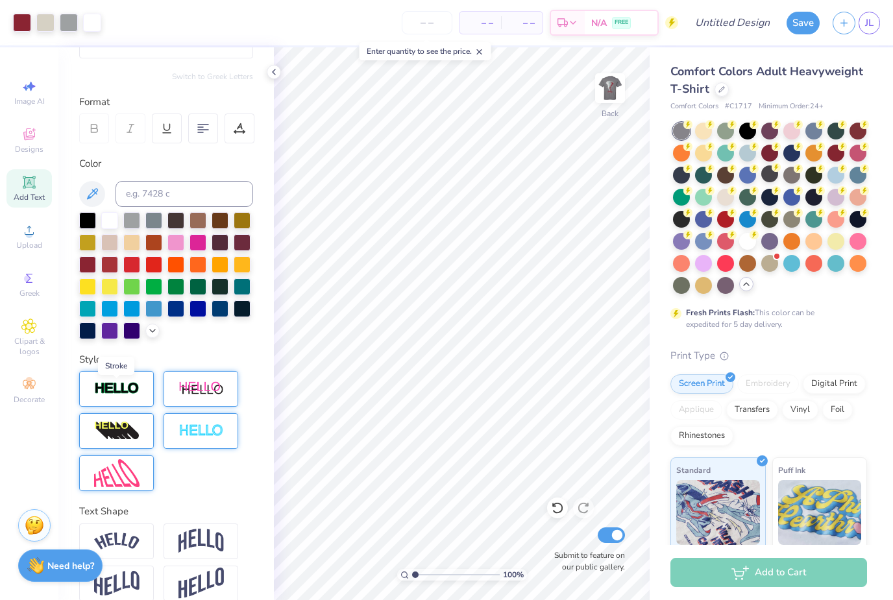
click at [128, 393] on img at bounding box center [116, 389] width 45 height 15
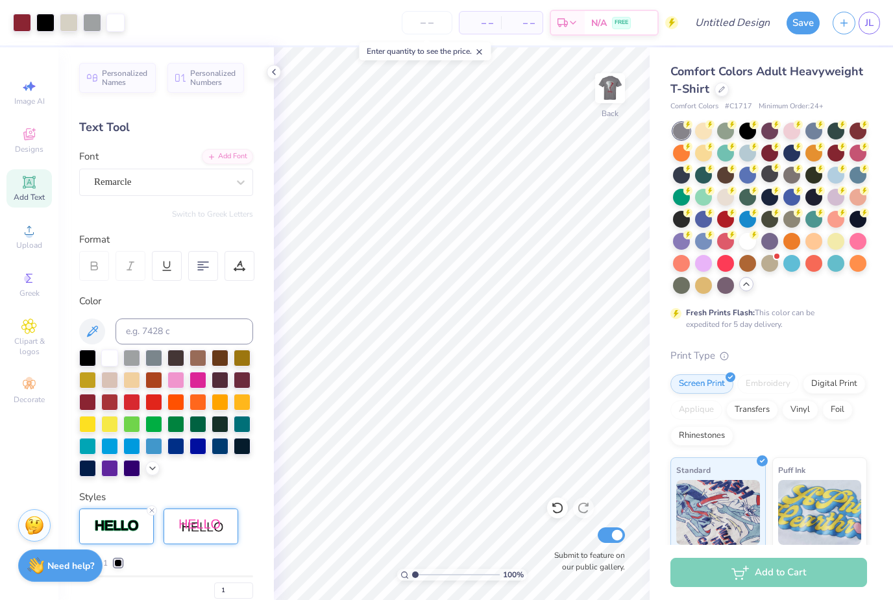
scroll to position [0, 0]
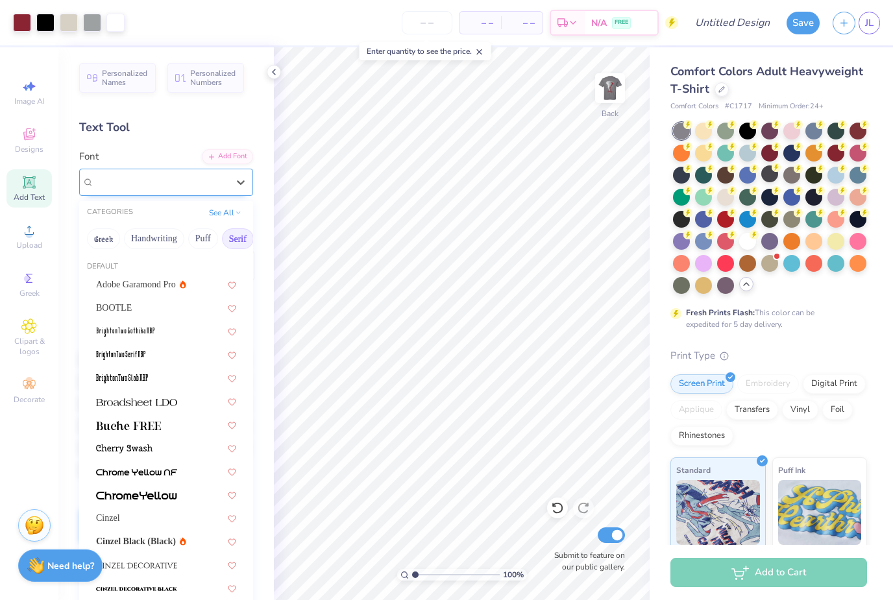
click at [226, 180] on div "Remarcle" at bounding box center [161, 182] width 136 height 20
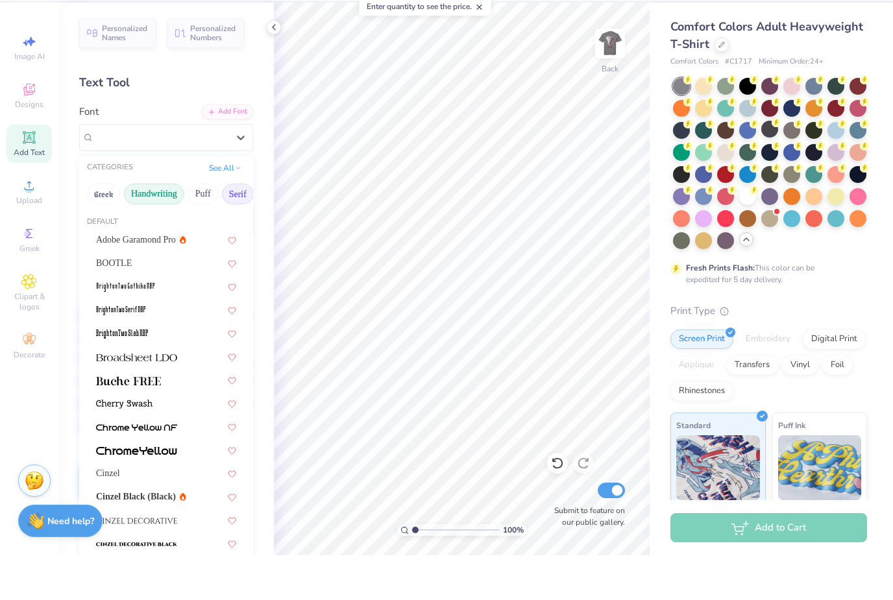
click at [177, 229] on button "Handwriting" at bounding box center [154, 239] width 60 height 21
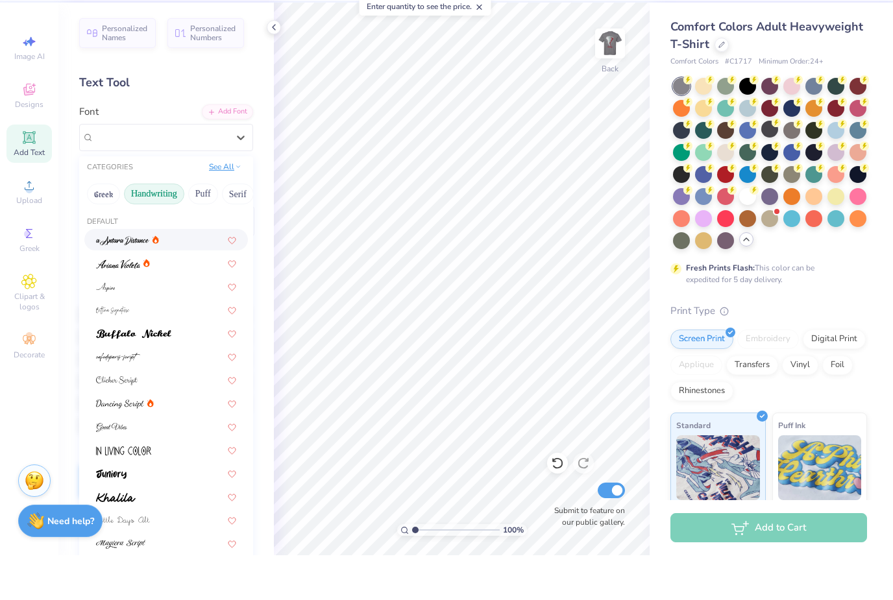
click at [232, 205] on button "See All" at bounding box center [225, 211] width 40 height 13
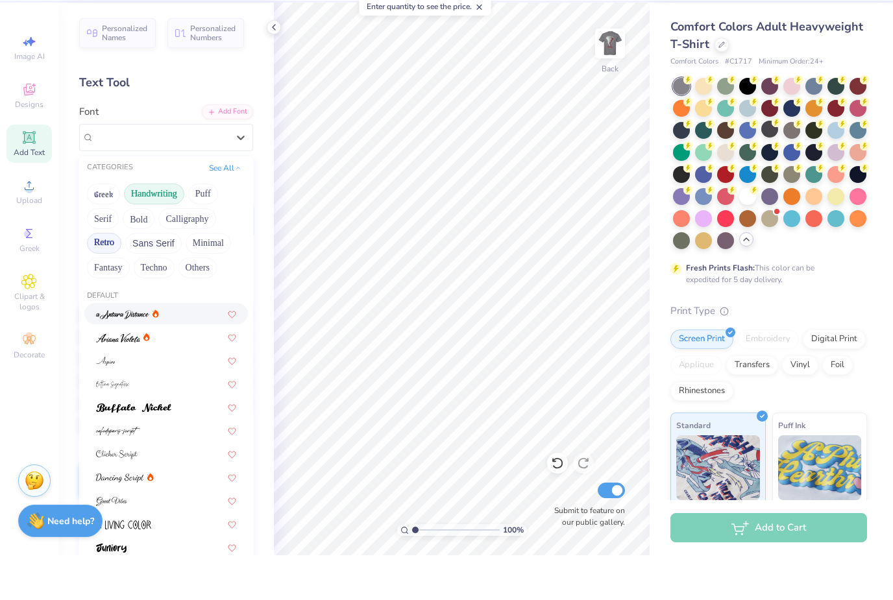
click at [110, 278] on button "Retro" at bounding box center [104, 288] width 34 height 21
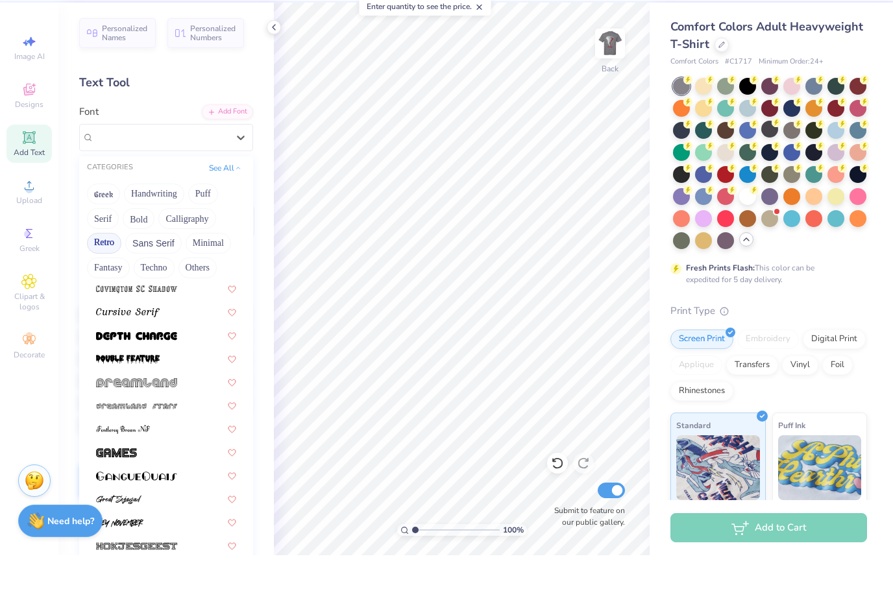
scroll to position [683, 0]
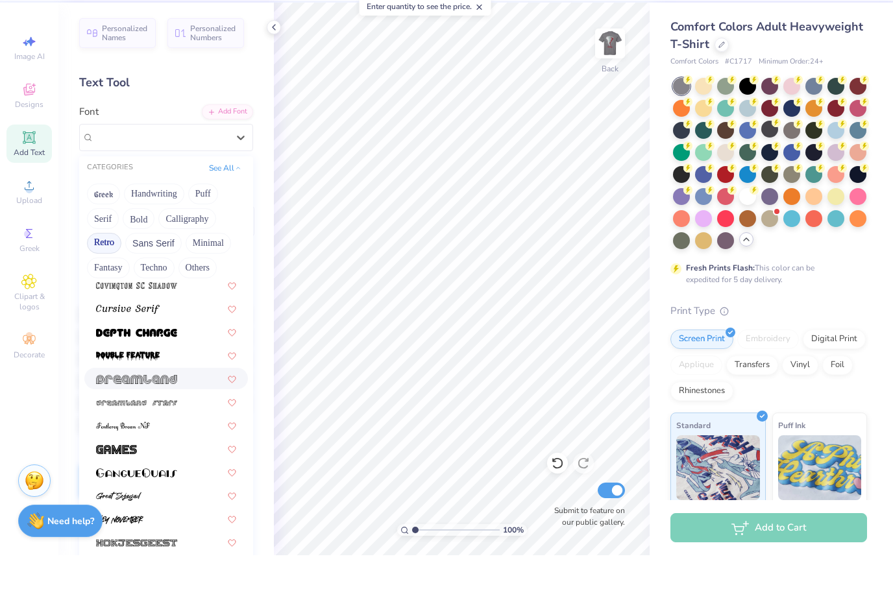
click at [168, 420] on img at bounding box center [136, 424] width 81 height 9
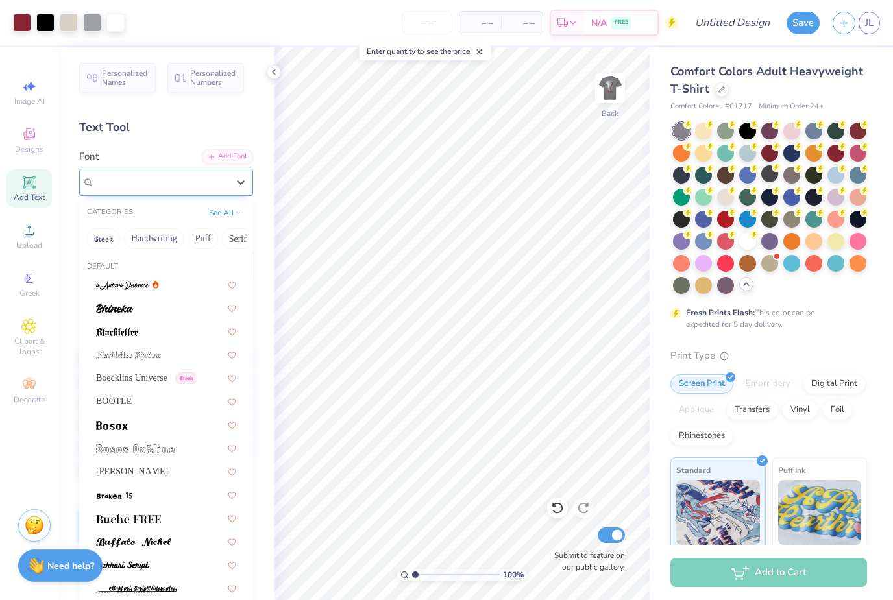
click at [151, 191] on div "Dreamland" at bounding box center [161, 182] width 136 height 20
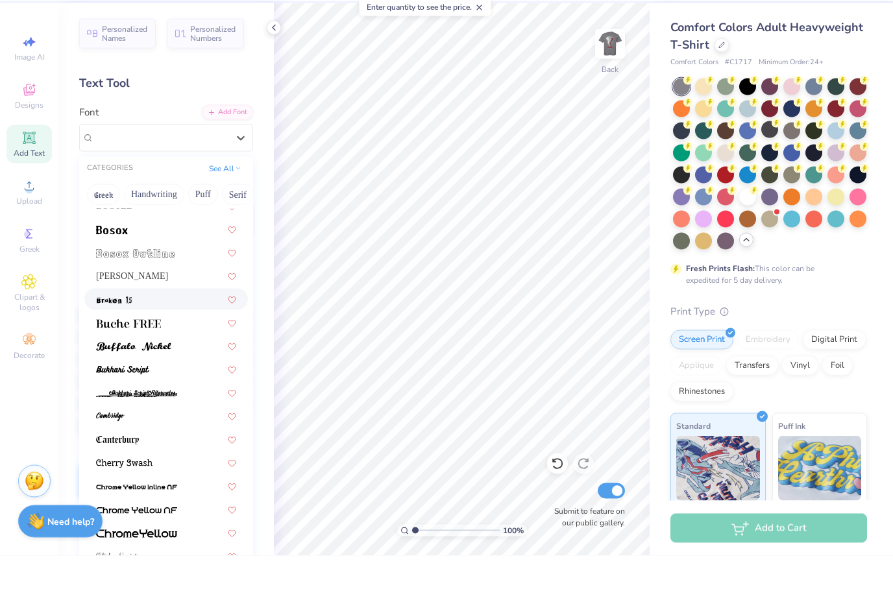
scroll to position [152, 0]
click at [556, 502] on icon at bounding box center [557, 508] width 13 height 13
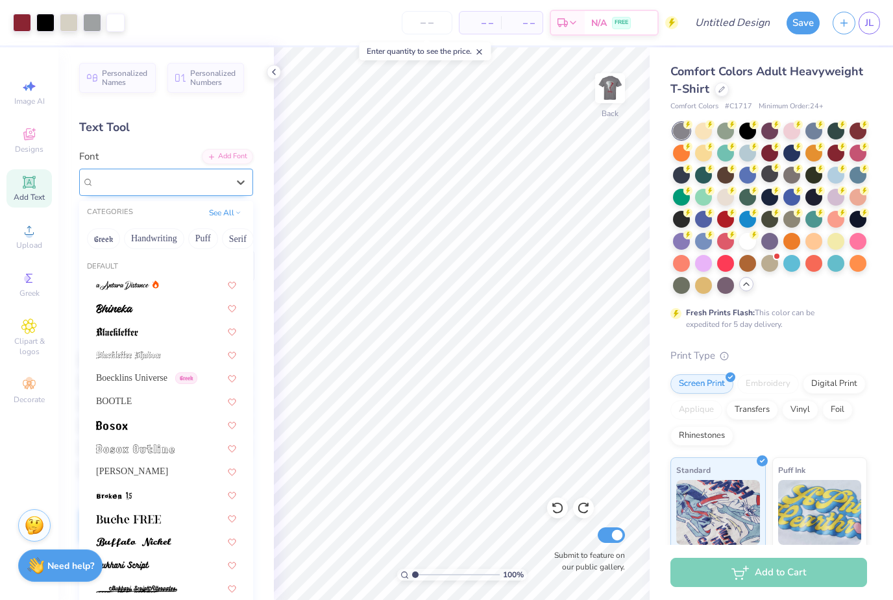
click at [184, 188] on div "Dreamland" at bounding box center [161, 182] width 136 height 20
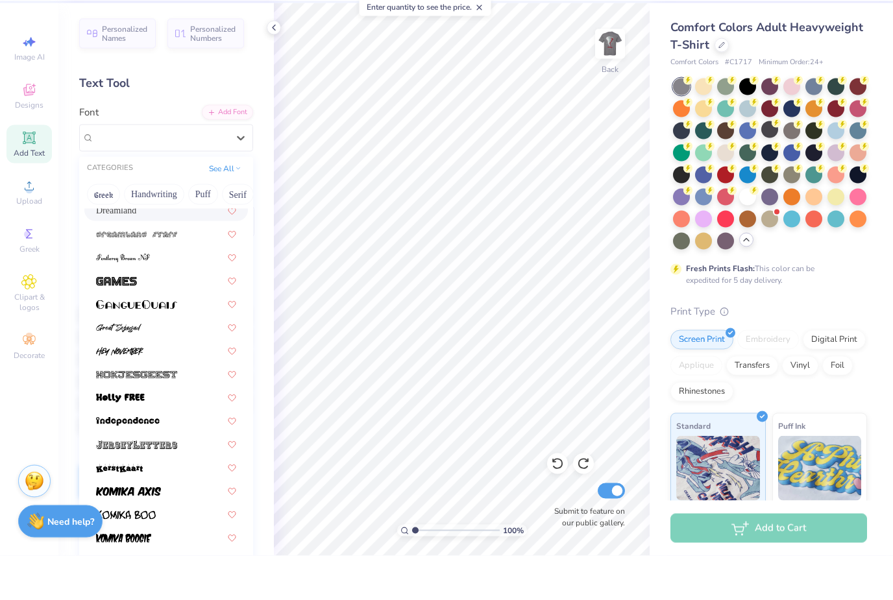
scroll to position [778, 0]
click at [156, 388] on div at bounding box center [166, 395] width 140 height 14
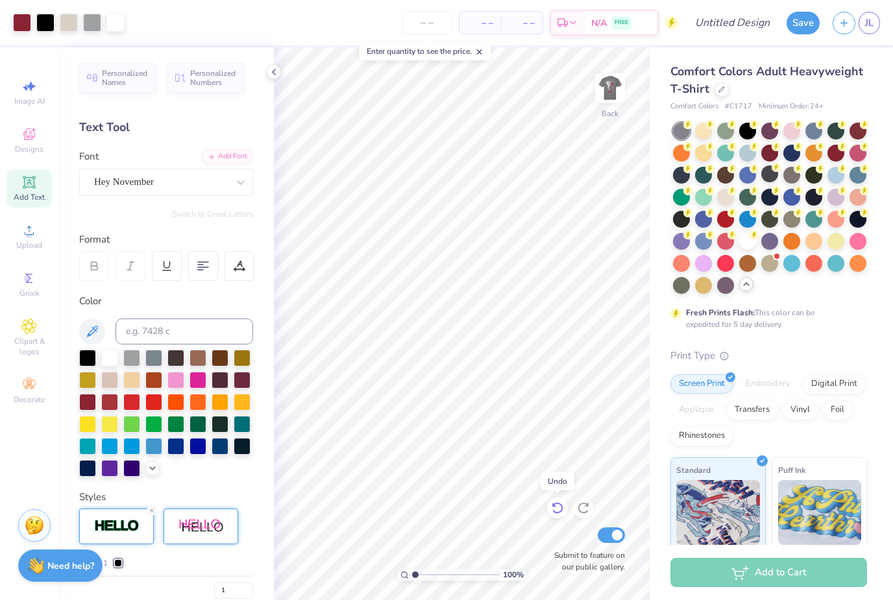
click at [553, 512] on icon at bounding box center [557, 508] width 13 height 13
click at [193, 181] on div "Hey November" at bounding box center [161, 182] width 136 height 20
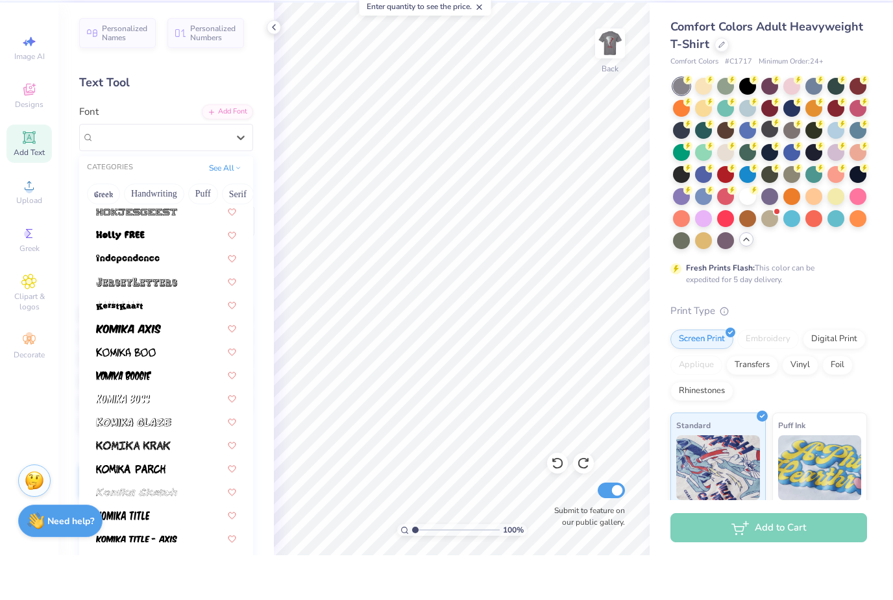
scroll to position [0, 0]
click at [225, 205] on button "See All" at bounding box center [225, 211] width 40 height 13
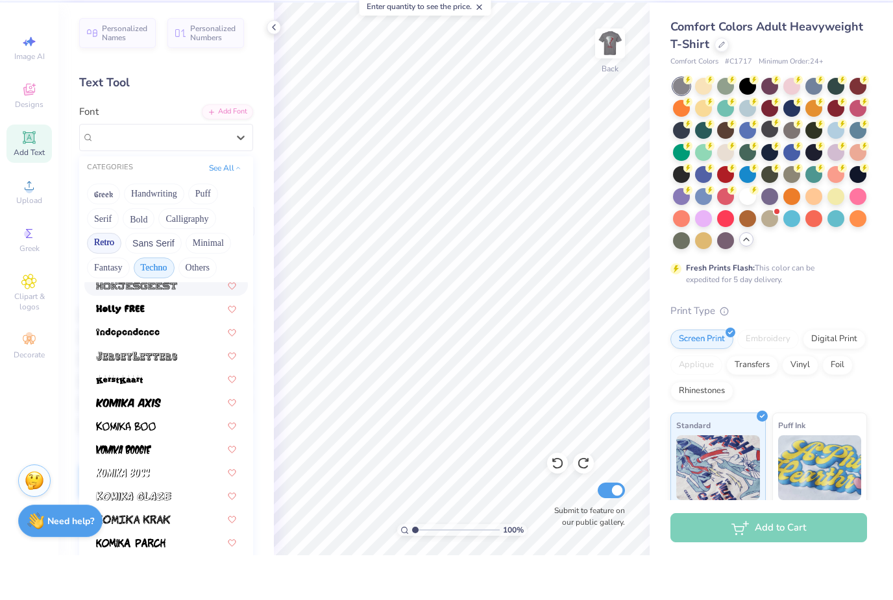
click at [164, 303] on button "Techno" at bounding box center [154, 313] width 41 height 21
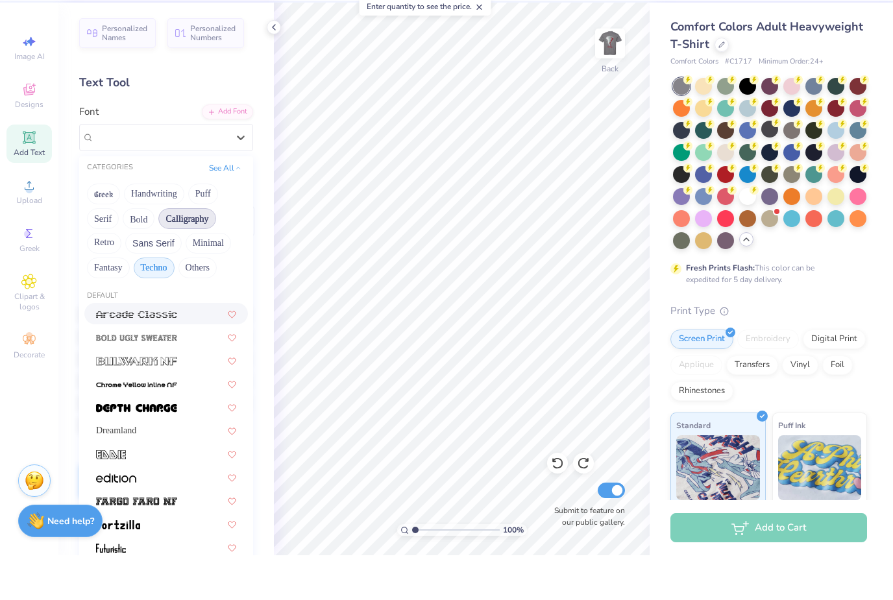
click at [202, 253] on button "Calligraphy" at bounding box center [186, 263] width 57 height 21
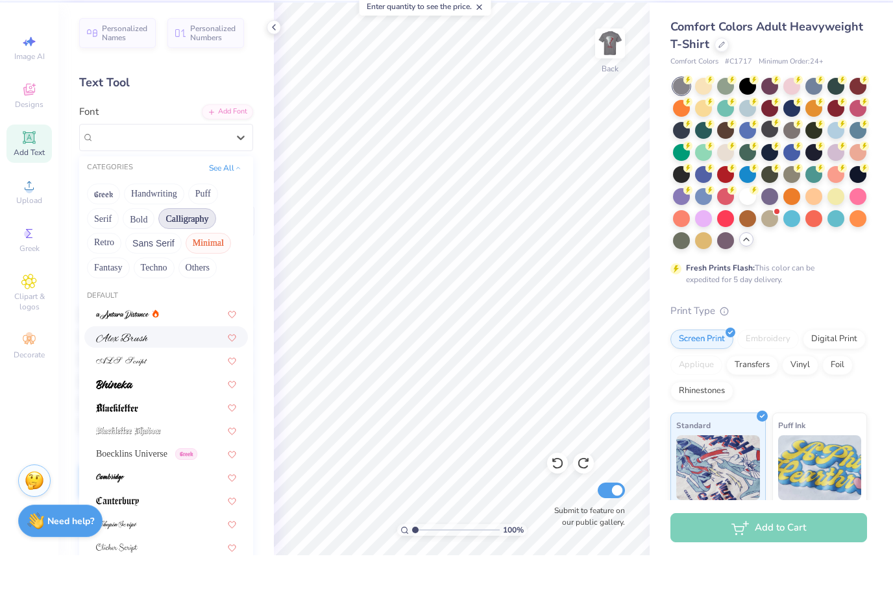
click at [213, 278] on button "Minimal" at bounding box center [208, 288] width 45 height 21
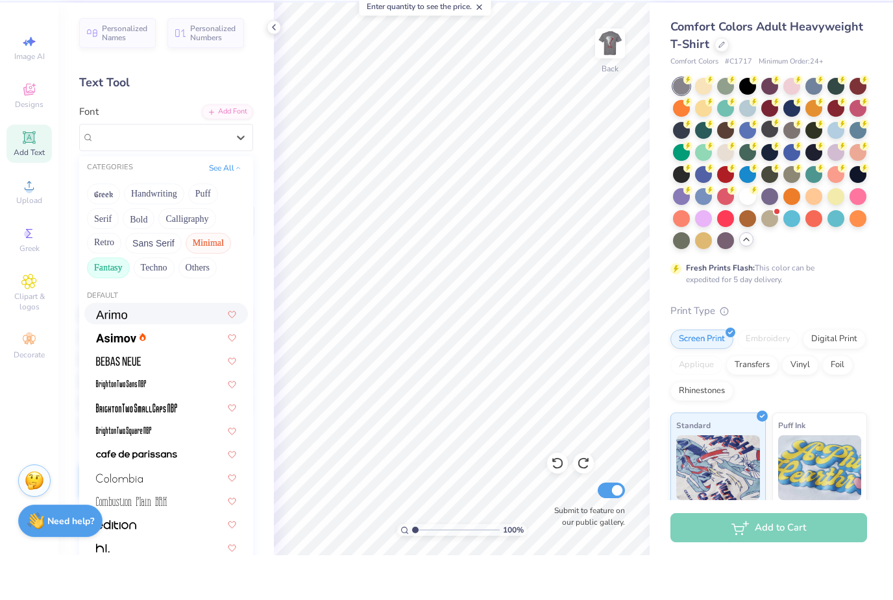
click at [109, 303] on button "Fantasy" at bounding box center [108, 313] width 43 height 21
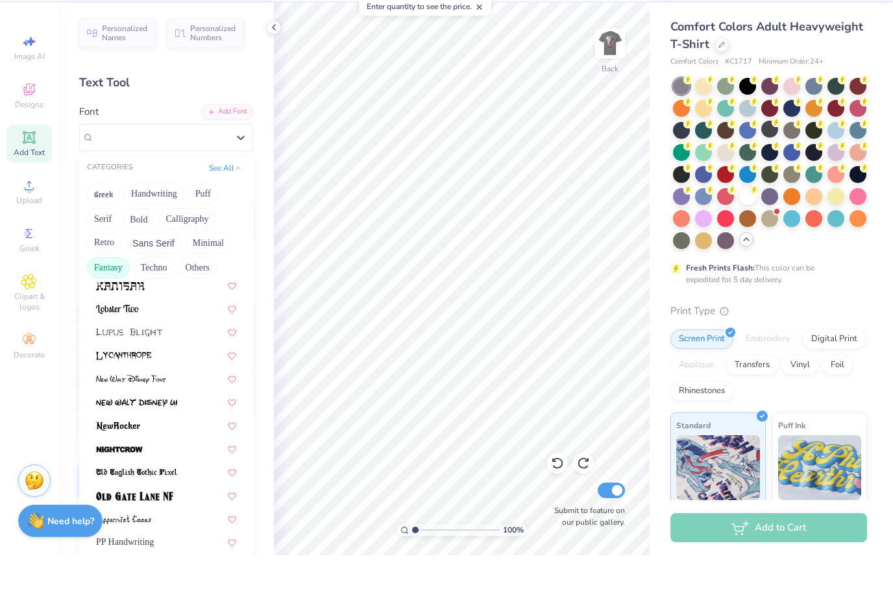
scroll to position [244, 0]
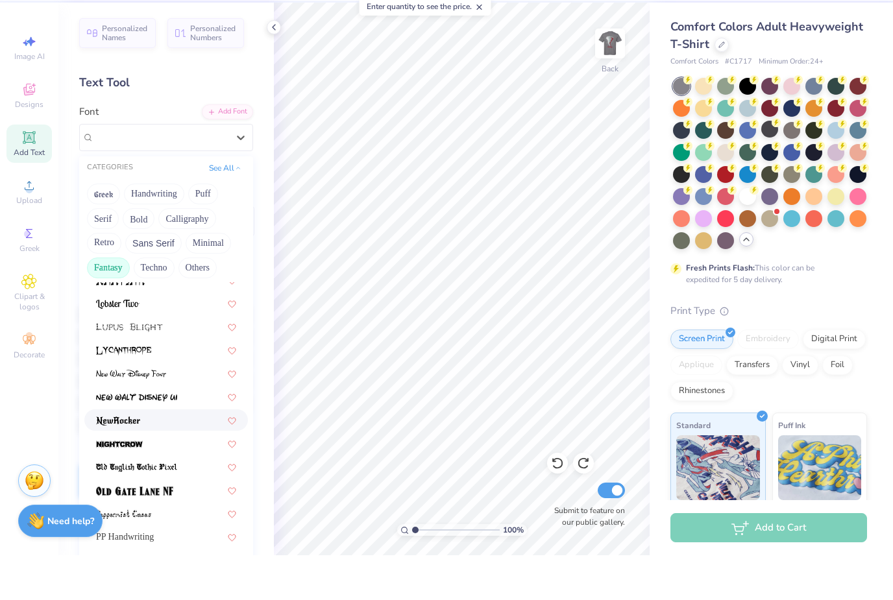
click at [143, 454] on div at bounding box center [166, 464] width 164 height 21
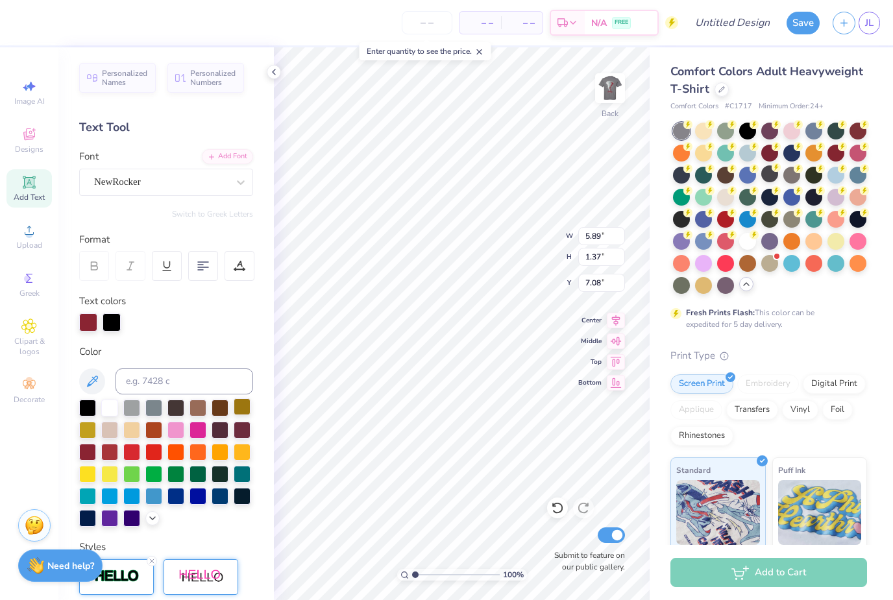
type input "8.61"
type input "2.00"
type input "6.48"
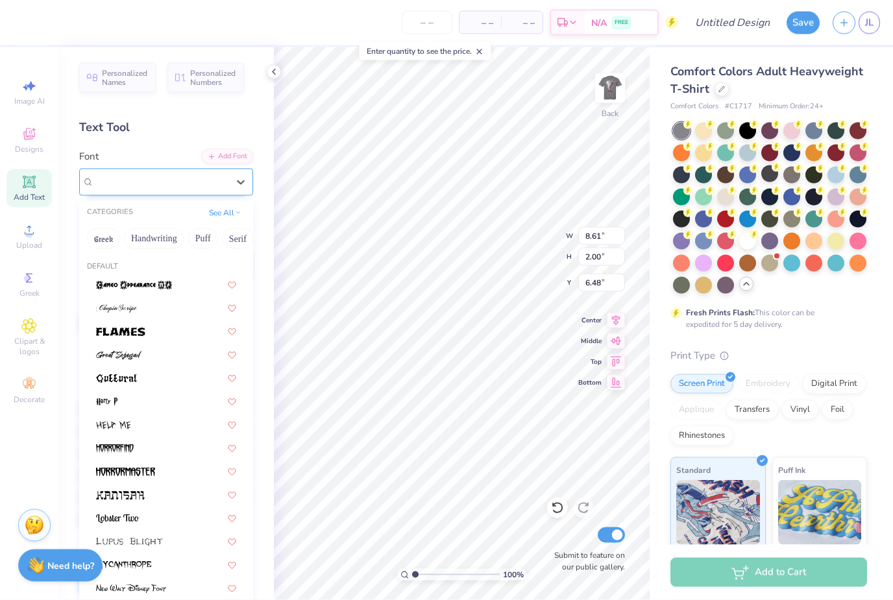
click at [140, 184] on span "NewRocker" at bounding box center [117, 182] width 47 height 15
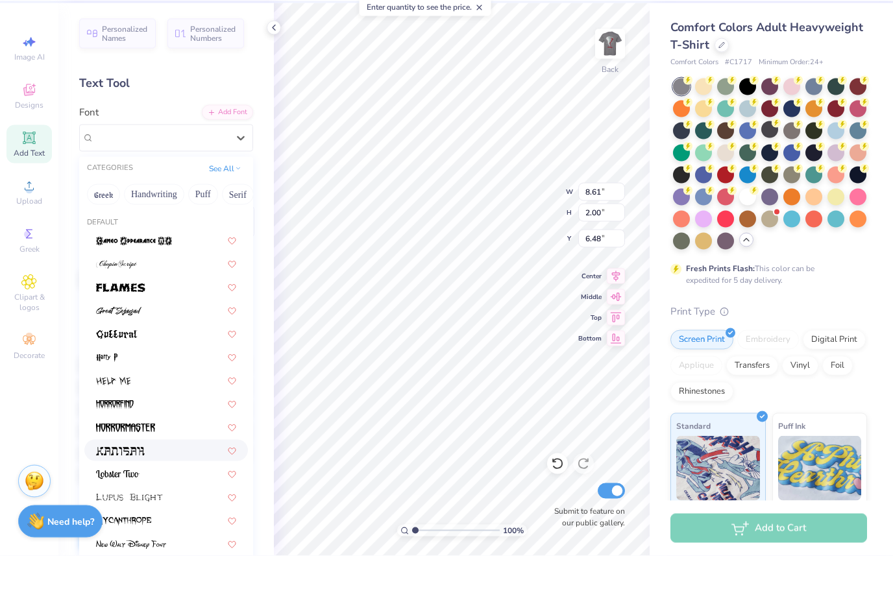
click at [155, 484] on div at bounding box center [166, 494] width 164 height 21
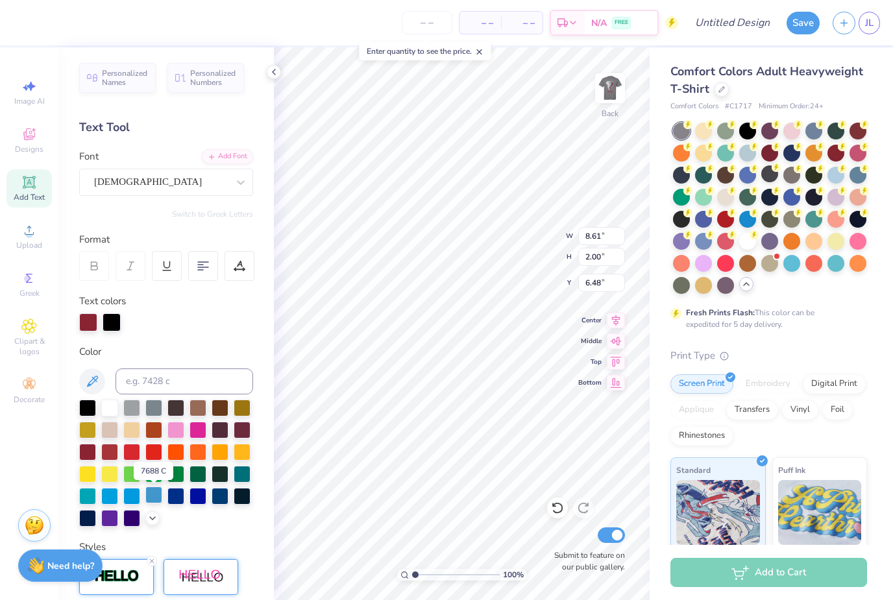
type input "8.13"
type input "1.64"
type input "6.66"
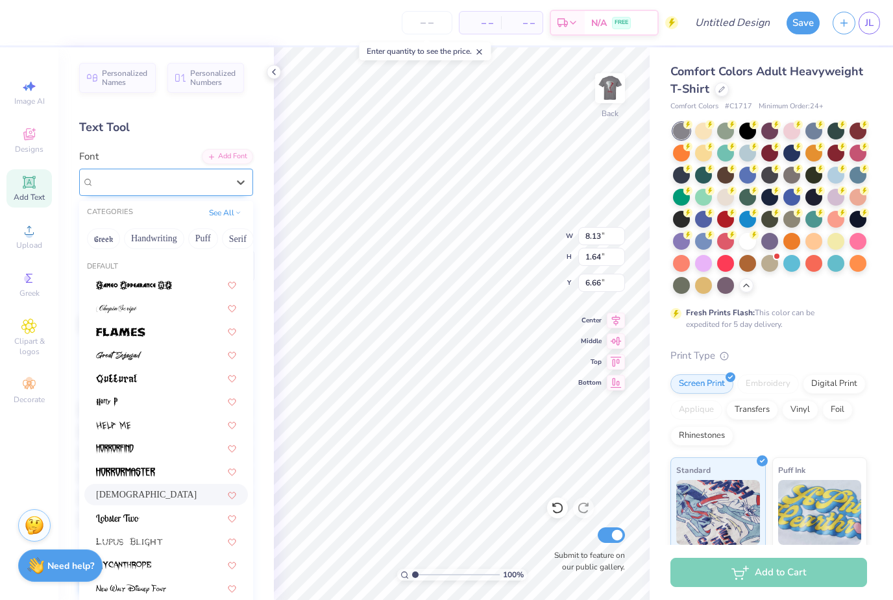
click at [134, 193] on div "[DEMOGRAPHIC_DATA]" at bounding box center [166, 182] width 174 height 27
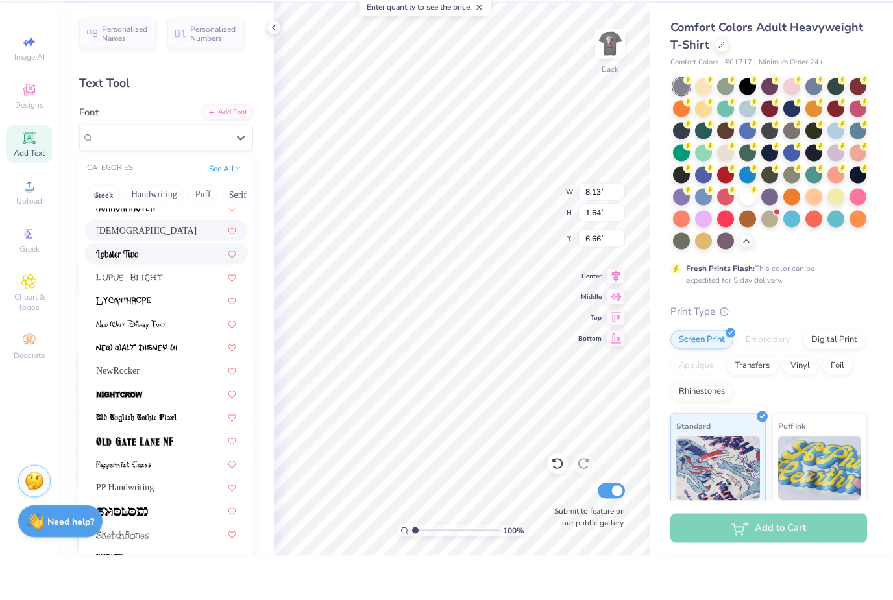
scroll to position [223, 0]
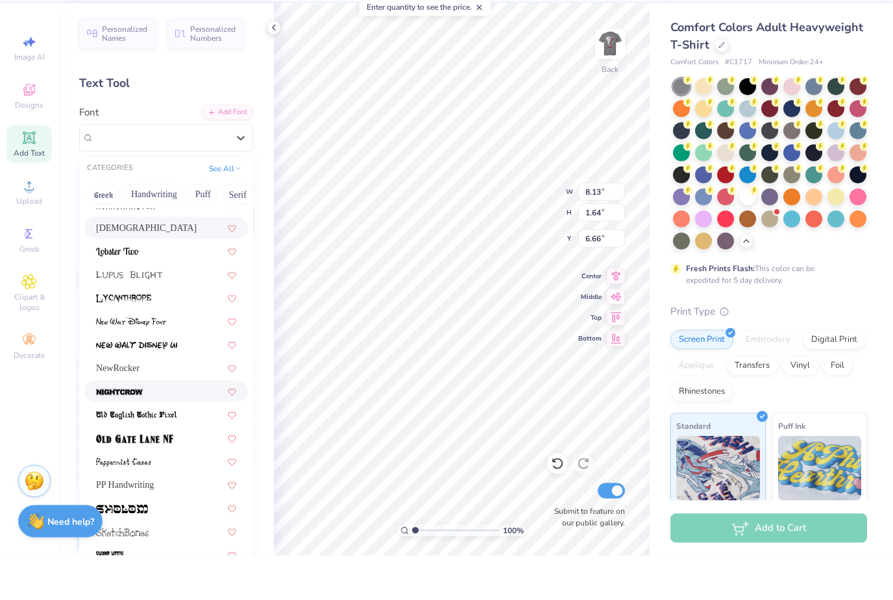
click at [153, 425] on div at bounding box center [166, 435] width 164 height 21
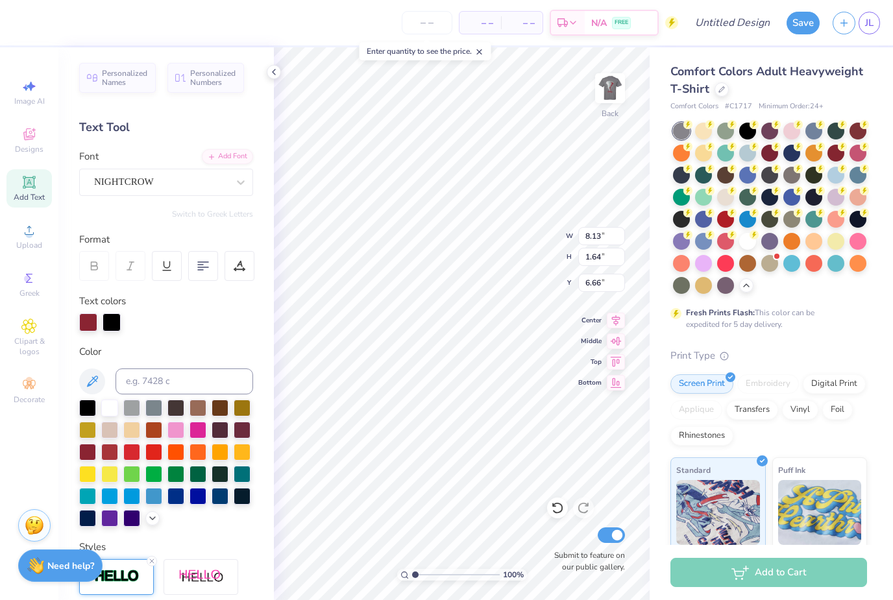
type input "7.32"
type input "1.96"
type input "6.50"
click at [166, 187] on div "NIGHTCROW" at bounding box center [161, 182] width 136 height 20
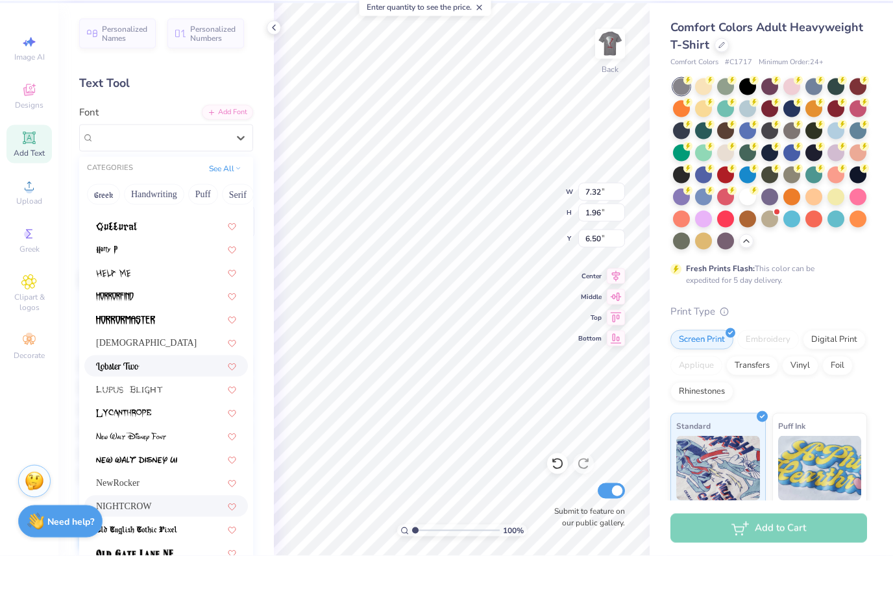
scroll to position [122, 0]
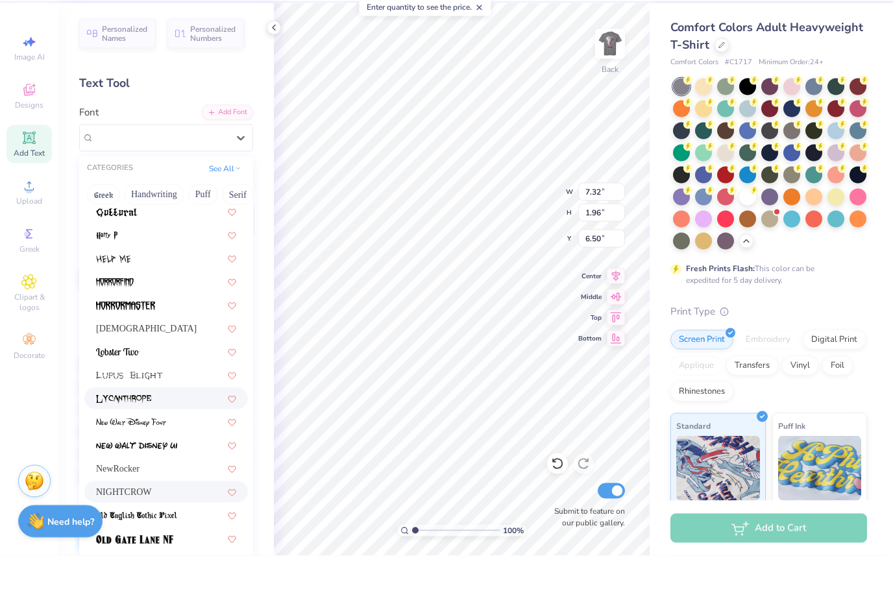
click at [178, 436] on div at bounding box center [166, 443] width 140 height 14
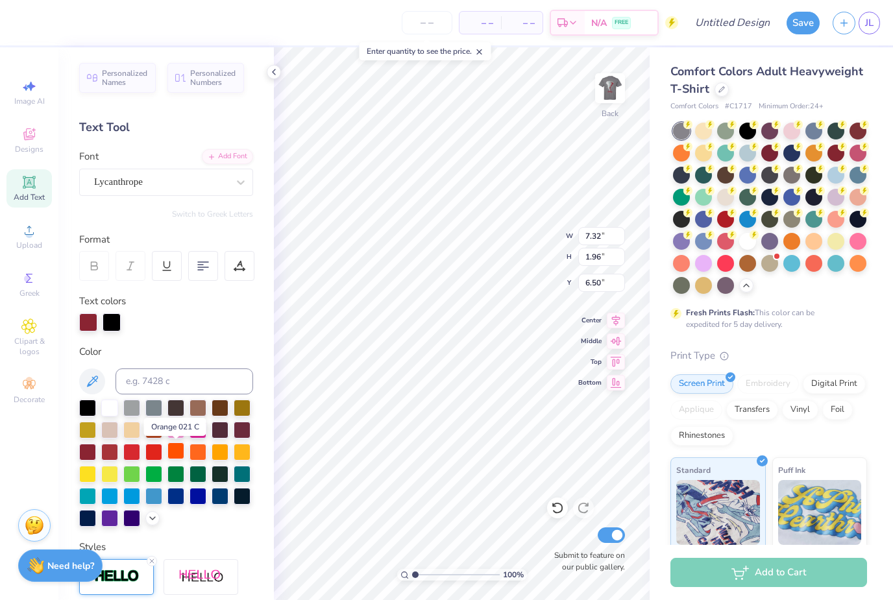
type input "7.49"
type input "1.98"
type input "6.49"
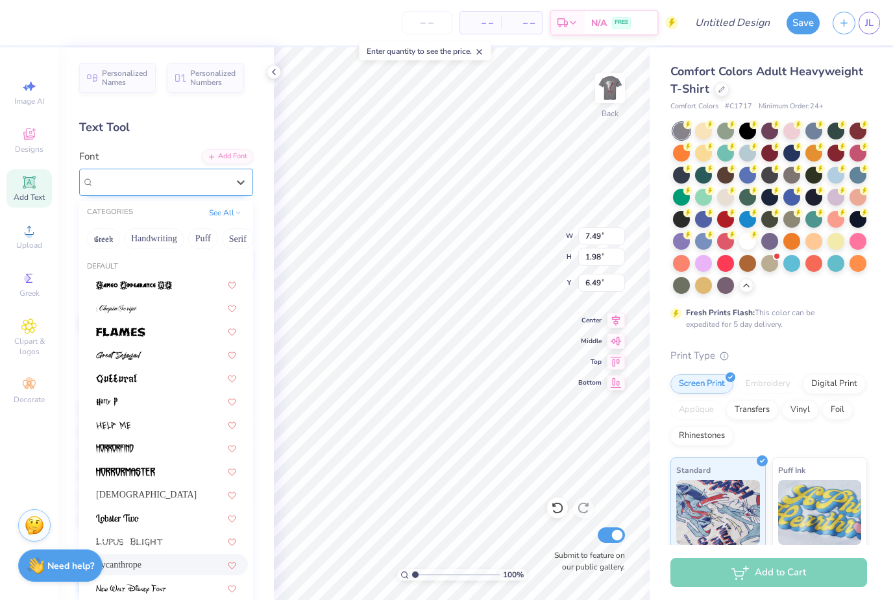
click at [177, 183] on div "Lycanthrope" at bounding box center [161, 182] width 136 height 20
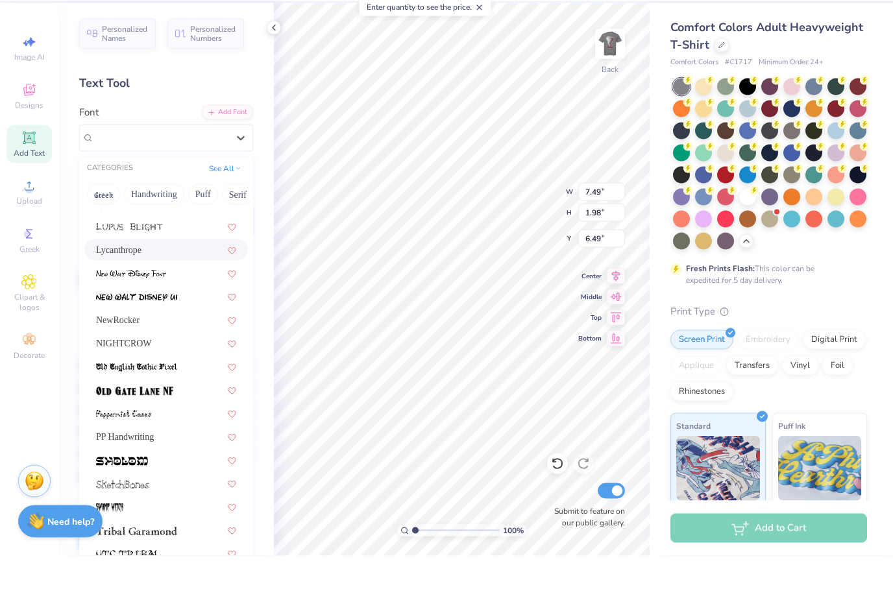
scroll to position [0, 0]
click at [143, 354] on div "NewRocker" at bounding box center [166, 364] width 164 height 21
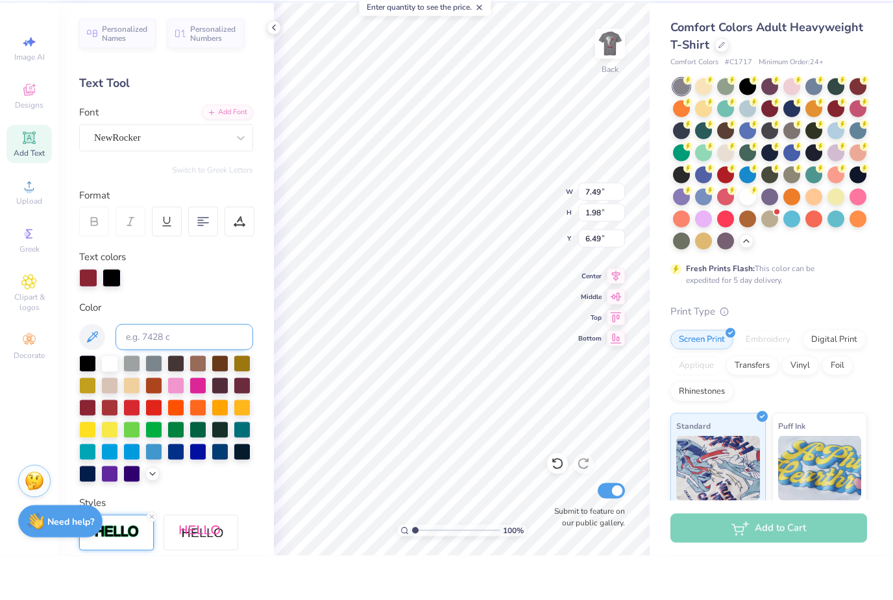
type input "8.61"
type input "2.00"
type input "6.48"
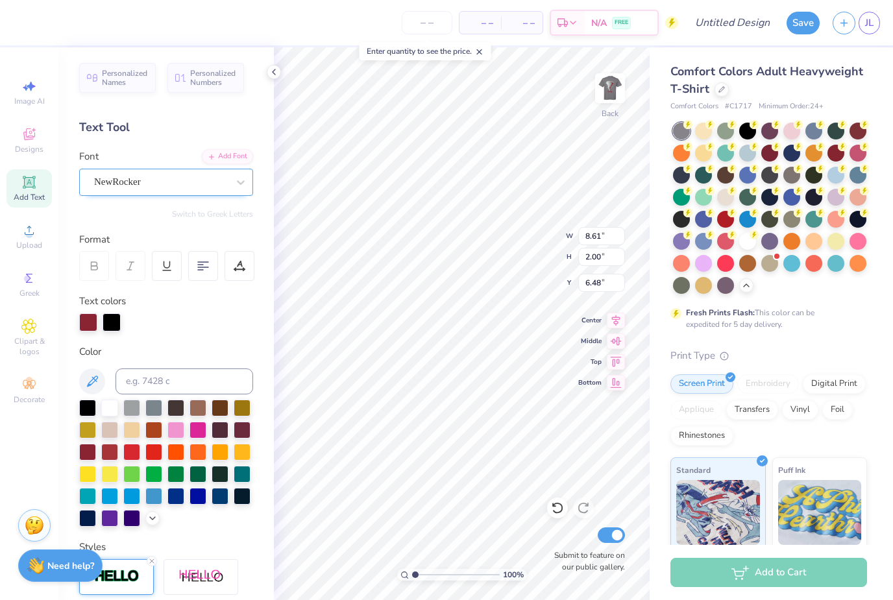
click at [195, 174] on div at bounding box center [161, 182] width 134 height 18
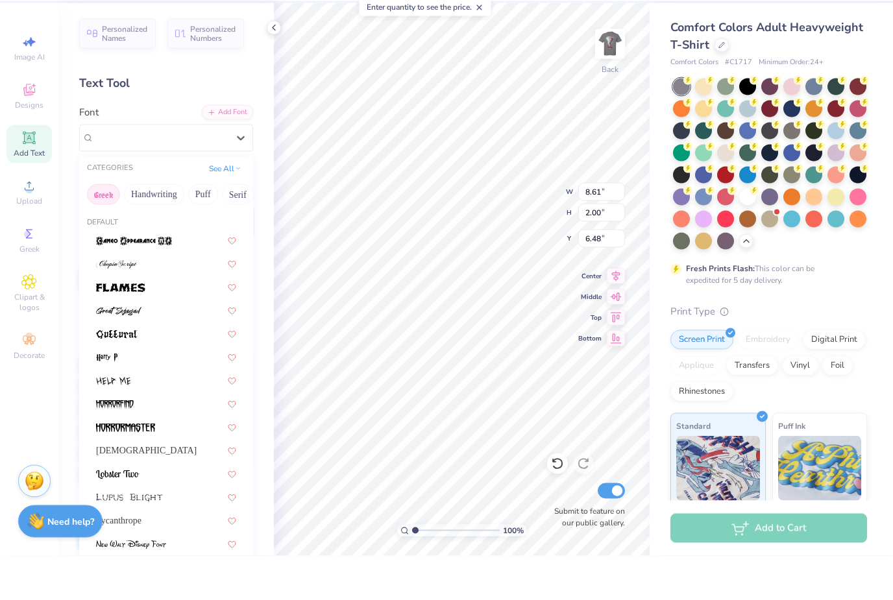
click at [101, 229] on button "Greek" at bounding box center [103, 239] width 33 height 21
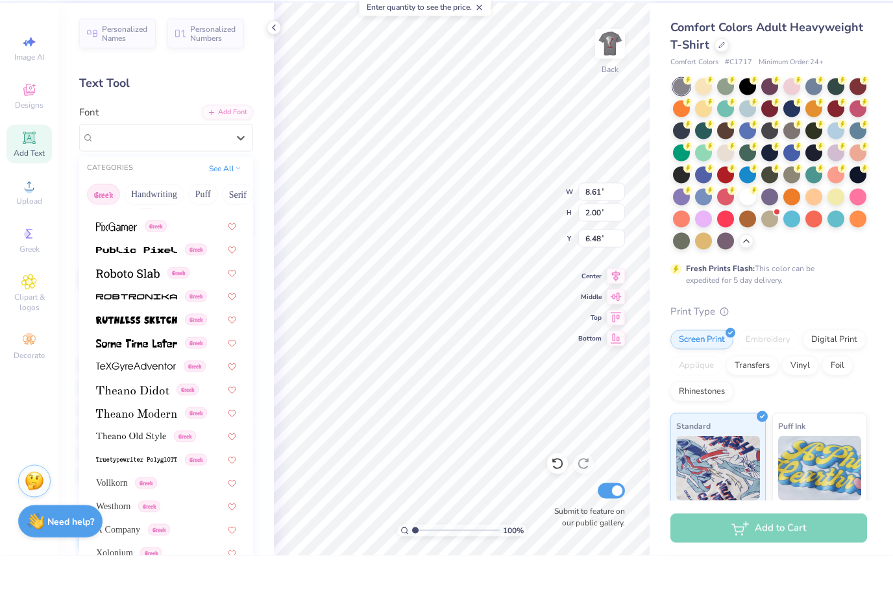
scroll to position [785, 0]
click at [168, 330] on div "Greek" at bounding box center [166, 340] width 164 height 21
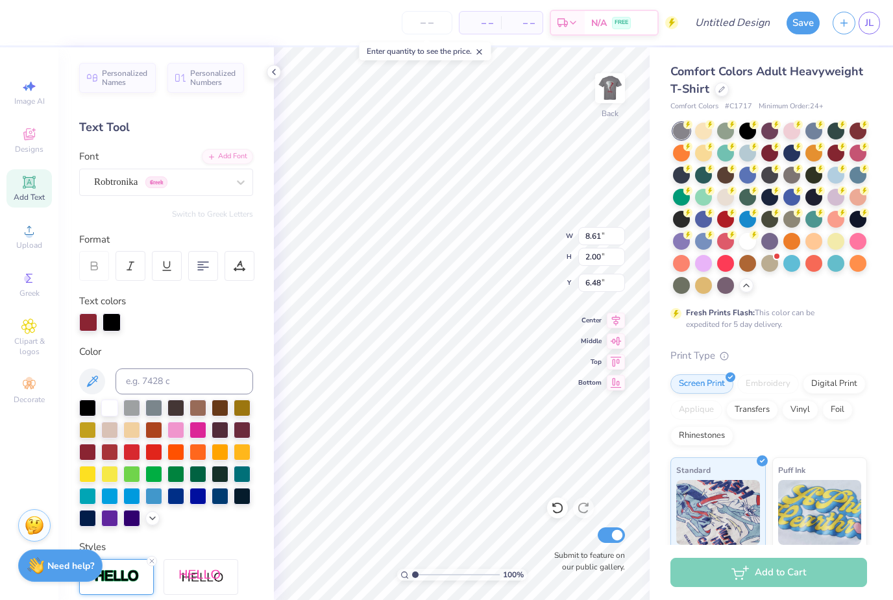
type input "14.17"
type input "1.31"
type input "6.82"
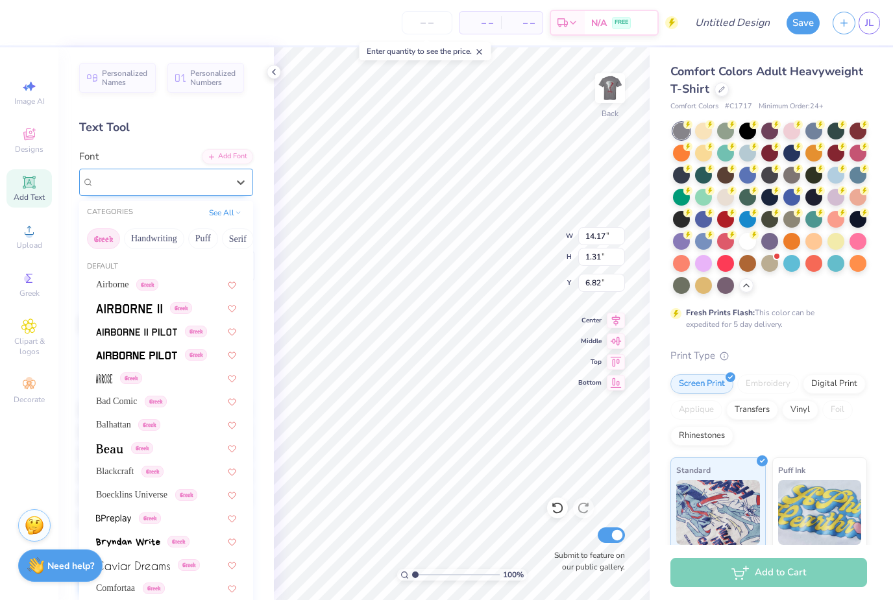
click at [138, 188] on span "Robtronika" at bounding box center [116, 182] width 44 height 15
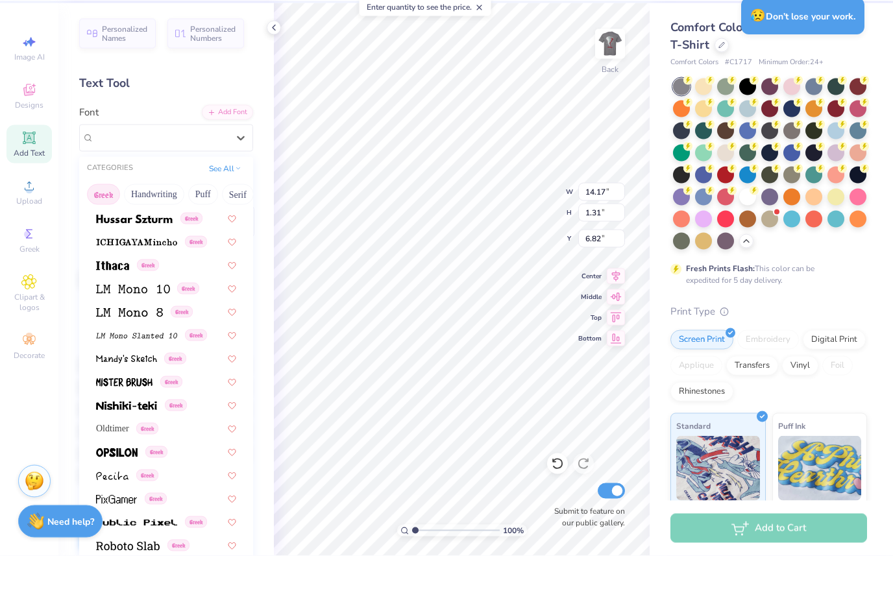
scroll to position [773, 0]
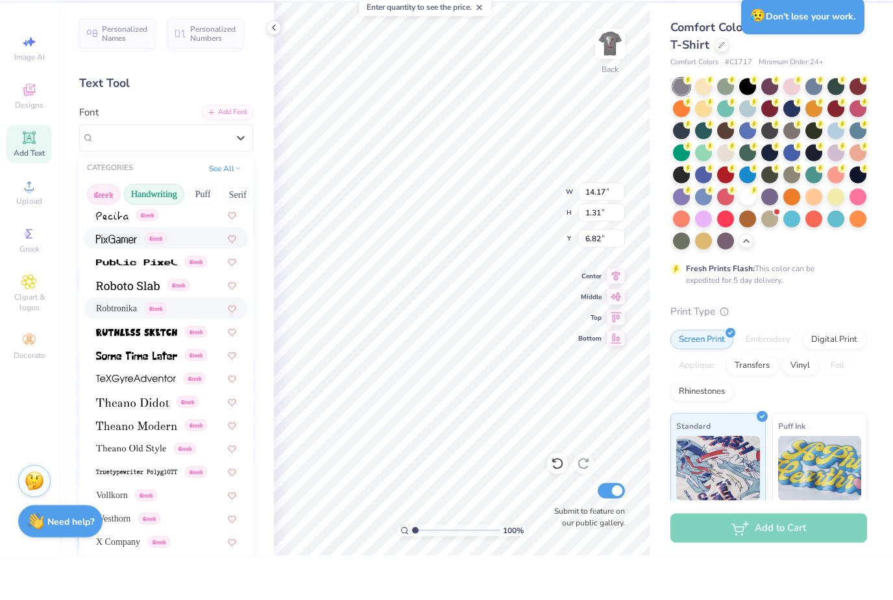
click at [167, 229] on button "Handwriting" at bounding box center [154, 239] width 60 height 21
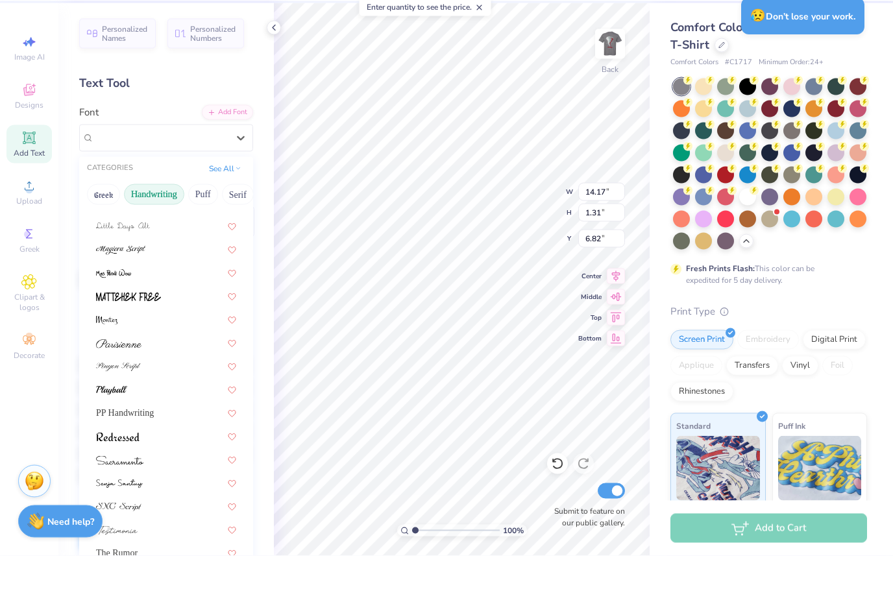
scroll to position [294, 0]
click at [246, 229] on button "Serif" at bounding box center [238, 239] width 32 height 21
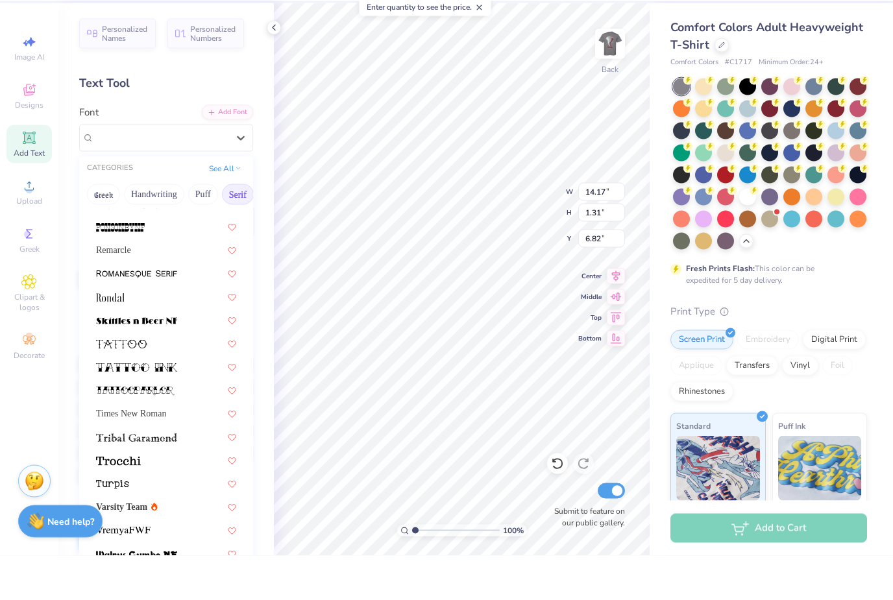
scroll to position [1486, 0]
click at [131, 288] on span "Remarcle" at bounding box center [113, 295] width 35 height 14
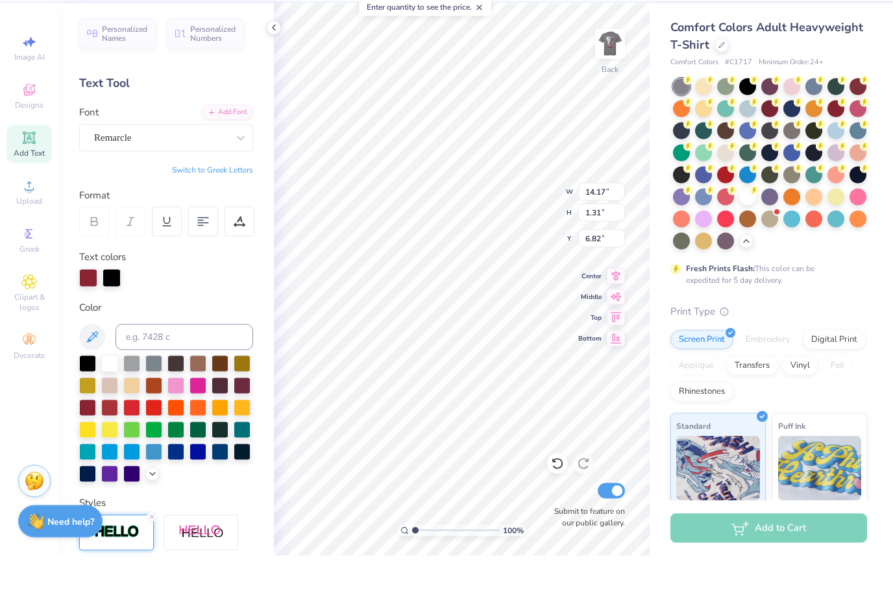
type input "1.09"
type input "6.94"
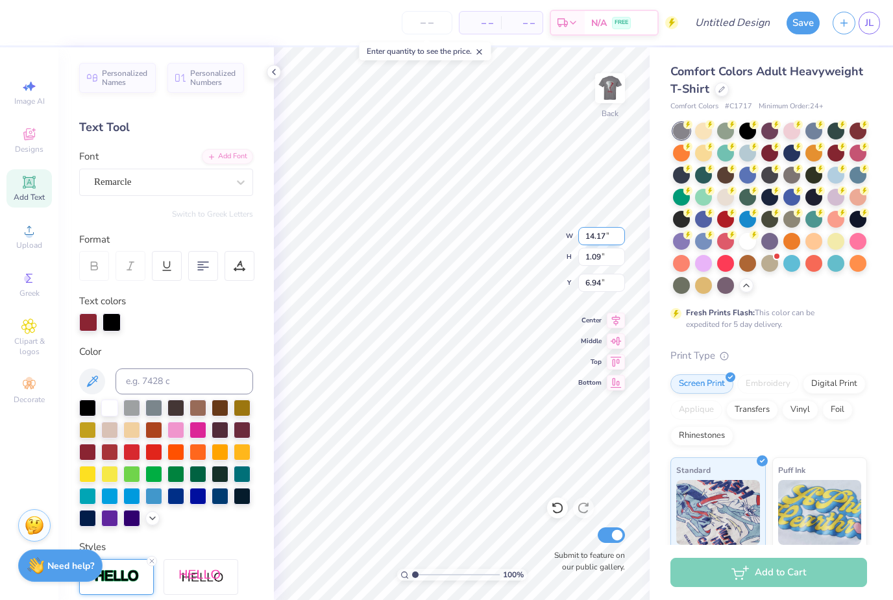
type input "10.67"
type input "0.82"
type input "7.03"
type input "8.70"
type input "3.00"
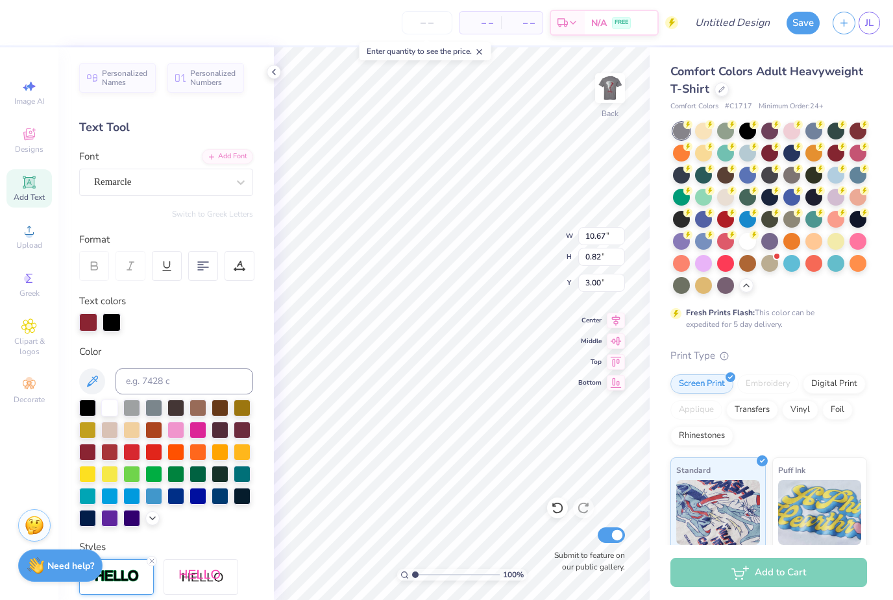
type input "12.36"
type input "0.95"
type input "2.53"
type input "5.88"
type input "8.14"
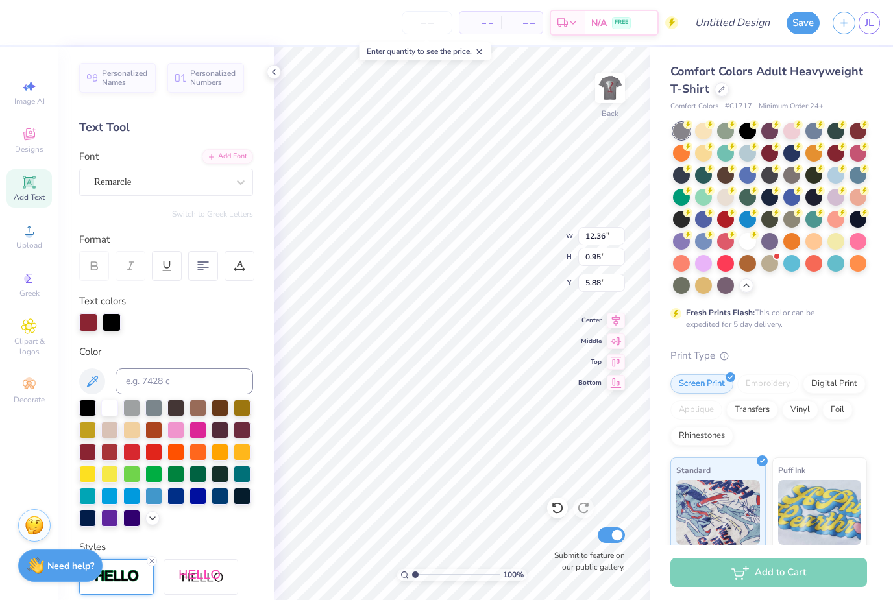
type input "8.52"
type input "7.56"
type input "9.67"
type input "9.40"
type input "9.83"
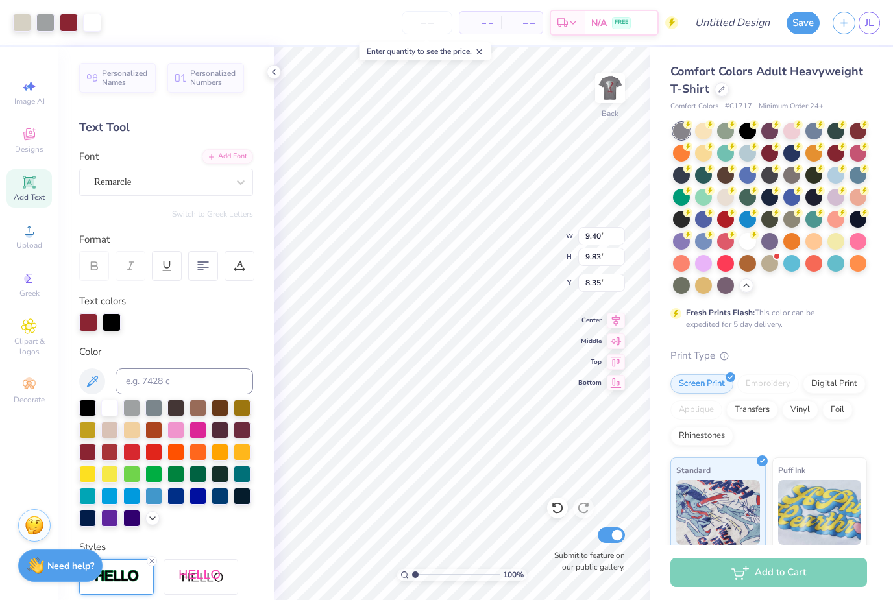
type input "8.00"
type input "8.77"
type input "9.17"
type input "8.58"
type input "12.36"
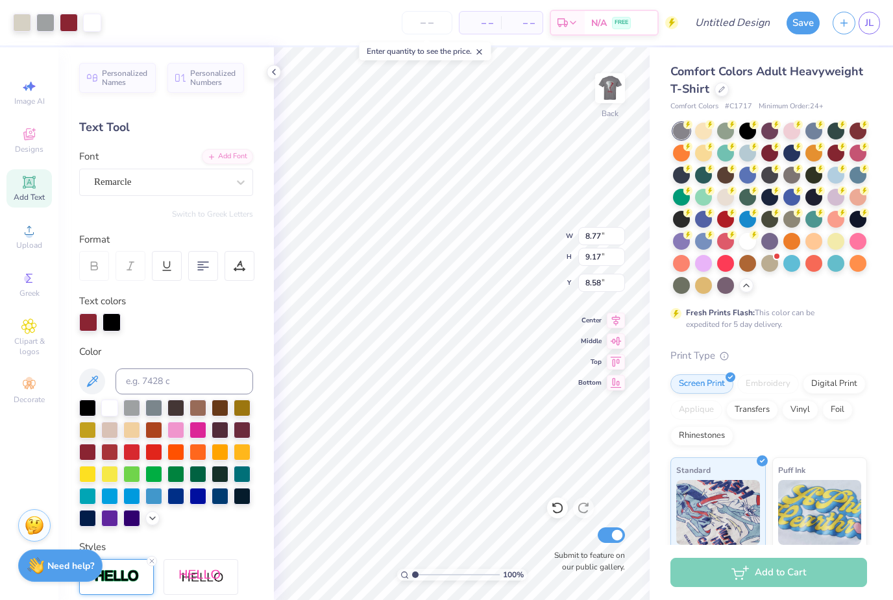
type input "0.95"
type input "5.88"
type input "10.77"
type input "0.83"
type input "5.79"
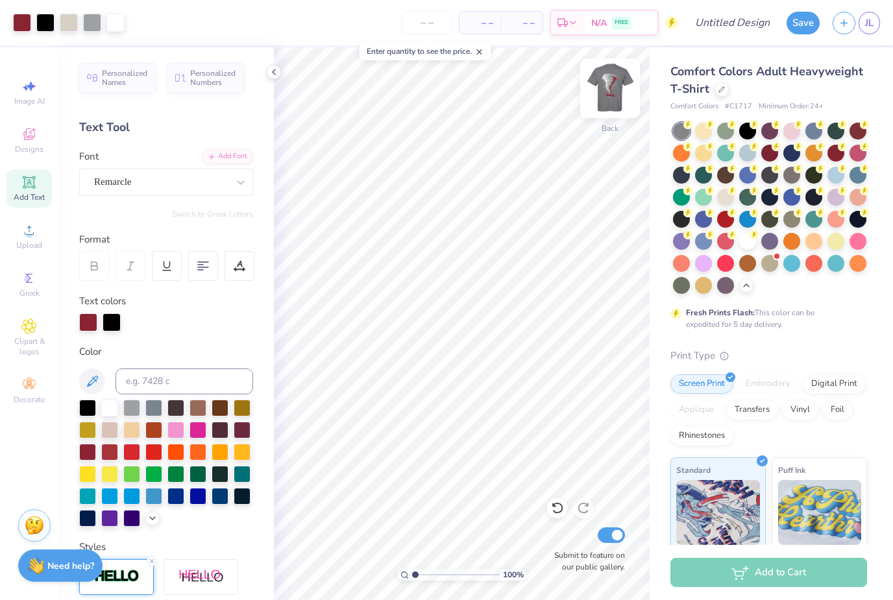
click at [616, 101] on img at bounding box center [610, 88] width 52 height 52
type input "6.88"
type input "10.66"
type input "5.51"
click at [34, 193] on div "Add Text" at bounding box center [28, 188] width 45 height 38
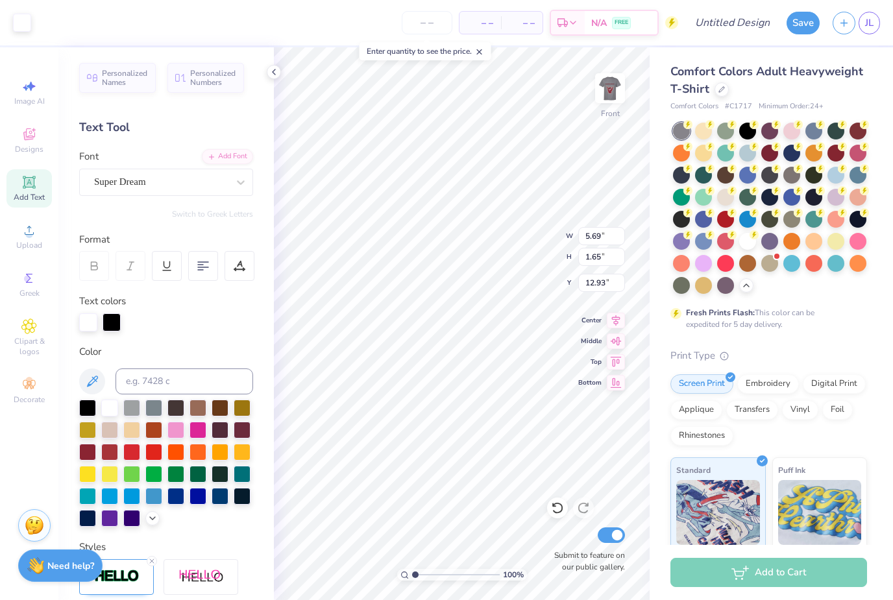
type input "5.72"
type input "1.68"
type input "17.67"
click at [141, 182] on span "Super Dream" at bounding box center [120, 182] width 52 height 15
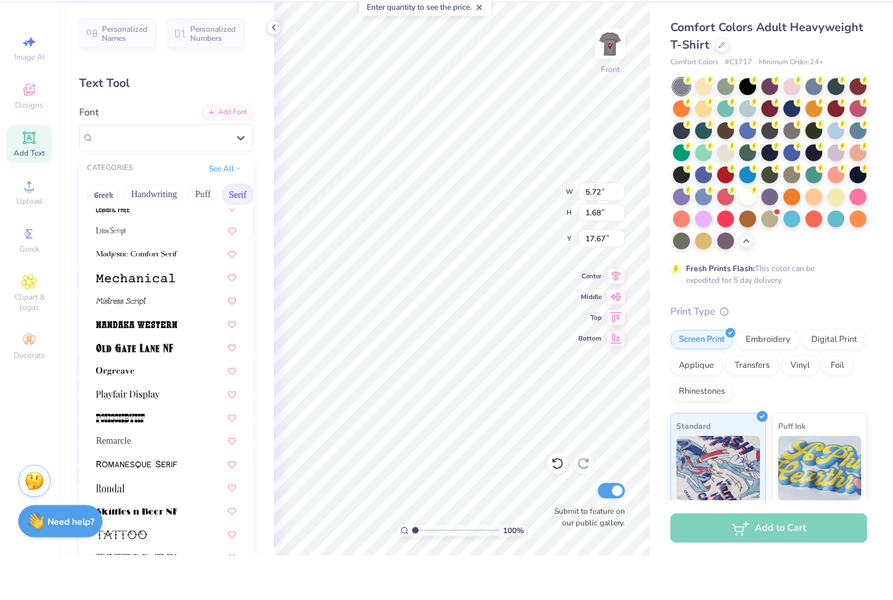
scroll to position [1305, 0]
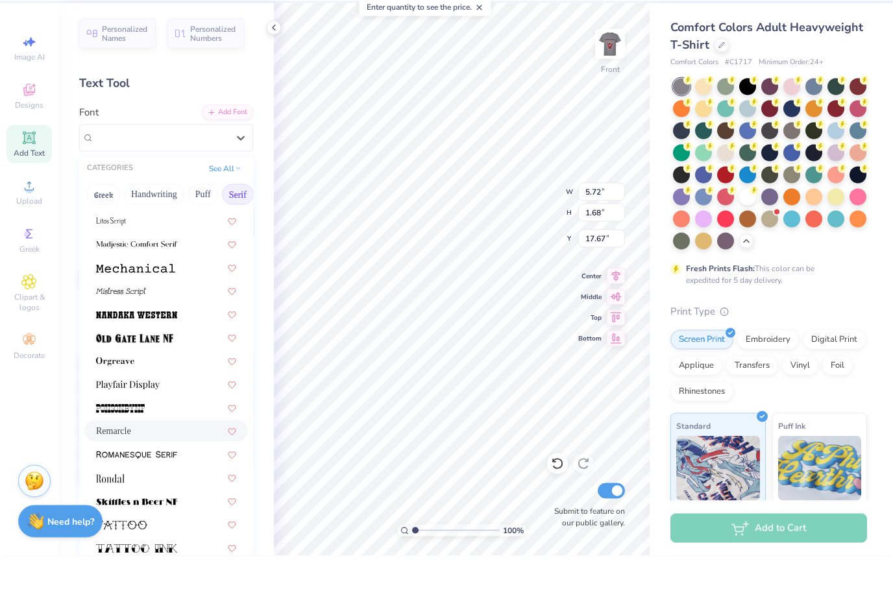
click at [131, 469] on span "Remarcle" at bounding box center [113, 476] width 35 height 14
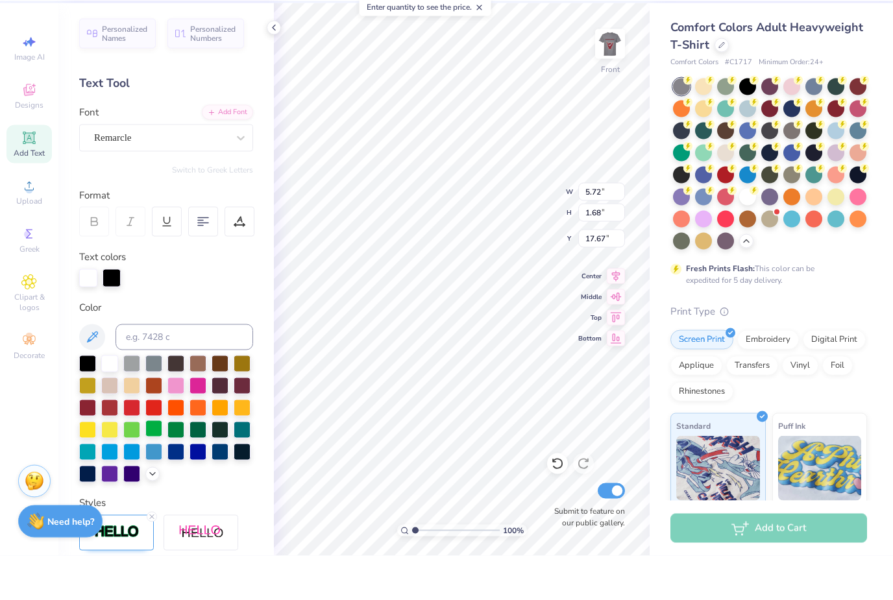
type input "10.74"
type input "1.49"
type input "17.76"
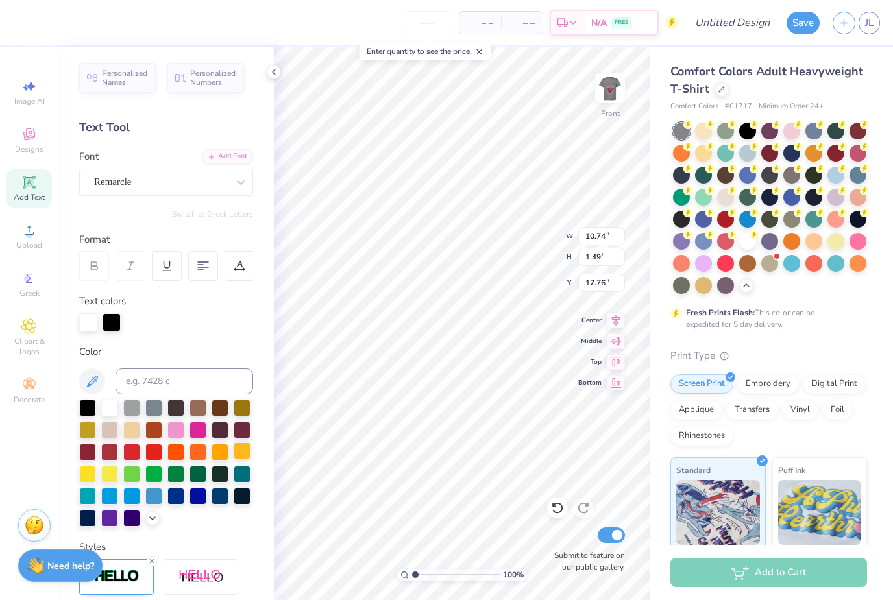
scroll to position [0, 1]
type textarea "T"
type textarea "2"
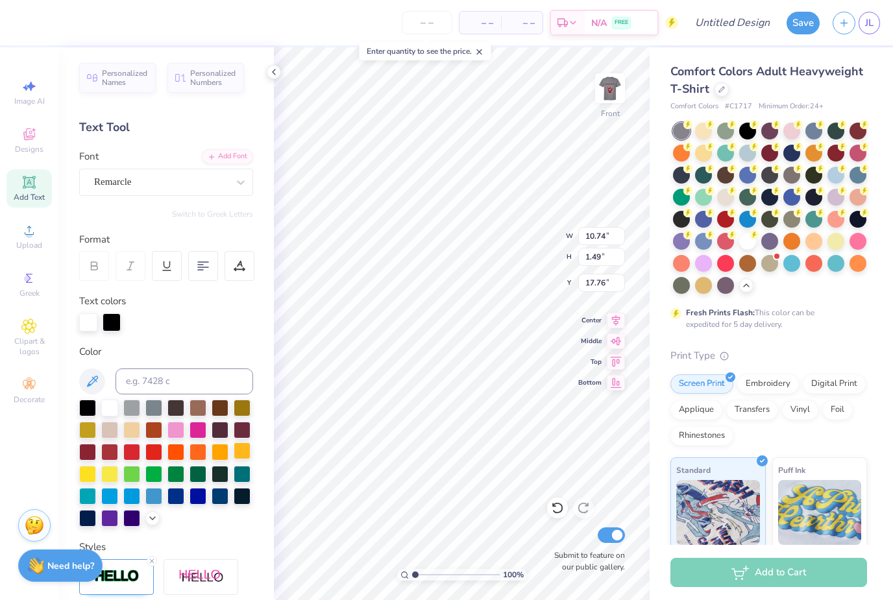
type textarea "2"
click at [201, 381] on input at bounding box center [185, 382] width 138 height 26
click at [85, 386] on icon at bounding box center [92, 382] width 16 height 16
click at [231, 341] on div "Personalized Names Personalized Numbers Text Tool Add Font Font Remarcle Switch…" at bounding box center [166, 323] width 216 height 553
click at [215, 384] on input "2026" at bounding box center [185, 382] width 138 height 26
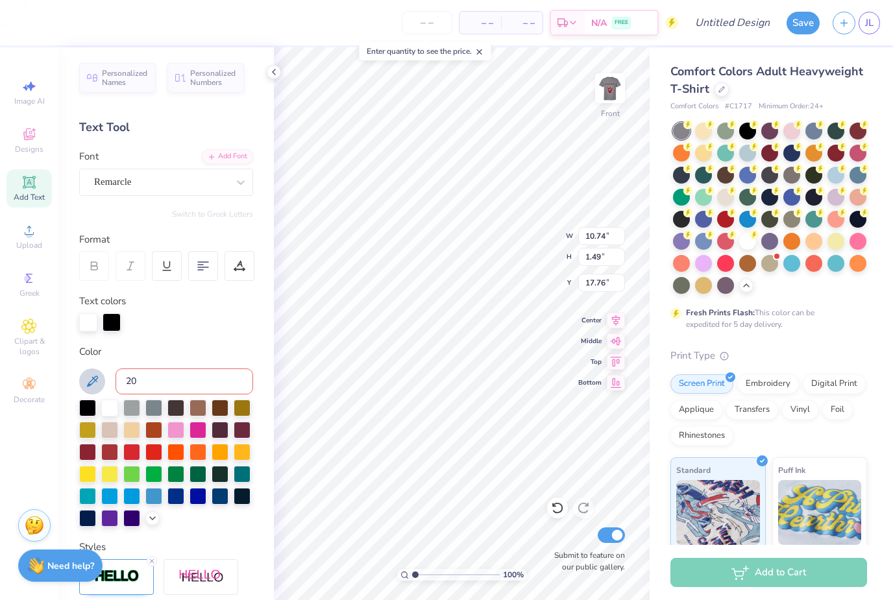
type input "2"
click at [27, 193] on div "Add Text" at bounding box center [28, 188] width 45 height 38
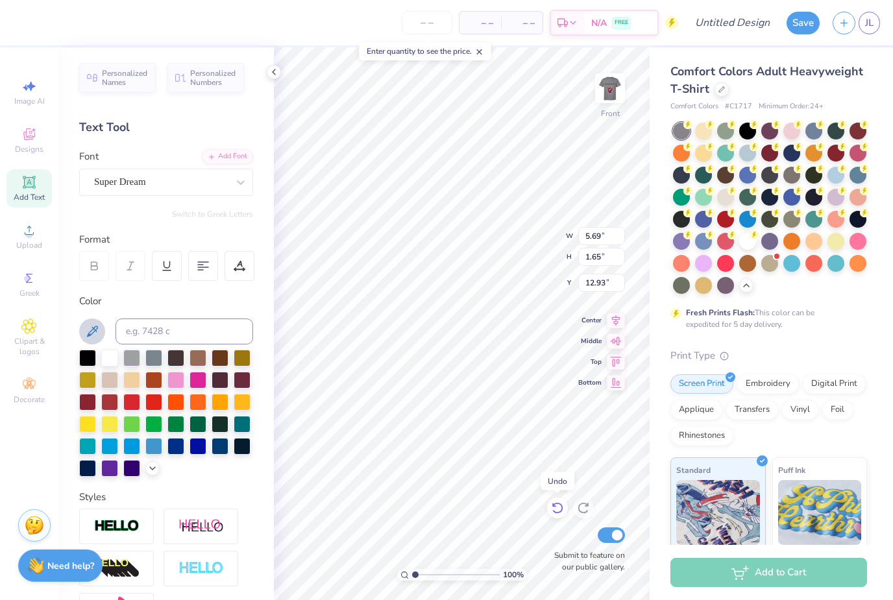
click at [562, 509] on icon at bounding box center [557, 509] width 11 height 12
click at [203, 269] on icon at bounding box center [203, 266] width 12 height 12
click at [77, 263] on div "Personalized Names Personalized Numbers Text Tool Add Font Font Super Dream Swi…" at bounding box center [166, 323] width 216 height 553
click at [99, 266] on icon at bounding box center [94, 266] width 12 height 12
click at [134, 265] on icon at bounding box center [131, 266] width 12 height 12
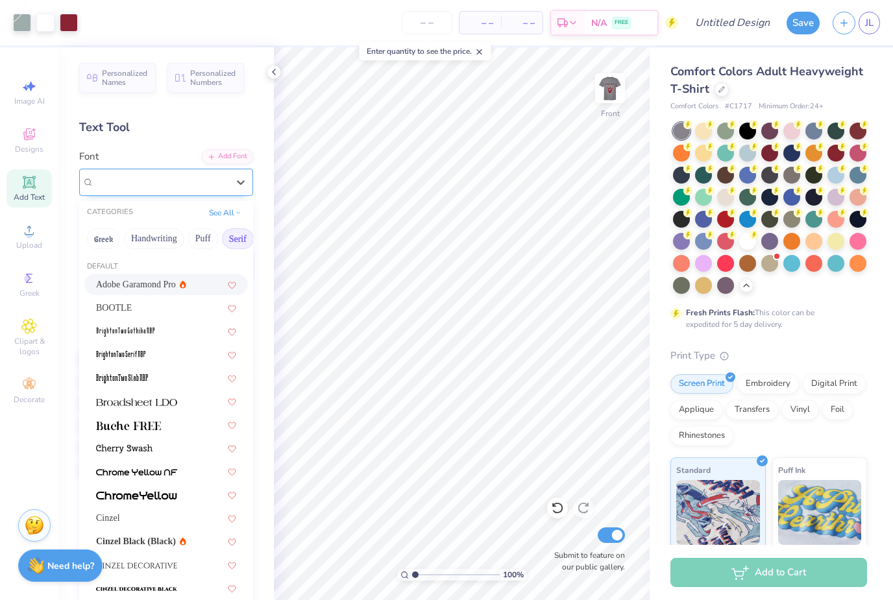
click at [191, 180] on div "Super Dream" at bounding box center [161, 182] width 136 height 20
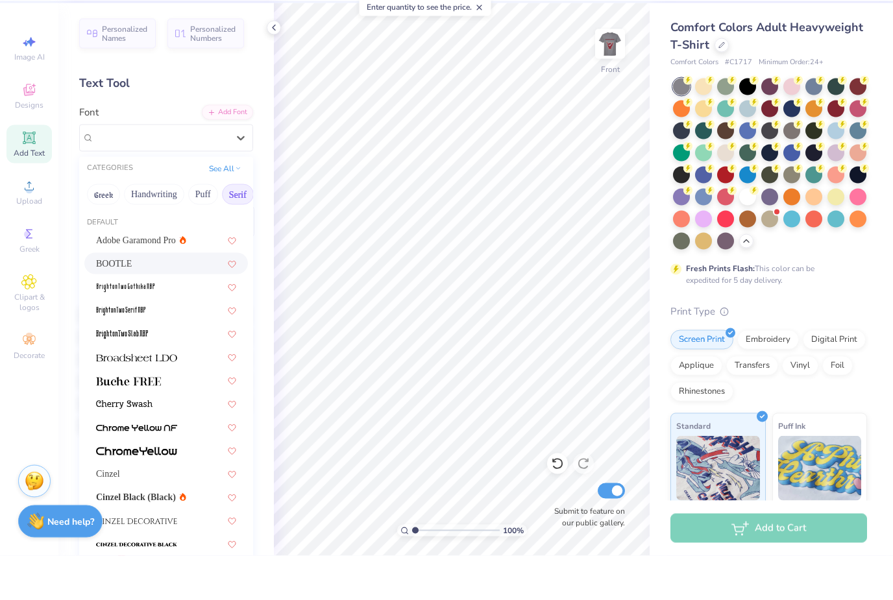
click at [180, 301] on div "BOOTLE" at bounding box center [166, 308] width 140 height 14
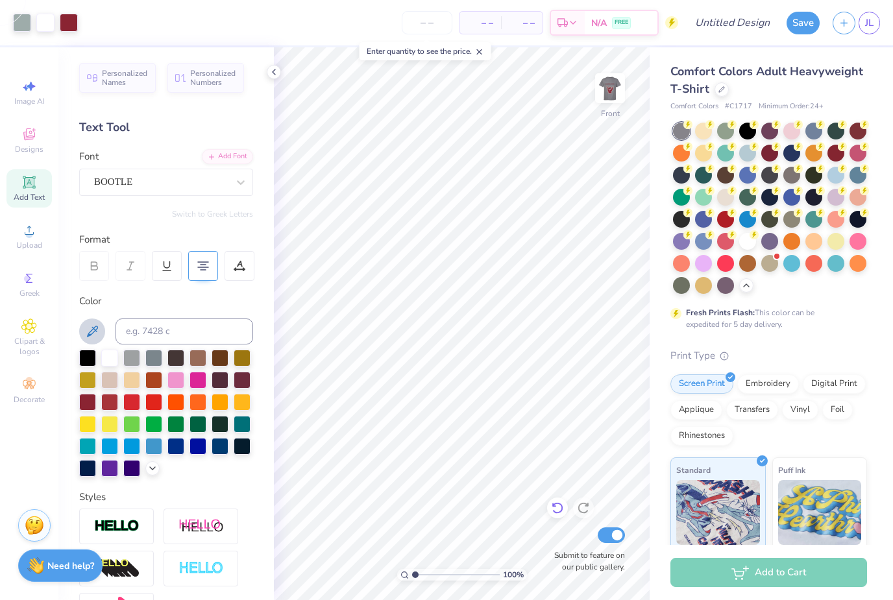
click at [556, 512] on icon at bounding box center [557, 508] width 13 height 13
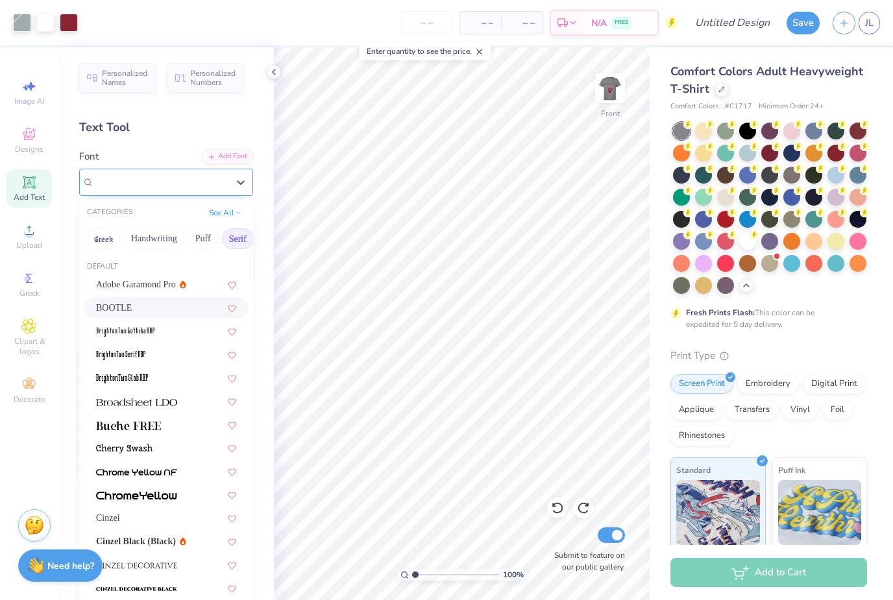
click at [189, 178] on div "BOOTLE" at bounding box center [161, 182] width 136 height 20
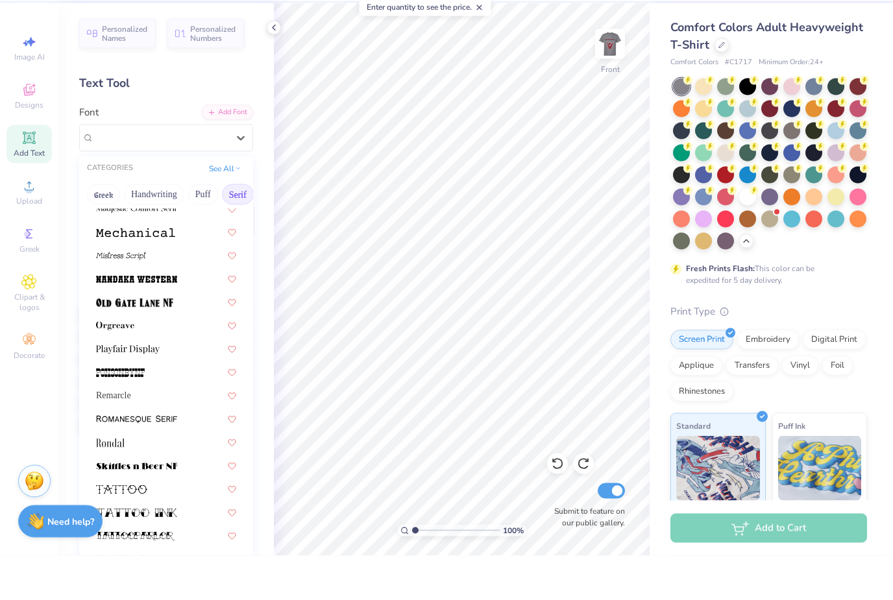
scroll to position [1333, 0]
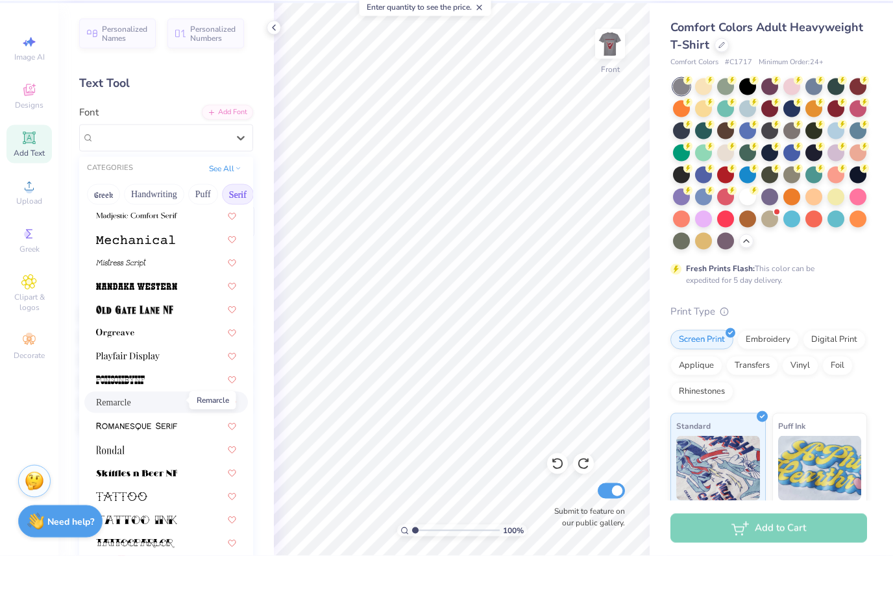
click at [131, 440] on span "Remarcle" at bounding box center [113, 447] width 35 height 14
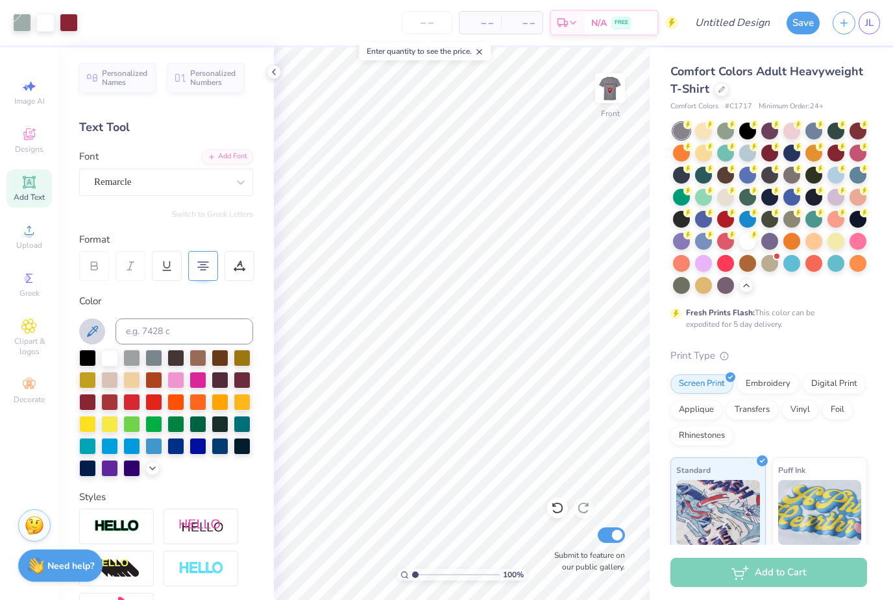
click at [13, 177] on div "Add Text" at bounding box center [28, 188] width 45 height 38
click at [40, 289] on div "Greek" at bounding box center [28, 285] width 45 height 38
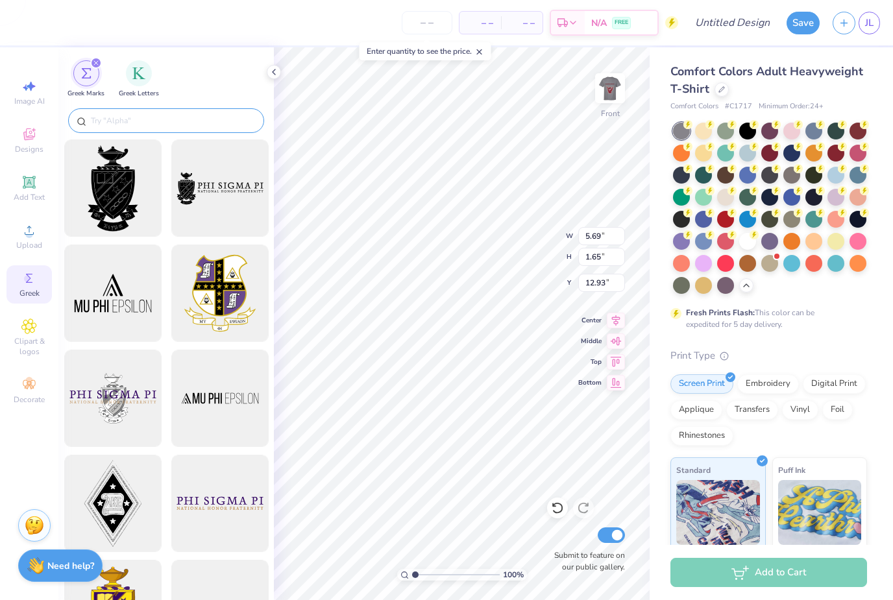
click at [116, 117] on input "text" at bounding box center [173, 120] width 166 height 13
click at [42, 98] on span "Image AI" at bounding box center [29, 101] width 31 height 10
select select "4"
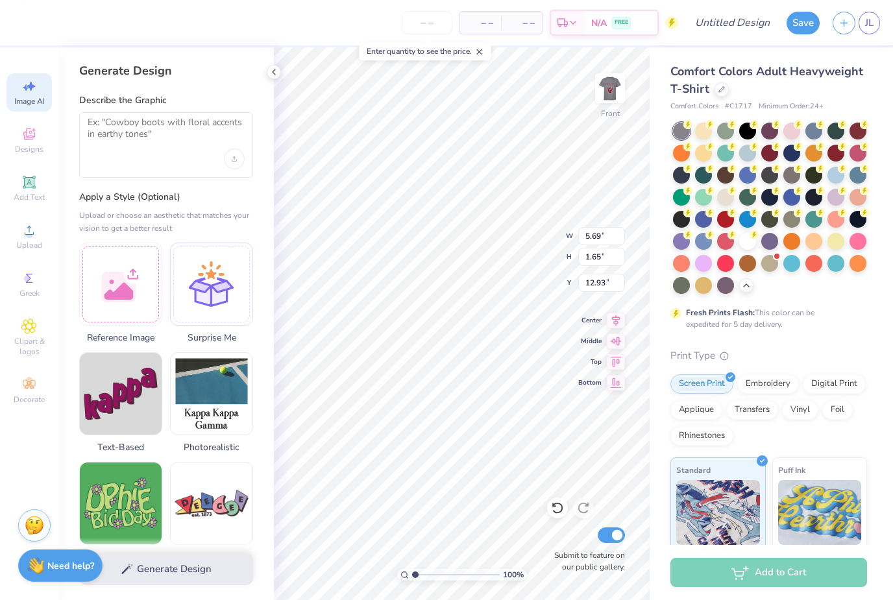
click at [175, 163] on div at bounding box center [166, 145] width 174 height 66
click at [126, 123] on textarea at bounding box center [166, 133] width 157 height 32
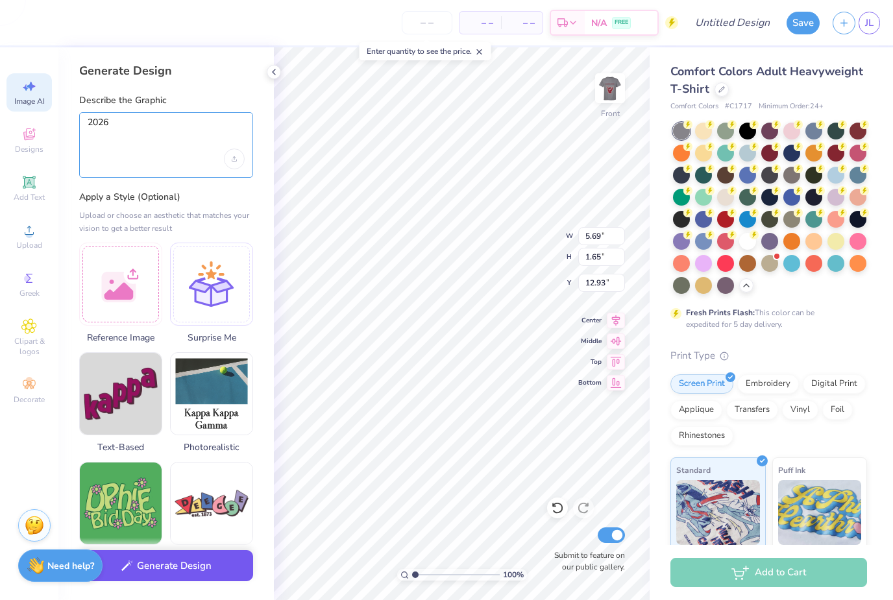
type textarea "2026"
click at [151, 563] on button "Generate Design" at bounding box center [166, 567] width 174 height 32
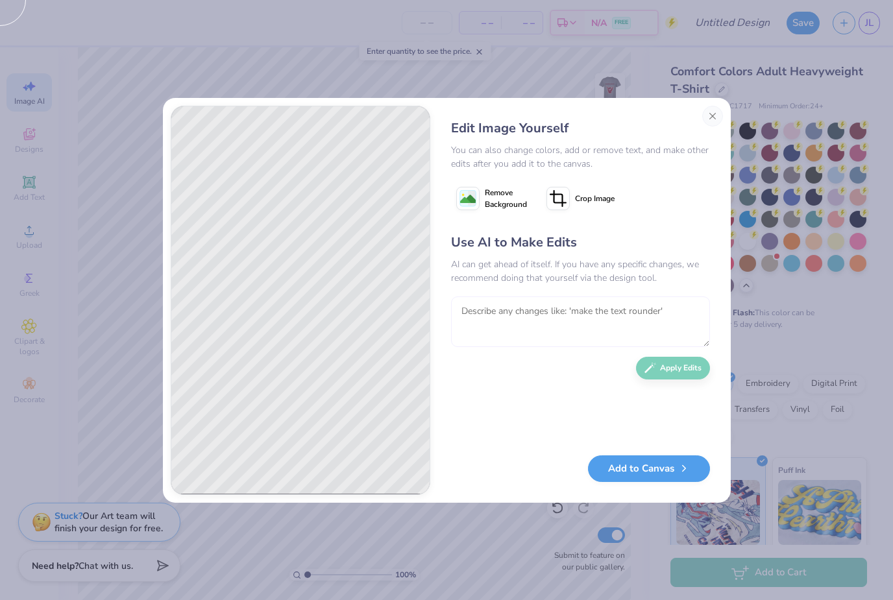
click at [564, 313] on textarea at bounding box center [580, 322] width 259 height 51
type textarea "JUST NUMBERS"
click at [693, 367] on button "Apply Edits" at bounding box center [673, 368] width 74 height 23
click at [673, 472] on button "Add to Canvas" at bounding box center [649, 465] width 122 height 27
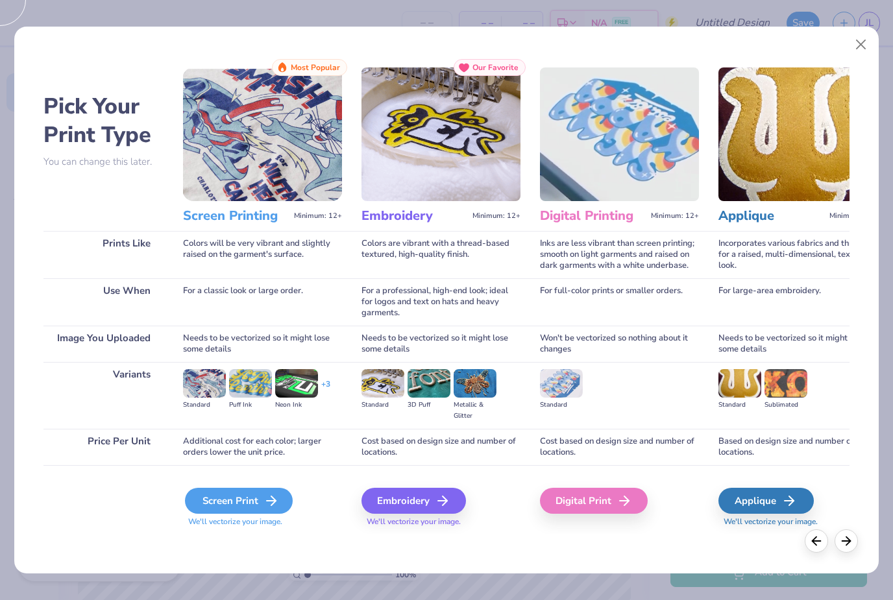
click at [251, 504] on div "Screen Print" at bounding box center [239, 501] width 108 height 26
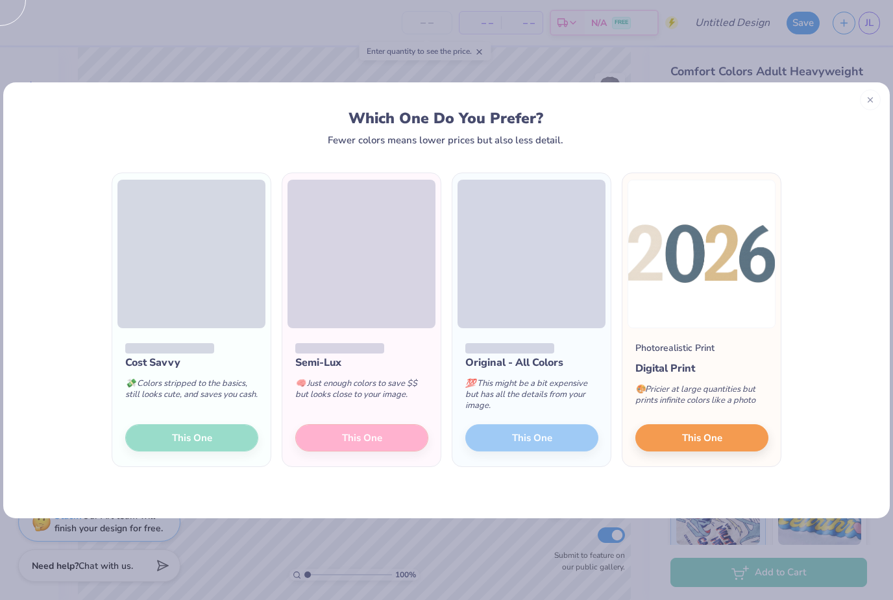
click at [347, 443] on div "Semi-Lux 🧠 Just enough colors to save $$ but looks close to your image. This One" at bounding box center [361, 397] width 158 height 139
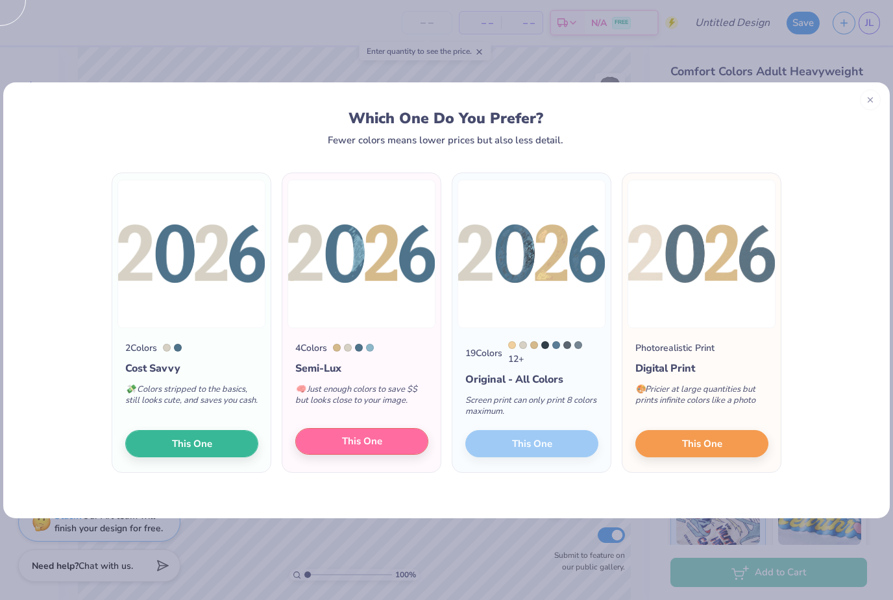
click at [404, 439] on button "This One" at bounding box center [361, 441] width 133 height 27
type input "14.53"
type input "5.76"
type input "10.87"
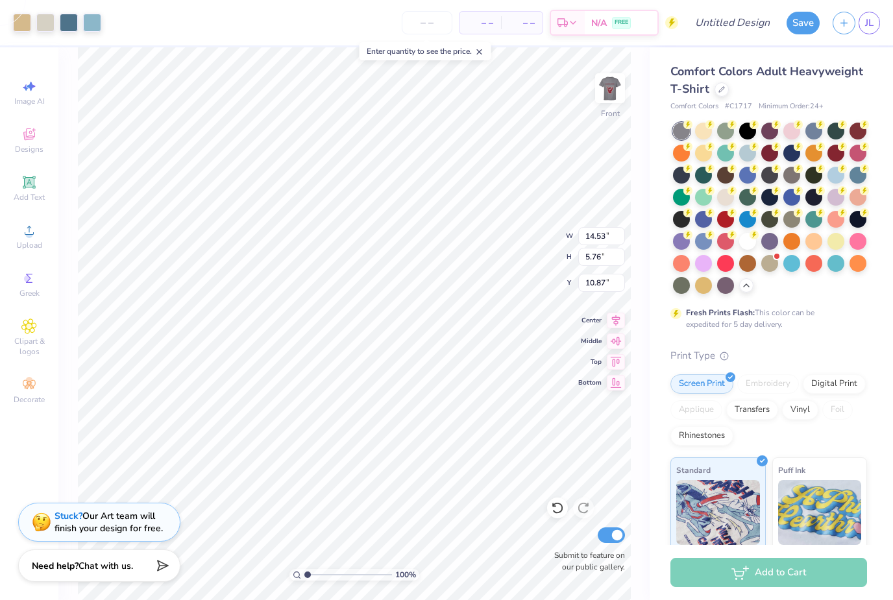
type input "9.84"
type input "3.90"
type input "18.97"
type input "5.69"
type input "1.65"
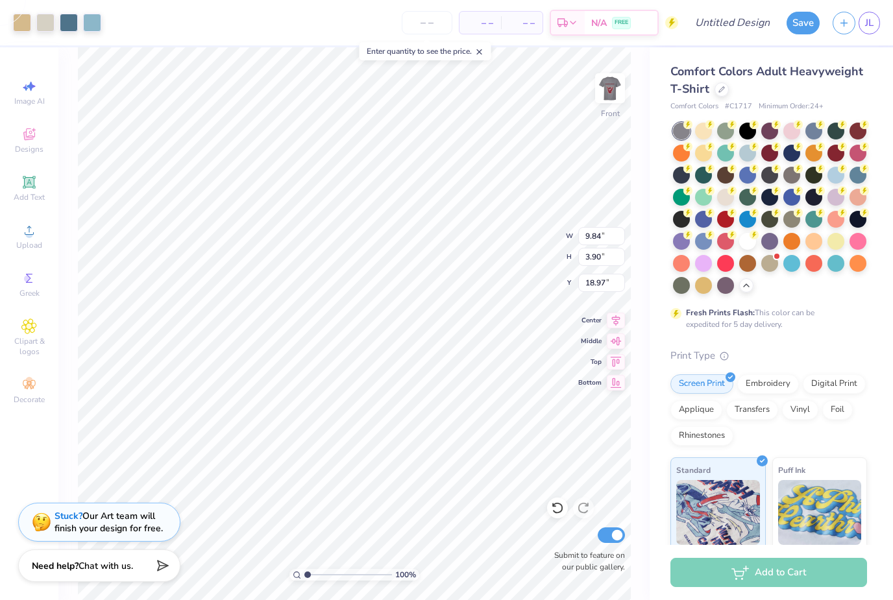
type input "12.93"
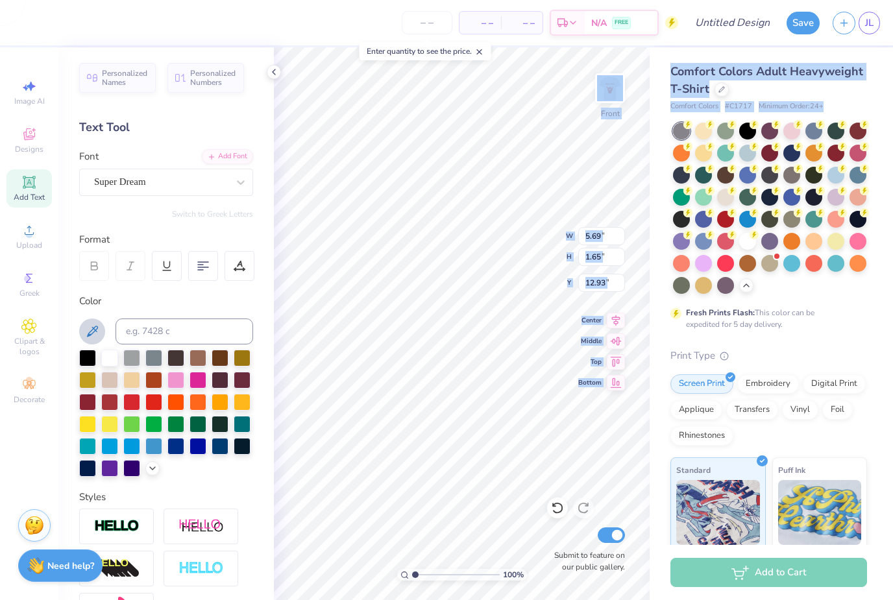
click at [749, 251] on div "– – Per Item – – Total Est. Delivery N/A FREE Design Title Save JL Image AI Des…" at bounding box center [446, 300] width 893 height 600
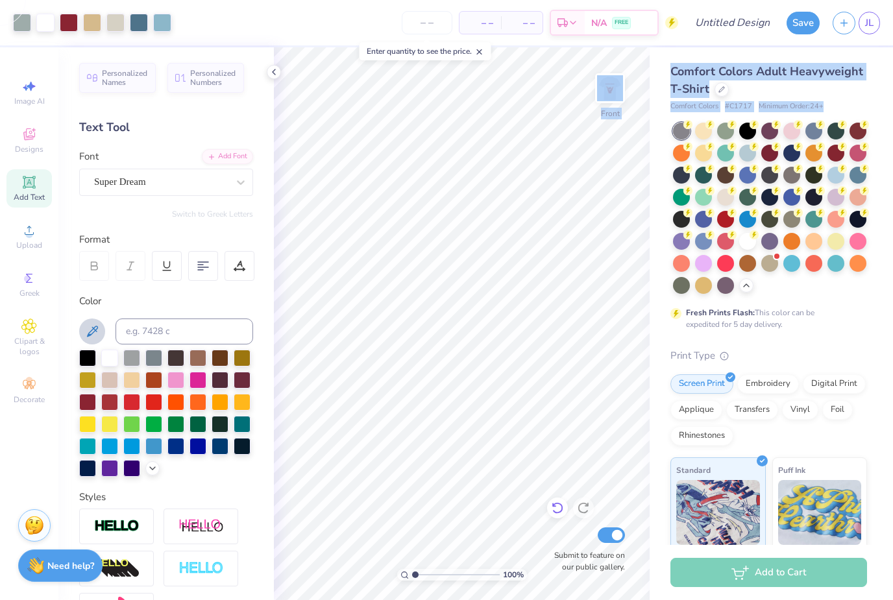
click at [561, 513] on icon at bounding box center [557, 508] width 13 height 13
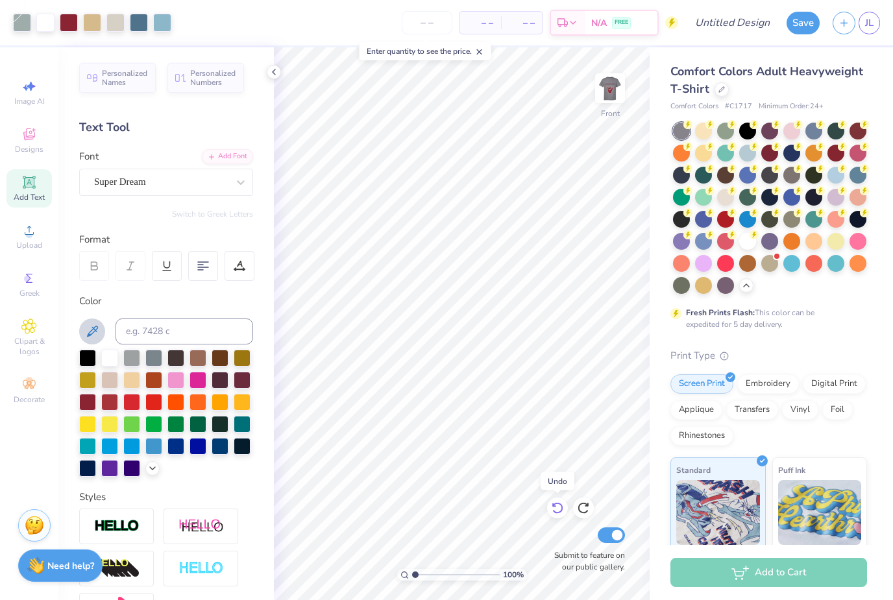
click at [561, 513] on icon at bounding box center [557, 508] width 13 height 13
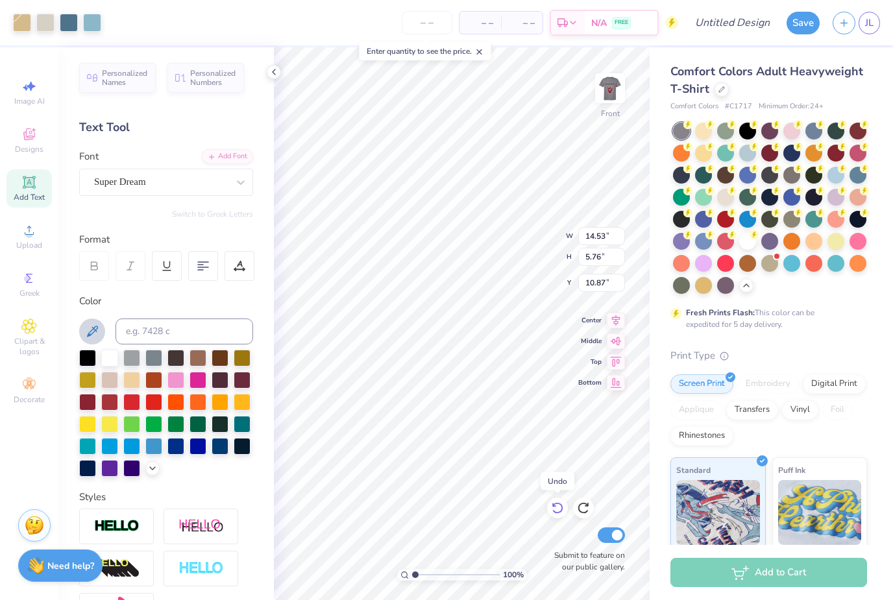
click at [561, 513] on icon at bounding box center [557, 508] width 13 height 13
type input "5.69"
type input "1.65"
type input "12.93"
click at [561, 513] on icon at bounding box center [557, 508] width 13 height 13
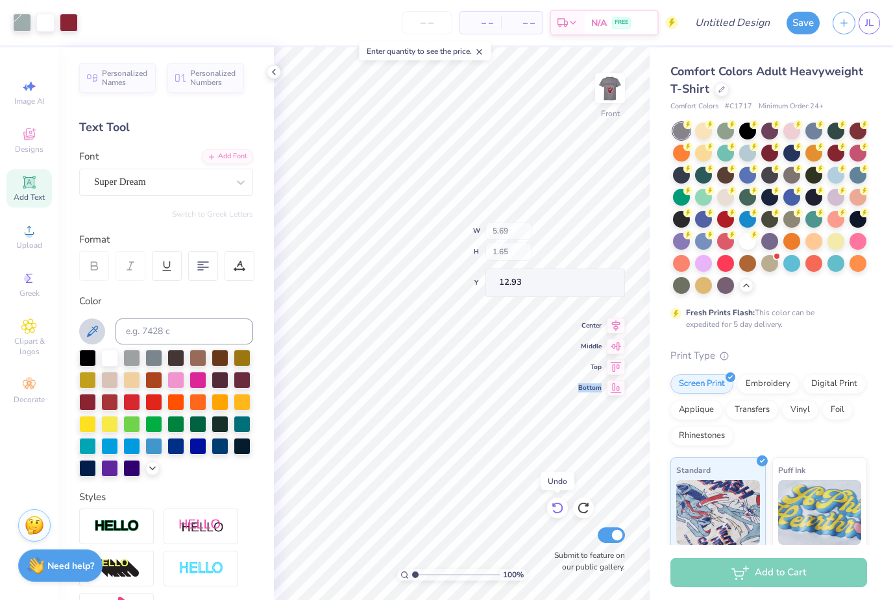
click at [561, 513] on icon at bounding box center [557, 508] width 13 height 13
click at [27, 101] on span "Image AI" at bounding box center [29, 101] width 31 height 10
select select "4"
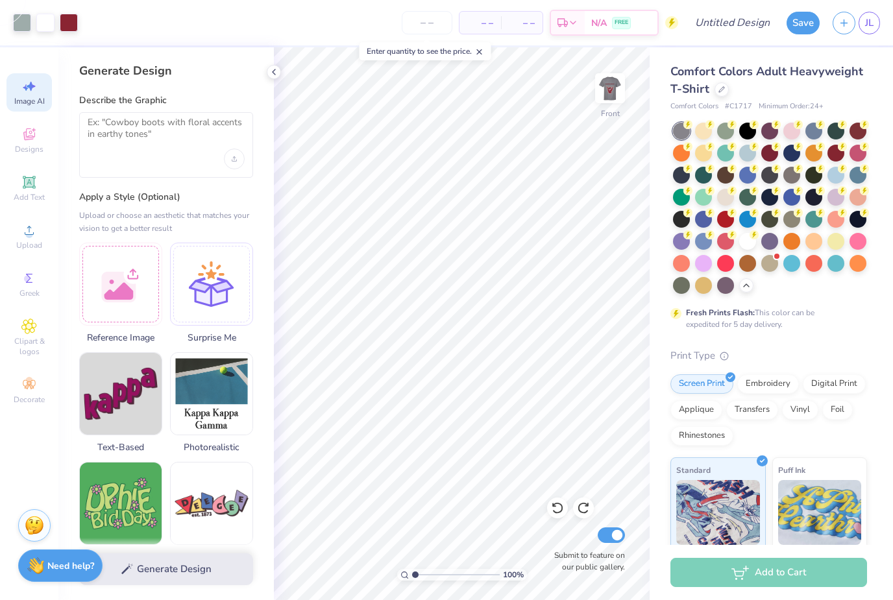
click at [163, 166] on div at bounding box center [166, 145] width 174 height 66
click at [151, 130] on textarea at bounding box center [166, 133] width 157 height 32
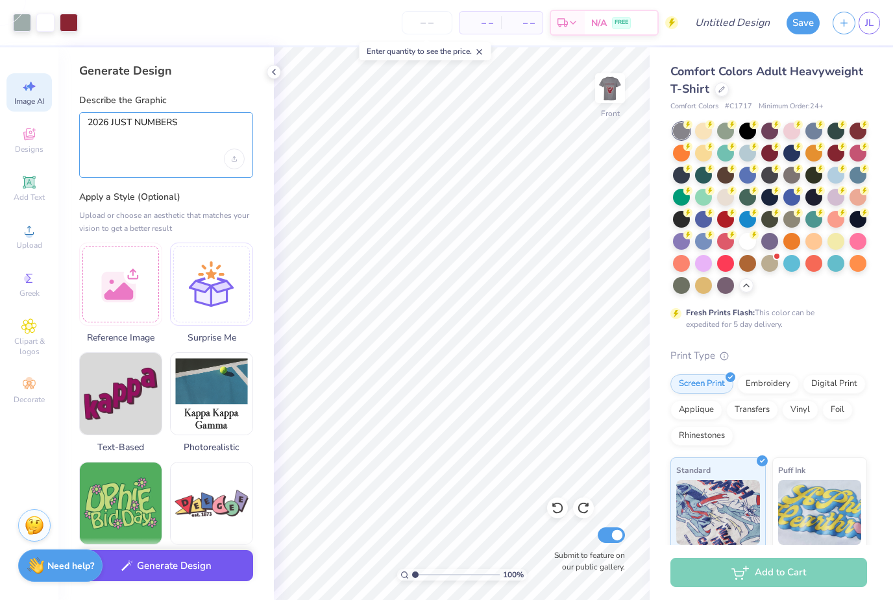
type textarea "2026 JUST NUMBERS"
click at [175, 576] on button "Generate Design" at bounding box center [166, 567] width 174 height 32
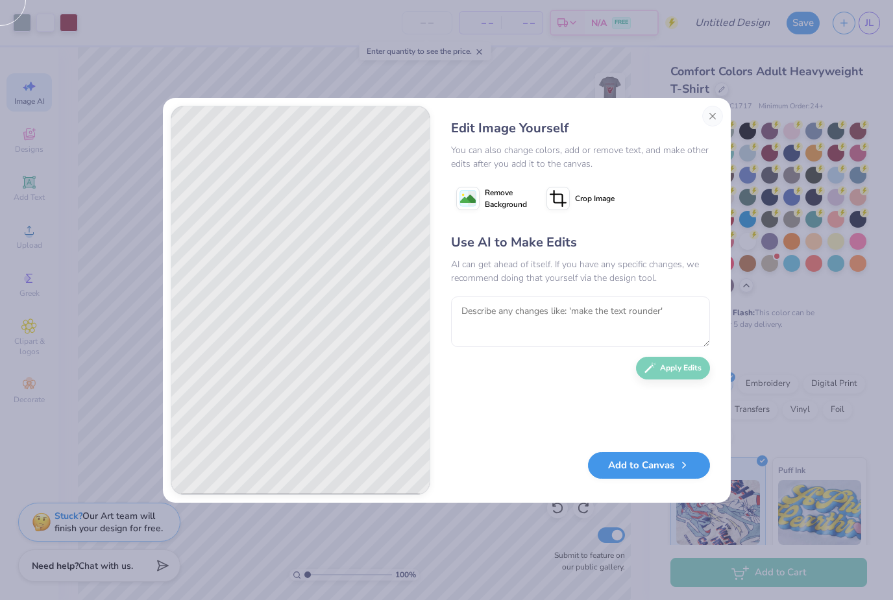
click at [660, 476] on button "Add to Canvas" at bounding box center [649, 465] width 122 height 27
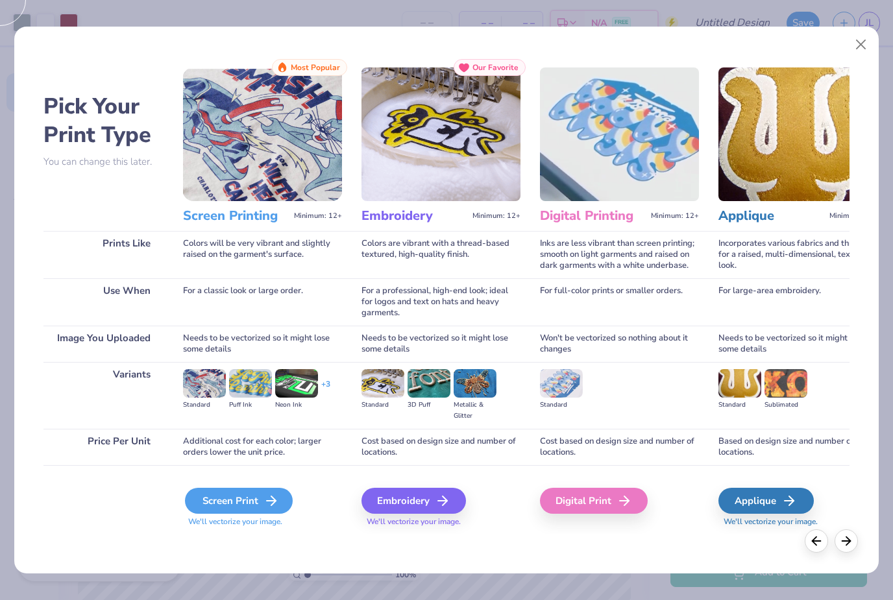
click at [230, 503] on div "Screen Print" at bounding box center [239, 501] width 108 height 26
click at [268, 508] on icon at bounding box center [272, 501] width 16 height 16
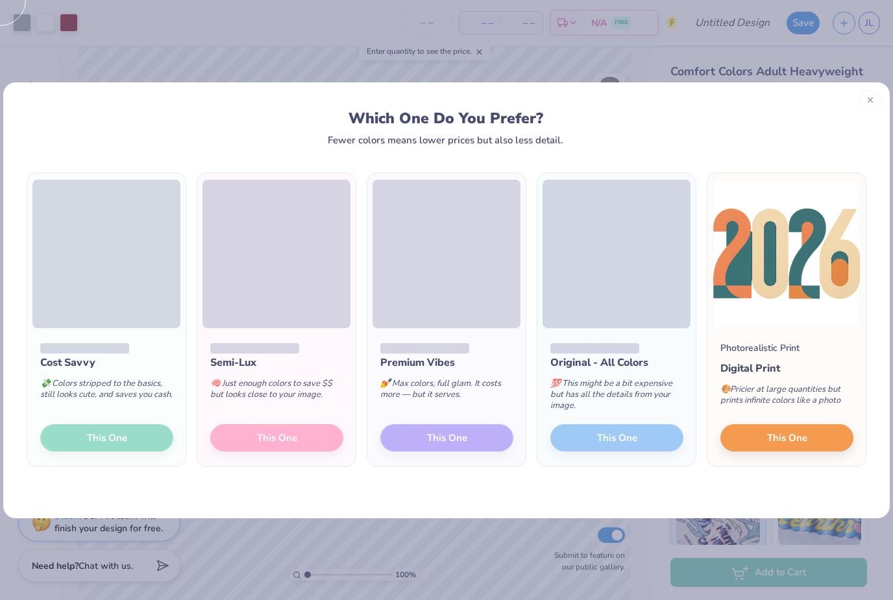
click at [269, 445] on div "Semi-Lux 🧠 Just enough colors to save $$ but looks close to your image. This One" at bounding box center [276, 397] width 158 height 139
click at [288, 438] on div "Semi-Lux 🧠 Just enough colors to save $$ but looks close to your image. This One" at bounding box center [276, 397] width 158 height 139
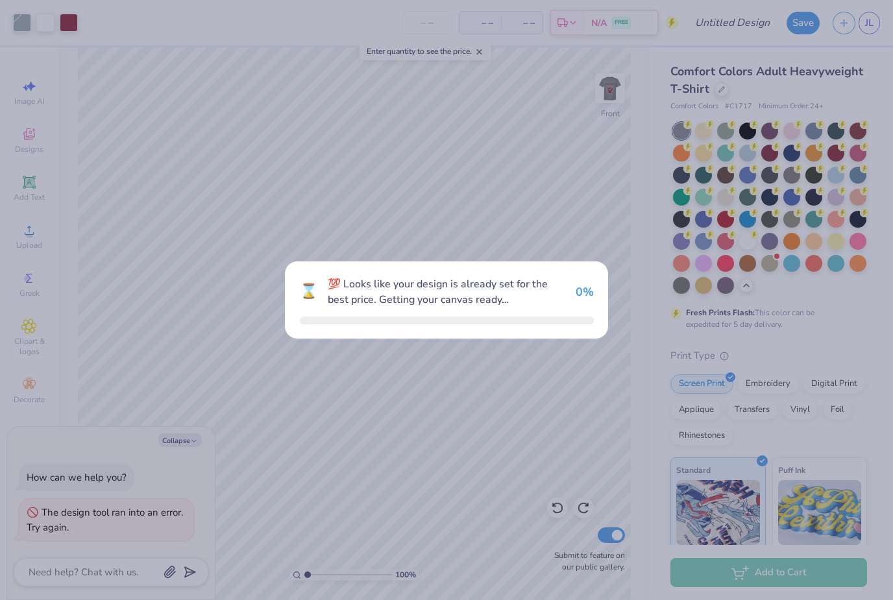
type textarea "x"
click at [542, 404] on div "⌛ 💯 Looks like your design is already set for the best price. Getting your canv…" at bounding box center [446, 300] width 893 height 600
click at [604, 395] on div "⌛ 💯 Looks like your design is already set for the best price. Getting your canv…" at bounding box center [446, 300] width 893 height 600
click at [619, 199] on div "⌛ 💯 Looks like your design is already set for the best price. Getting your canv…" at bounding box center [446, 300] width 893 height 600
click at [600, 375] on div "⌛ 💯 Looks like your design is already set for the best price. Getting your canv…" at bounding box center [446, 300] width 893 height 600
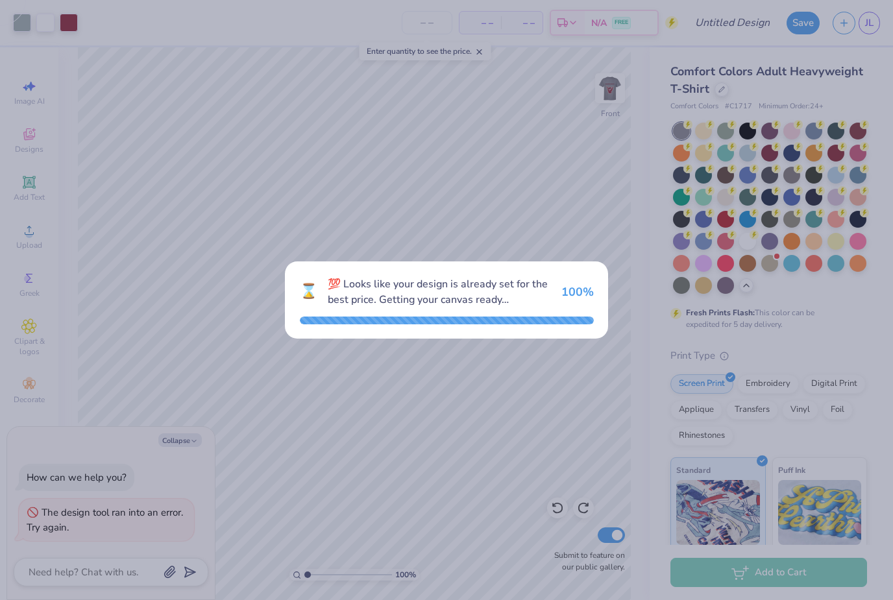
click at [569, 306] on div "⌛ 💯 Looks like your design is already set for the best price. Getting your canv…" at bounding box center [447, 292] width 294 height 31
click at [612, 451] on div "⌛ 💯 Looks like your design is already set for the best price. Getting your canv…" at bounding box center [446, 300] width 893 height 600
click at [612, 393] on div "⌛ 💯 Looks like your design is already set for the best price. Getting your canv…" at bounding box center [446, 300] width 893 height 600
click at [572, 382] on div "⌛ 💯 Looks like your design is already set for the best price. Getting your canv…" at bounding box center [446, 300] width 893 height 600
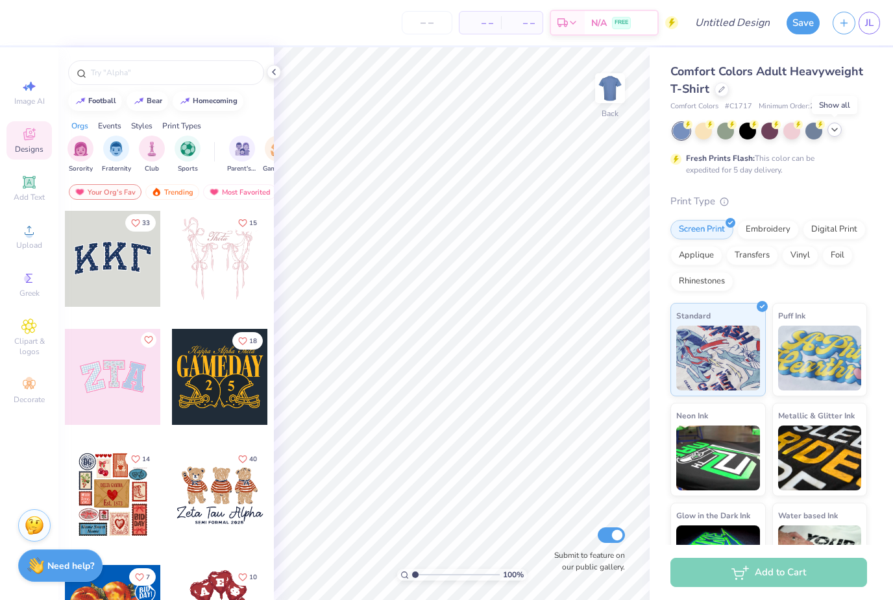
click at [835, 129] on icon at bounding box center [835, 130] width 10 height 10
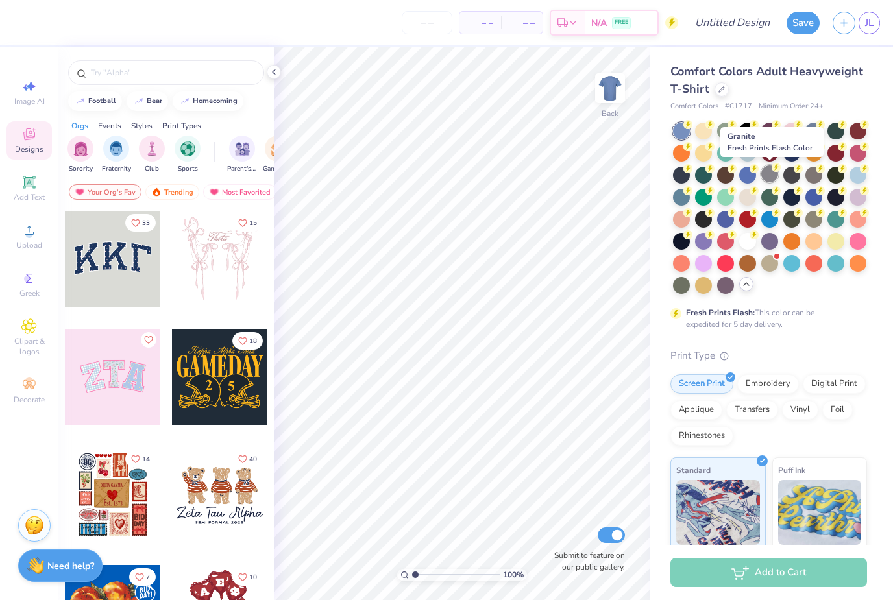
click at [771, 175] on div at bounding box center [769, 174] width 17 height 17
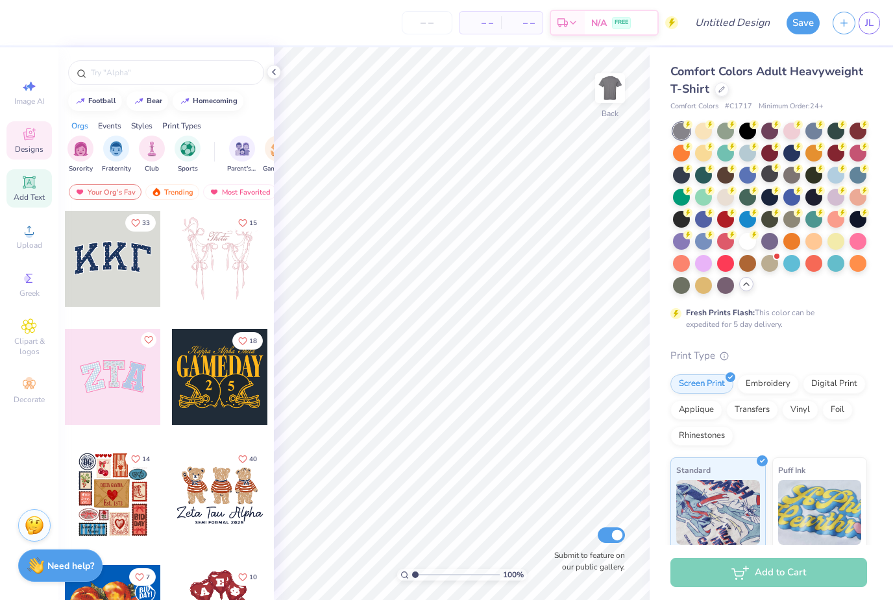
click at [37, 199] on span "Add Text" at bounding box center [29, 197] width 31 height 10
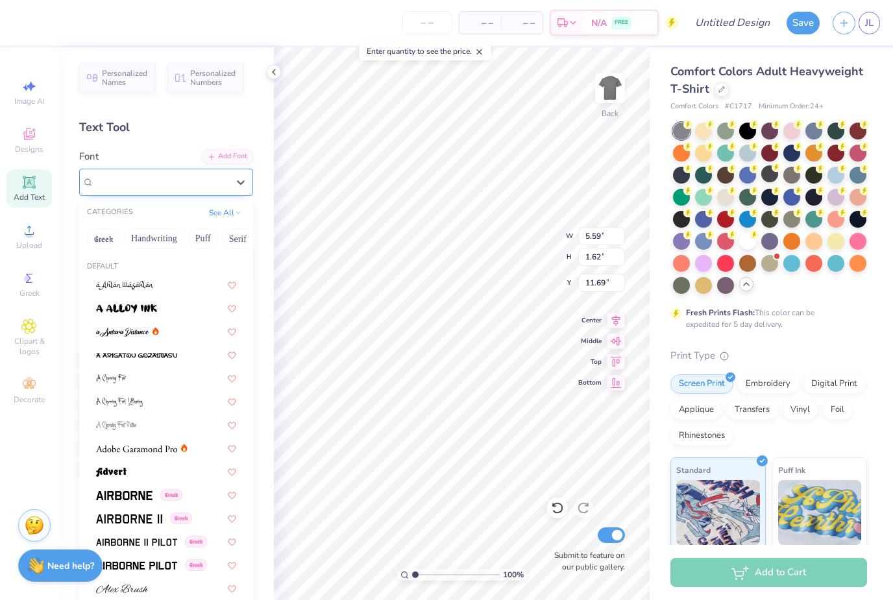
click at [157, 186] on div "Super Dream" at bounding box center [161, 182] width 136 height 20
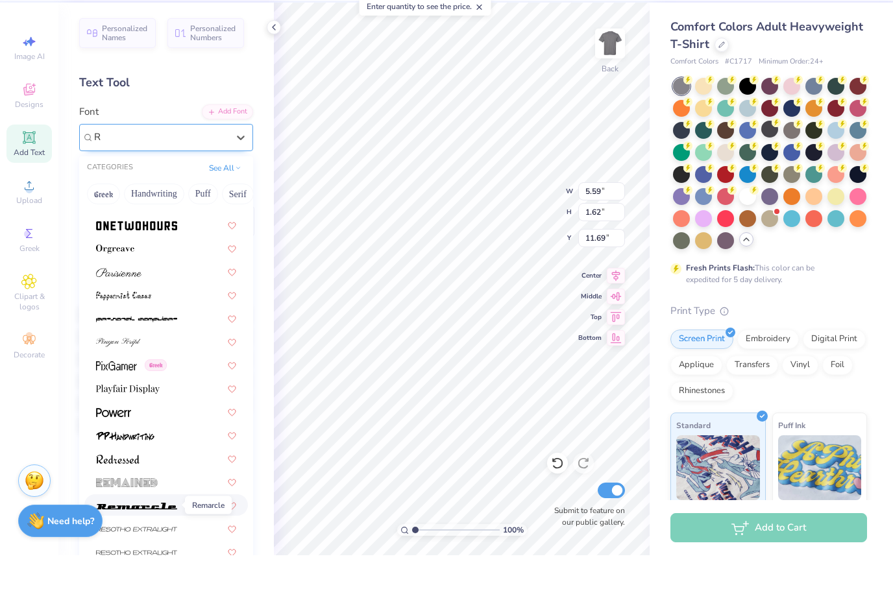
scroll to position [3241, 0]
click at [151, 546] on img at bounding box center [136, 550] width 81 height 9
type input "R"
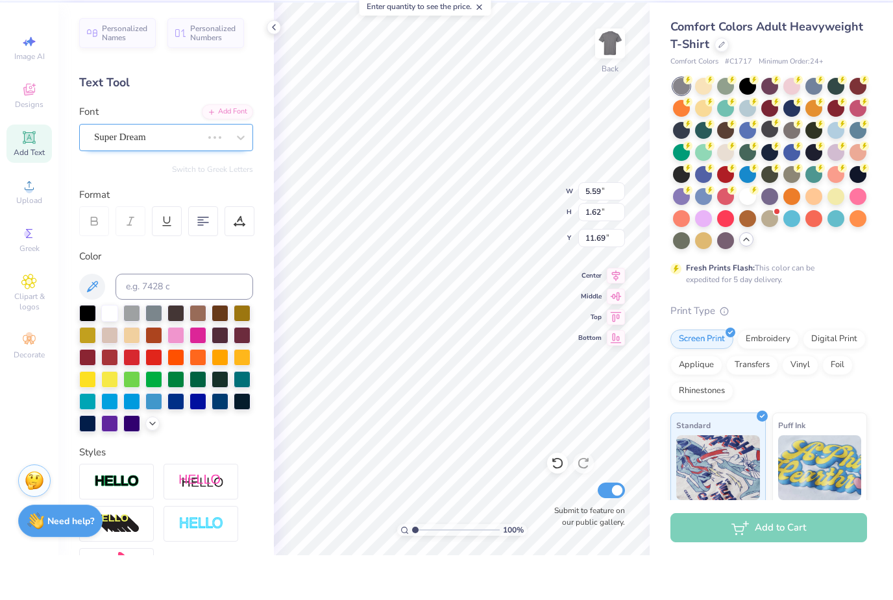
type input "10.54"
type input "1.44"
type input "11.78"
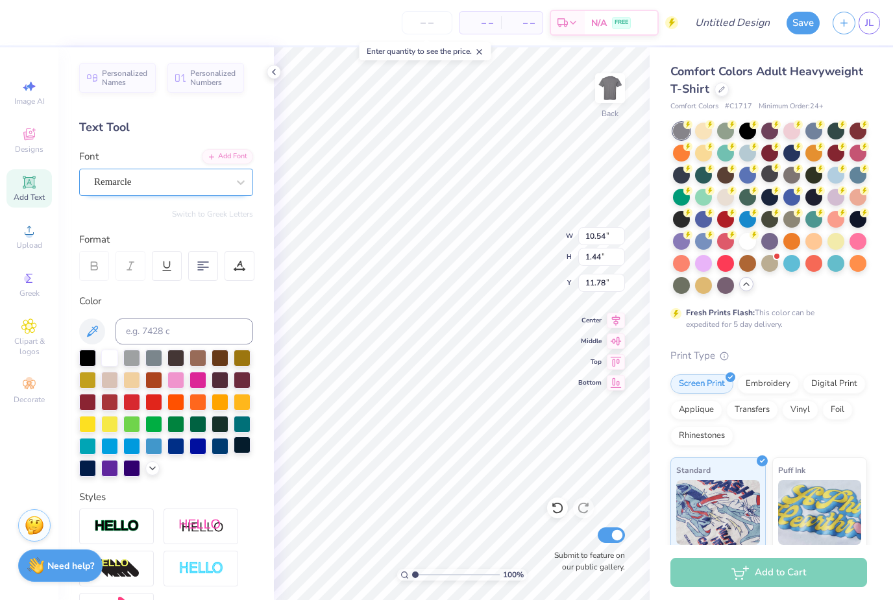
scroll to position [0, 1]
type textarea "T"
type textarea "SENIORS"
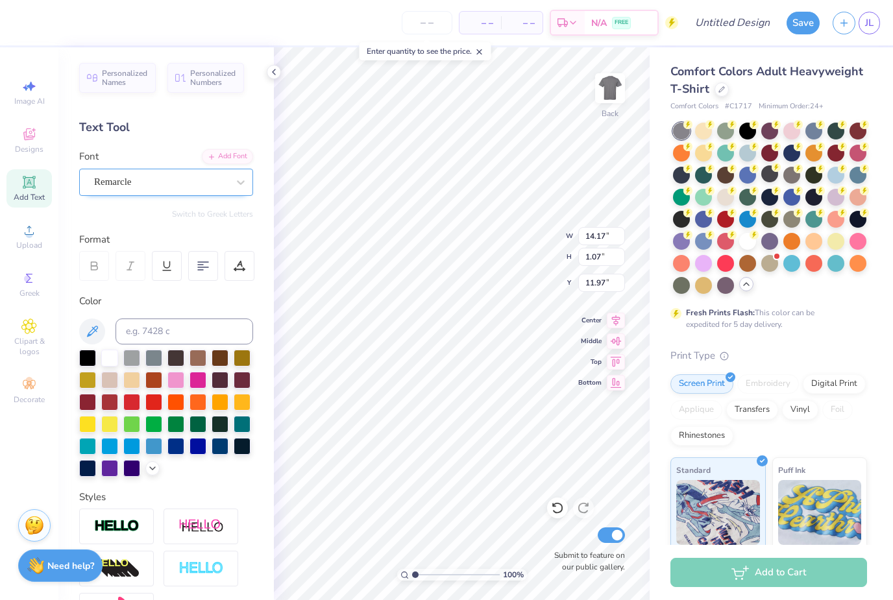
type input "11.03"
type input "0.83"
type input "7.35"
click at [204, 569] on img at bounding box center [201, 569] width 45 height 15
type input "11.05"
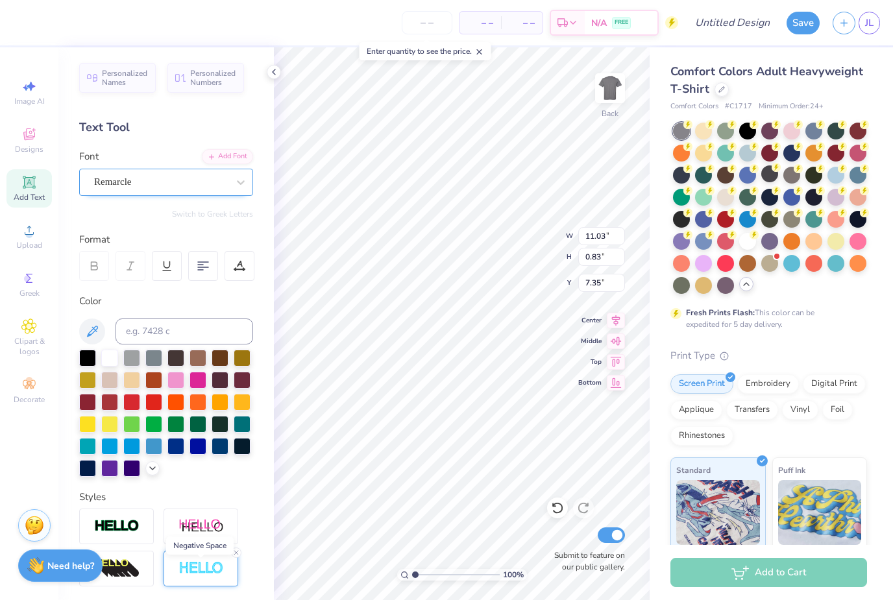
type input "0.85"
type input "7.34"
click at [204, 569] on img at bounding box center [201, 569] width 45 height 15
click at [234, 554] on icon at bounding box center [236, 553] width 8 height 8
type input "11.03"
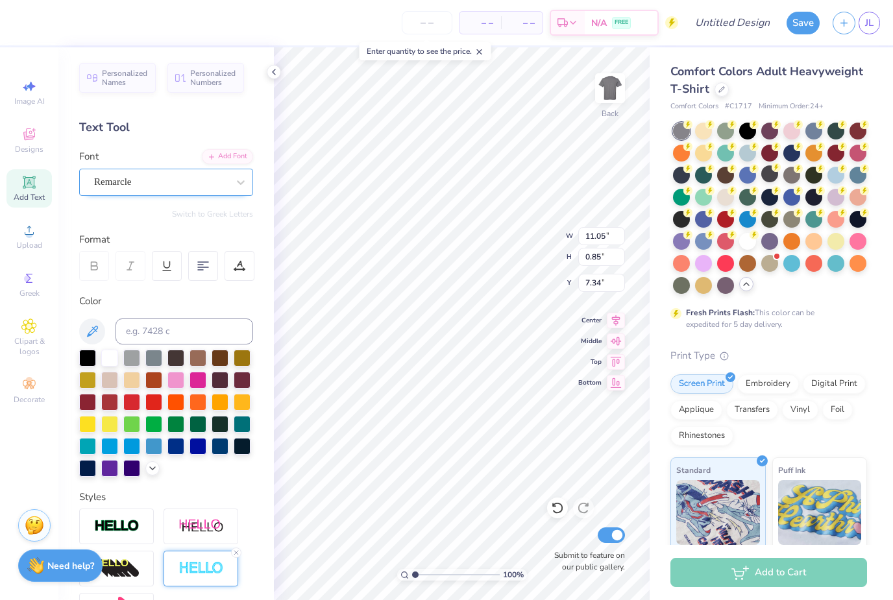
type input "0.83"
type input "7.35"
click at [123, 510] on div at bounding box center [116, 527] width 75 height 36
type input "11.05"
type input "0.85"
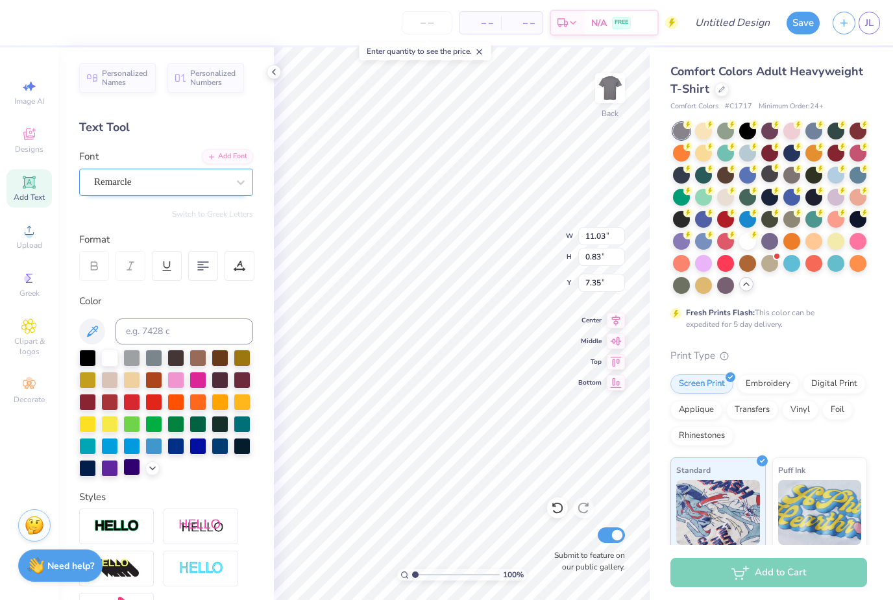
type input "7.34"
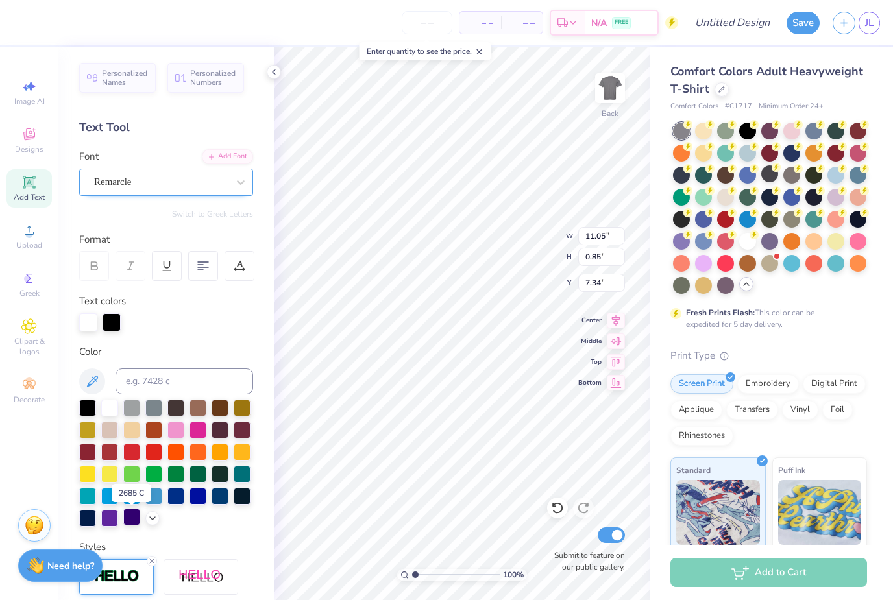
click at [123, 523] on div at bounding box center [131, 517] width 17 height 17
click at [153, 561] on icon at bounding box center [152, 562] width 8 height 8
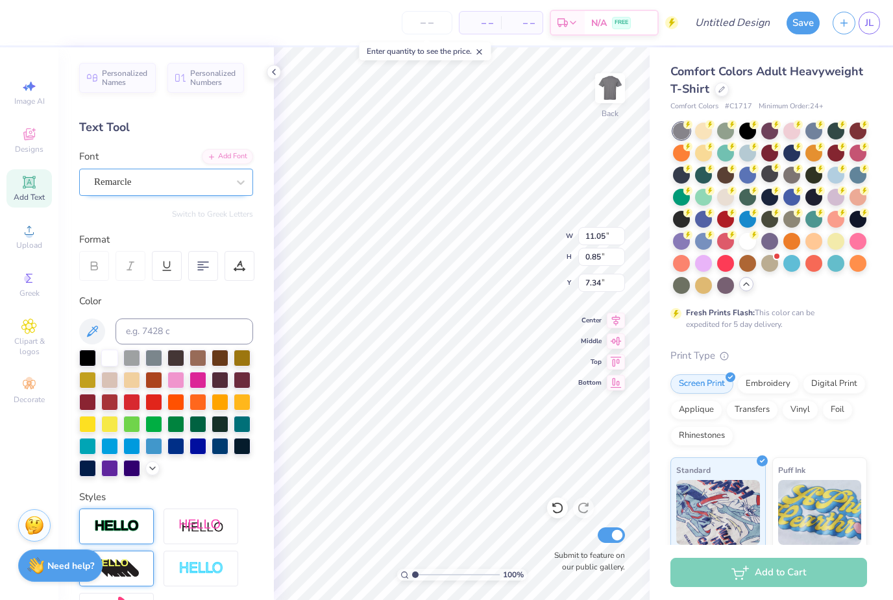
type input "11.03"
type input "0.83"
type input "7.35"
click at [118, 526] on img at bounding box center [116, 526] width 45 height 15
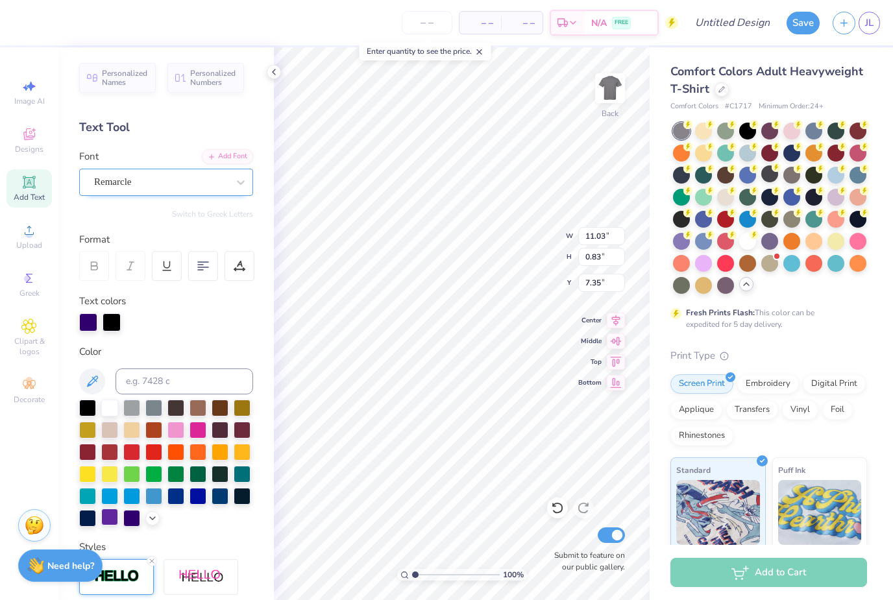
type input "11.05"
type input "0.85"
type input "7.34"
click at [155, 430] on div at bounding box center [153, 429] width 17 height 17
click at [90, 453] on div at bounding box center [87, 451] width 17 height 17
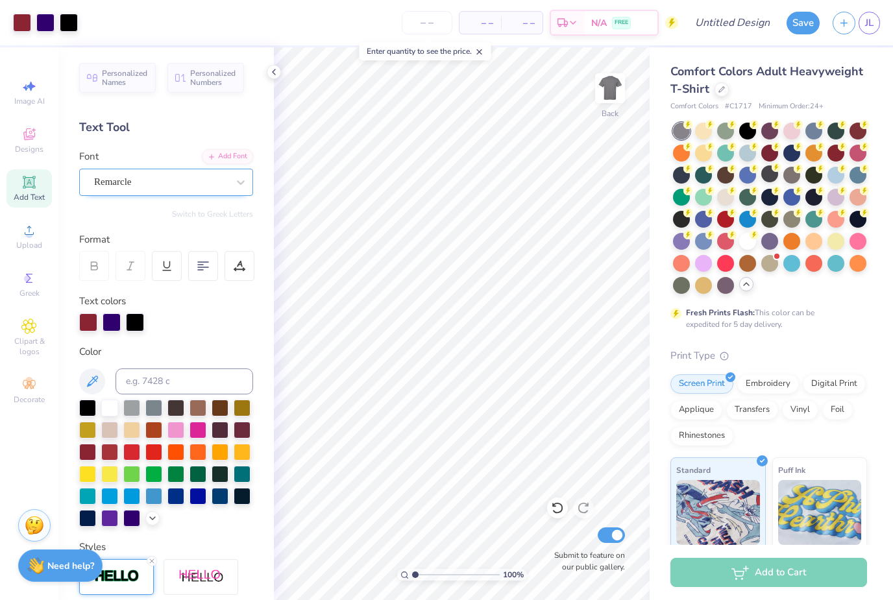
scroll to position [0, 0]
click at [41, 85] on div "Image AI" at bounding box center [28, 92] width 45 height 38
select select "4"
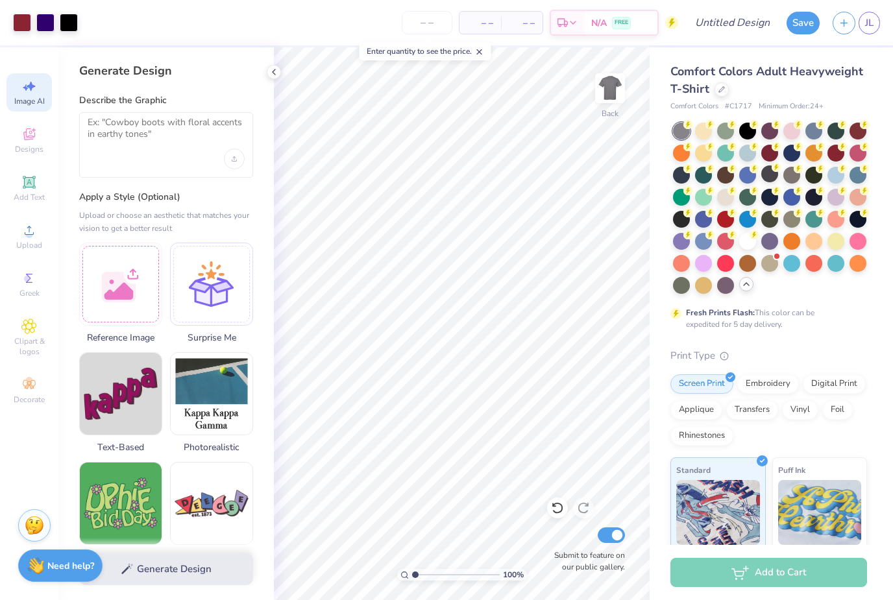
click at [208, 153] on div at bounding box center [166, 145] width 174 height 66
click at [159, 122] on textarea at bounding box center [166, 133] width 157 height 32
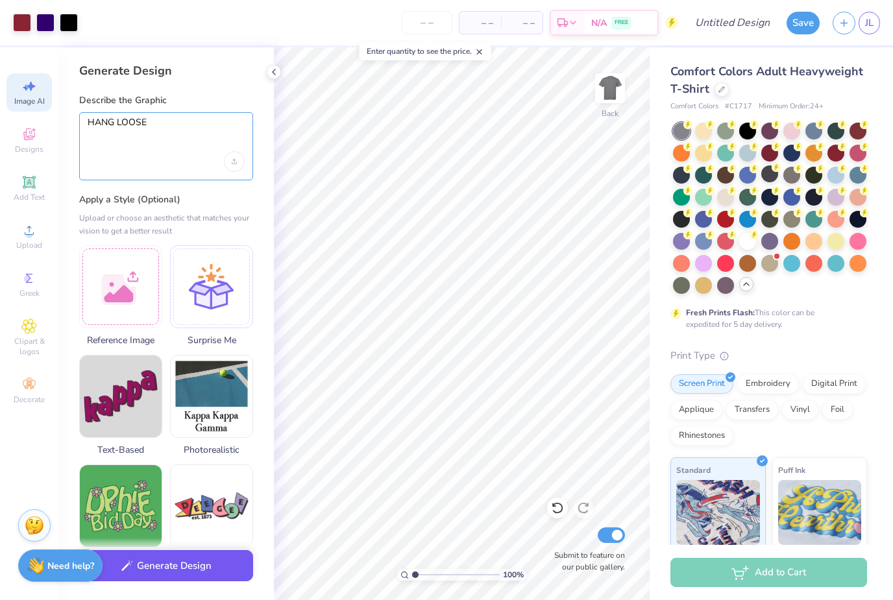
type textarea "HANG LOOSE"
click at [182, 565] on button "Generate Design" at bounding box center [166, 567] width 174 height 32
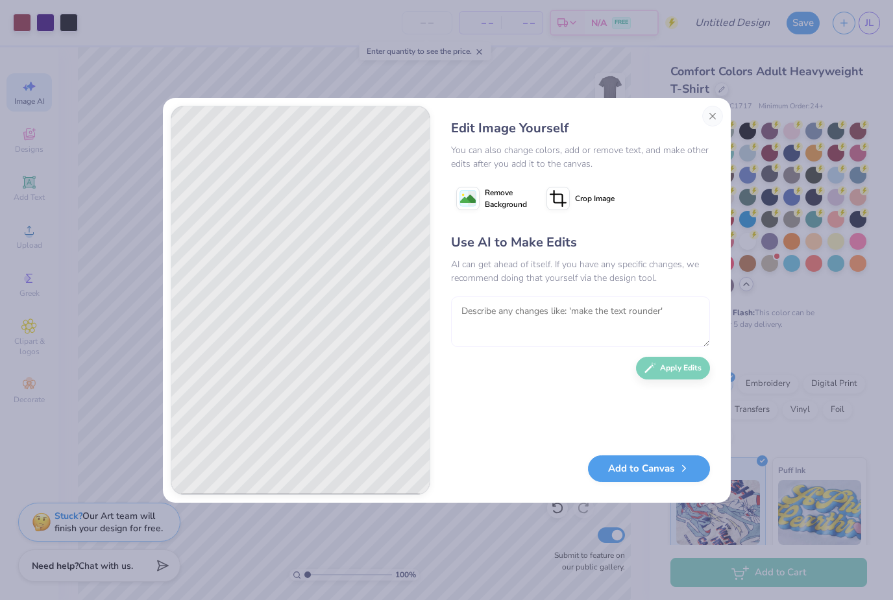
click at [573, 314] on textarea at bounding box center [580, 322] width 259 height 51
type textarea "ADD MORE COLORS"
click at [698, 365] on button "Apply Edits" at bounding box center [673, 368] width 74 height 23
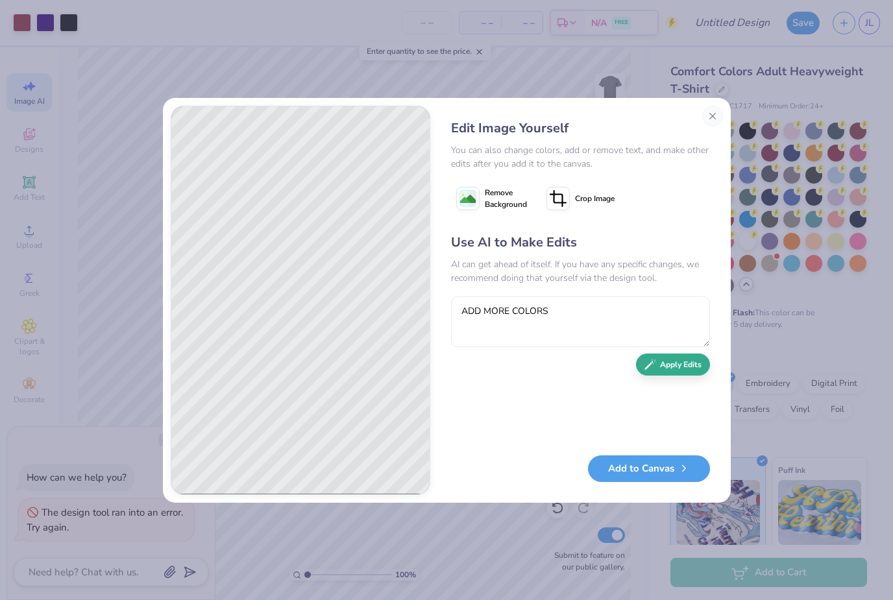
click at [676, 371] on button "Apply Edits" at bounding box center [673, 365] width 74 height 23
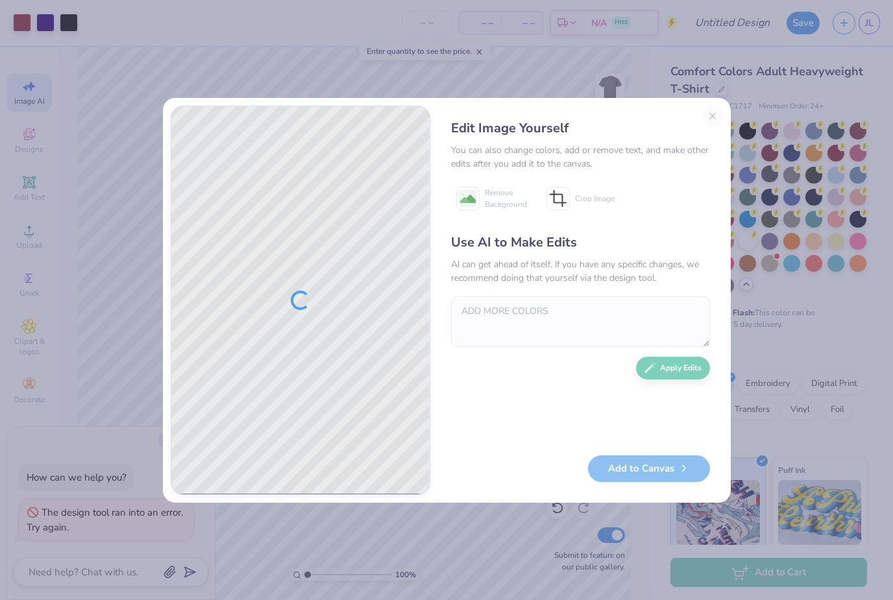
type textarea "x"
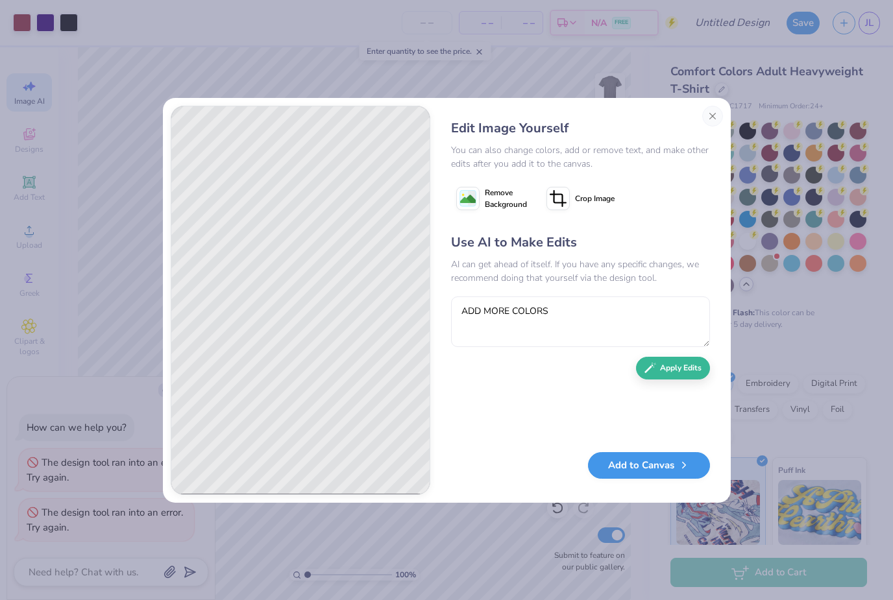
click at [637, 469] on button "Add to Canvas" at bounding box center [649, 465] width 122 height 27
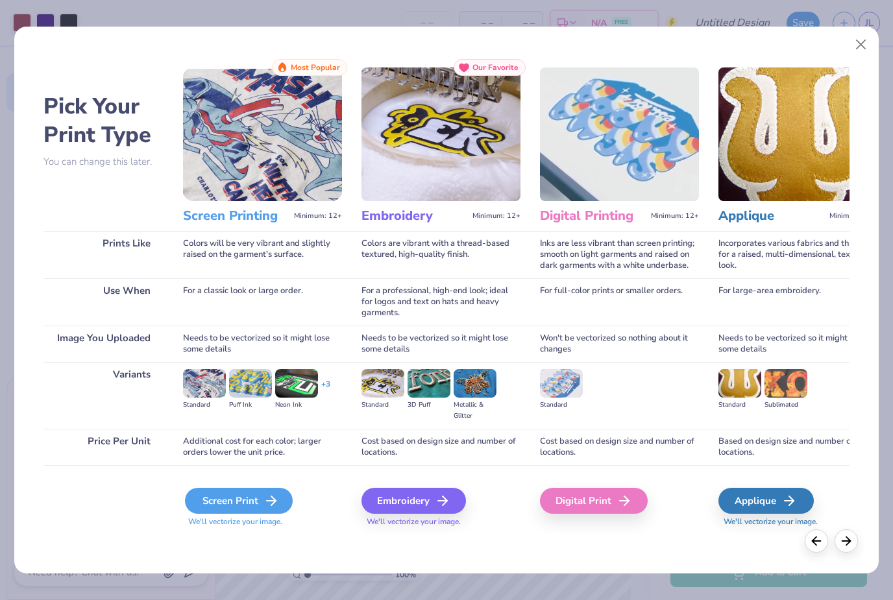
click at [276, 500] on icon at bounding box center [272, 501] width 16 height 16
click at [243, 504] on div "Screen Print" at bounding box center [239, 501] width 108 height 26
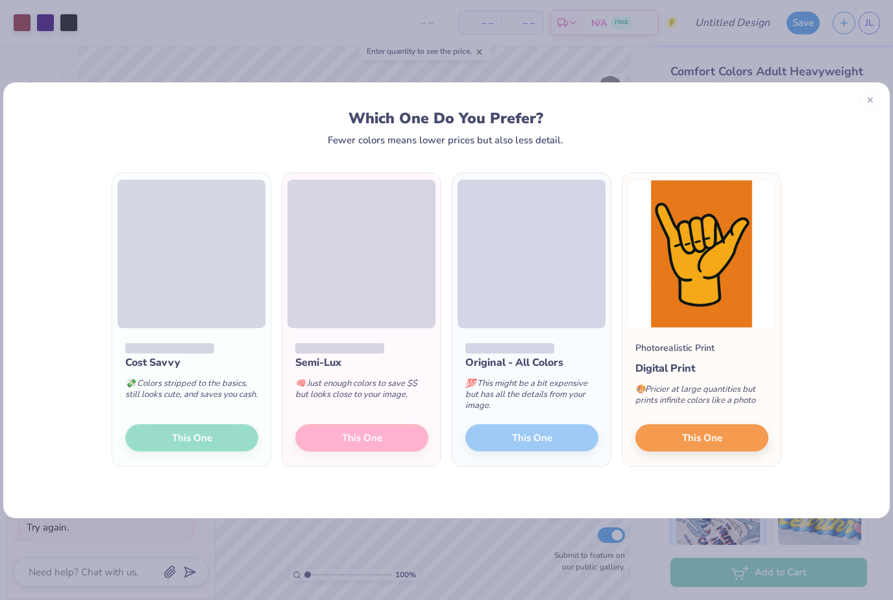
click at [353, 441] on div "Semi-Lux 🧠 Just enough colors to save $$ but looks close to your image. This One" at bounding box center [361, 397] width 158 height 139
click at [391, 439] on div "Semi-Lux 🧠 Just enough colors to save $$ but looks close to your image. This One" at bounding box center [361, 397] width 158 height 139
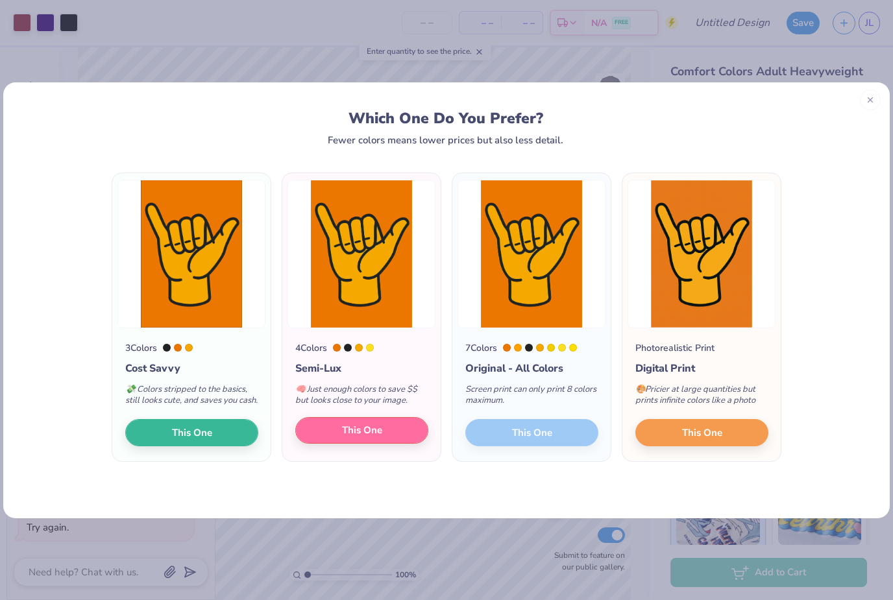
click at [391, 439] on button "This One" at bounding box center [361, 430] width 133 height 27
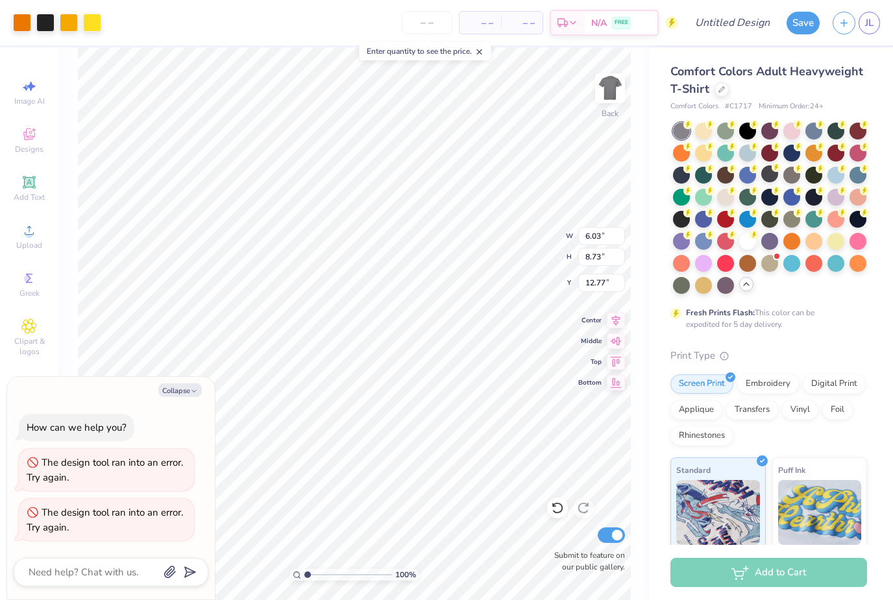
type textarea "x"
type input "6.03"
type input "8.73"
type input "12.77"
type textarea "x"
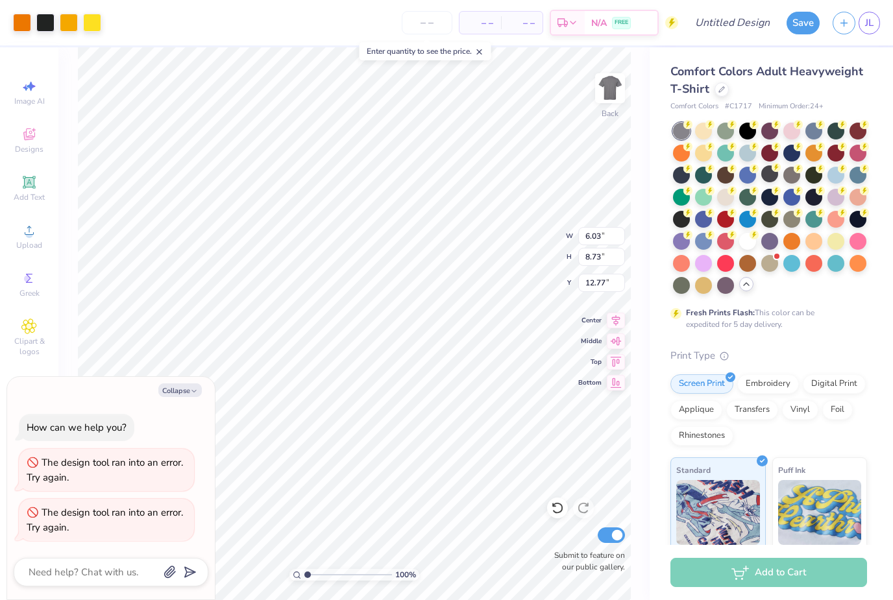
type input "9.41"
click at [560, 511] on icon at bounding box center [557, 508] width 13 height 13
type textarea "x"
type input "12.77"
click at [560, 511] on icon at bounding box center [557, 508] width 13 height 13
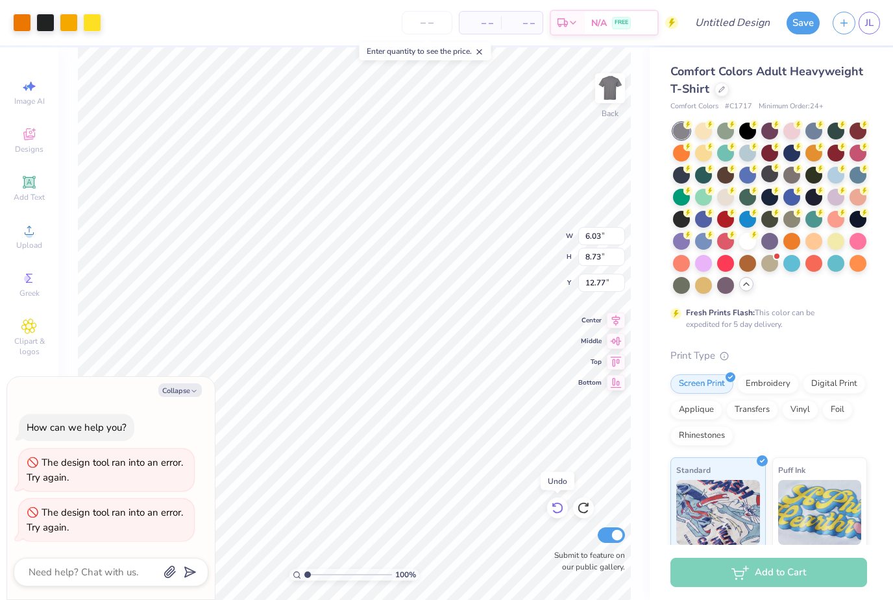
type textarea "x"
type input "12.42"
type input "18.00"
type input "3.50"
click at [560, 511] on icon at bounding box center [557, 508] width 13 height 13
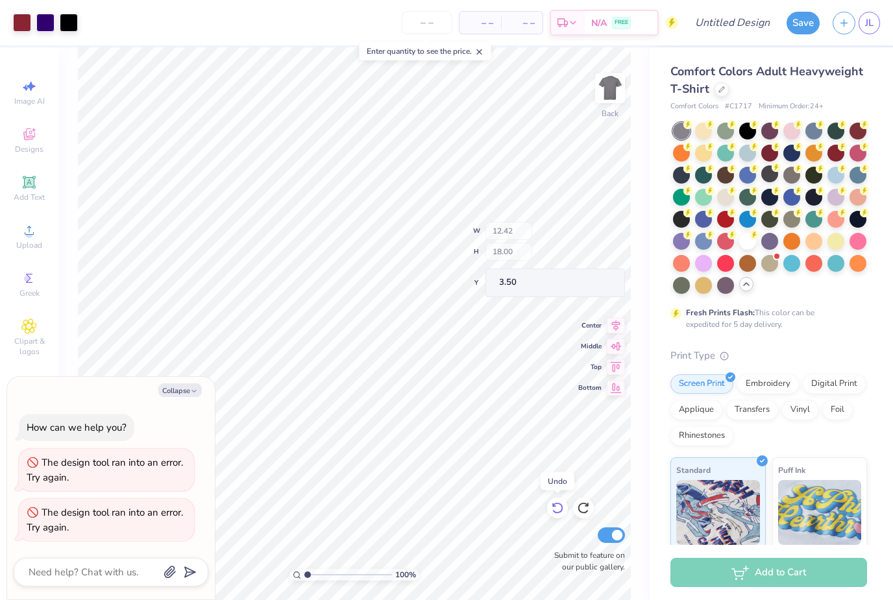
type textarea "x"
click at [34, 84] on icon at bounding box center [29, 87] width 16 height 16
select select "4"
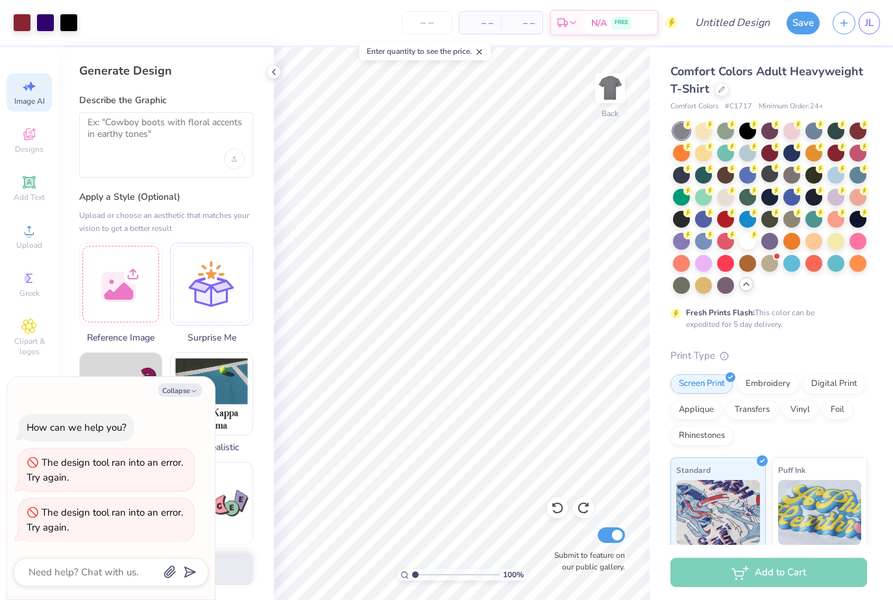
type textarea "x"
click at [147, 121] on textarea at bounding box center [166, 133] width 157 height 32
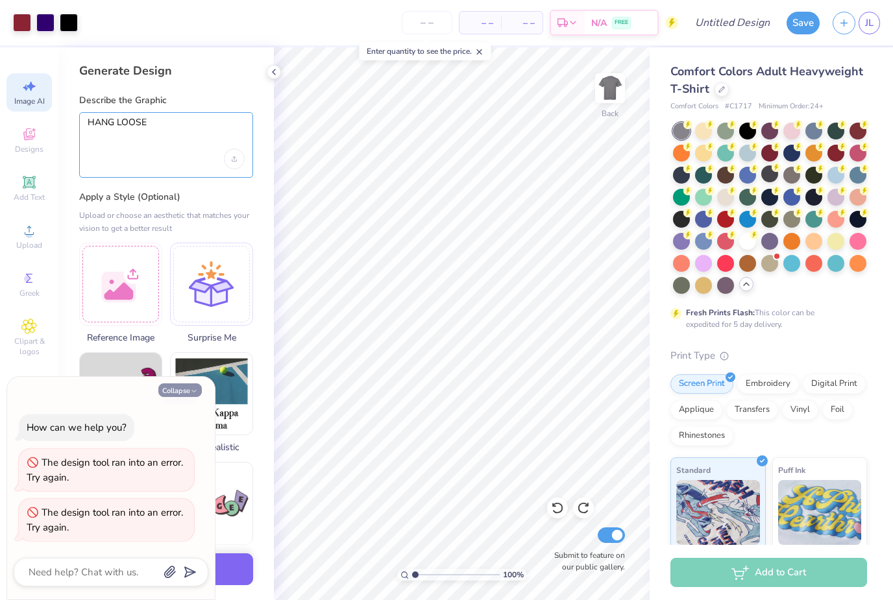
type textarea "HANG LOOSE"
click at [175, 393] on button "Collapse" at bounding box center [179, 391] width 43 height 14
type textarea "x"
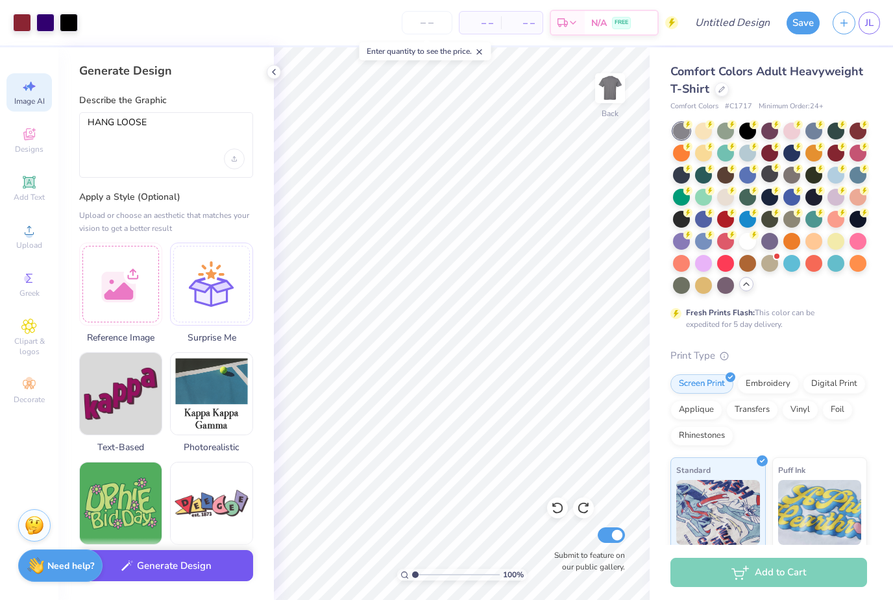
click at [175, 569] on button "Generate Design" at bounding box center [166, 567] width 174 height 32
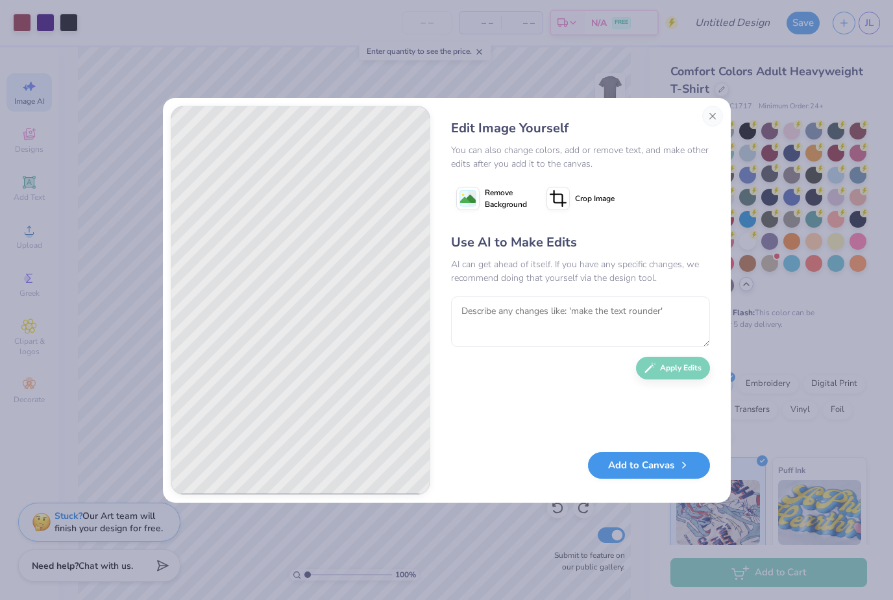
click at [647, 476] on button "Add to Canvas" at bounding box center [649, 465] width 122 height 27
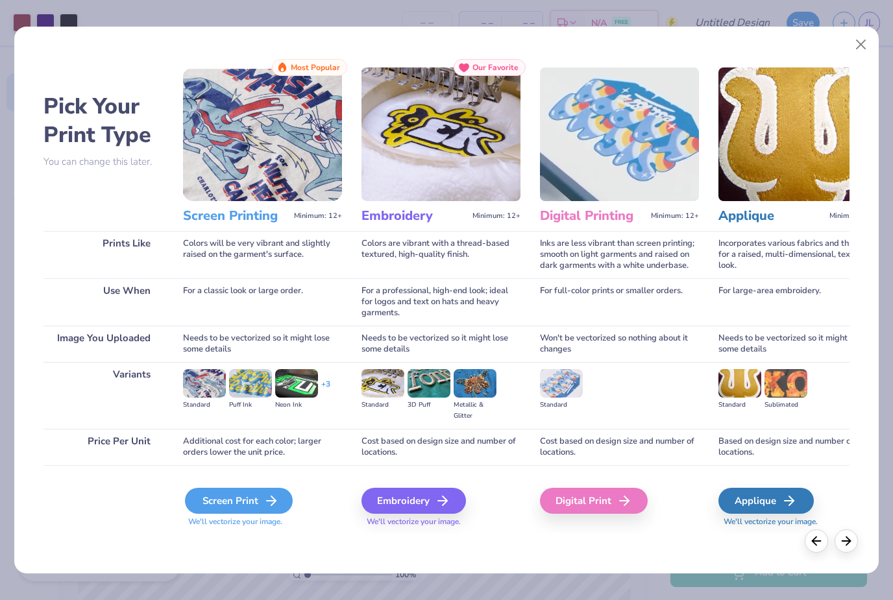
click at [267, 501] on line at bounding box center [271, 501] width 9 height 0
click at [268, 502] on icon at bounding box center [272, 501] width 16 height 16
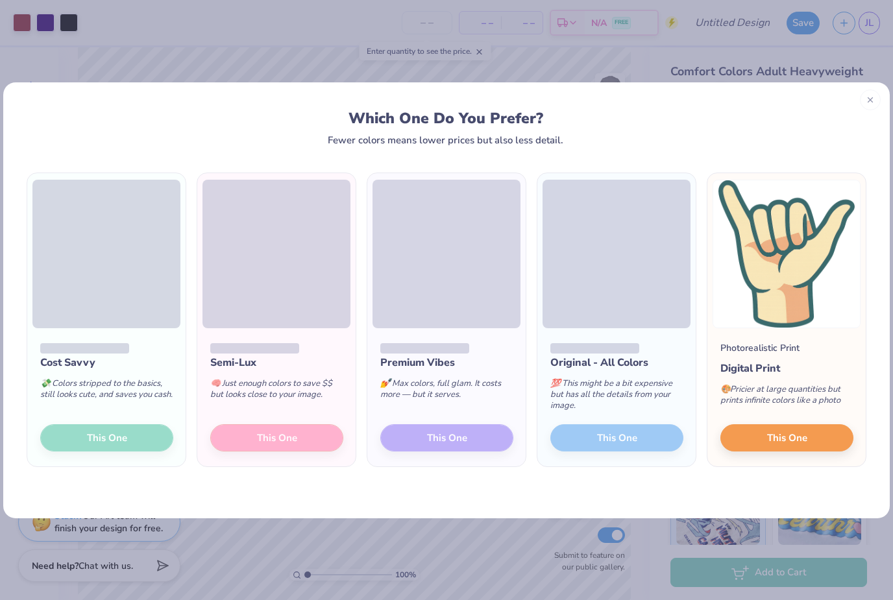
click at [286, 439] on div "Semi-Lux 🧠 Just enough colors to save $$ but looks close to your image. This One" at bounding box center [276, 397] width 158 height 139
click at [324, 443] on div "Semi-Lux 🧠 Just enough colors to save $$ but looks close to your image. This One" at bounding box center [276, 397] width 158 height 139
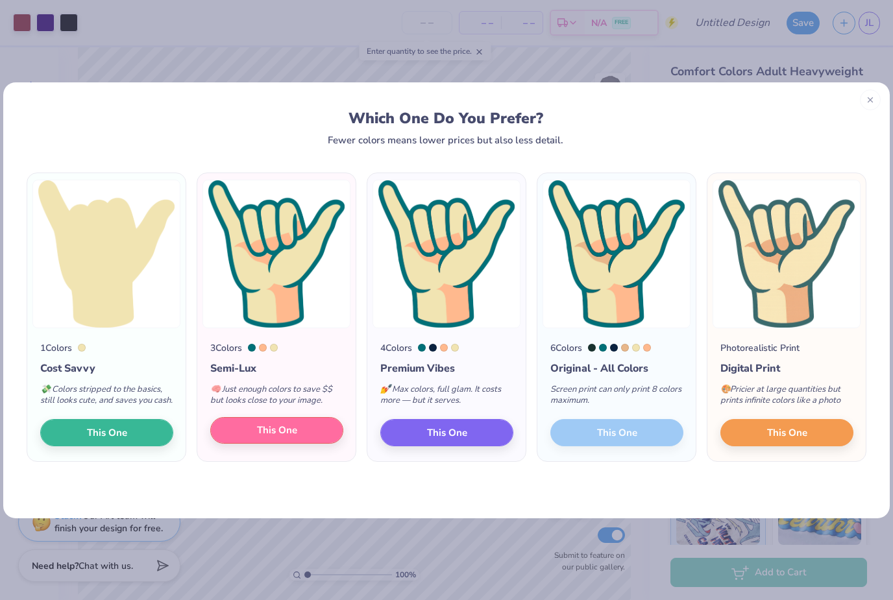
click at [324, 443] on button "This One" at bounding box center [276, 430] width 133 height 27
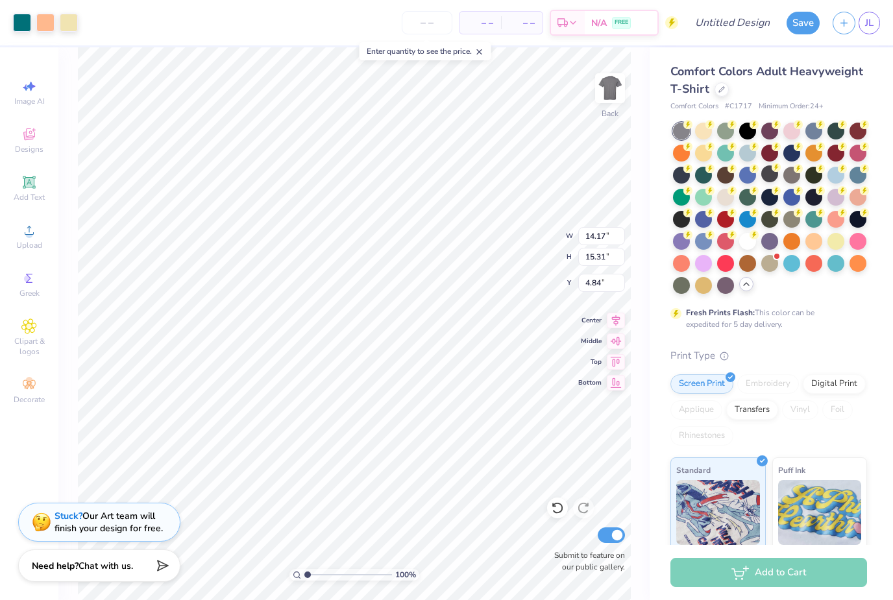
type input "8.31"
type input "8.98"
type input "9.71"
click at [25, 22] on div at bounding box center [22, 21] width 18 height 18
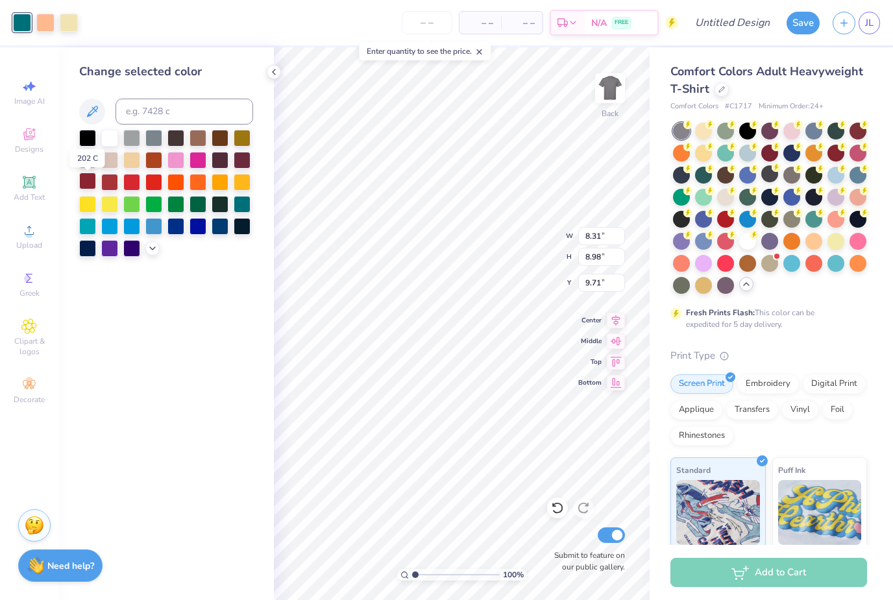
click at [88, 187] on div at bounding box center [87, 181] width 17 height 17
click at [42, 23] on div at bounding box center [45, 21] width 18 height 18
click at [109, 138] on div at bounding box center [109, 137] width 17 height 17
click at [66, 21] on div at bounding box center [69, 21] width 18 height 18
click at [107, 142] on div at bounding box center [109, 137] width 17 height 17
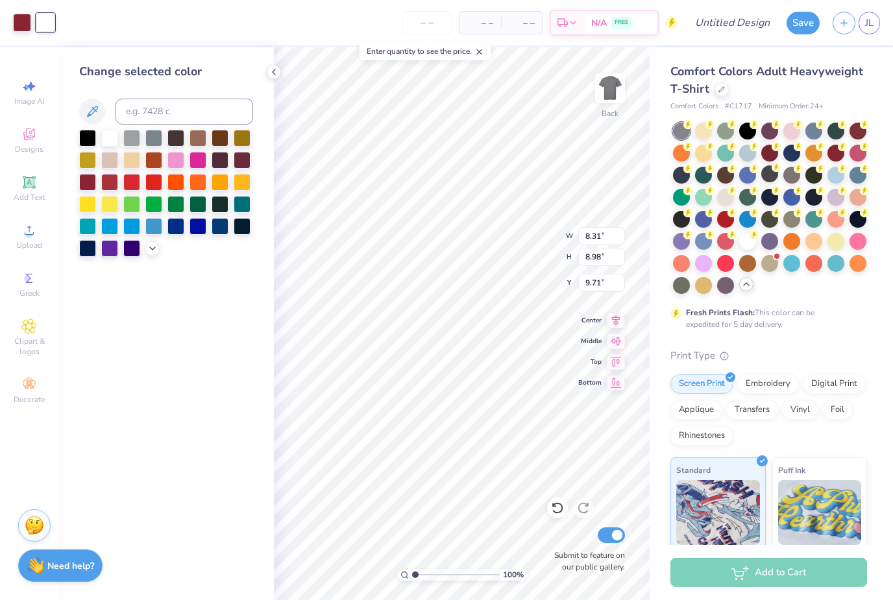
click at [47, 21] on div at bounding box center [45, 23] width 18 height 18
click at [129, 144] on div at bounding box center [131, 137] width 17 height 17
click at [121, 30] on div "– – Per Item – – Total Est. Delivery N/A FREE" at bounding box center [369, 22] width 617 height 45
click at [557, 508] on icon at bounding box center [557, 508] width 13 height 13
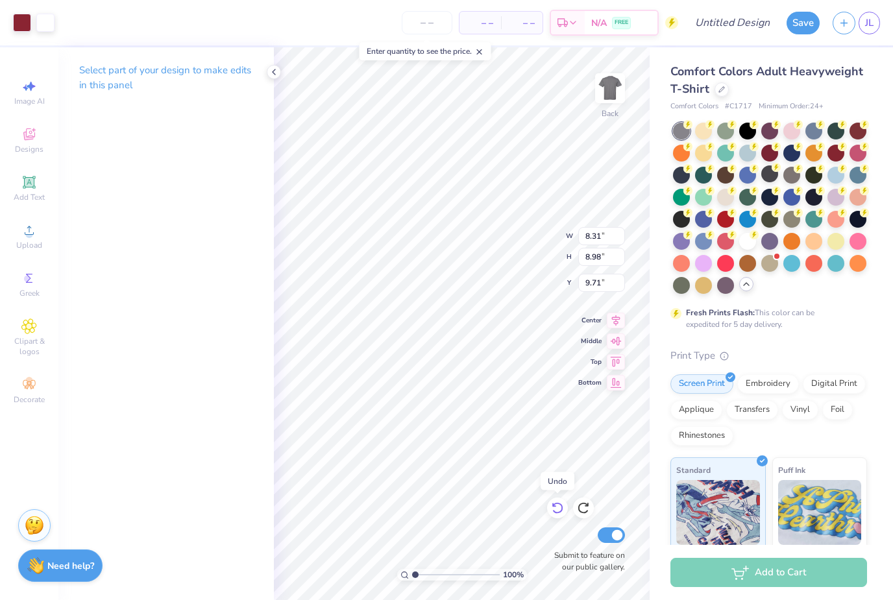
click at [557, 508] on icon at bounding box center [557, 508] width 13 height 13
click at [72, 23] on div at bounding box center [69, 21] width 18 height 18
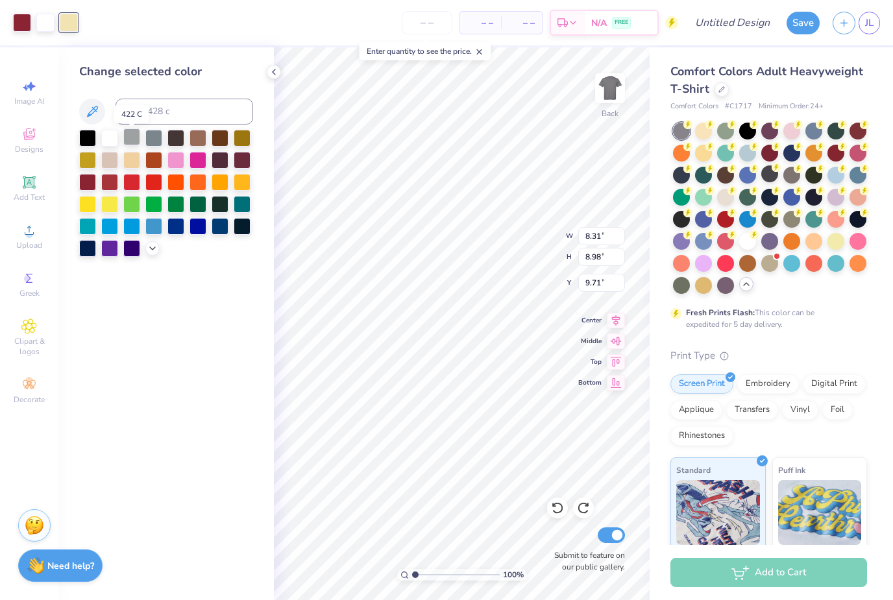
click at [132, 143] on div at bounding box center [131, 137] width 17 height 17
click at [43, 24] on div at bounding box center [45, 21] width 18 height 18
click at [132, 145] on div at bounding box center [131, 137] width 17 height 17
click at [558, 516] on div at bounding box center [557, 508] width 21 height 21
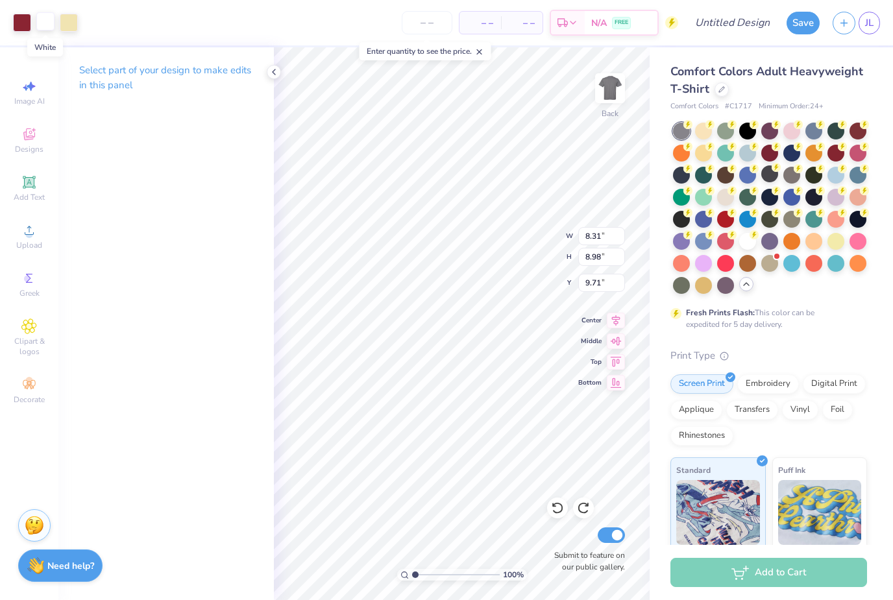
click at [45, 21] on div at bounding box center [45, 21] width 18 height 18
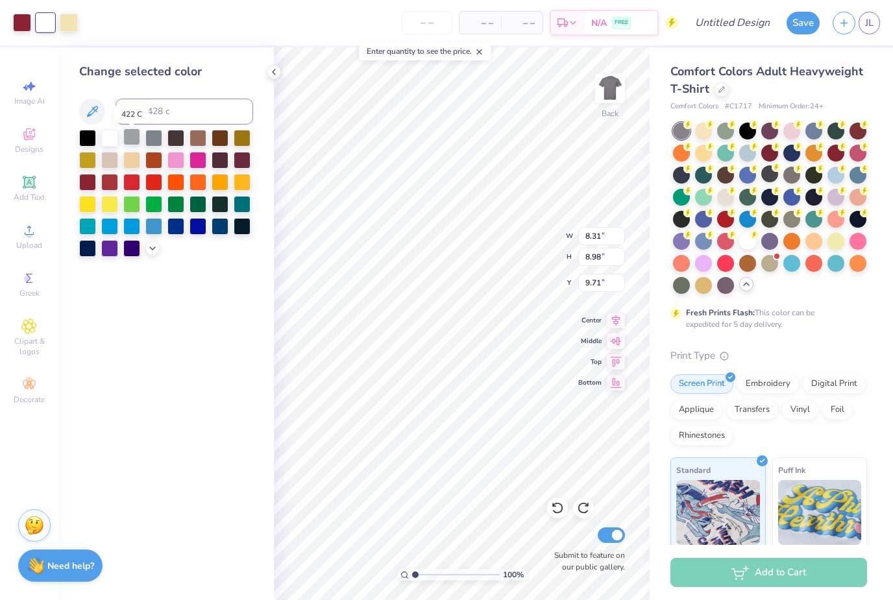
click at [131, 143] on div at bounding box center [131, 137] width 17 height 17
click at [73, 21] on div at bounding box center [69, 21] width 18 height 18
click at [109, 145] on div at bounding box center [109, 137] width 17 height 17
click at [196, 324] on div "Change selected color" at bounding box center [166, 323] width 216 height 553
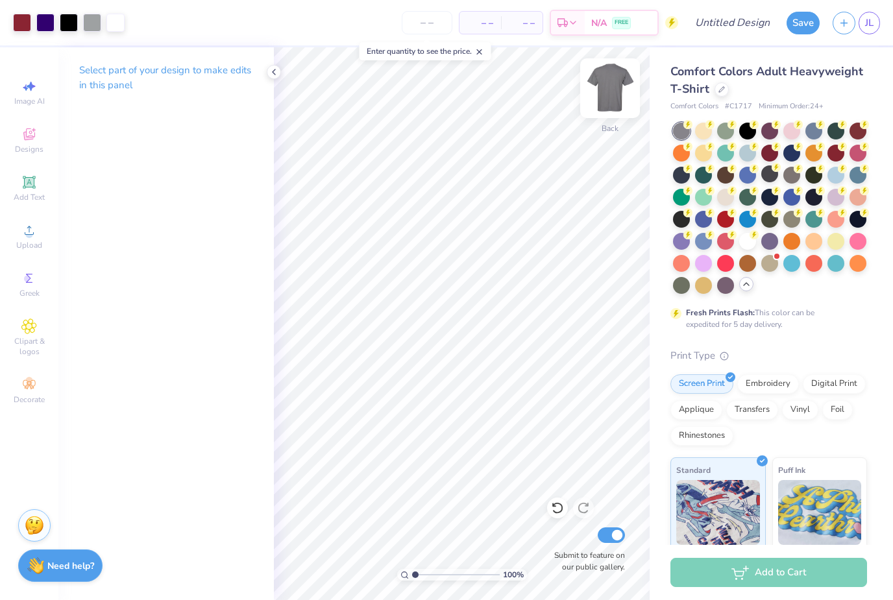
click at [609, 91] on img at bounding box center [610, 88] width 52 height 52
click at [23, 90] on icon at bounding box center [29, 87] width 16 height 16
select select "4"
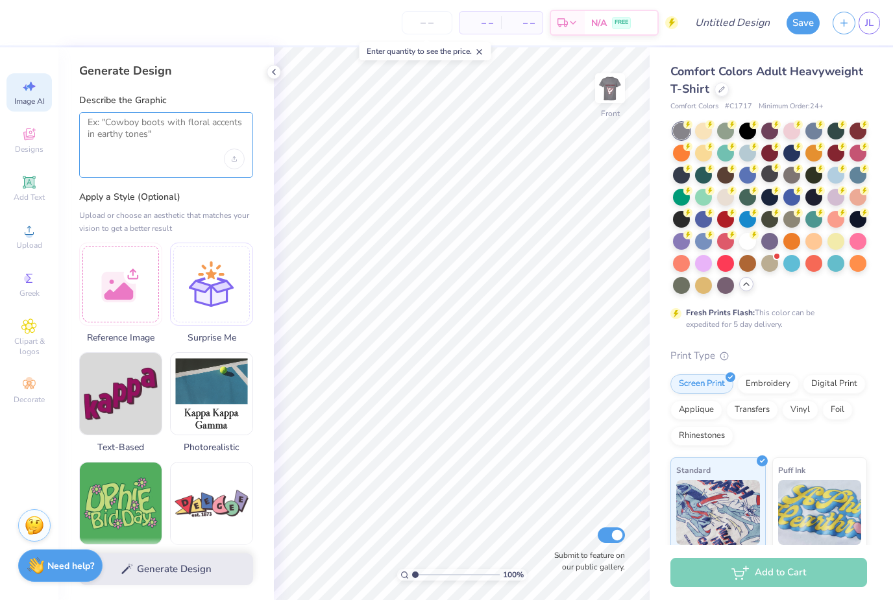
click at [144, 125] on textarea at bounding box center [166, 133] width 157 height 32
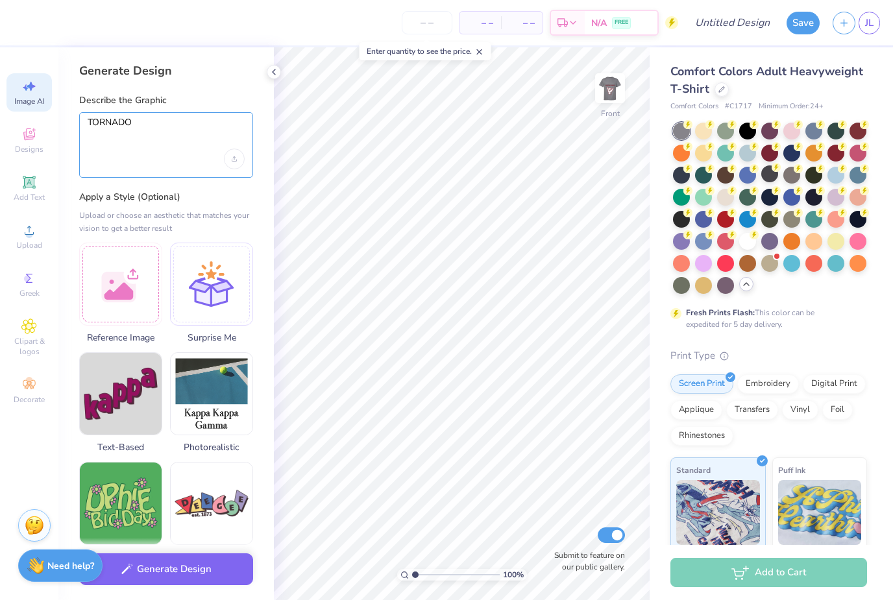
click at [187, 122] on textarea "TORNADO" at bounding box center [166, 133] width 157 height 32
type textarea "TORNADO 2026"
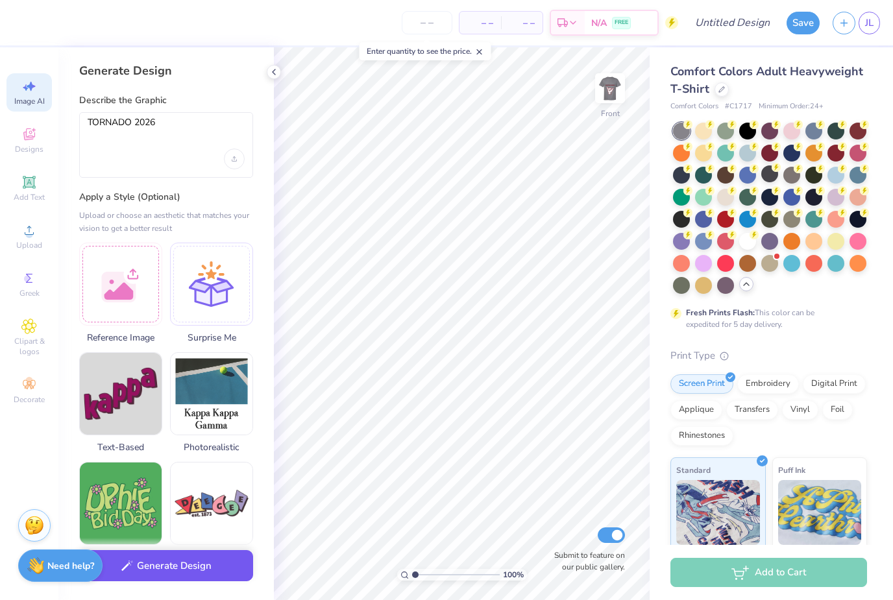
click at [193, 575] on button "Generate Design" at bounding box center [166, 567] width 174 height 32
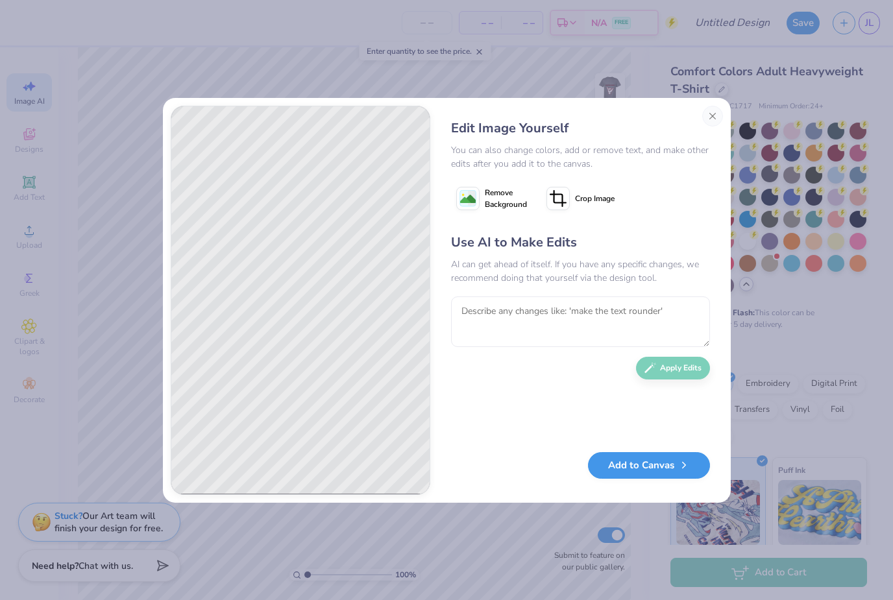
click at [698, 470] on button "Add to Canvas" at bounding box center [649, 465] width 122 height 27
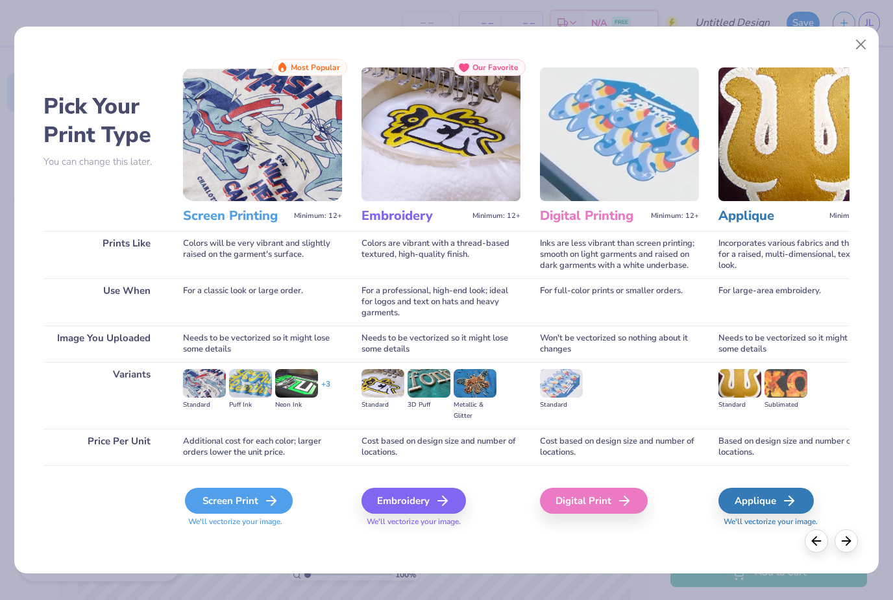
click at [279, 508] on div "Screen Print" at bounding box center [239, 501] width 108 height 26
click at [247, 502] on div "Screen Print" at bounding box center [239, 501] width 108 height 26
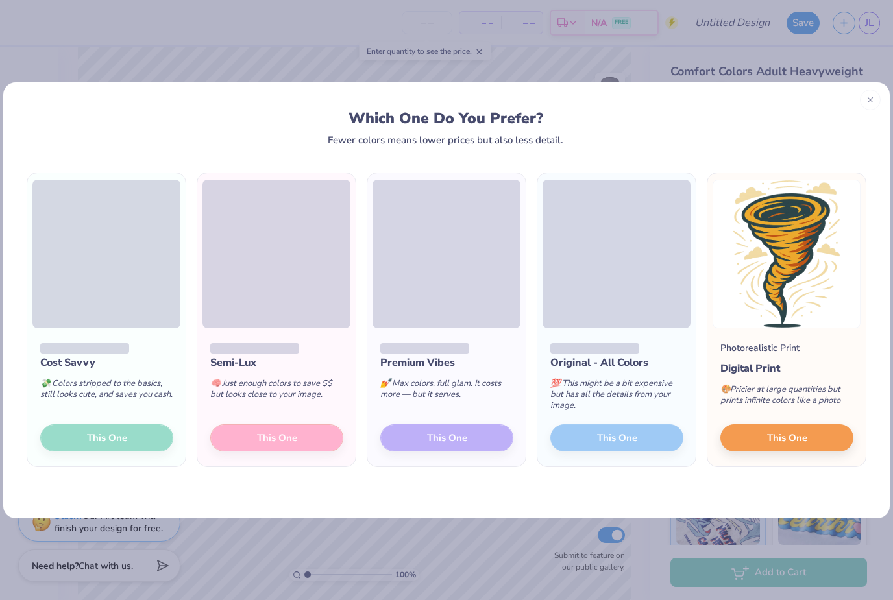
click at [282, 440] on div "Semi-Lux 🧠 Just enough colors to save $$ but looks close to your image. This One" at bounding box center [276, 397] width 158 height 139
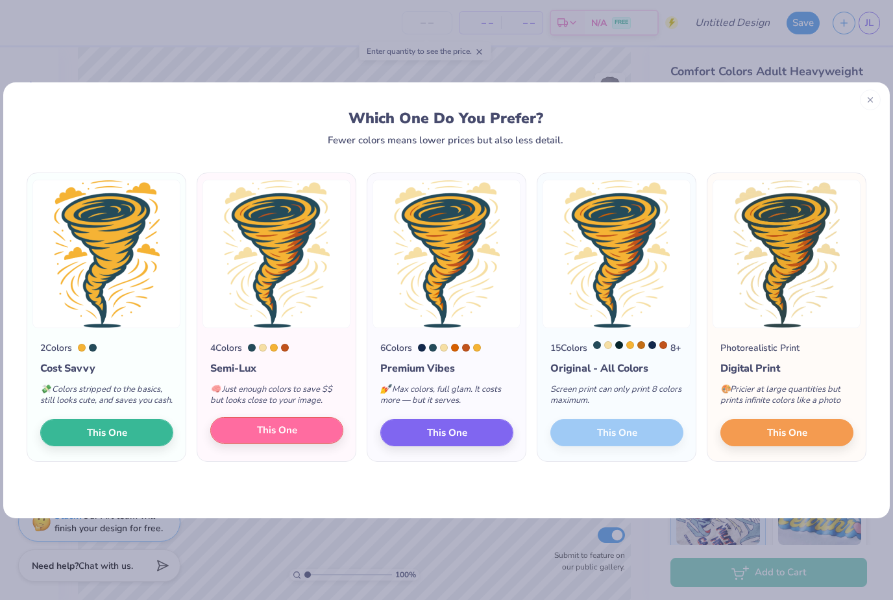
click at [301, 440] on button "This One" at bounding box center [276, 430] width 133 height 27
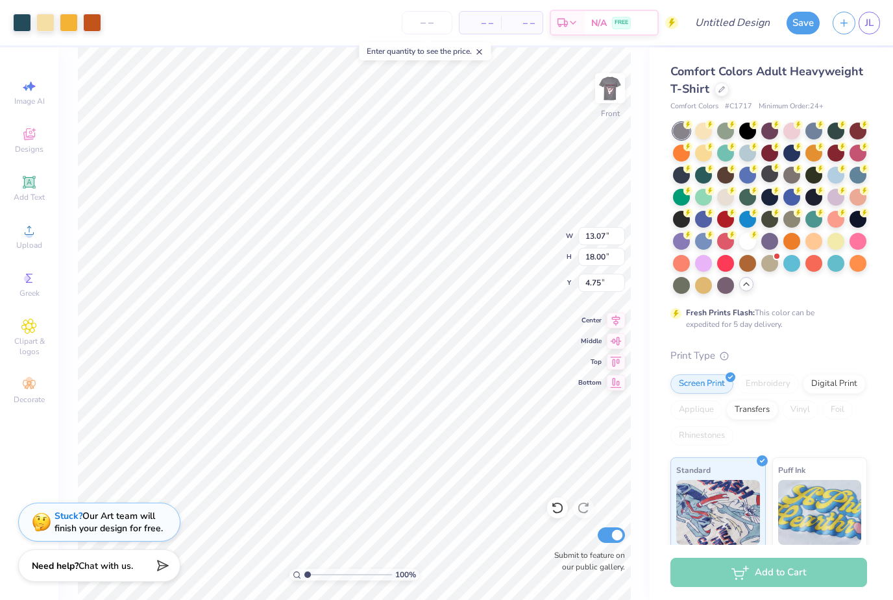
type input "10.49"
type input "14.44"
type input "5.91"
click at [94, 28] on div at bounding box center [92, 21] width 18 height 18
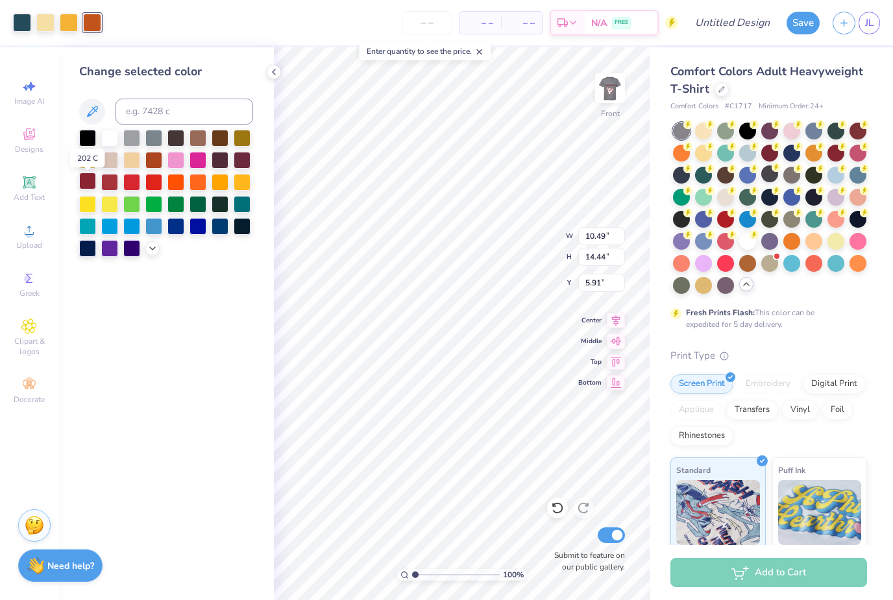
click at [90, 185] on div at bounding box center [87, 181] width 17 height 17
click at [43, 25] on div at bounding box center [45, 21] width 18 height 18
click at [114, 142] on div at bounding box center [109, 137] width 17 height 17
click at [66, 27] on div at bounding box center [69, 21] width 18 height 18
click at [134, 145] on div at bounding box center [131, 137] width 17 height 17
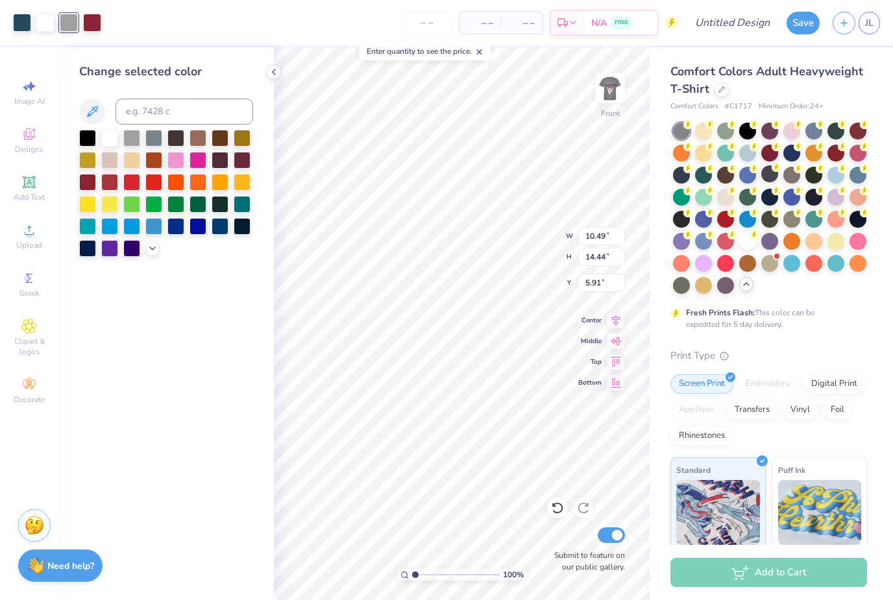
click at [219, 332] on div "Change selected color" at bounding box center [166, 323] width 216 height 553
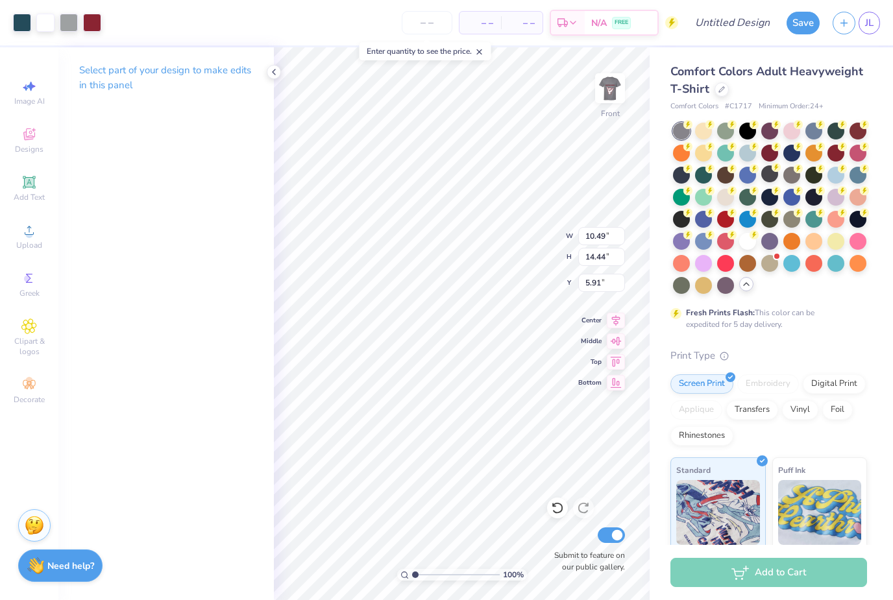
type input "9.28"
type input "12.78"
type input "4.59"
click at [37, 99] on span "Image AI" at bounding box center [29, 101] width 31 height 10
select select "4"
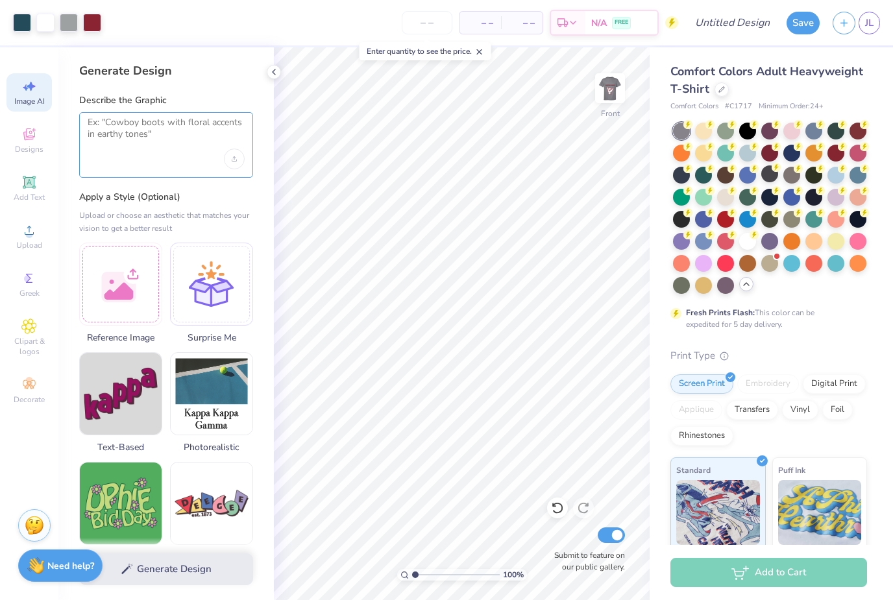
click at [160, 142] on textarea at bounding box center [166, 133] width 157 height 32
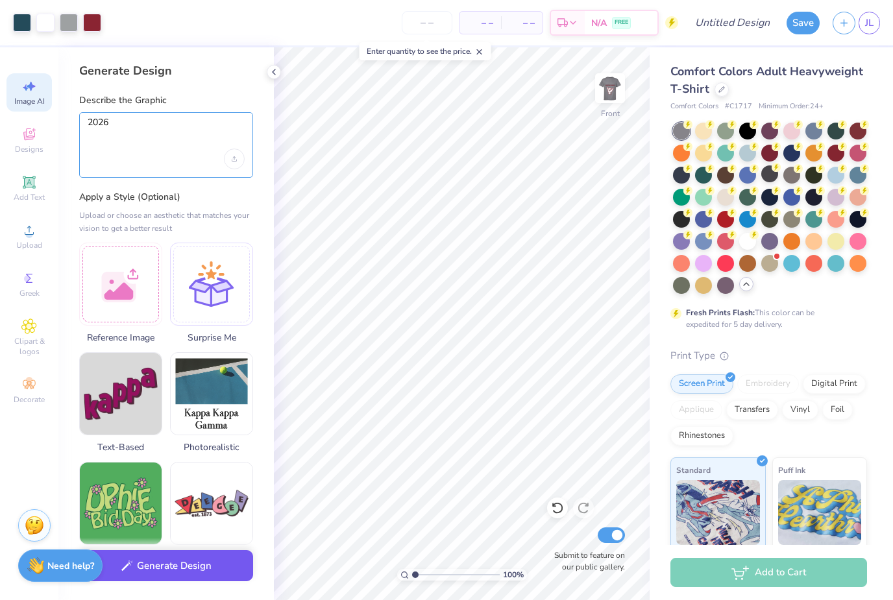
type textarea "2026"
click at [195, 583] on div "Generate Design" at bounding box center [166, 569] width 216 height 63
click at [200, 567] on button "Generate Design" at bounding box center [166, 567] width 174 height 32
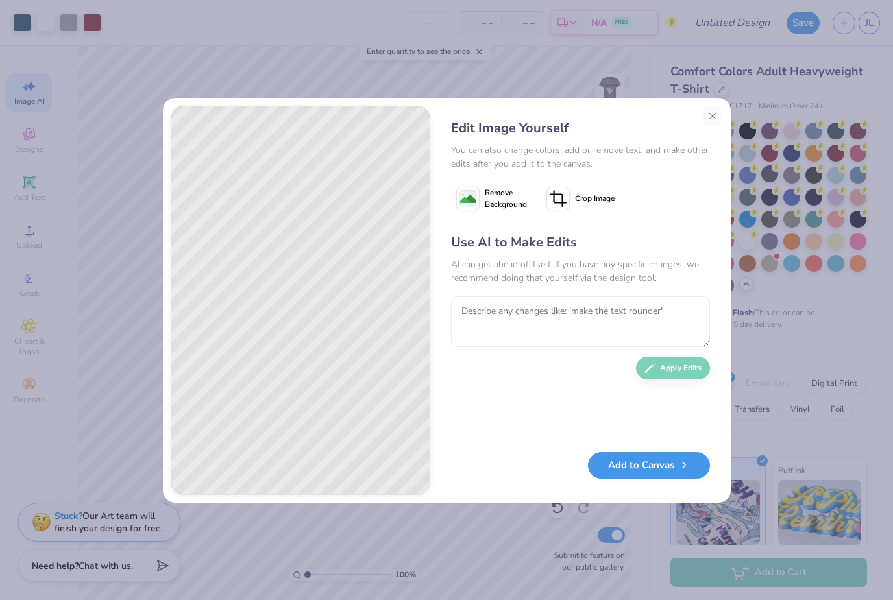
click at [691, 471] on button "Add to Canvas" at bounding box center [649, 465] width 122 height 27
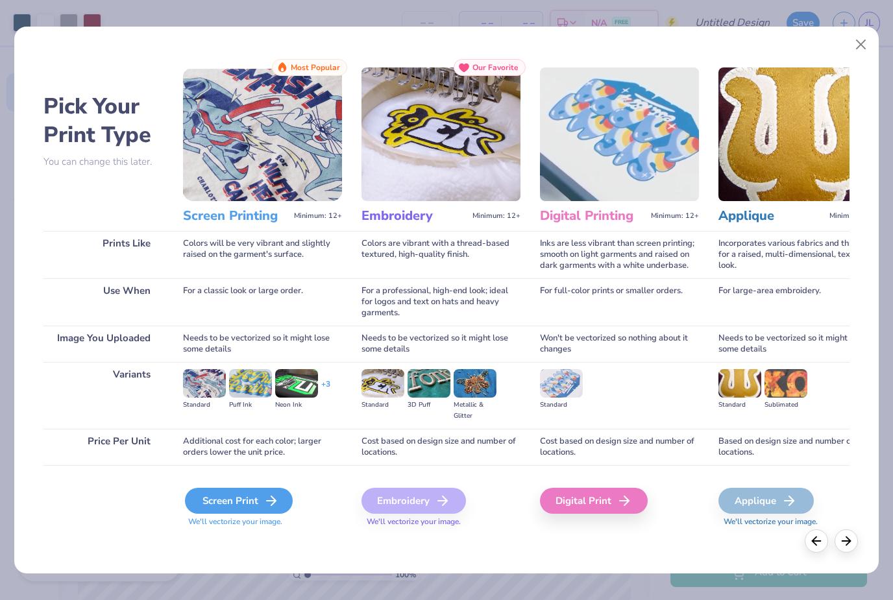
click at [224, 502] on div "Screen Print" at bounding box center [239, 501] width 108 height 26
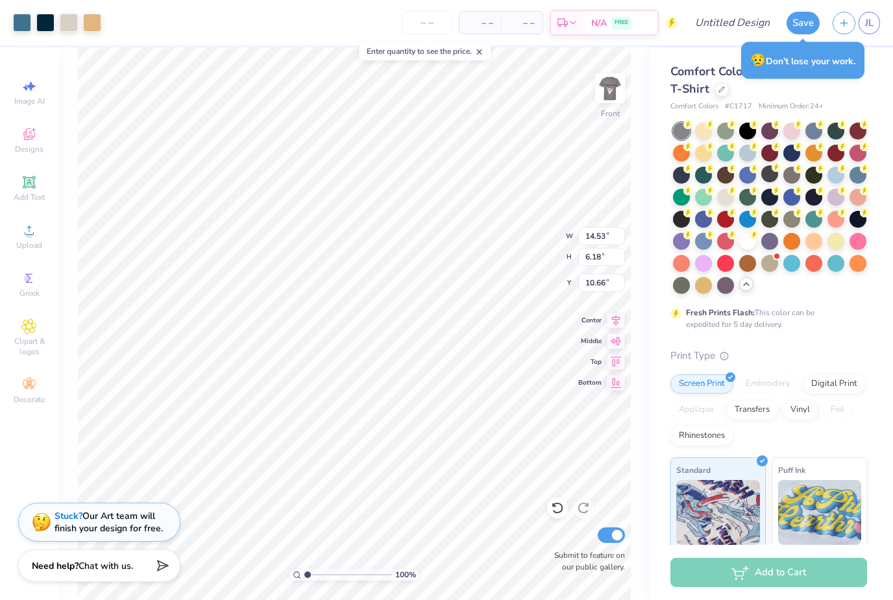
type input "16.43"
type input "9.46"
type input "4.02"
type input "17.94"
type input "5.72"
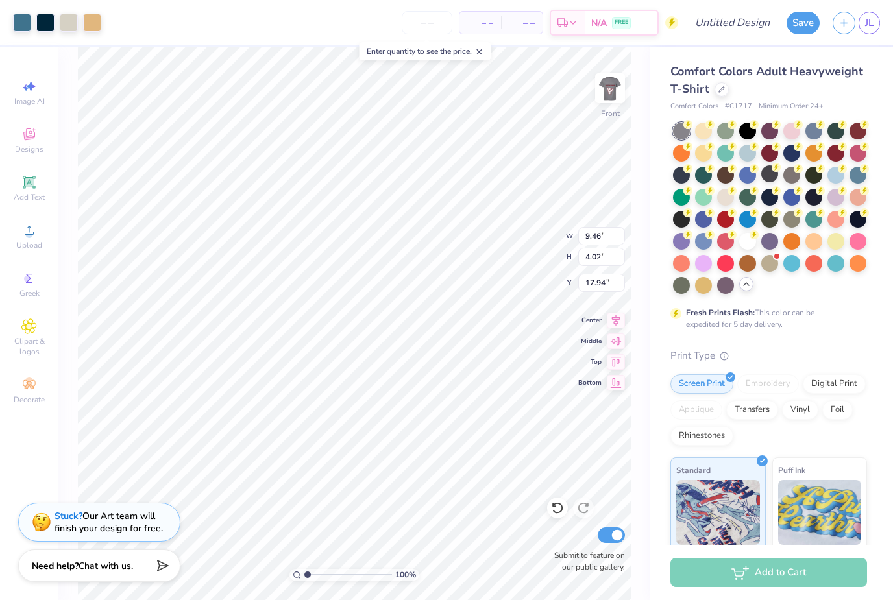
type input "2.43"
type input "18.47"
click at [19, 21] on div at bounding box center [22, 21] width 18 height 18
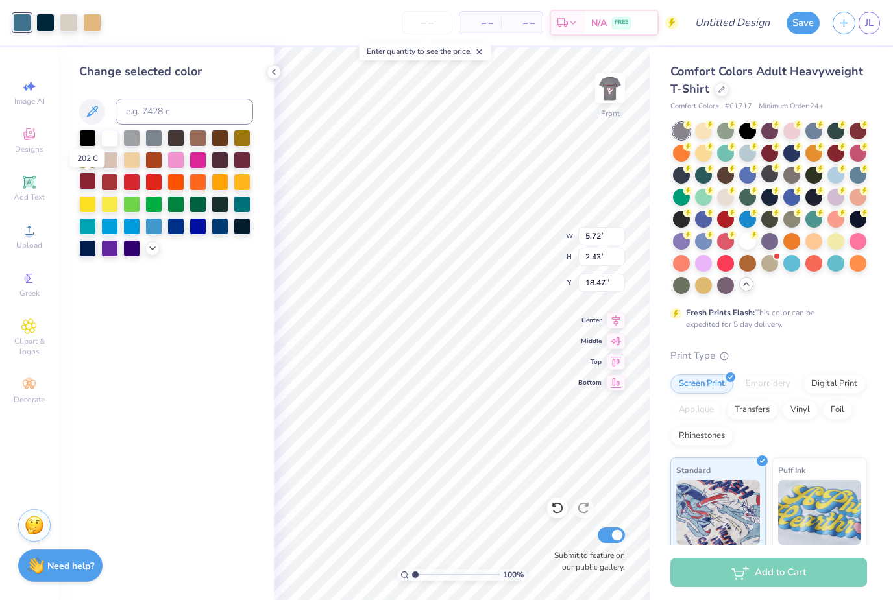
click at [91, 188] on div at bounding box center [87, 181] width 17 height 17
click at [90, 21] on div at bounding box center [92, 21] width 18 height 18
click at [108, 141] on div at bounding box center [109, 137] width 17 height 17
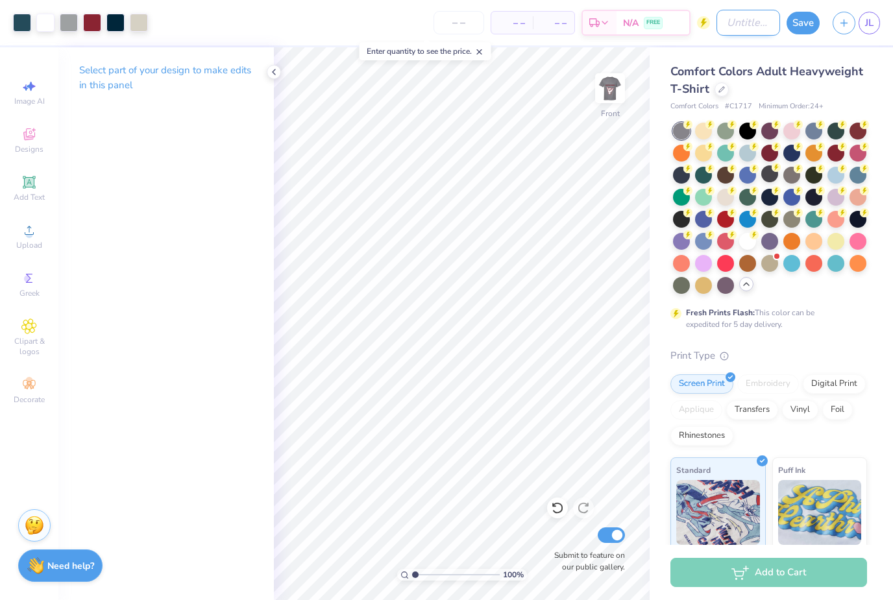
click at [750, 26] on input "Design Title" at bounding box center [749, 23] width 64 height 26
type input "PG SENIORS"
click at [808, 20] on button "Save" at bounding box center [803, 21] width 33 height 23
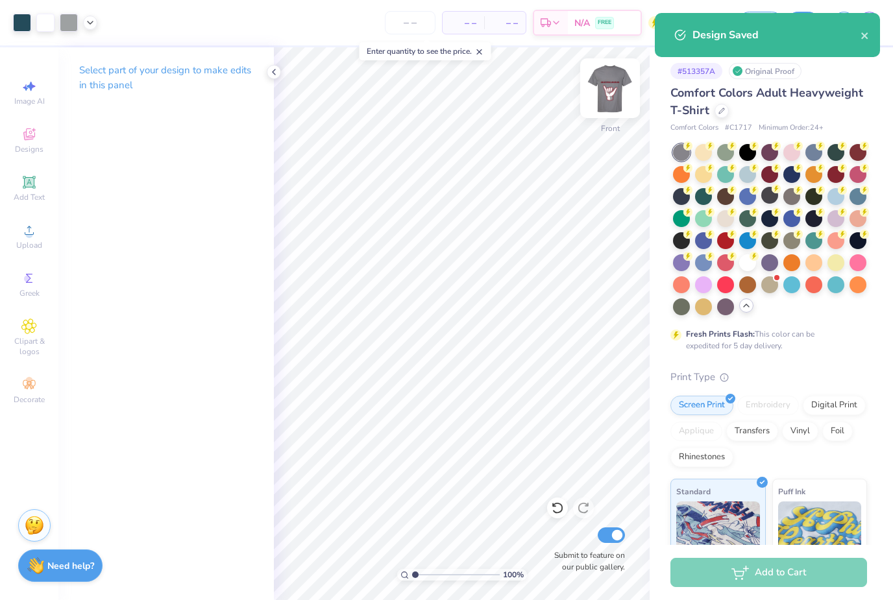
click at [612, 94] on img at bounding box center [610, 88] width 52 height 52
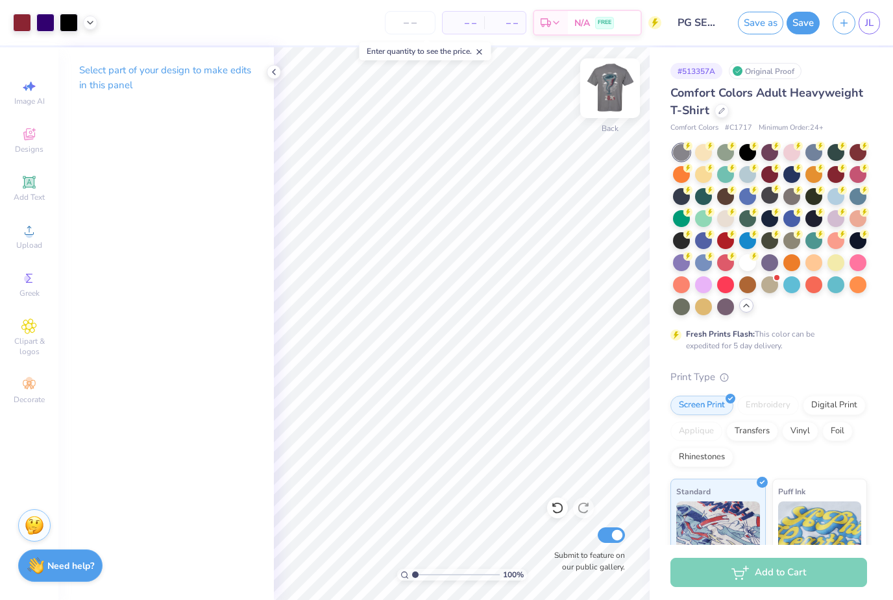
click at [606, 90] on img at bounding box center [610, 88] width 52 height 52
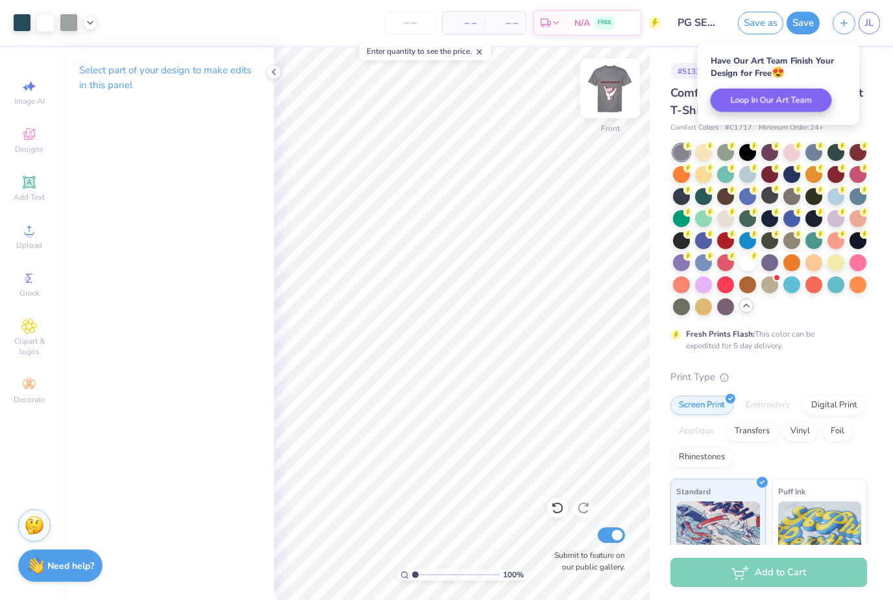
click at [606, 90] on img at bounding box center [610, 88] width 52 height 52
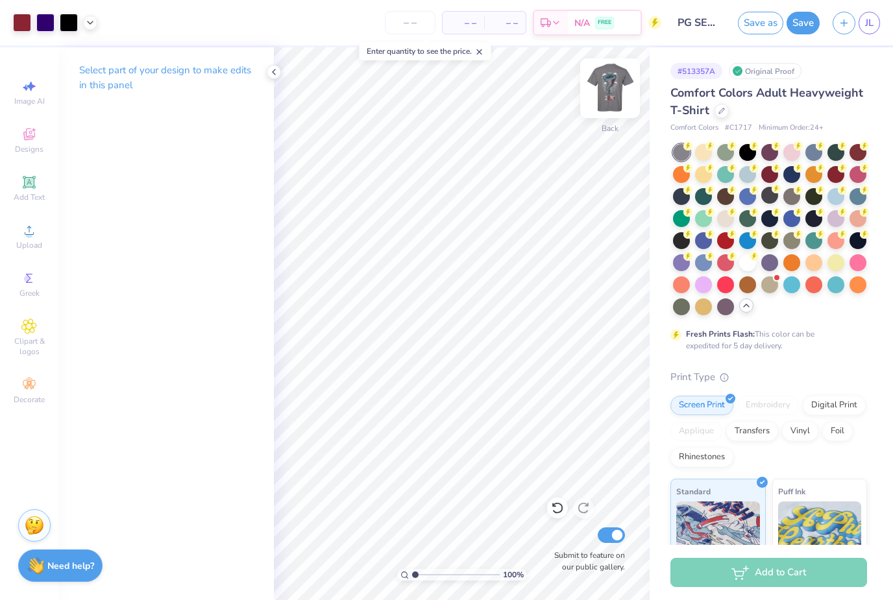
click at [610, 86] on img at bounding box center [610, 88] width 52 height 52
click at [611, 99] on img at bounding box center [610, 88] width 52 height 52
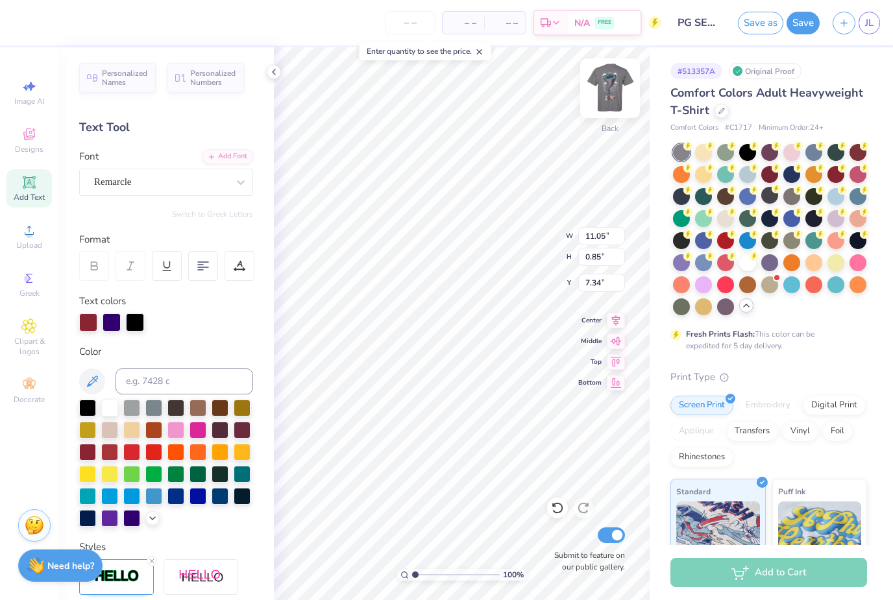
type input "4.38"
type input "8.31"
type input "8.98"
type input "5.96"
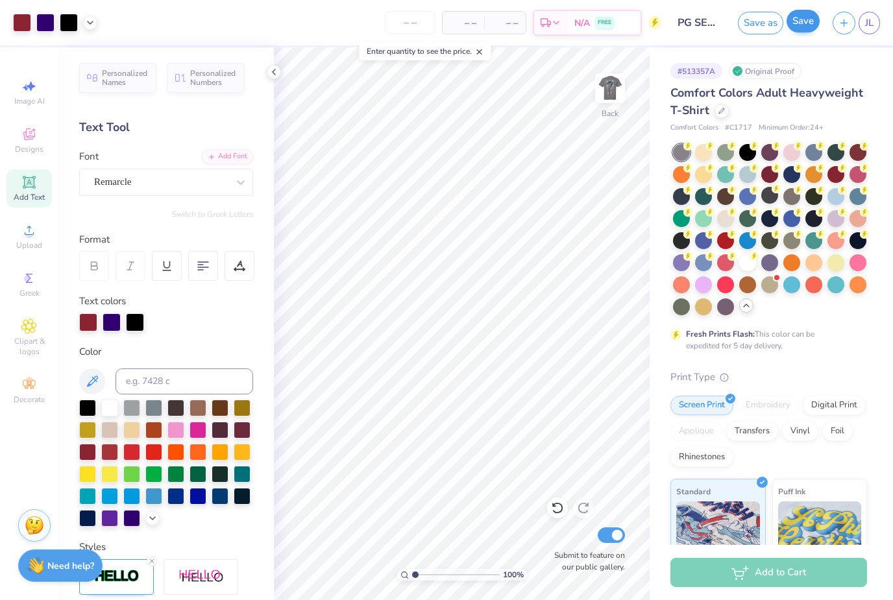
click at [804, 26] on button "Save" at bounding box center [803, 21] width 33 height 23
click at [806, 27] on button "Save" at bounding box center [803, 21] width 33 height 23
click at [848, 27] on button "button" at bounding box center [844, 21] width 23 height 23
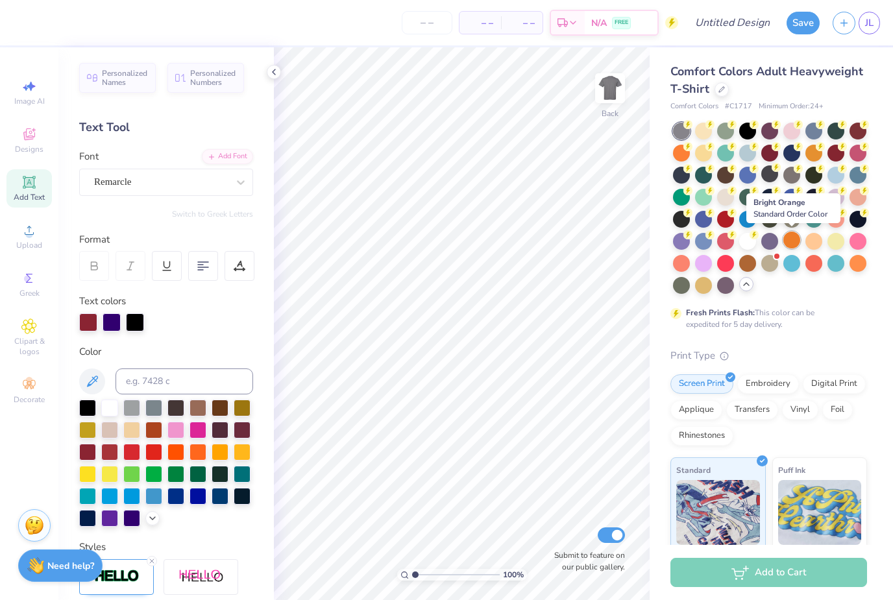
click at [797, 246] on div at bounding box center [792, 240] width 17 height 17
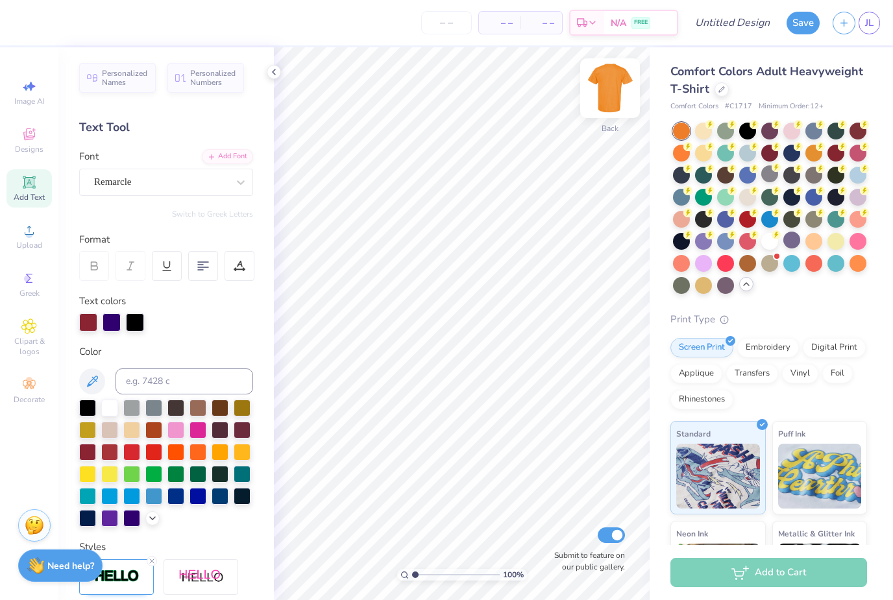
click at [607, 95] on img at bounding box center [610, 88] width 52 height 52
click at [612, 112] on img at bounding box center [610, 88] width 52 height 52
click at [613, 82] on img at bounding box center [610, 88] width 52 height 52
click at [684, 157] on div at bounding box center [681, 151] width 17 height 17
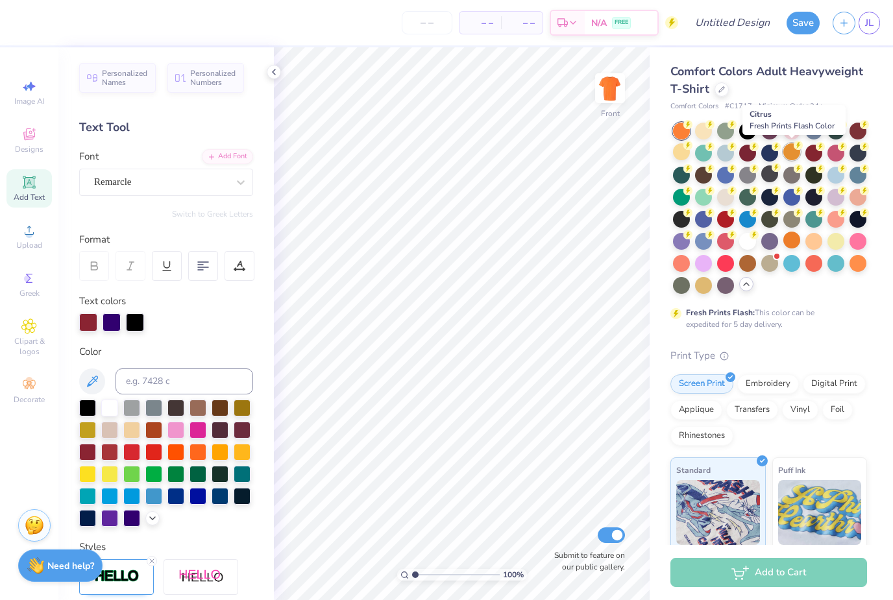
click at [793, 153] on div at bounding box center [792, 151] width 17 height 17
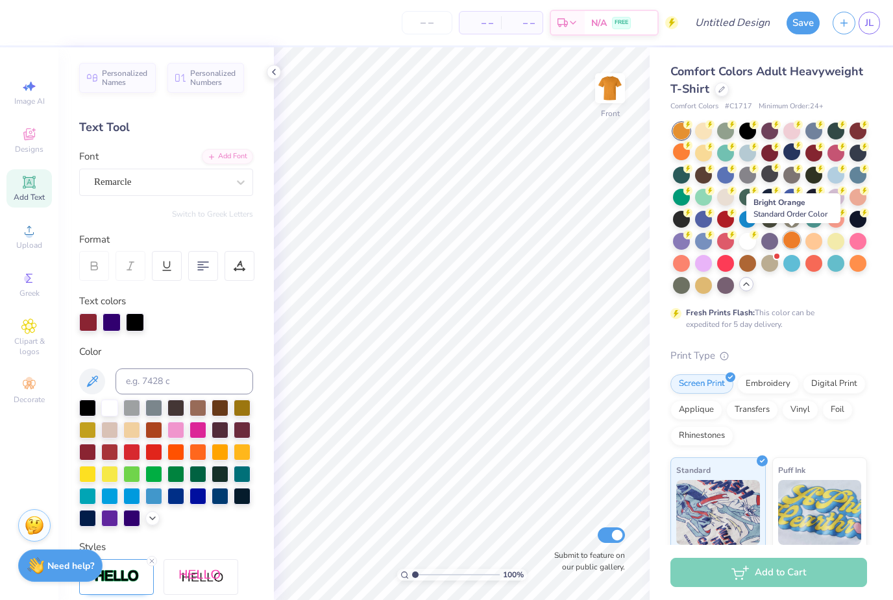
click at [793, 247] on div at bounding box center [792, 240] width 17 height 17
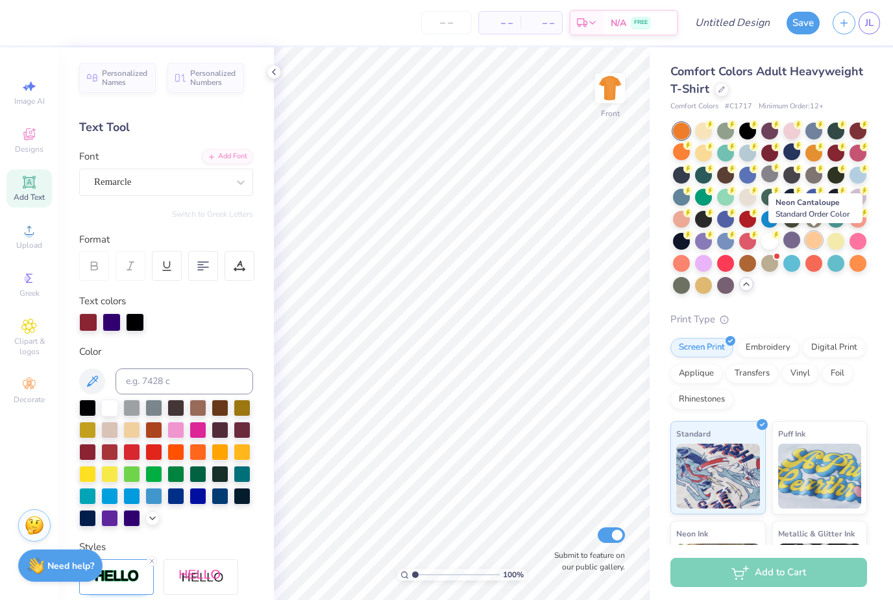
click at [809, 241] on div at bounding box center [814, 240] width 17 height 17
click at [821, 162] on div at bounding box center [770, 208] width 194 height 171
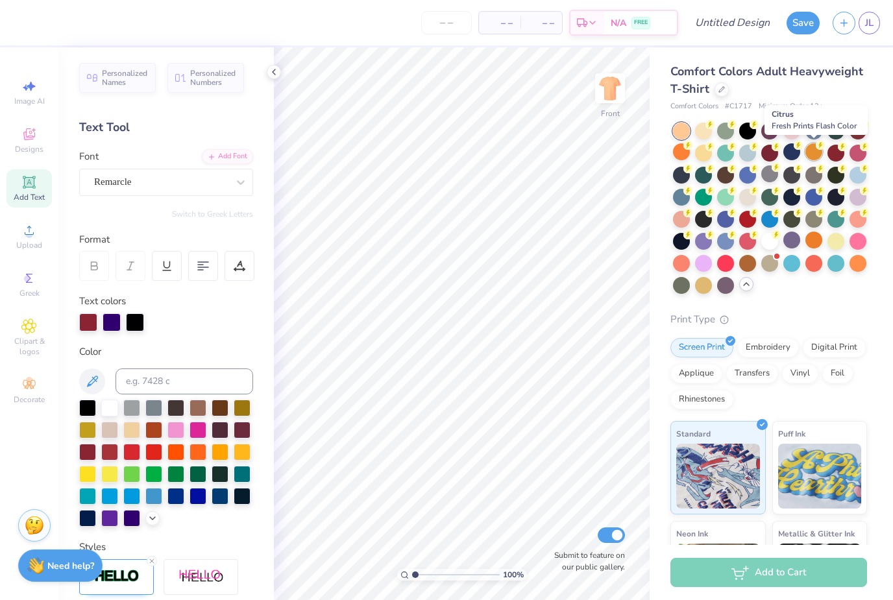
click at [815, 150] on div at bounding box center [814, 151] width 17 height 17
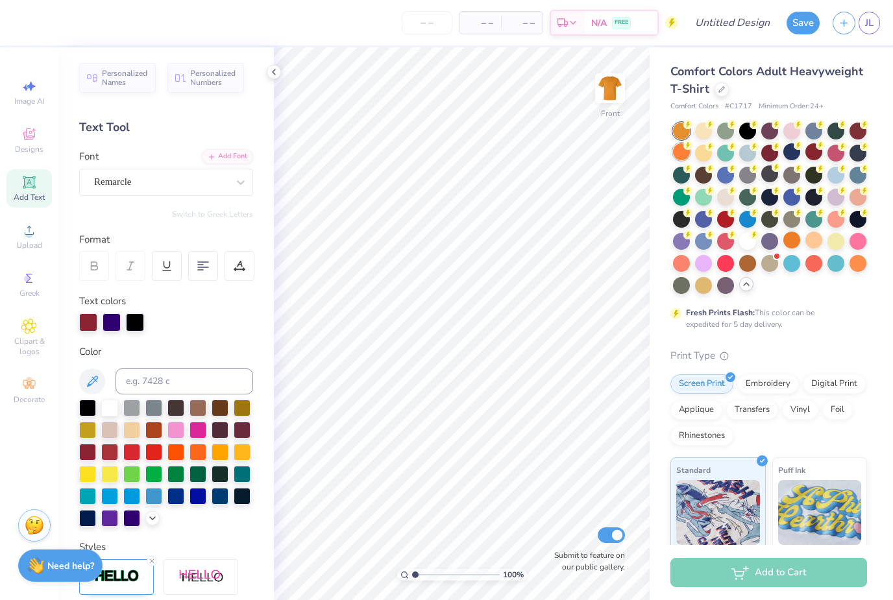
click at [687, 156] on div at bounding box center [681, 151] width 17 height 17
click at [681, 132] on div at bounding box center [681, 131] width 17 height 17
click at [686, 132] on div at bounding box center [681, 131] width 17 height 17
click at [785, 149] on div at bounding box center [792, 151] width 17 height 17
click at [680, 133] on div at bounding box center [681, 131] width 17 height 17
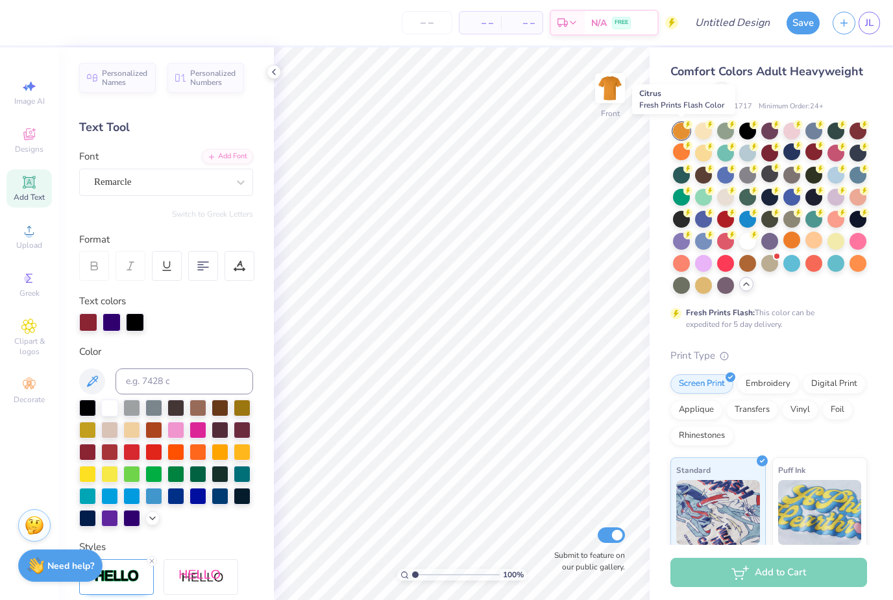
click at [679, 136] on div at bounding box center [681, 131] width 17 height 17
click at [682, 152] on div at bounding box center [681, 151] width 17 height 17
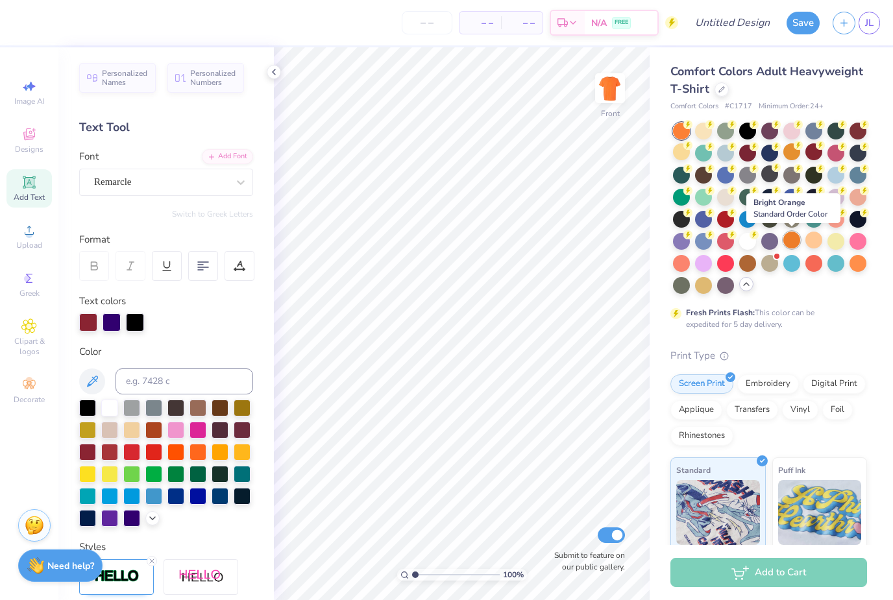
click at [789, 241] on div at bounding box center [792, 240] width 17 height 17
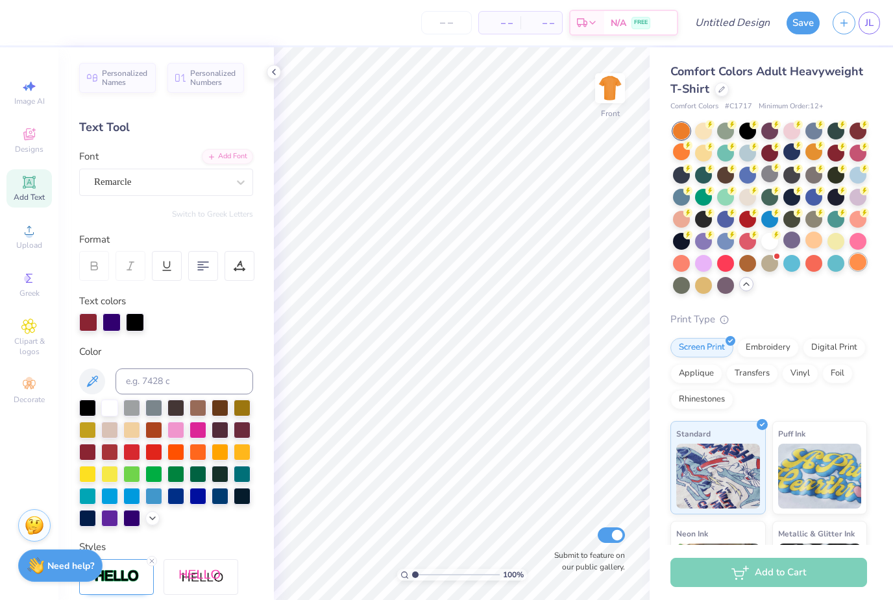
click at [864, 260] on div at bounding box center [858, 262] width 17 height 17
click at [708, 289] on div at bounding box center [703, 284] width 17 height 17
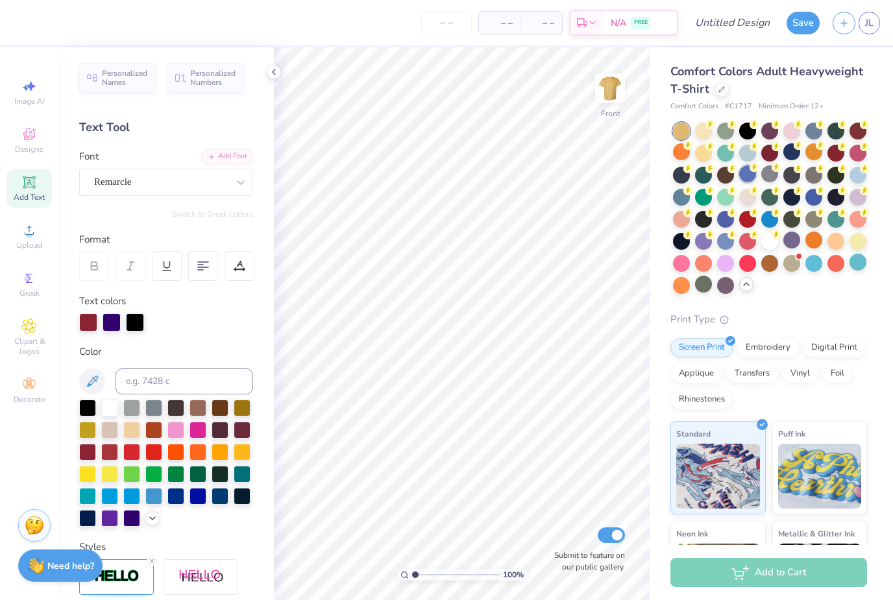
click at [753, 179] on div at bounding box center [747, 174] width 17 height 17
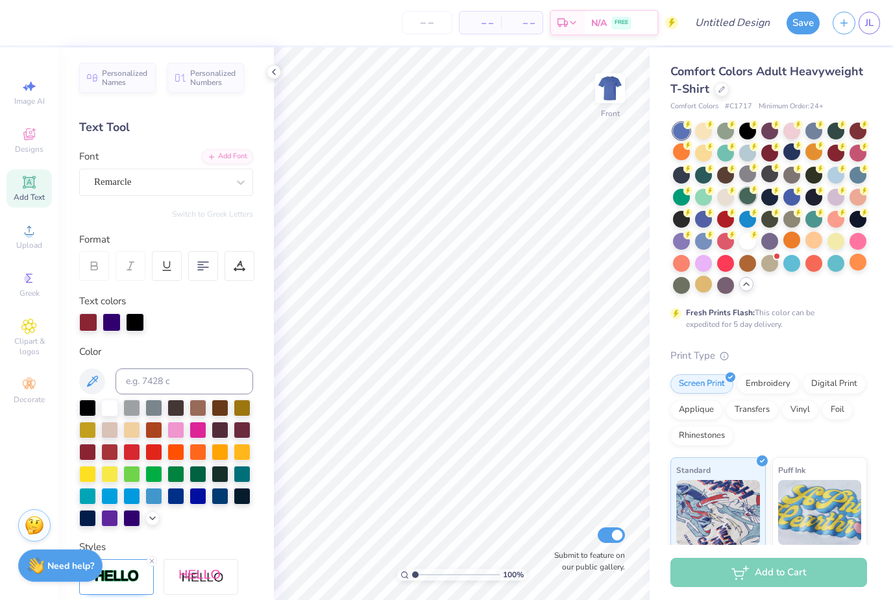
click at [749, 204] on div at bounding box center [747, 196] width 17 height 17
click at [794, 202] on div at bounding box center [792, 196] width 17 height 17
click at [682, 221] on div at bounding box center [681, 218] width 17 height 17
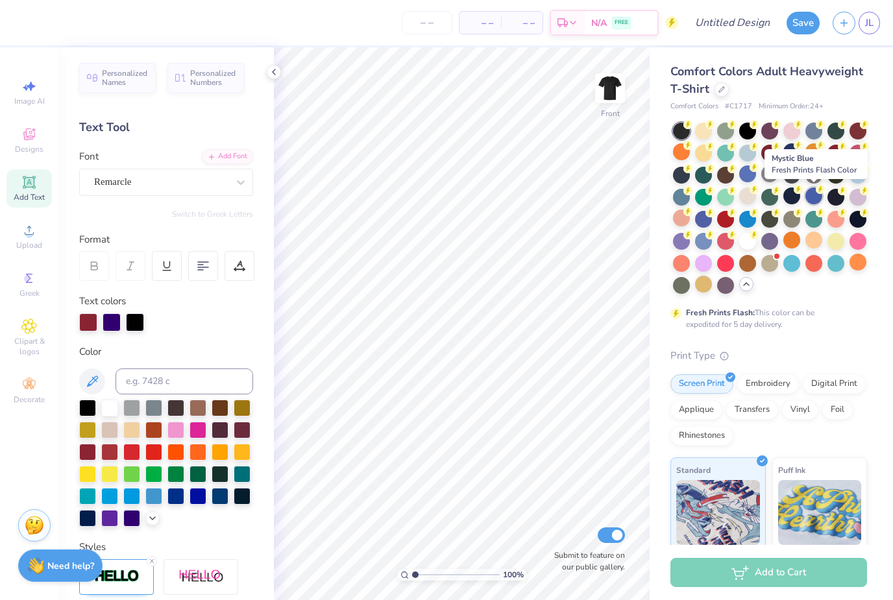
click at [810, 200] on div at bounding box center [814, 196] width 17 height 17
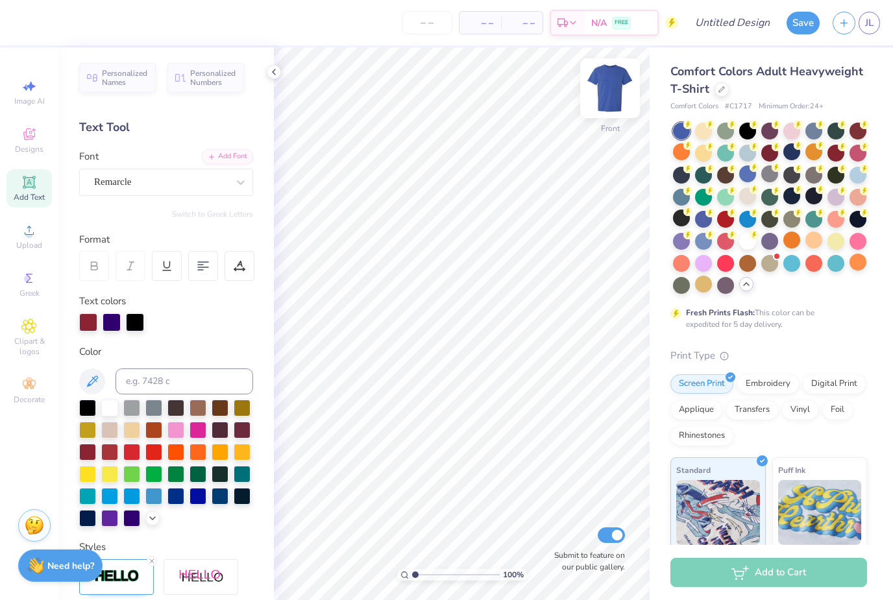
click at [610, 92] on img at bounding box center [610, 88] width 52 height 52
click at [706, 241] on div at bounding box center [703, 240] width 17 height 17
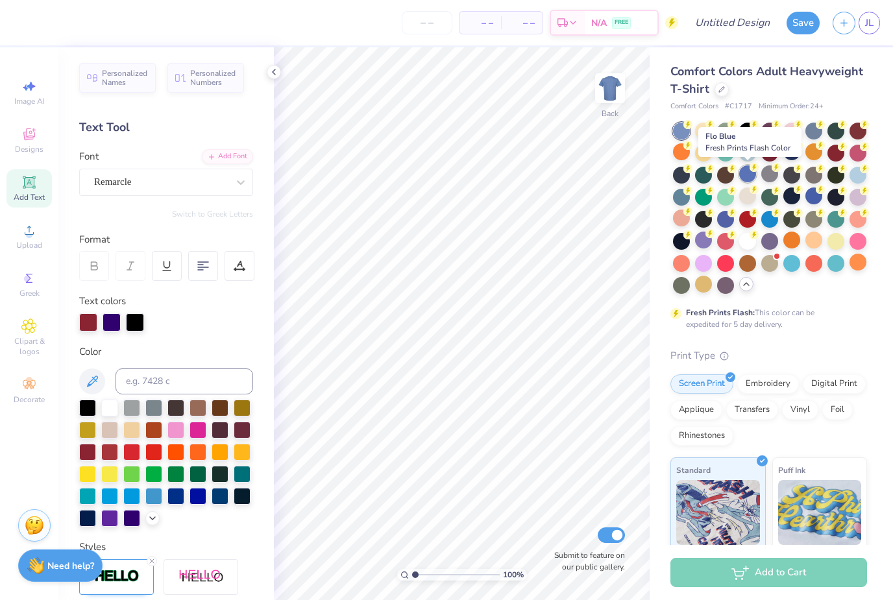
click at [747, 177] on div at bounding box center [747, 174] width 17 height 17
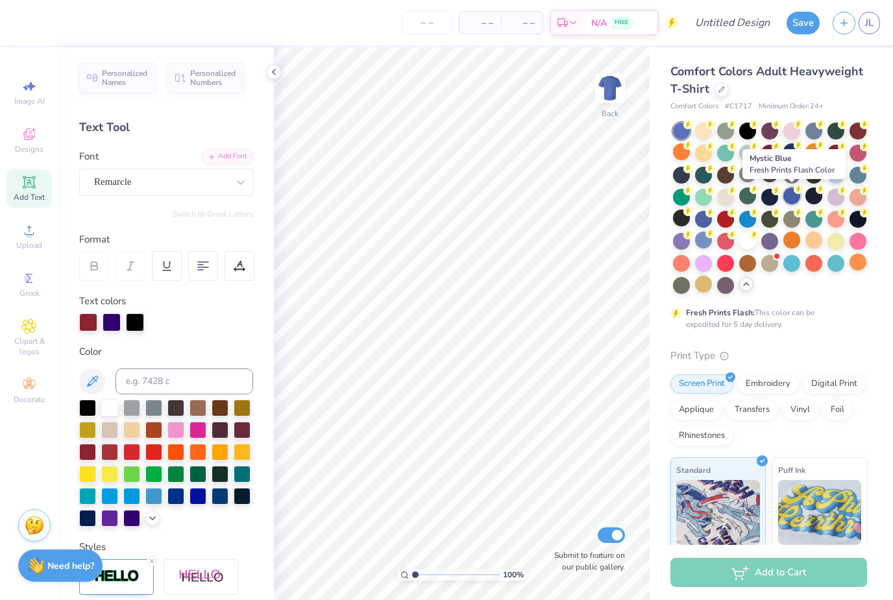
click at [794, 197] on div at bounding box center [792, 196] width 17 height 17
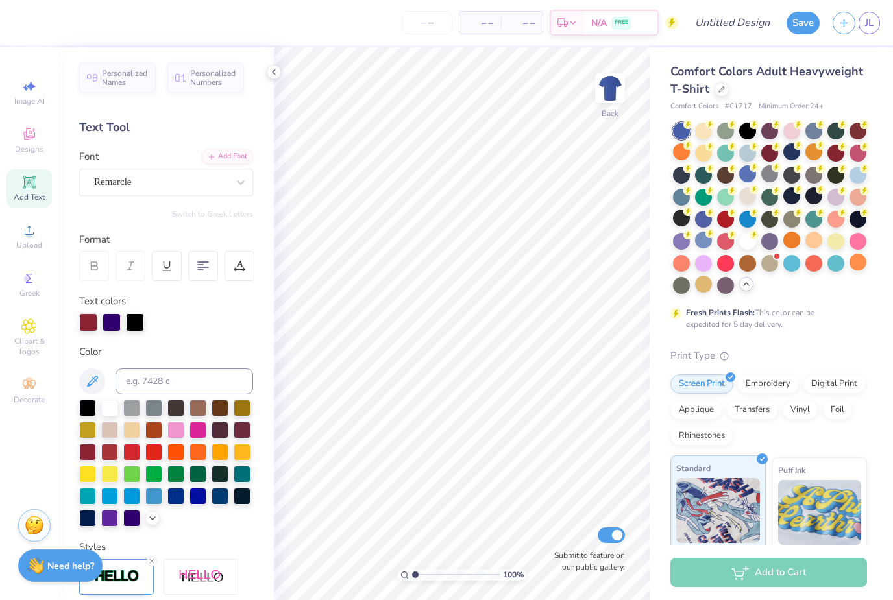
click at [735, 519] on img at bounding box center [718, 510] width 84 height 65
click at [826, 519] on img at bounding box center [820, 510] width 84 height 65
click at [741, 514] on img at bounding box center [718, 510] width 84 height 65
click at [39, 102] on span "Image AI" at bounding box center [29, 101] width 31 height 10
select select "4"
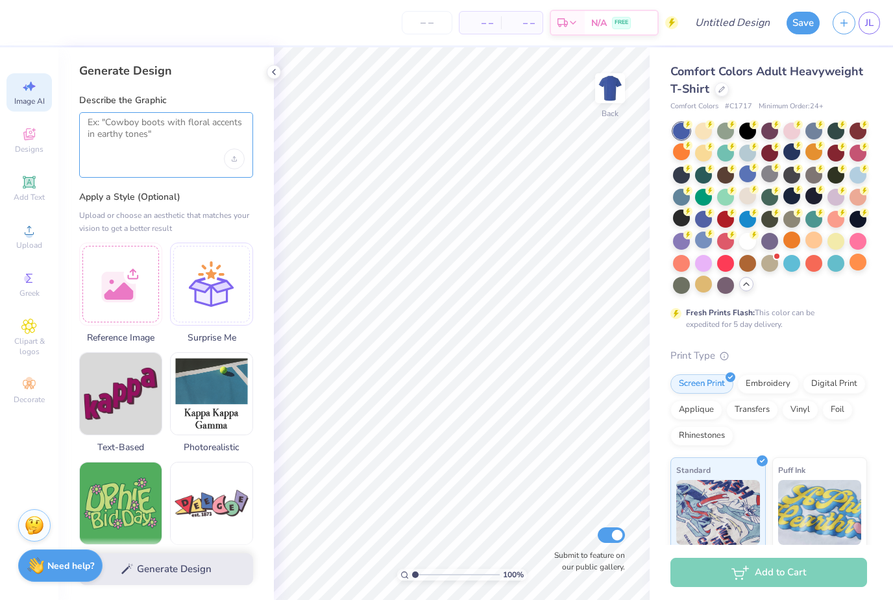
click at [130, 124] on textarea at bounding box center [166, 133] width 157 height 32
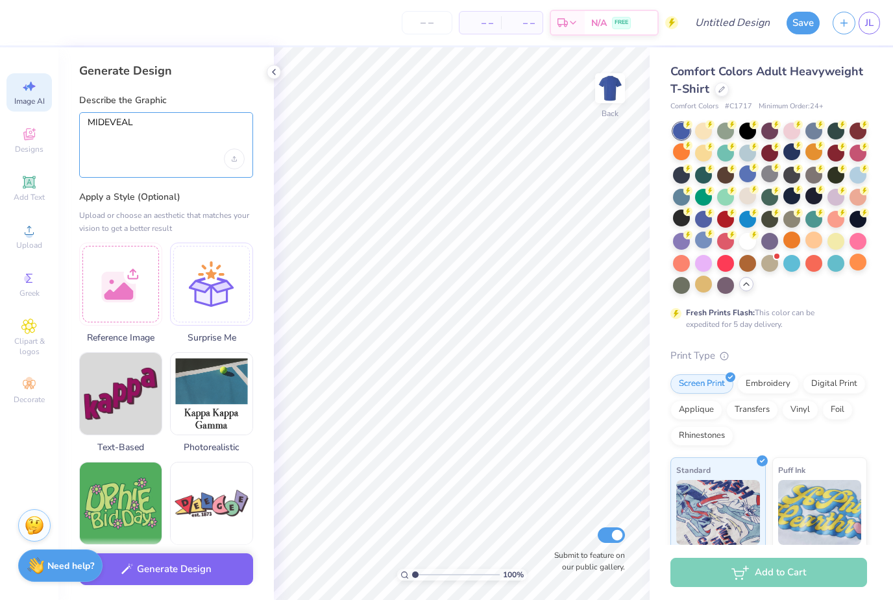
click at [121, 122] on textarea "MIDEVEAL" at bounding box center [166, 133] width 157 height 32
click at [151, 127] on textarea "MIDEVEAL" at bounding box center [166, 133] width 157 height 32
click at [151, 123] on textarea "MIDEVEAL" at bounding box center [166, 133] width 157 height 32
type textarea "MIDEVEAL BATTLE"
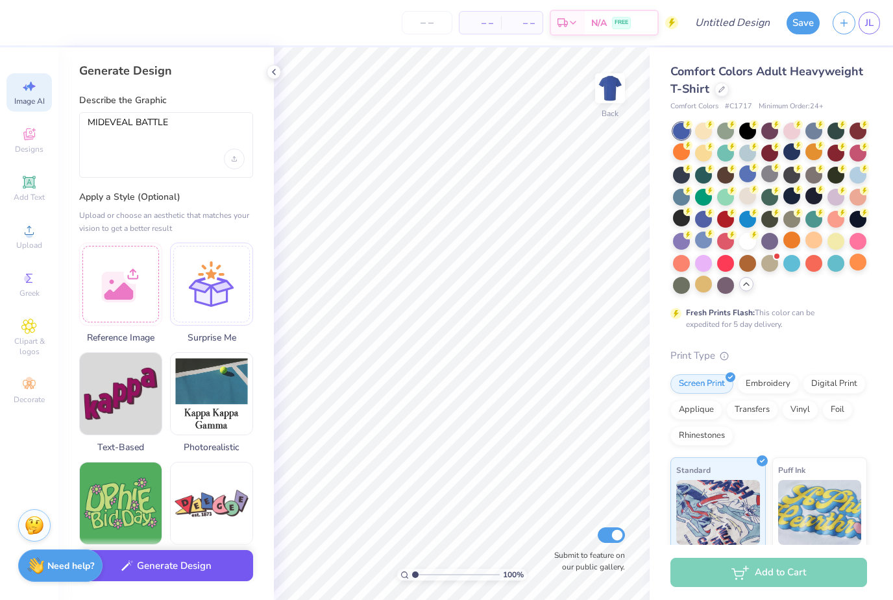
click at [182, 578] on button "Generate Design" at bounding box center [166, 567] width 174 height 32
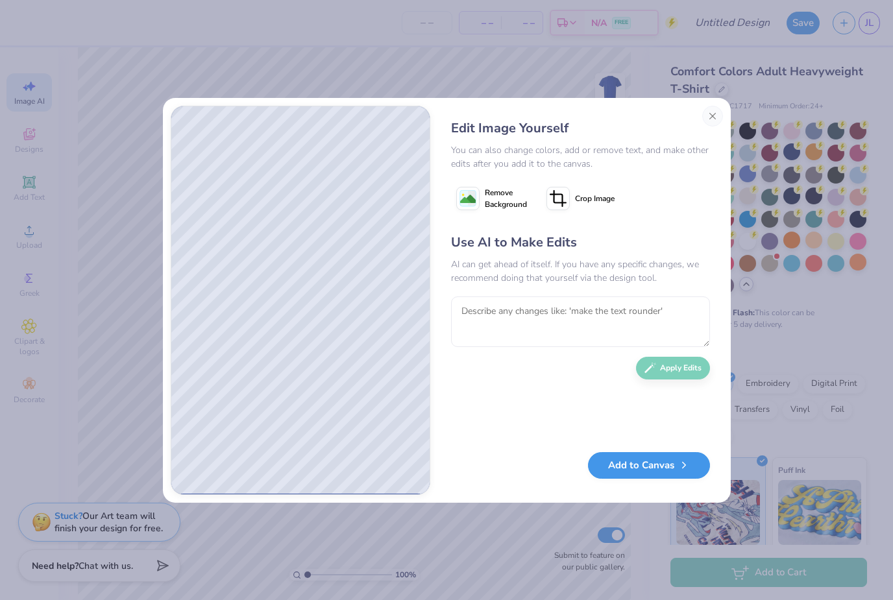
click at [660, 471] on button "Add to Canvas" at bounding box center [649, 465] width 122 height 27
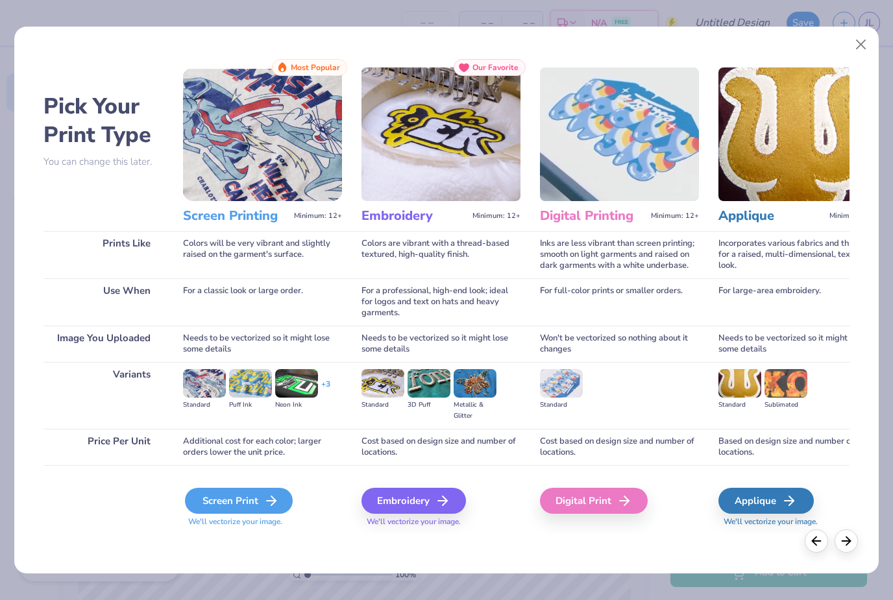
click at [230, 497] on div "Screen Print" at bounding box center [239, 501] width 108 height 26
click at [259, 505] on div "Screen Print" at bounding box center [239, 501] width 108 height 26
click at [266, 512] on div "Screen Print" at bounding box center [239, 501] width 108 height 26
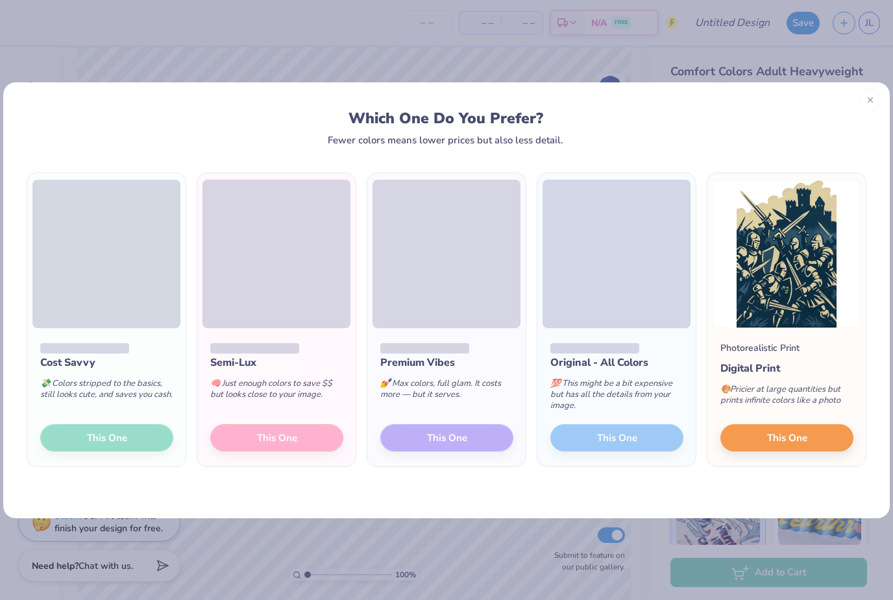
click at [297, 444] on div "Semi-Lux 🧠 Just enough colors to save $$ but looks close to your image. This One" at bounding box center [276, 397] width 158 height 139
click at [295, 439] on div "Semi-Lux 🧠 Just enough colors to save $$ but looks close to your image. This One" at bounding box center [276, 397] width 158 height 139
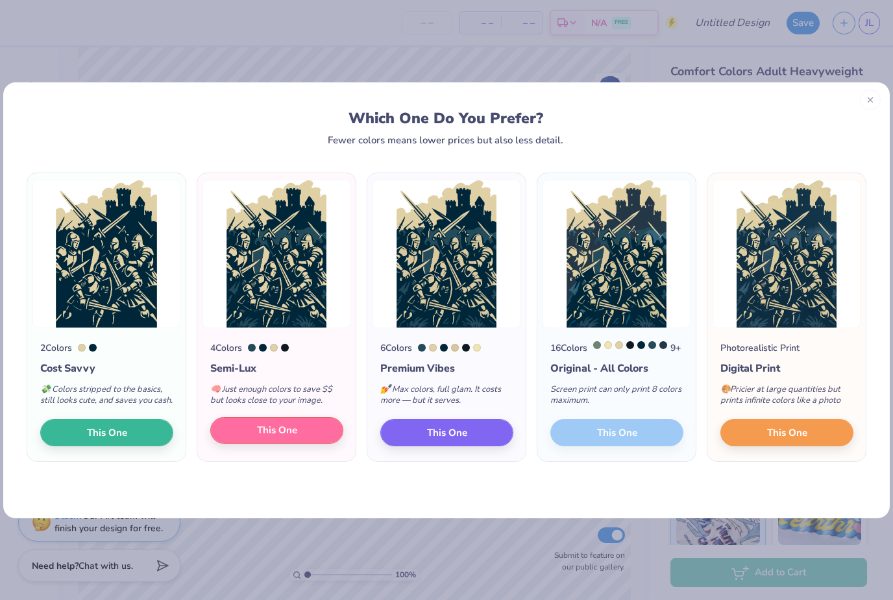
click at [299, 445] on button "This One" at bounding box center [276, 430] width 133 height 27
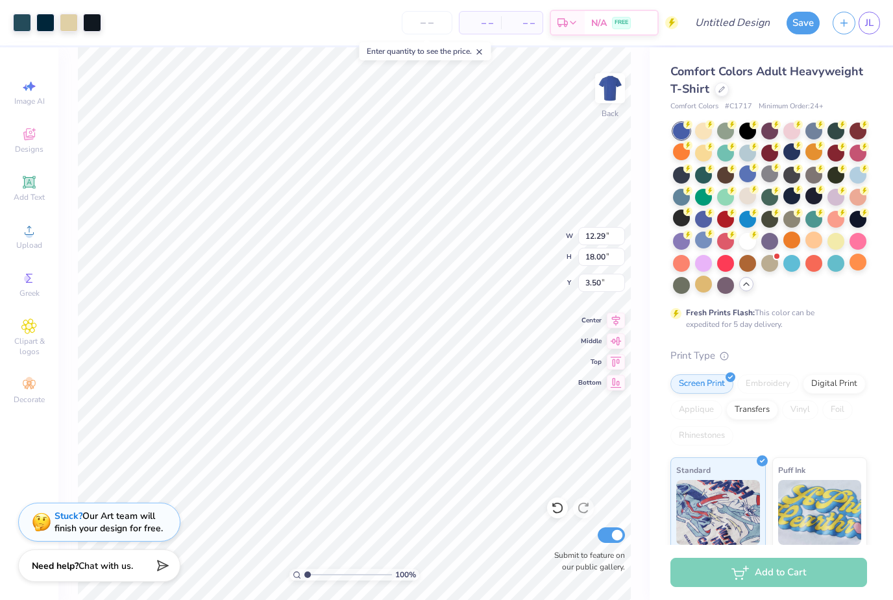
type input "8.63"
type input "12.63"
type input "8.86"
type input "8.03"
type input "11.76"
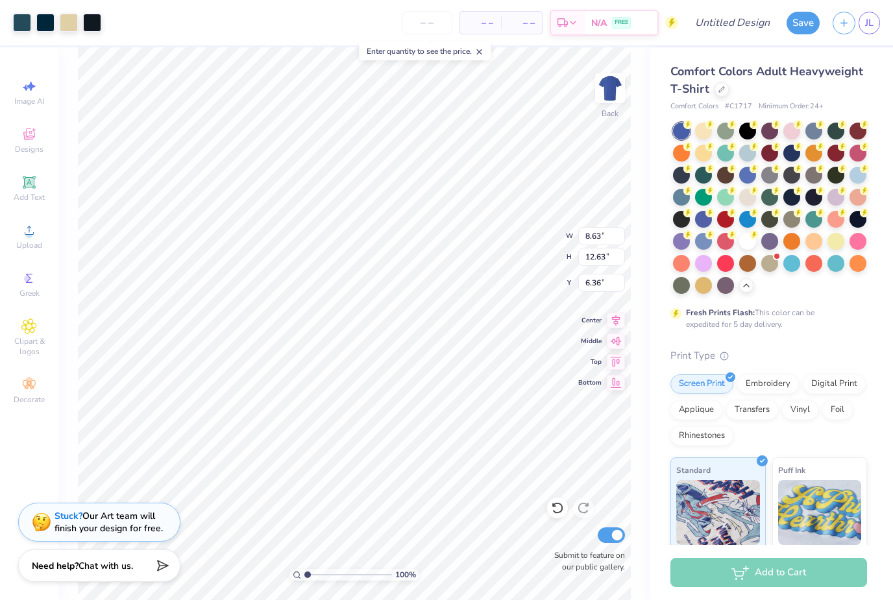
type input "7.24"
type input "8.15"
type input "11.94"
type input "7.06"
click at [34, 197] on span "Add Text" at bounding box center [29, 197] width 31 height 10
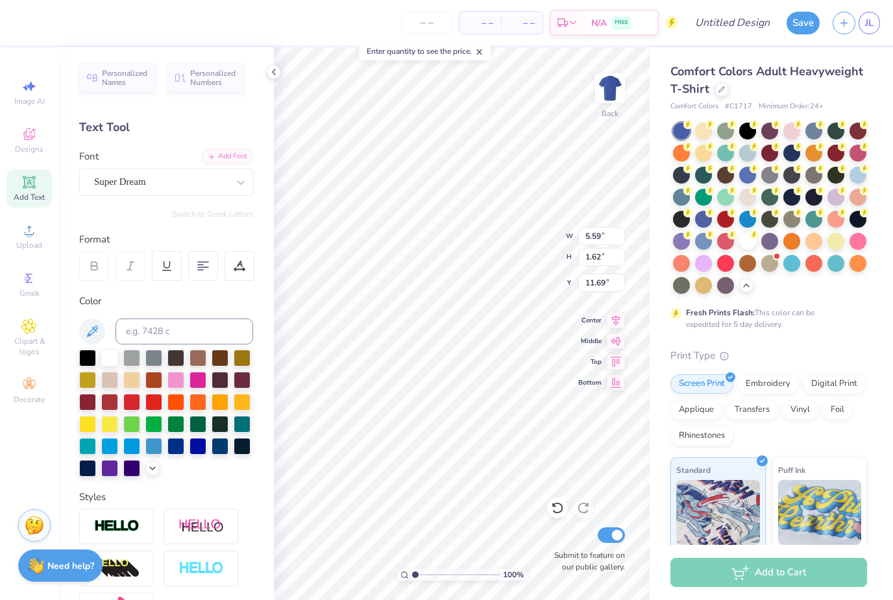
type input "3.94"
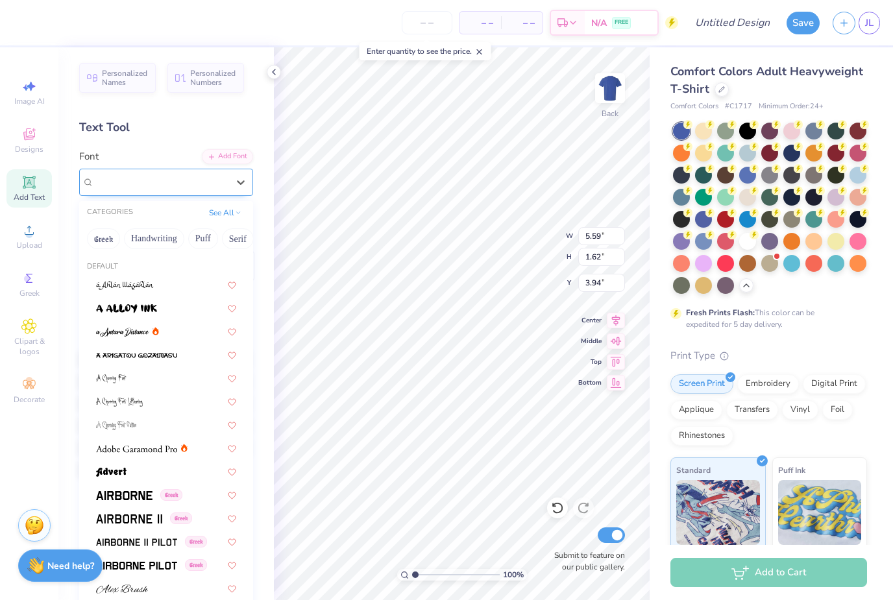
click at [166, 181] on div "Super Dream" at bounding box center [161, 182] width 136 height 20
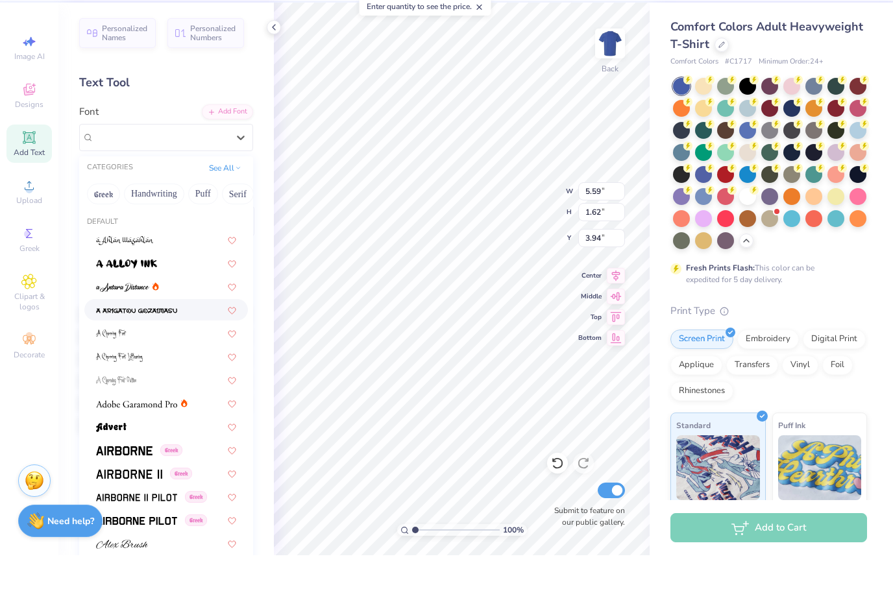
click at [171, 344] on div at bounding box center [166, 354] width 164 height 21
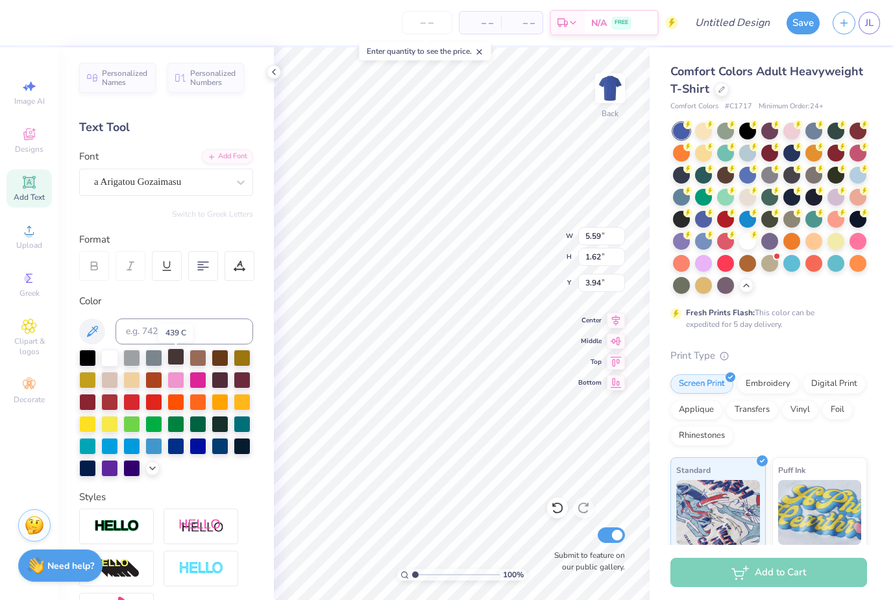
type input "6.17"
type input "1.73"
type input "3.89"
type textarea "T"
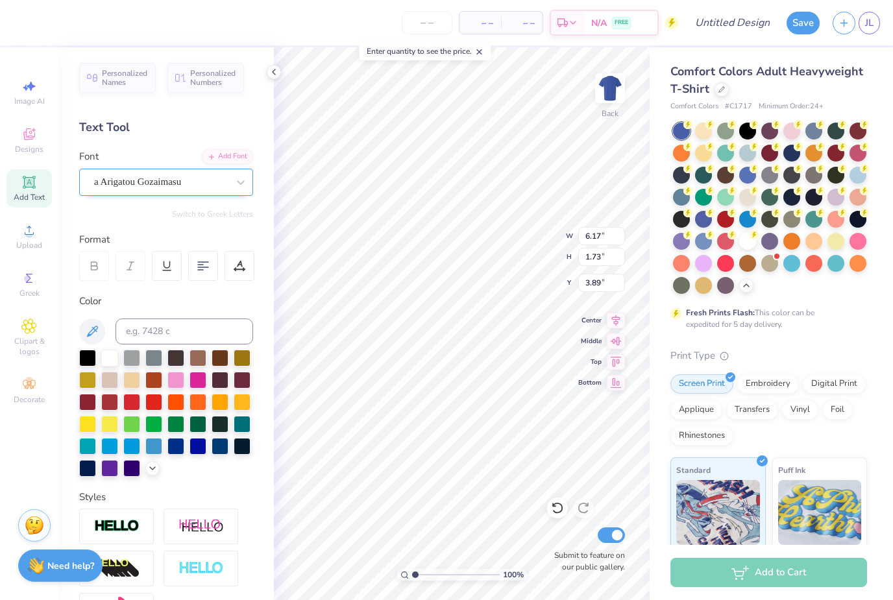
type textarea "FAFO"
click at [181, 182] on span "a Arigatou Gozaimasu" at bounding box center [137, 182] width 87 height 15
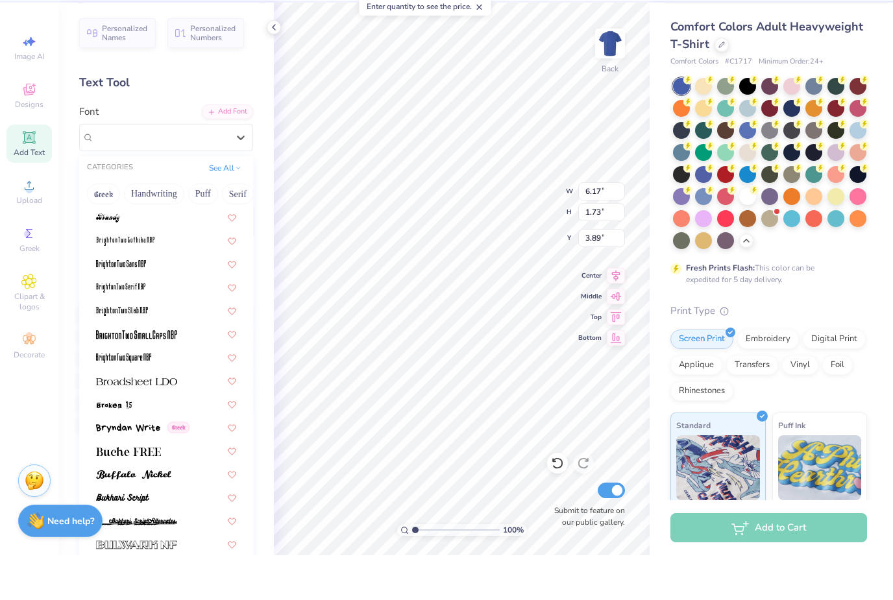
scroll to position [989, 0]
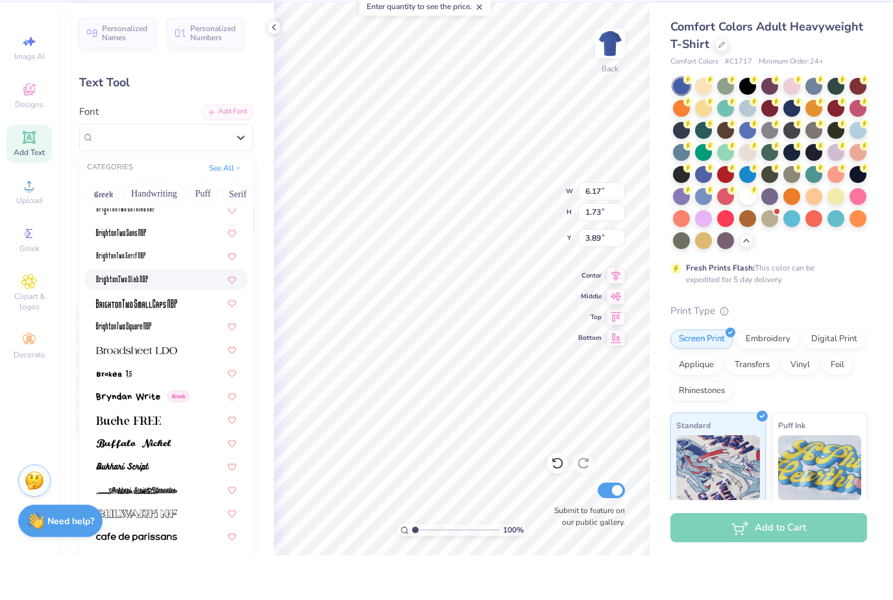
click at [162, 317] on div at bounding box center [166, 324] width 140 height 14
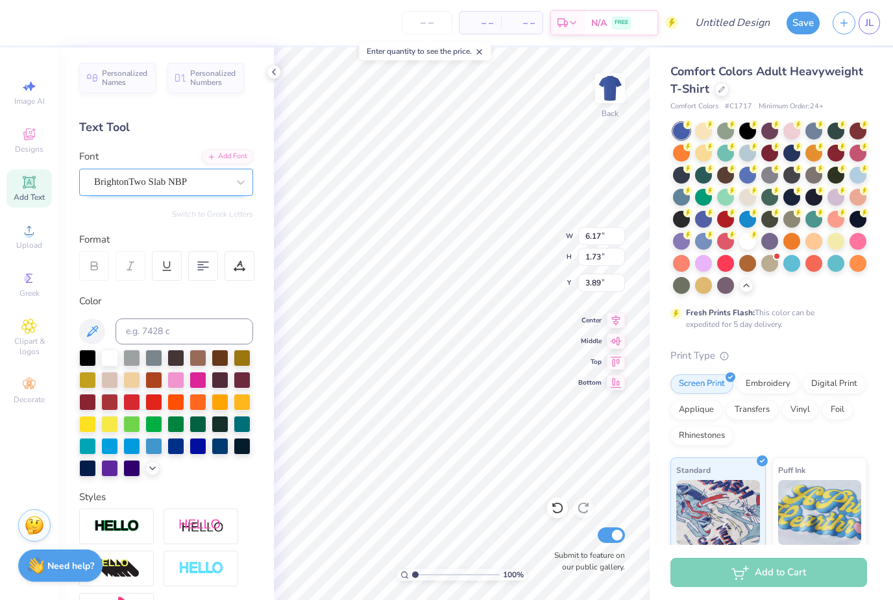
click at [170, 182] on div "BrightonTwo Slab NBP" at bounding box center [161, 182] width 136 height 20
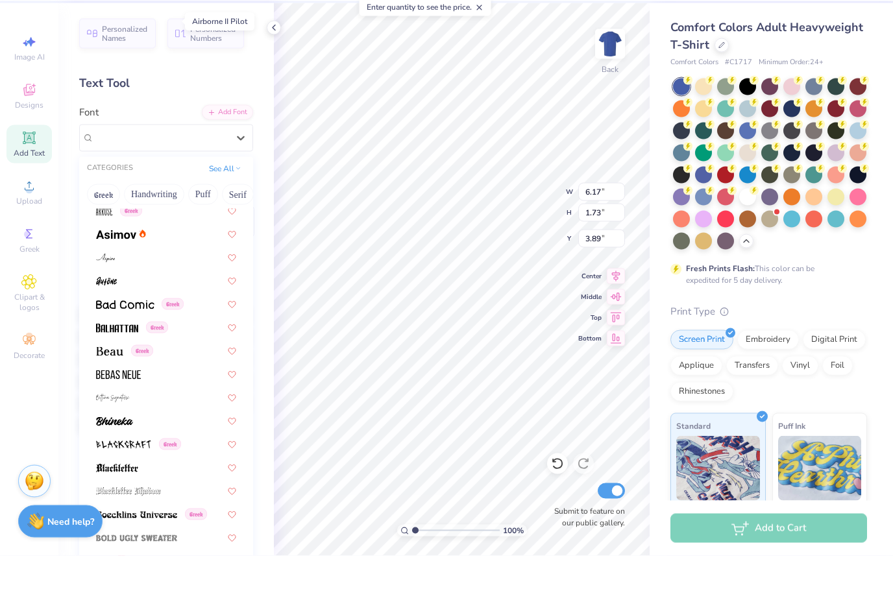
scroll to position [475, 0]
click at [170, 504] on div at bounding box center [166, 511] width 140 height 14
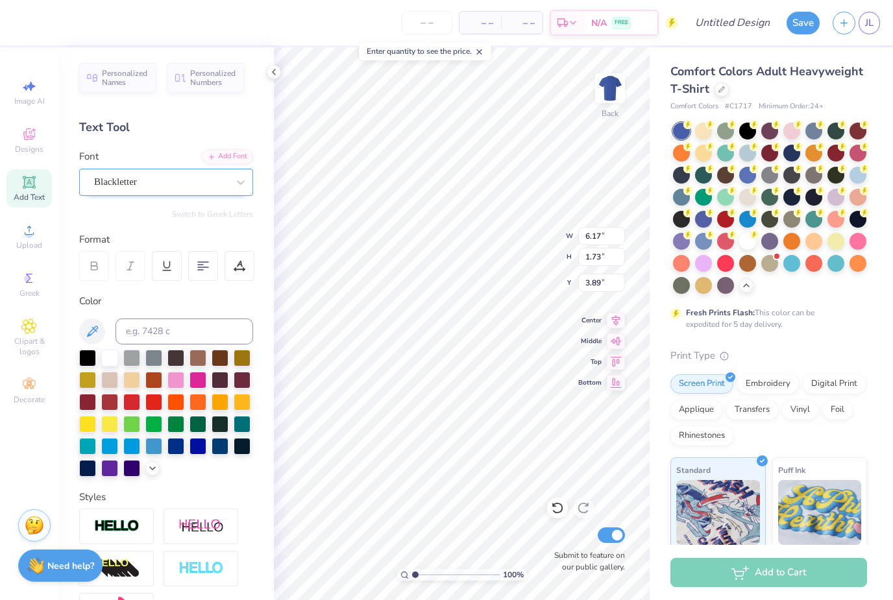
click at [192, 184] on div "Blackletter" at bounding box center [161, 182] width 136 height 20
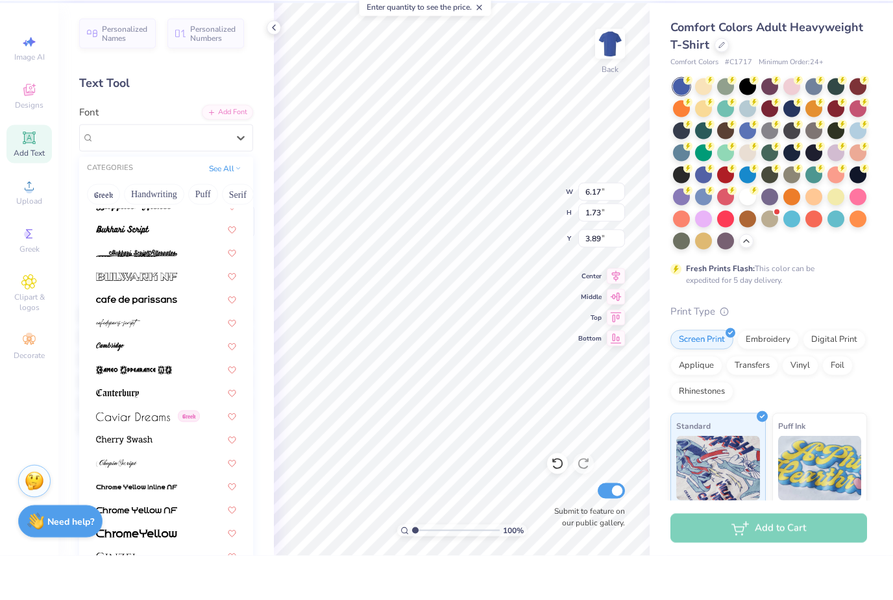
scroll to position [1222, 0]
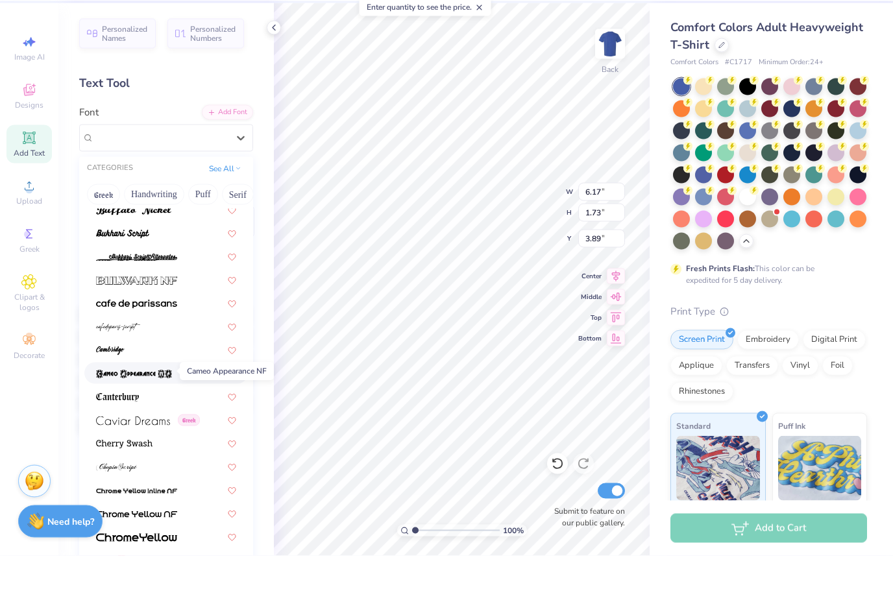
click at [165, 414] on img at bounding box center [134, 418] width 76 height 9
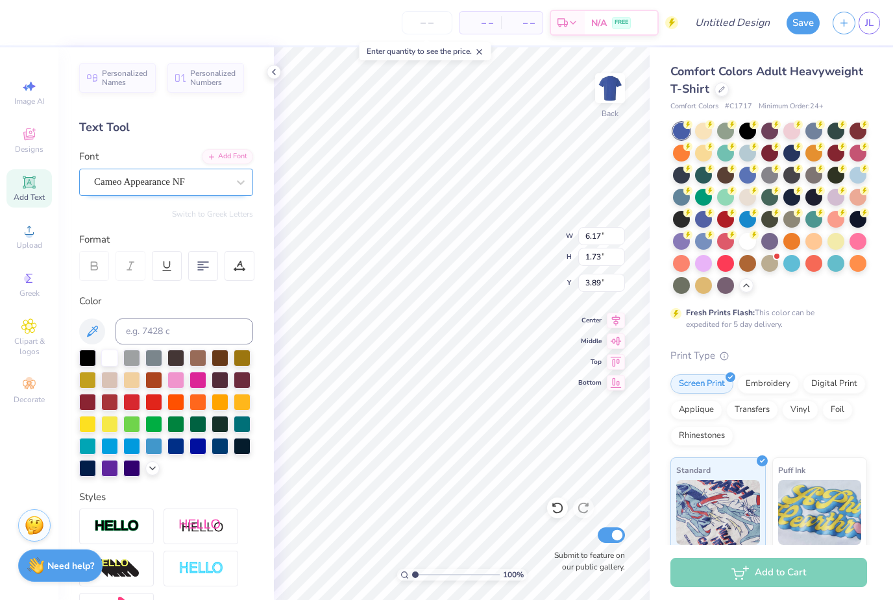
click at [107, 184] on span "Cameo Appearance NF" at bounding box center [139, 182] width 91 height 15
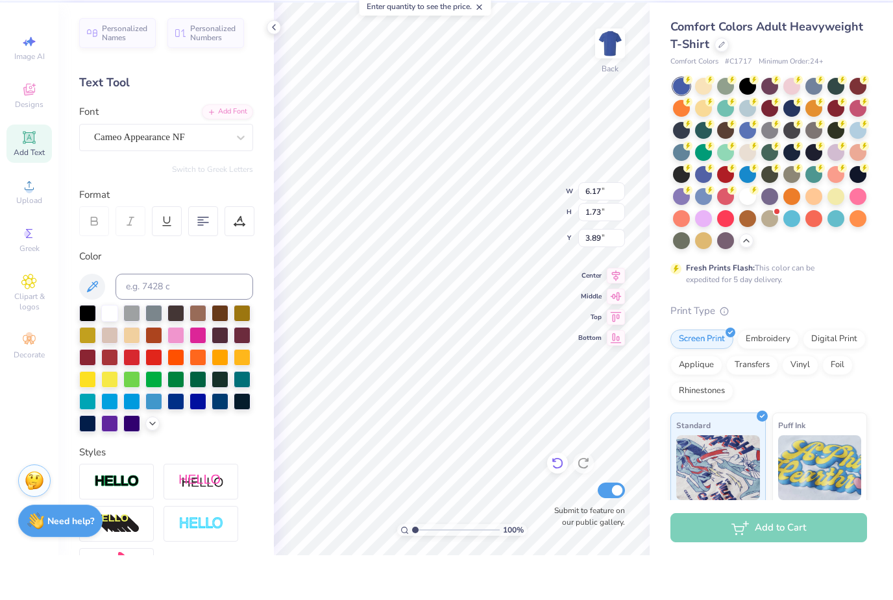
drag, startPoint x: 562, startPoint y: 470, endPoint x: 562, endPoint y: 515, distance: 44.8
click at [562, 502] on icon at bounding box center [557, 508] width 13 height 13
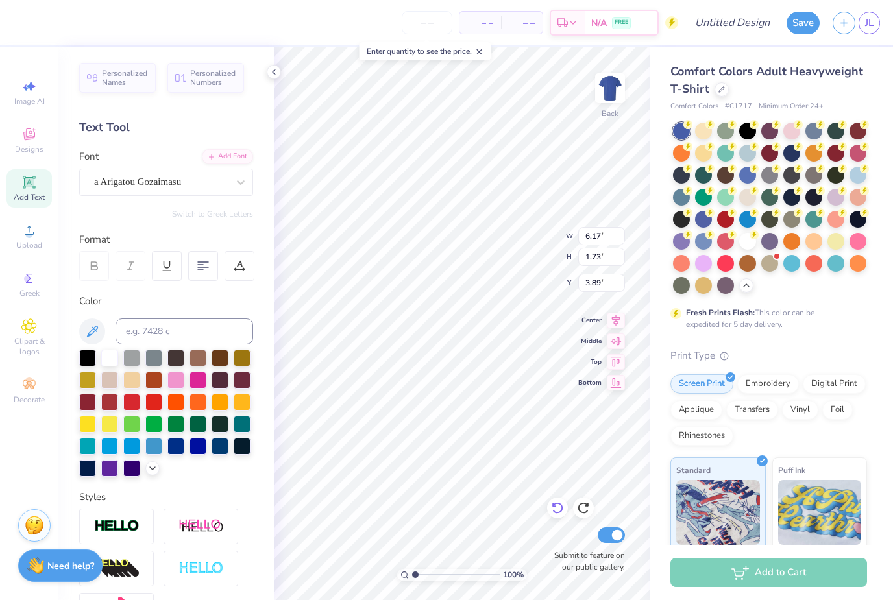
click at [560, 502] on icon at bounding box center [557, 508] width 13 height 13
type input "5.59"
type input "1.62"
type input "3.94"
click at [584, 512] on icon at bounding box center [583, 508] width 13 height 13
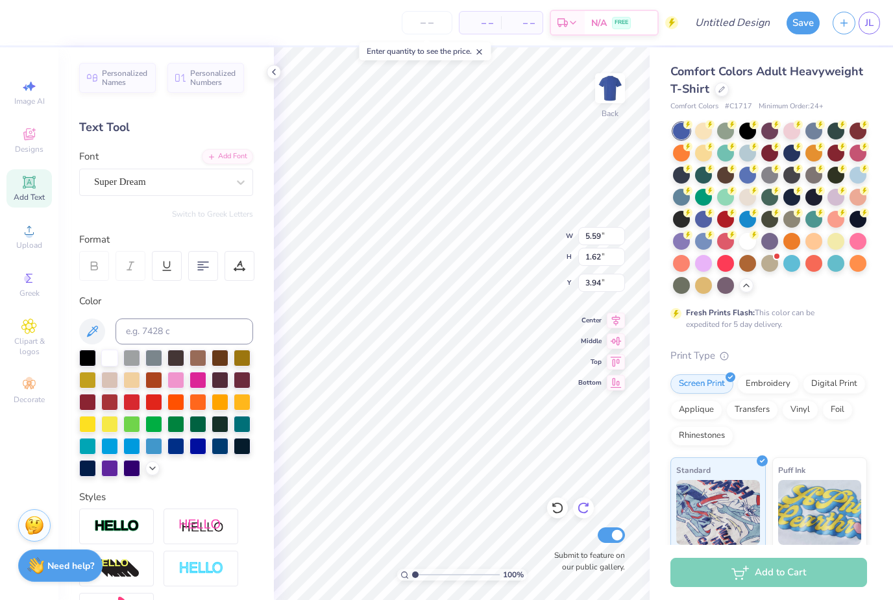
type input "6.17"
type input "1.73"
type input "3.89"
click at [584, 512] on icon at bounding box center [583, 508] width 13 height 13
type input "7.33"
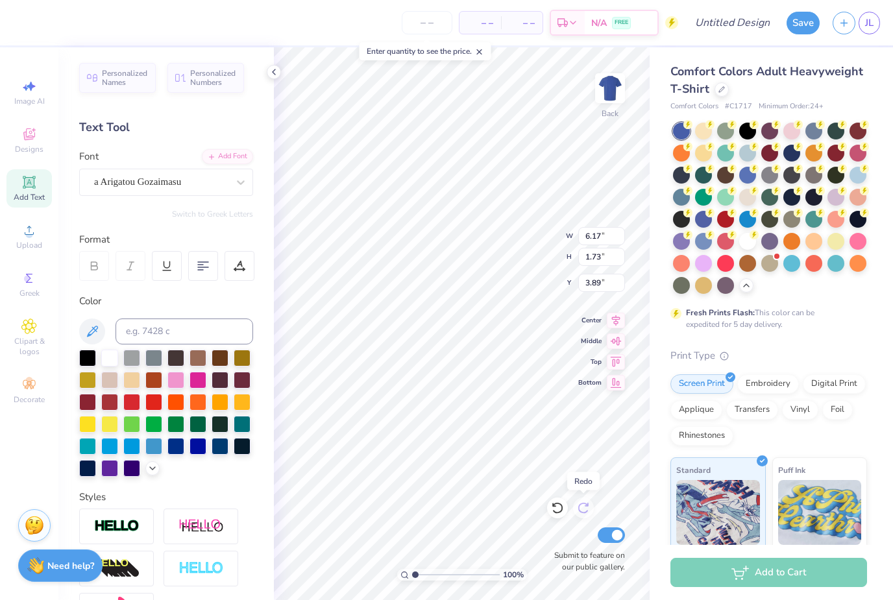
type input "2.31"
type input "3.60"
click at [562, 514] on icon at bounding box center [557, 508] width 13 height 13
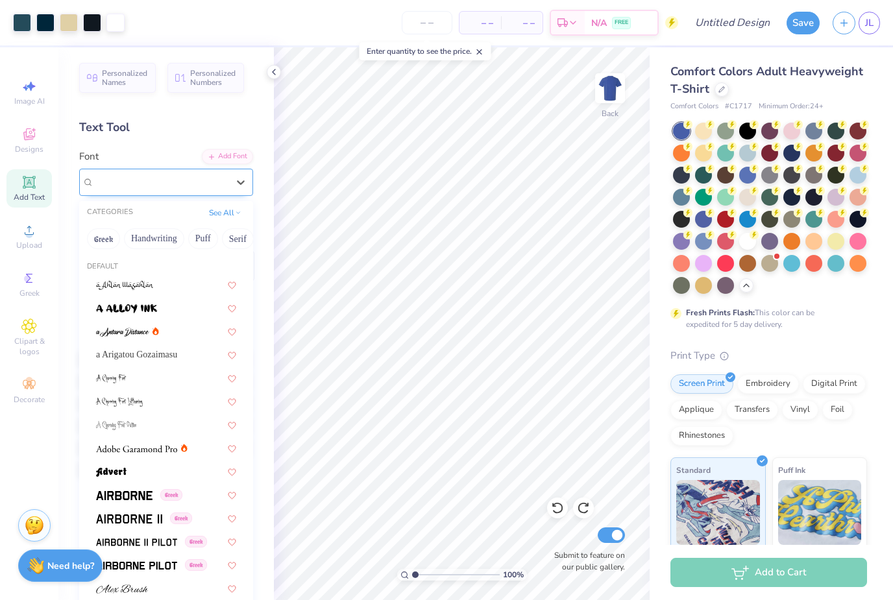
click at [176, 192] on div "Cameo Appearance NF" at bounding box center [161, 182] width 136 height 20
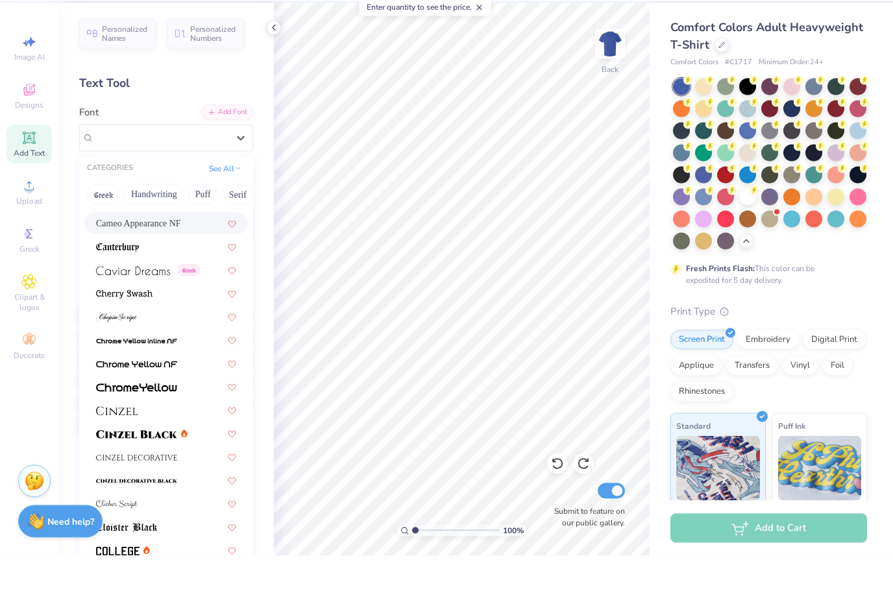
scroll to position [1402, 0]
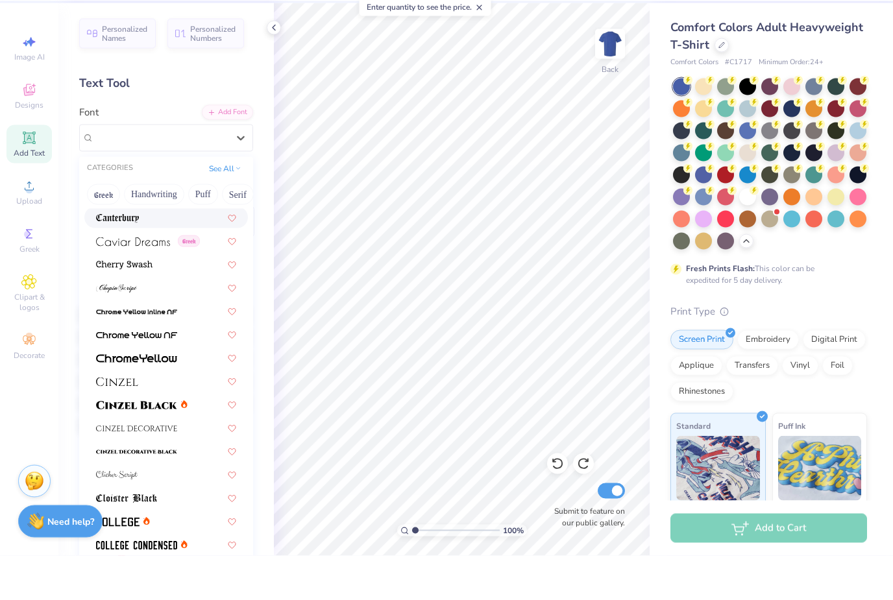
click at [163, 255] on div at bounding box center [166, 262] width 140 height 14
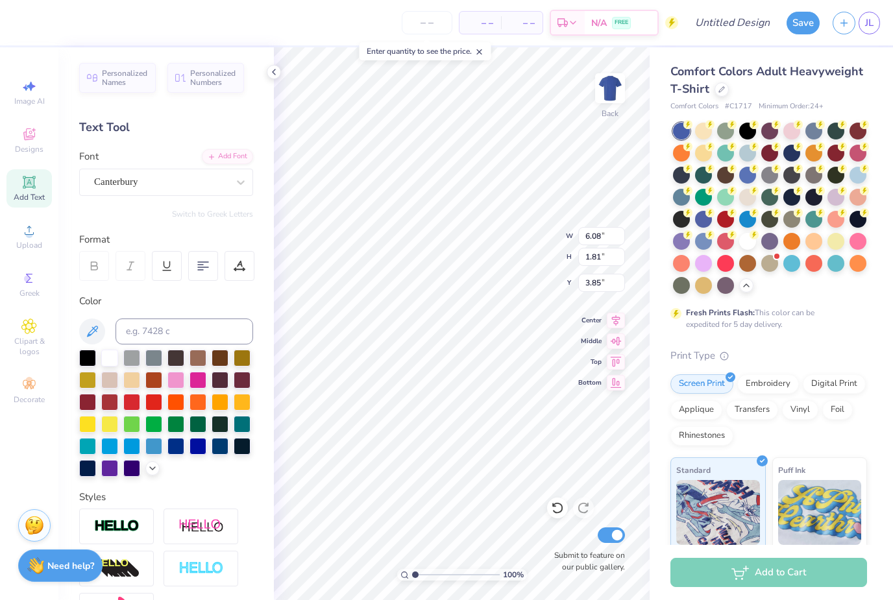
type input "3.92"
type input "7.92"
type input "2.36"
type input "3.69"
type input "8.15"
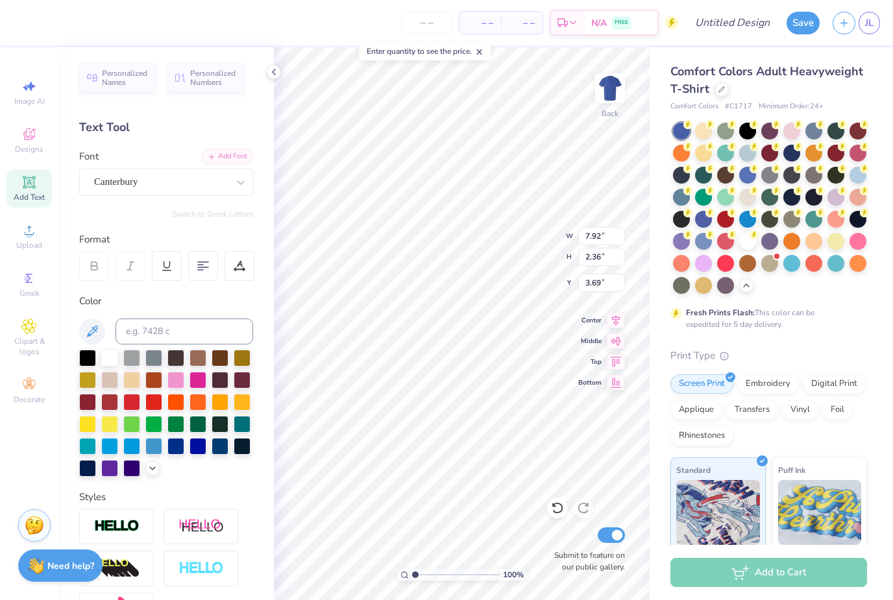
type input "11.94"
type input "7.99"
type input "7.92"
type input "2.36"
type input "3.41"
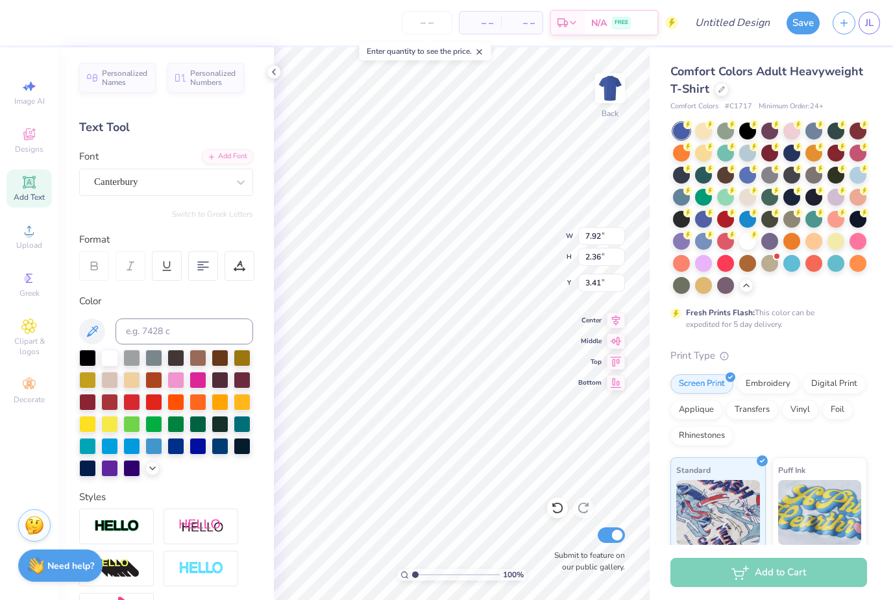
type input "8.15"
type input "11.94"
type input "6.24"
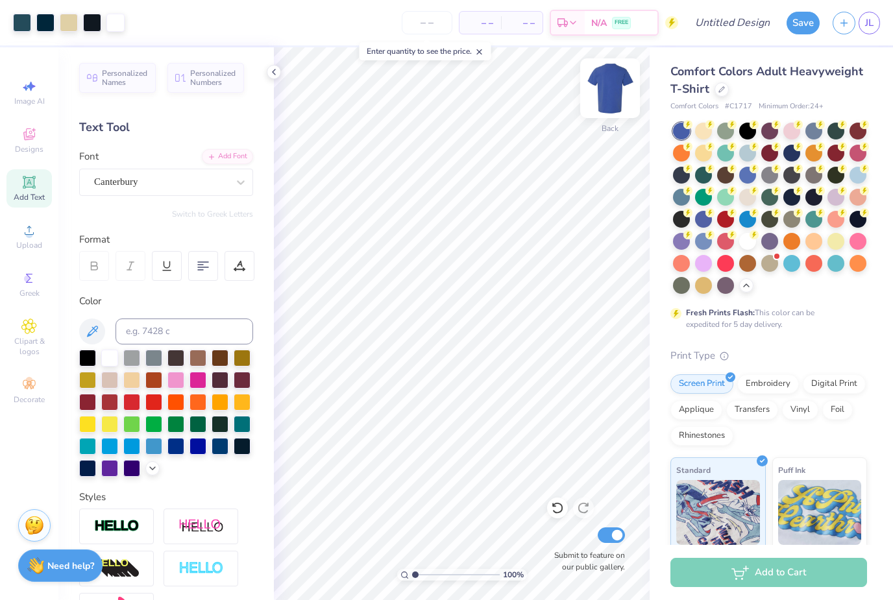
click at [612, 88] on img at bounding box center [610, 88] width 52 height 52
click at [29, 188] on icon at bounding box center [29, 182] width 12 height 12
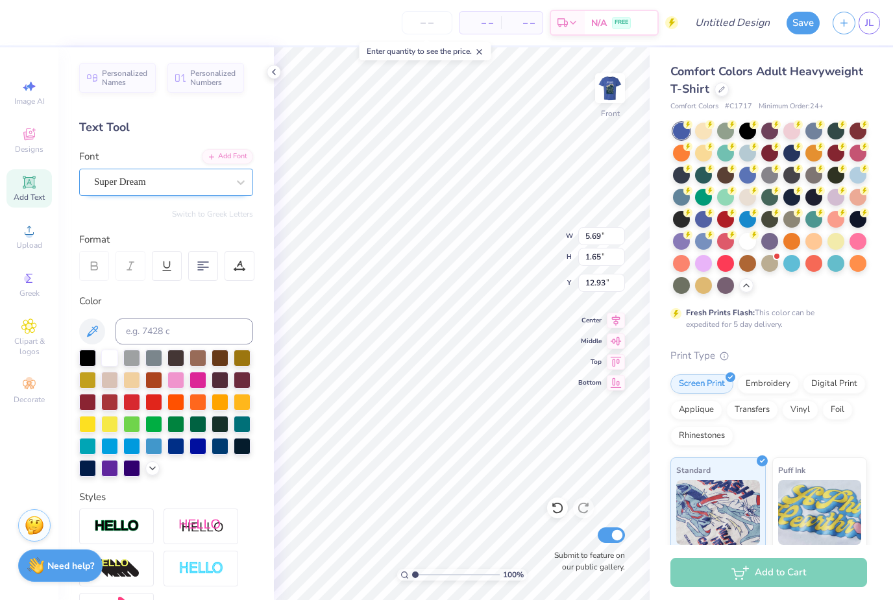
click at [184, 183] on div "Super Dream" at bounding box center [161, 182] width 136 height 20
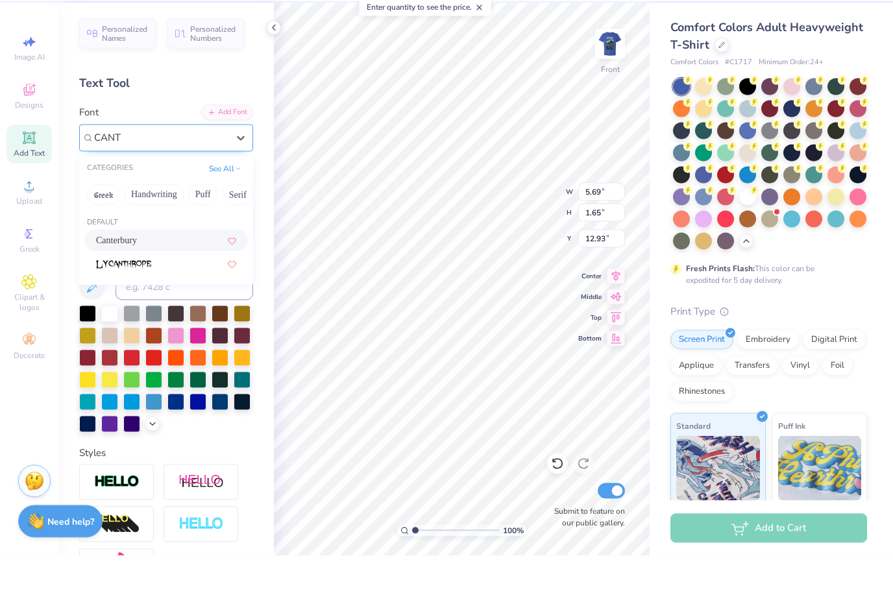
click at [180, 278] on div "Canterbury" at bounding box center [166, 285] width 140 height 14
type input "CANT"
type input "5.90"
type input "1.66"
type input "12.92"
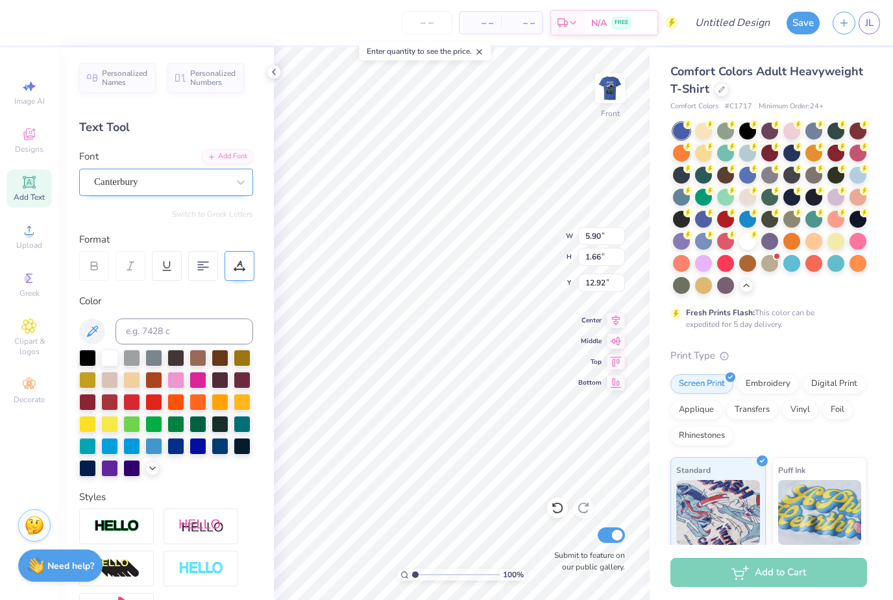
scroll to position [0, 1]
type textarea "T"
type textarea "ST. [PERSON_NAME]"
type input "12.11"
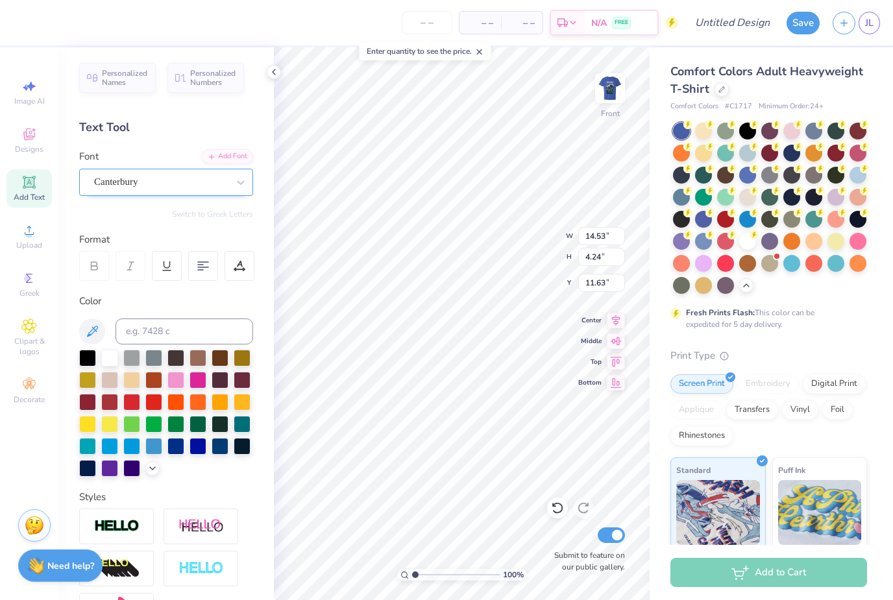
type input "3.54"
type input "5.22"
type textarea "ST. [PERSON_NAME]"
type input "5.37"
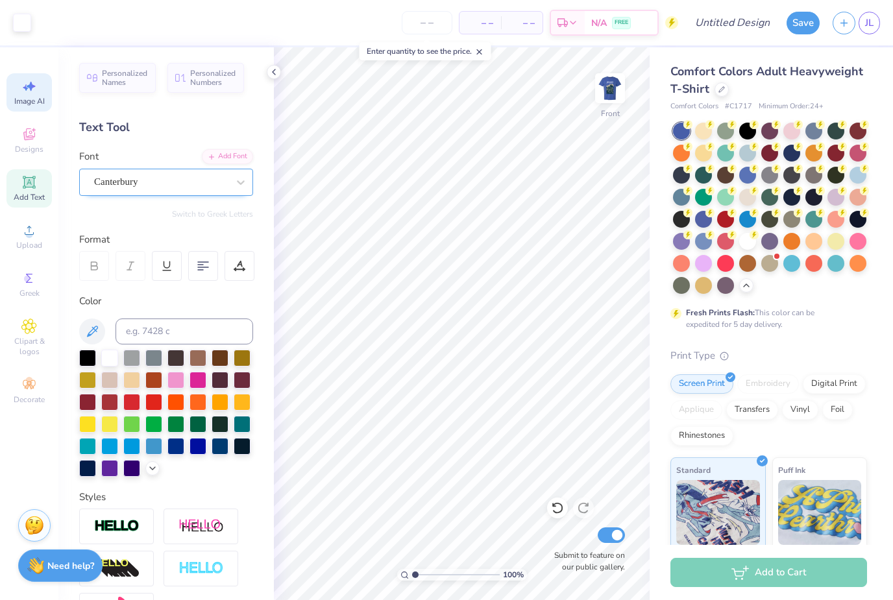
click at [41, 82] on div "Image AI" at bounding box center [28, 92] width 45 height 38
select select "4"
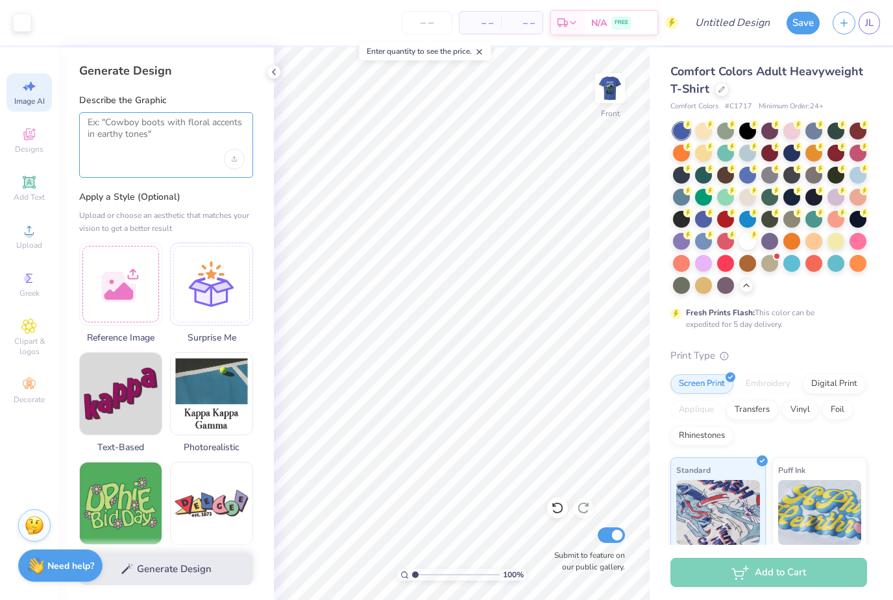
click at [183, 147] on textarea at bounding box center [166, 133] width 157 height 32
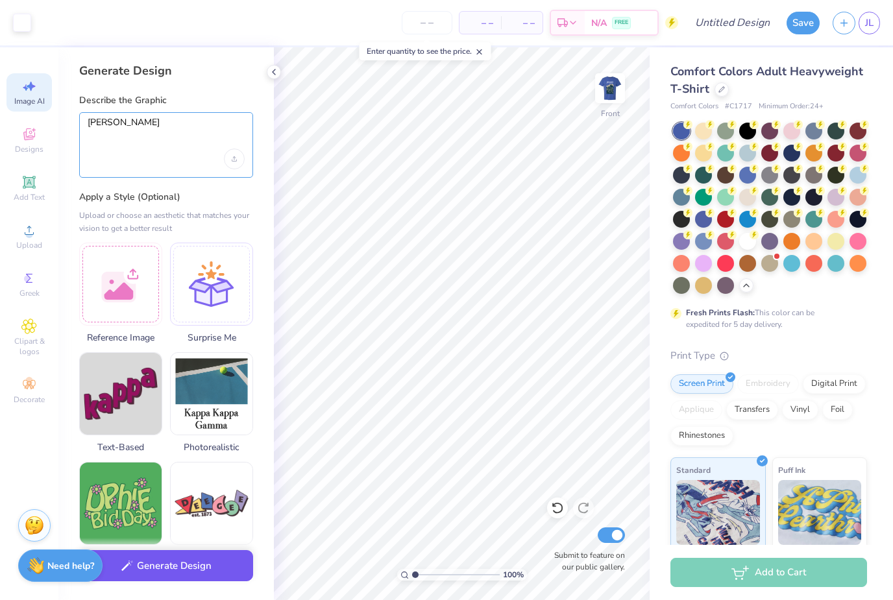
type textarea "[PERSON_NAME]"
click at [179, 573] on button "Generate Design" at bounding box center [166, 567] width 174 height 32
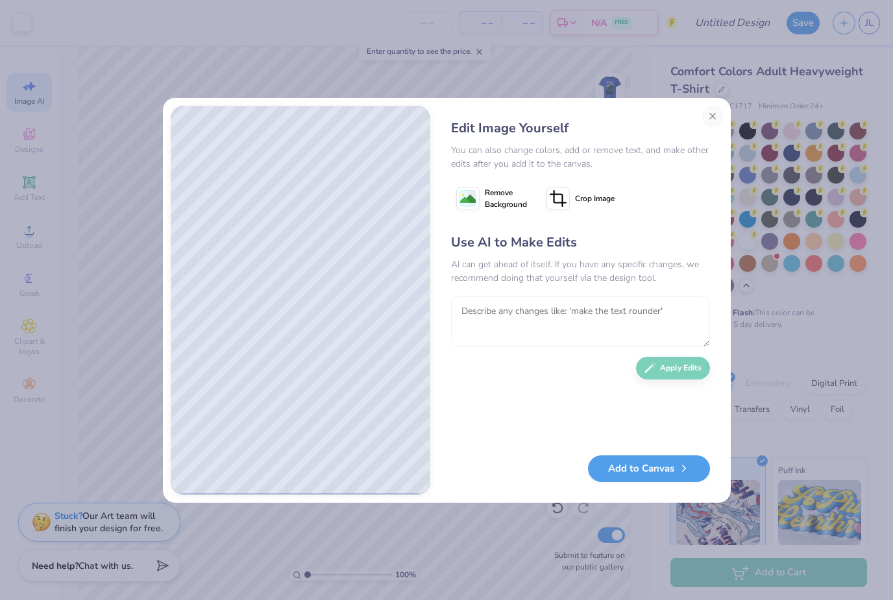
click at [571, 330] on textarea at bounding box center [580, 322] width 259 height 51
type textarea "SMOKING A HOOKAH"
click at [688, 371] on button "Apply Edits" at bounding box center [673, 365] width 74 height 23
click at [648, 476] on button "Add to Canvas" at bounding box center [649, 465] width 122 height 27
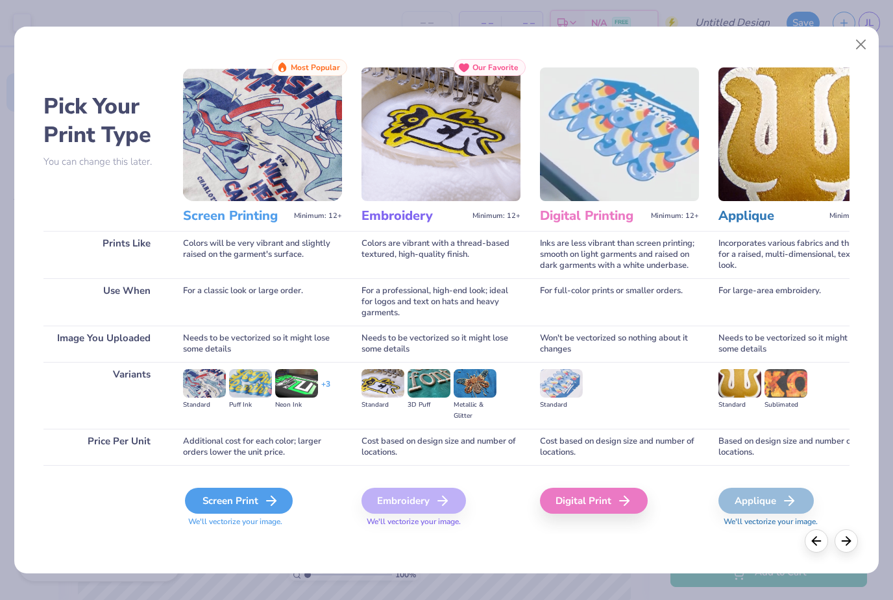
click at [255, 505] on div "Screen Print" at bounding box center [239, 501] width 108 height 26
click at [268, 501] on icon at bounding box center [272, 501] width 16 height 16
click at [260, 500] on div "Screen Print" at bounding box center [239, 501] width 108 height 26
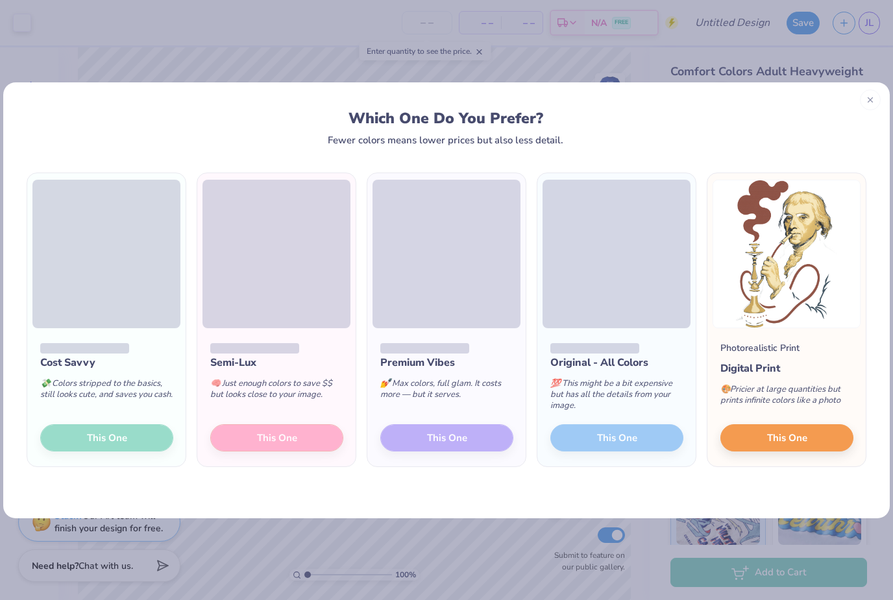
click at [294, 439] on div "Semi-Lux 🧠 Just enough colors to save $$ but looks close to your image. This One" at bounding box center [276, 397] width 158 height 139
click at [316, 446] on div "Semi-Lux 🧠 Just enough colors to save $$ but looks close to your image. This One" at bounding box center [276, 397] width 158 height 139
click at [299, 438] on div "Semi-Lux 🧠 Just enough colors to save $$ but looks close to your image. This One" at bounding box center [276, 397] width 158 height 139
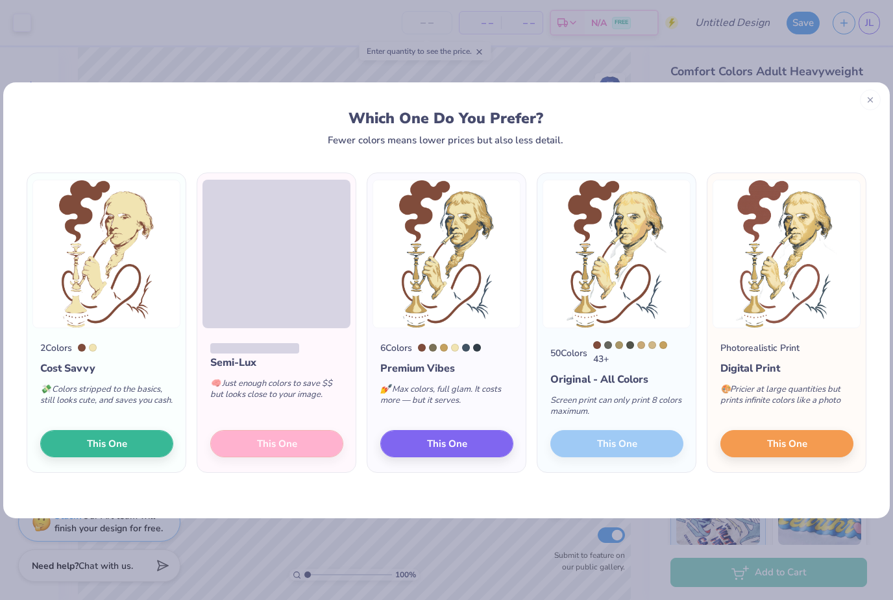
click at [310, 447] on div "Semi-Lux 🧠 Just enough colors to save $$ but looks close to your image. This One" at bounding box center [276, 400] width 158 height 145
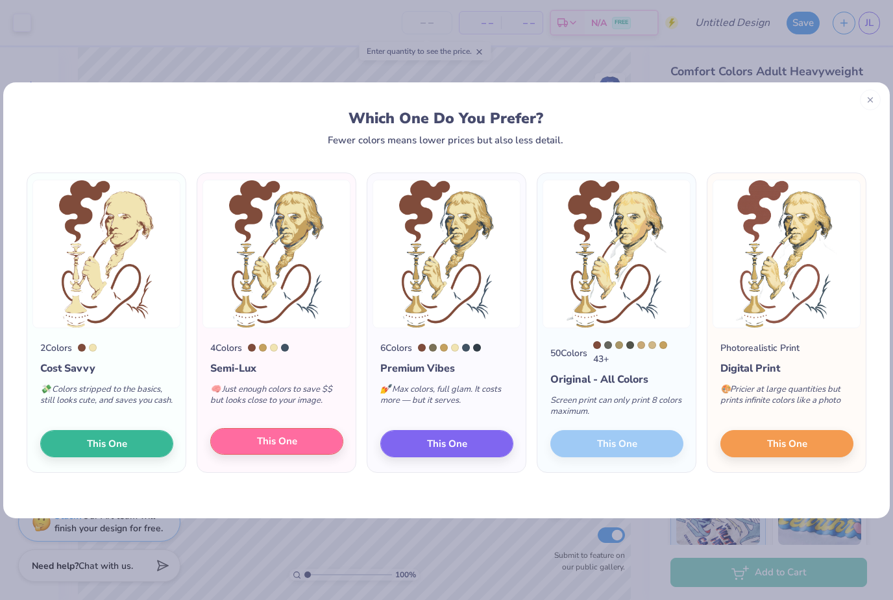
click at [291, 446] on span "This One" at bounding box center [277, 441] width 40 height 15
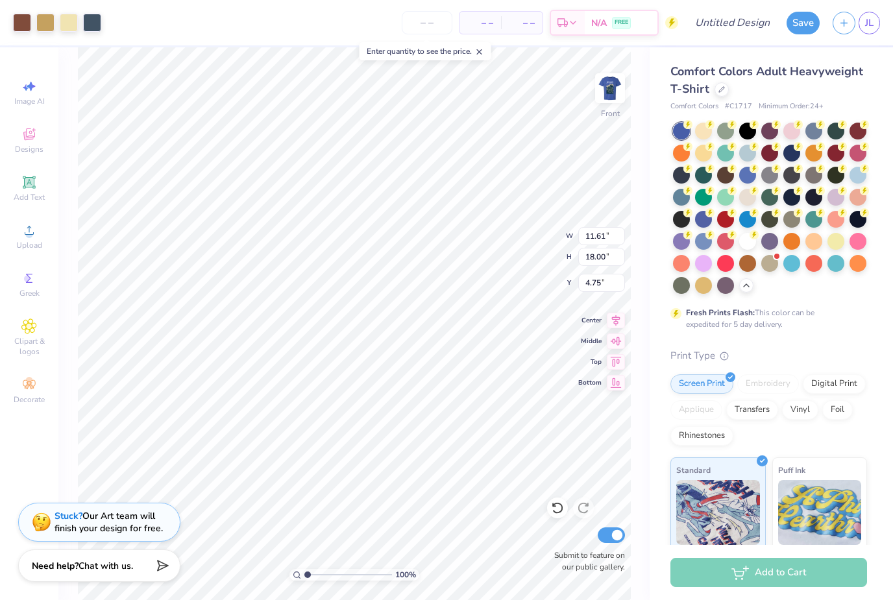
type input "8.78"
type input "13.61"
click at [23, 26] on div at bounding box center [22, 21] width 18 height 18
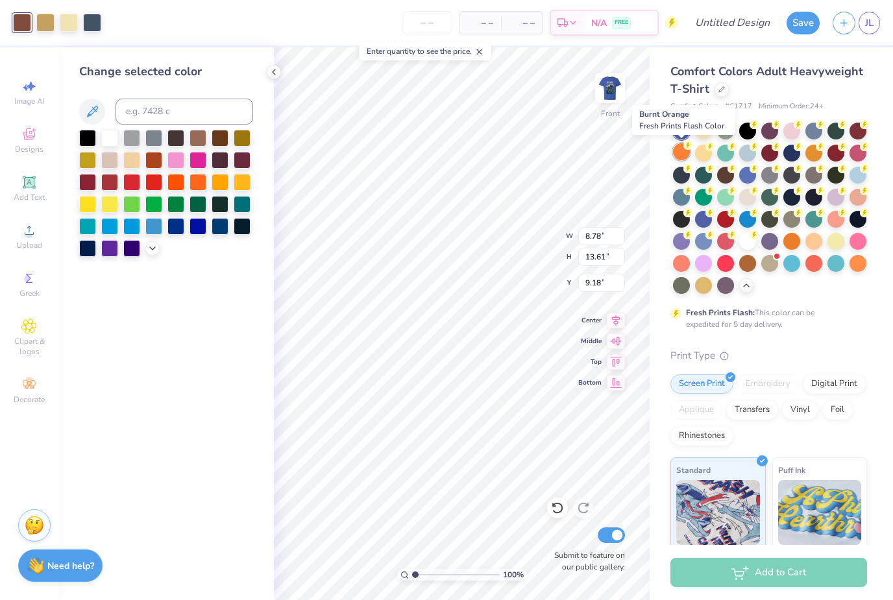
click at [684, 155] on div at bounding box center [681, 151] width 17 height 17
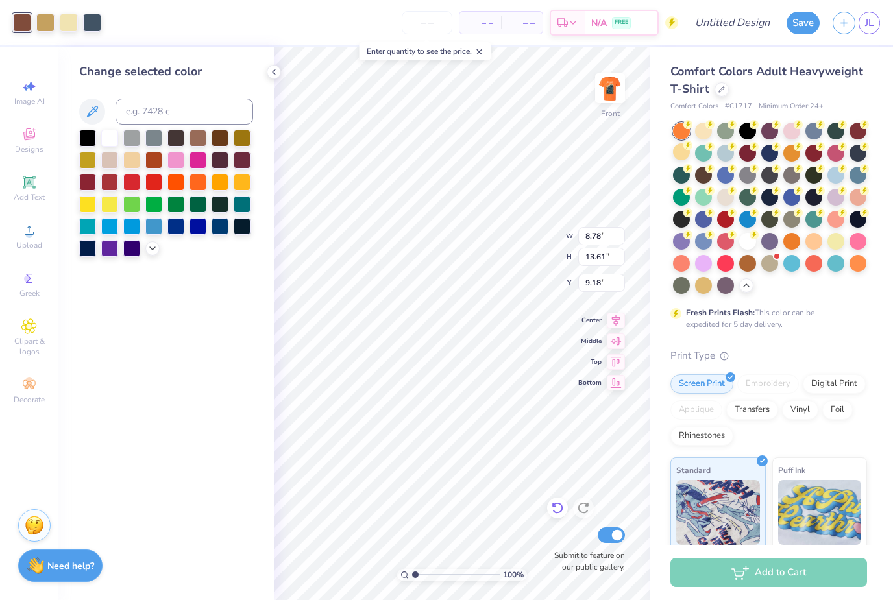
click at [561, 512] on icon at bounding box center [557, 509] width 11 height 12
type input "9.14"
click at [560, 508] on icon at bounding box center [557, 508] width 13 height 13
type input "11.61"
type input "18.00"
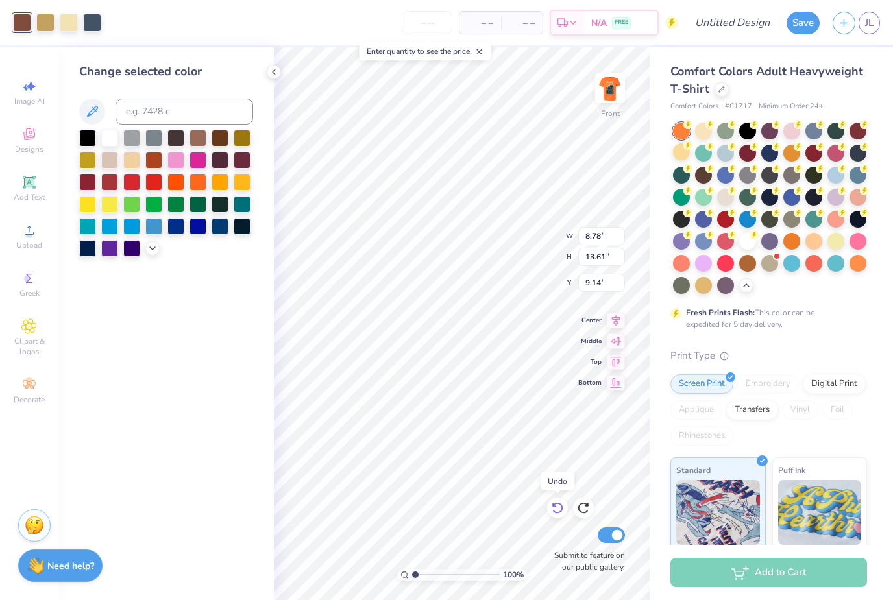
type input "4.75"
click at [730, 175] on div at bounding box center [725, 174] width 17 height 17
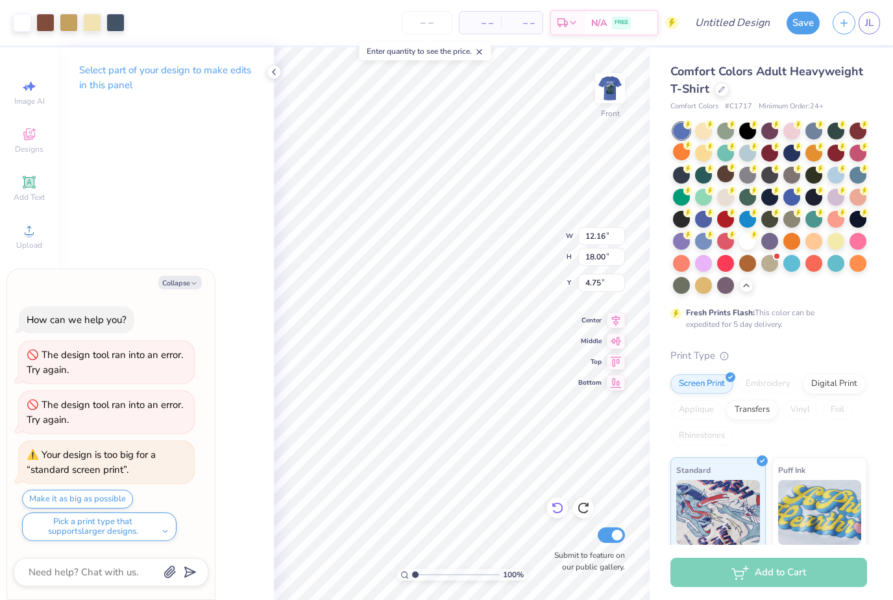
click at [554, 518] on div at bounding box center [557, 508] width 21 height 21
type textarea "x"
type input "12.11"
type input "3.54"
type input "5.37"
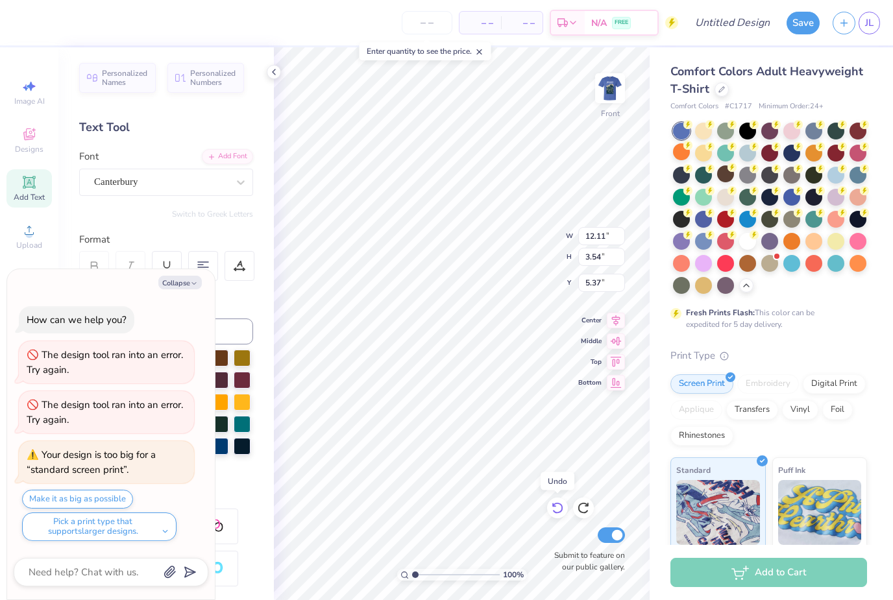
click at [558, 508] on icon at bounding box center [557, 508] width 13 height 13
type textarea "x"
type input "5.22"
click at [584, 510] on icon at bounding box center [583, 508] width 13 height 13
type textarea "x"
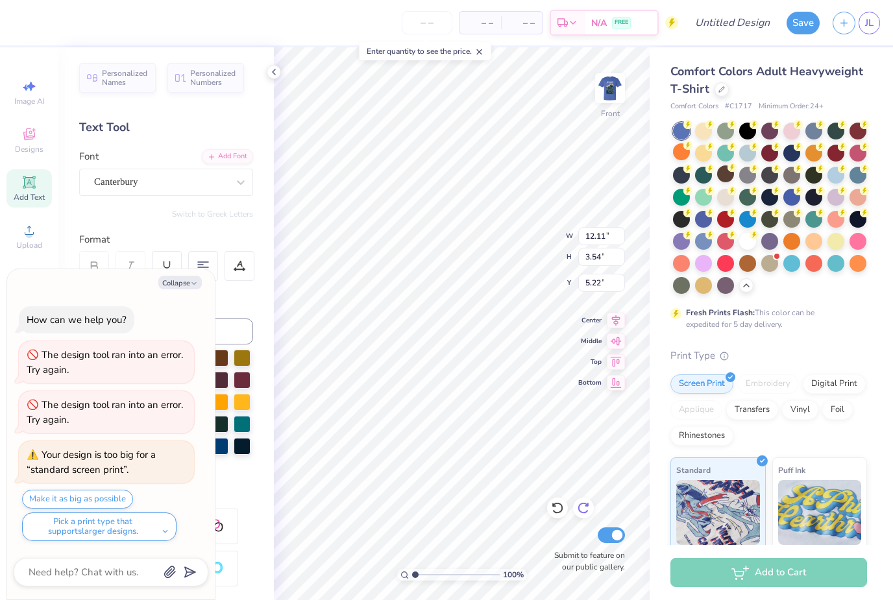
type input "5.37"
click at [584, 510] on icon at bounding box center [583, 508] width 13 height 13
type textarea "x"
type input "11.61"
type input "18.00"
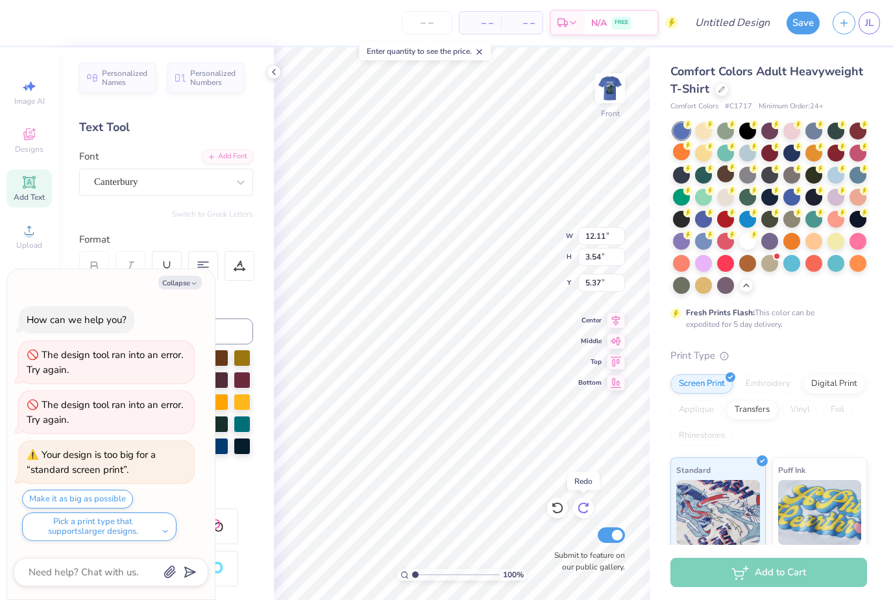
type input "4.75"
type textarea "x"
type input "7.55"
type input "11.71"
type input "11.04"
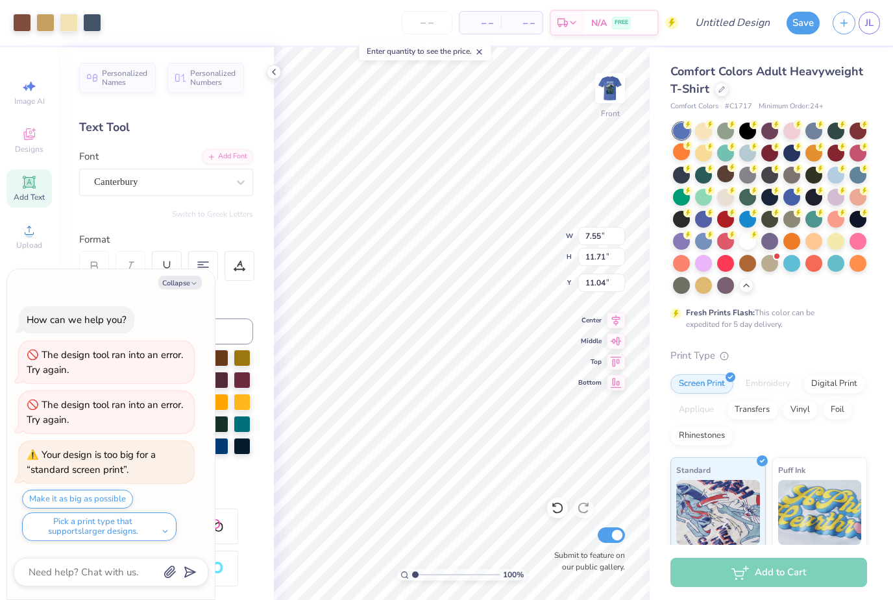
type textarea "x"
type input "9.73"
click at [25, 25] on div at bounding box center [22, 21] width 18 height 18
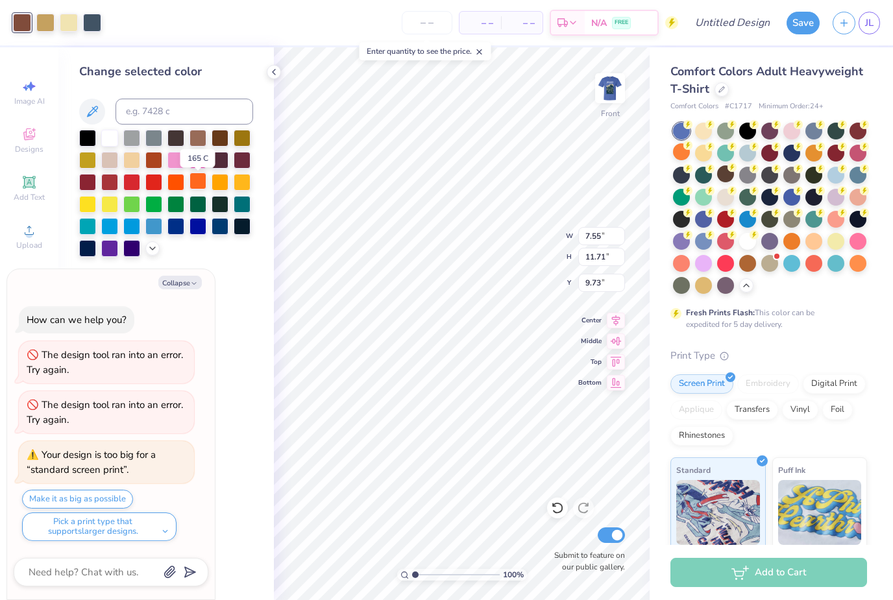
click at [202, 187] on div at bounding box center [198, 181] width 17 height 17
type textarea "x"
type input "7.86"
type input "12.19"
type input "9.25"
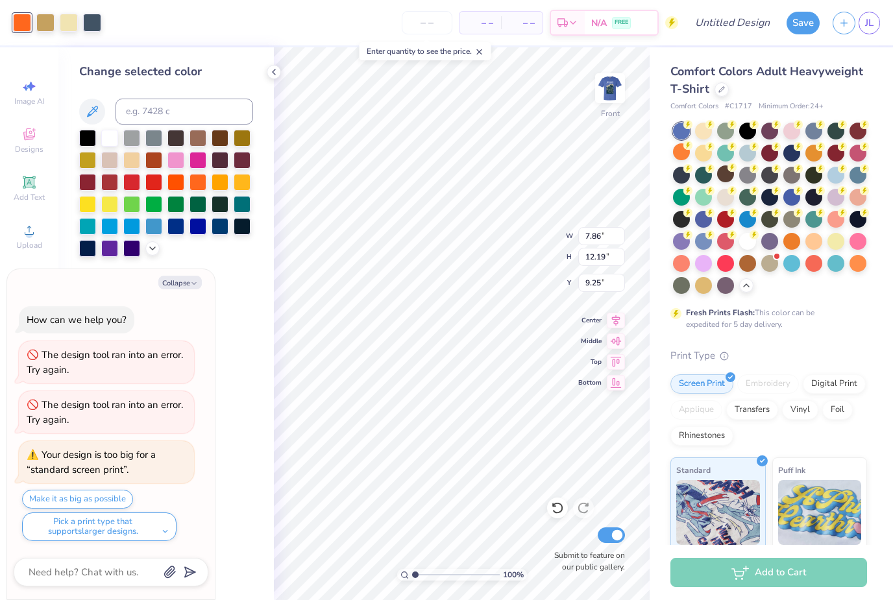
type textarea "x"
type input "9.21"
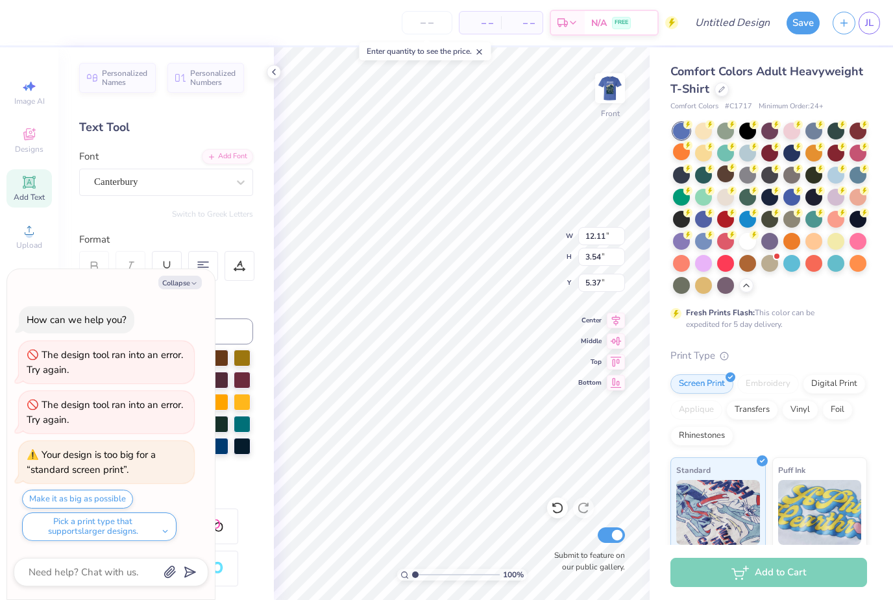
type textarea "x"
type input "11.13"
type input "3.25"
type input "5.65"
type textarea "x"
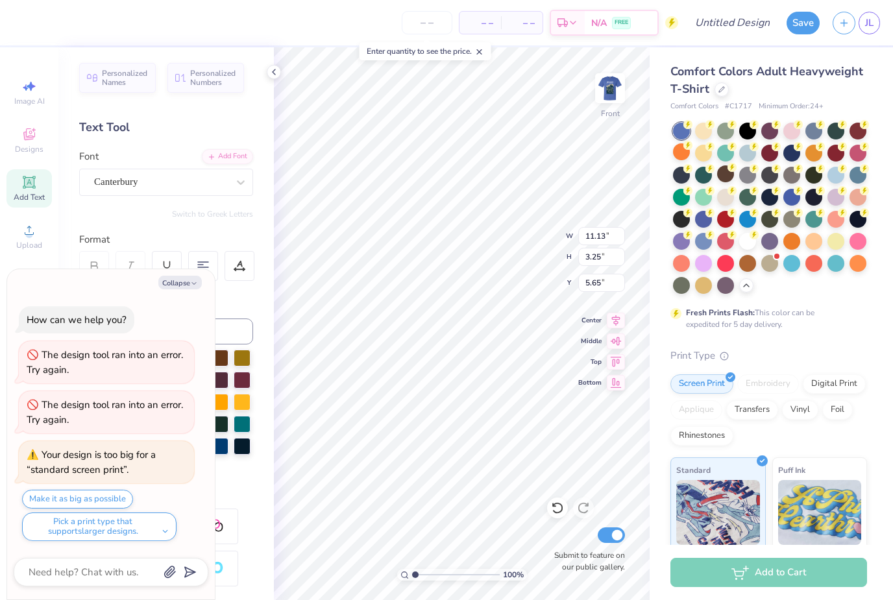
type input "5.44"
type textarea "x"
type input "7.86"
type input "12.19"
type input "9.21"
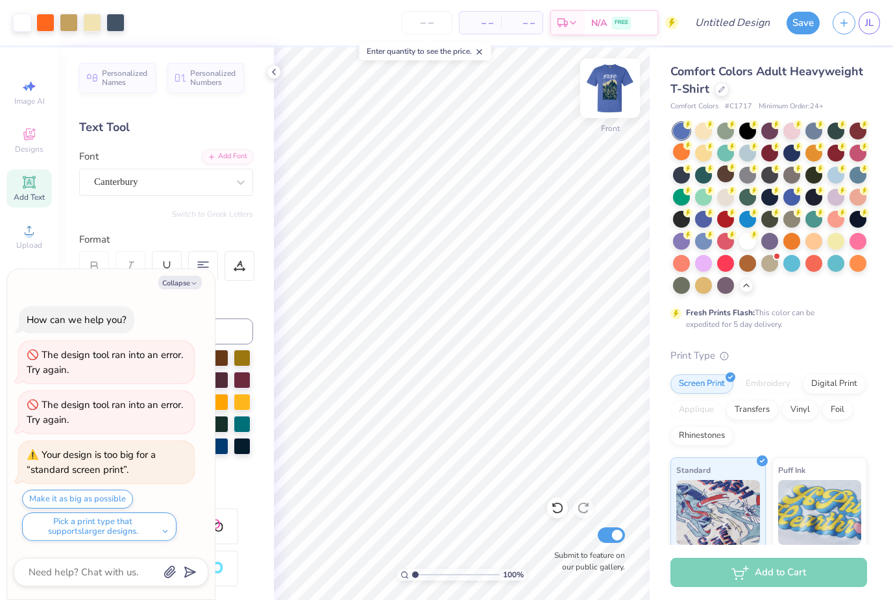
click at [608, 94] on img at bounding box center [610, 88] width 52 height 52
click at [614, 90] on img at bounding box center [610, 88] width 52 height 52
click at [803, 27] on button "Save" at bounding box center [803, 21] width 33 height 23
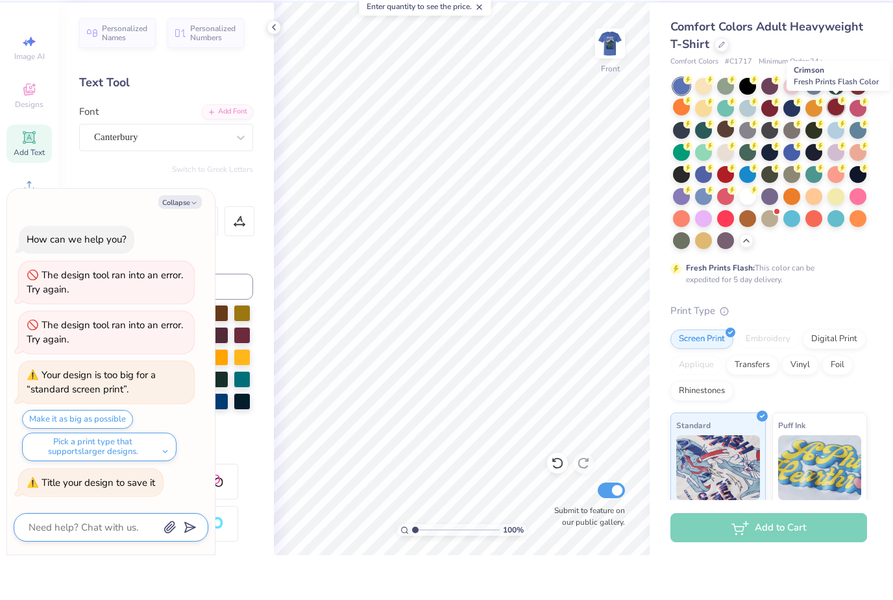
scroll to position [0, 0]
click at [193, 244] on icon "button" at bounding box center [194, 248] width 8 height 8
type textarea "x"
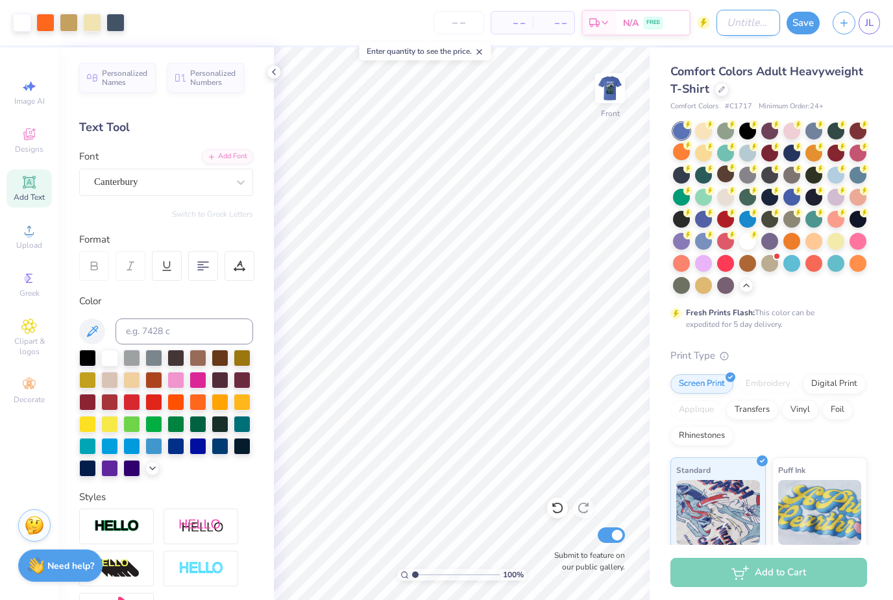
click at [761, 29] on input "Design Title" at bounding box center [749, 23] width 64 height 26
type input "UVA"
click at [802, 29] on button "Save" at bounding box center [803, 21] width 33 height 23
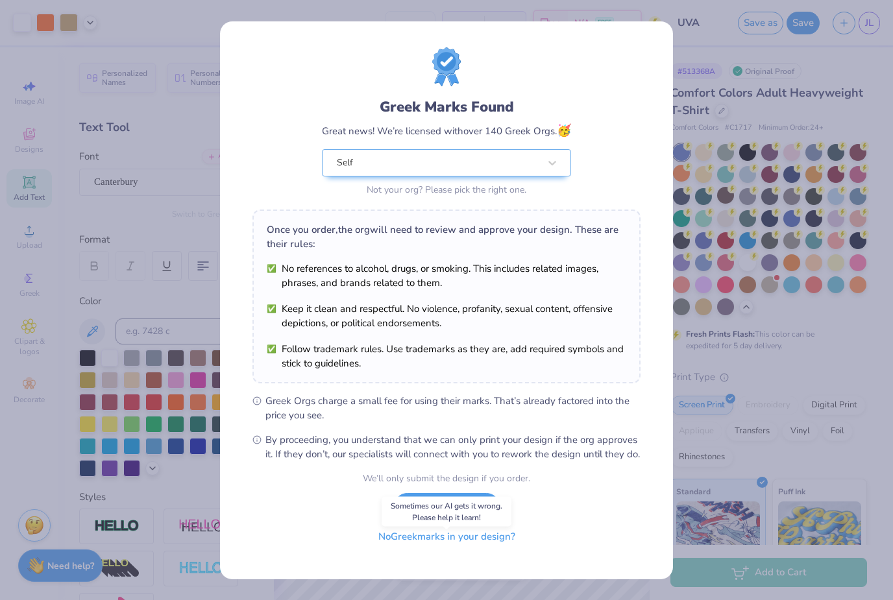
click at [509, 550] on button "No Greek marks in your design?" at bounding box center [446, 537] width 159 height 27
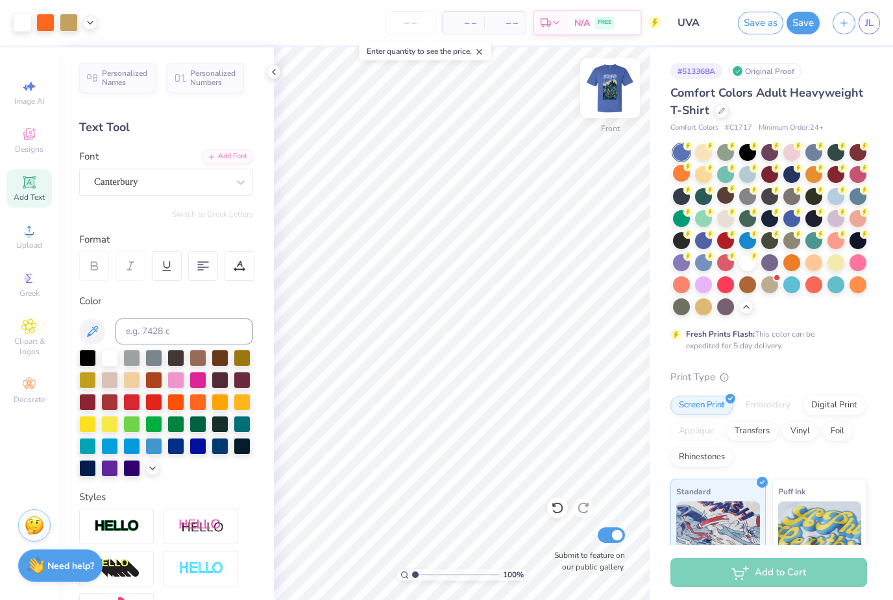
click at [611, 88] on img at bounding box center [610, 88] width 52 height 52
click at [610, 88] on img at bounding box center [610, 88] width 52 height 52
